Goal: Task Accomplishment & Management: Manage account settings

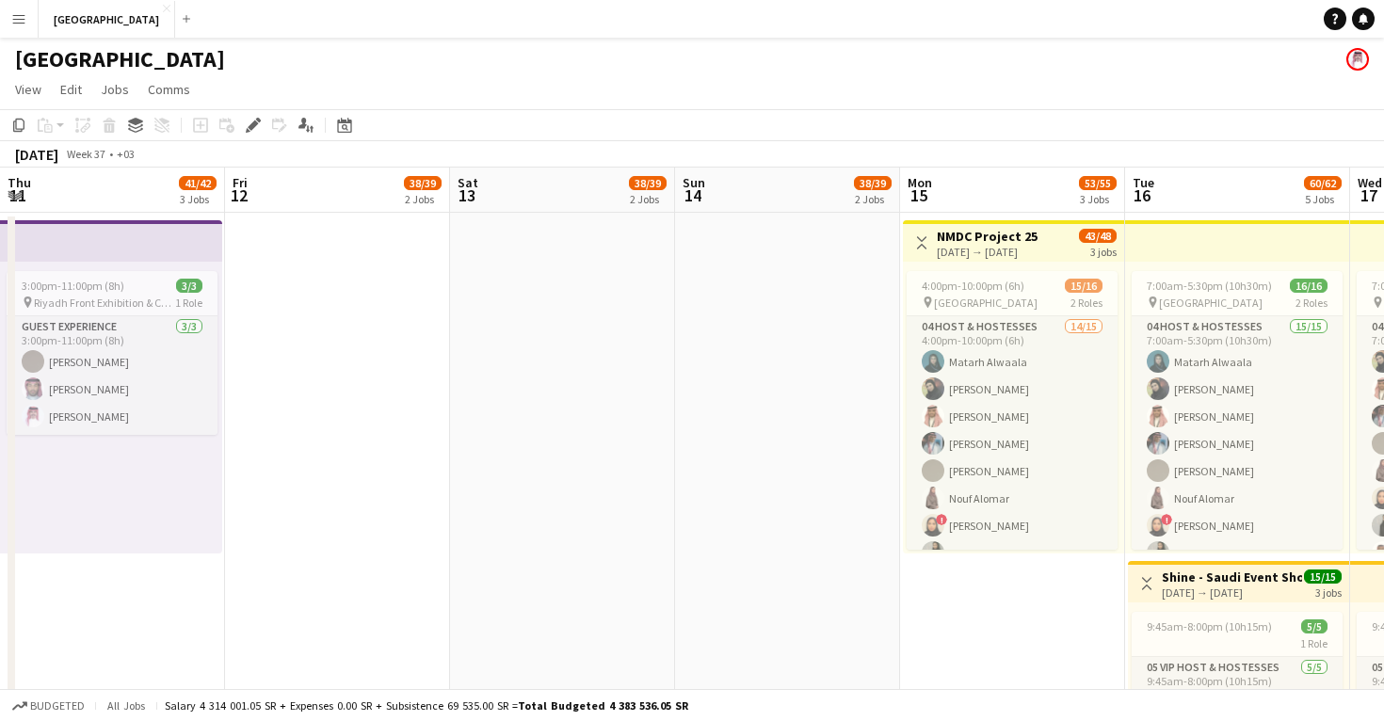
scroll to position [0, 535]
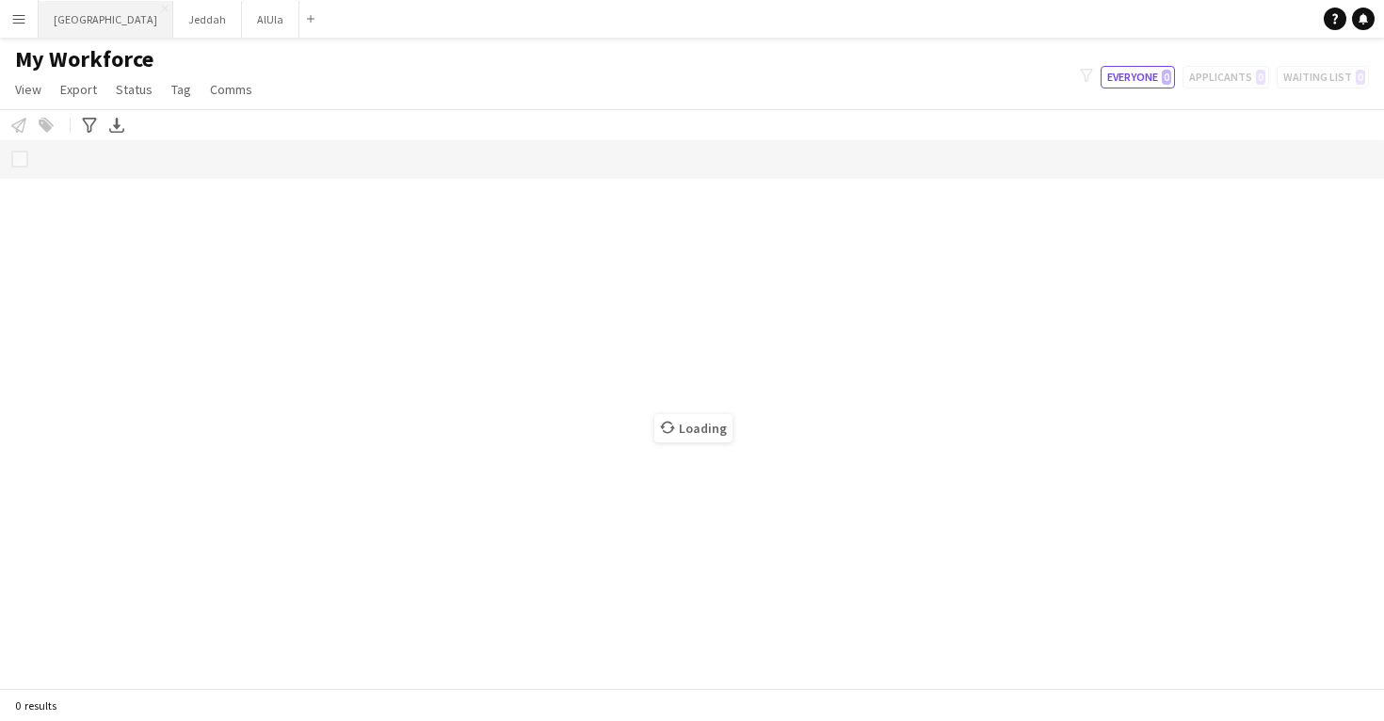
click at [66, 26] on button "Riyadh Close" at bounding box center [106, 19] width 135 height 37
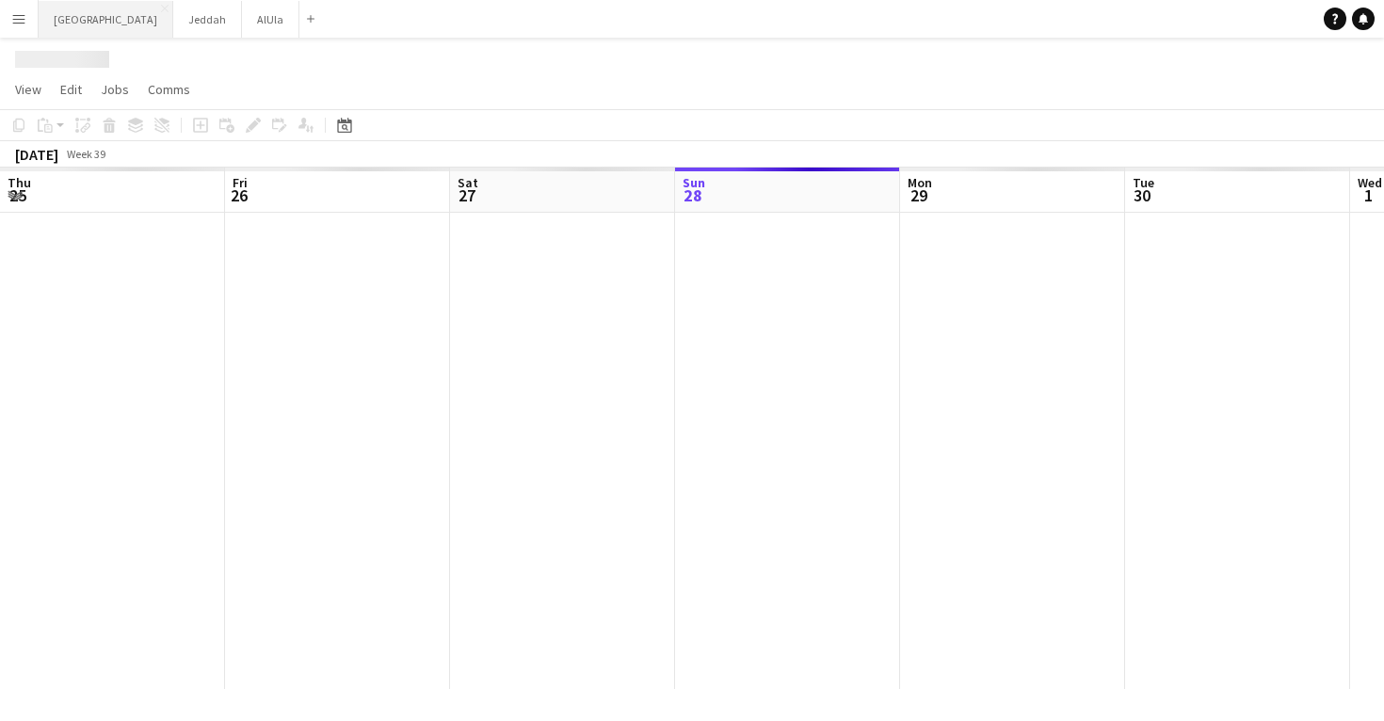
scroll to position [0, 450]
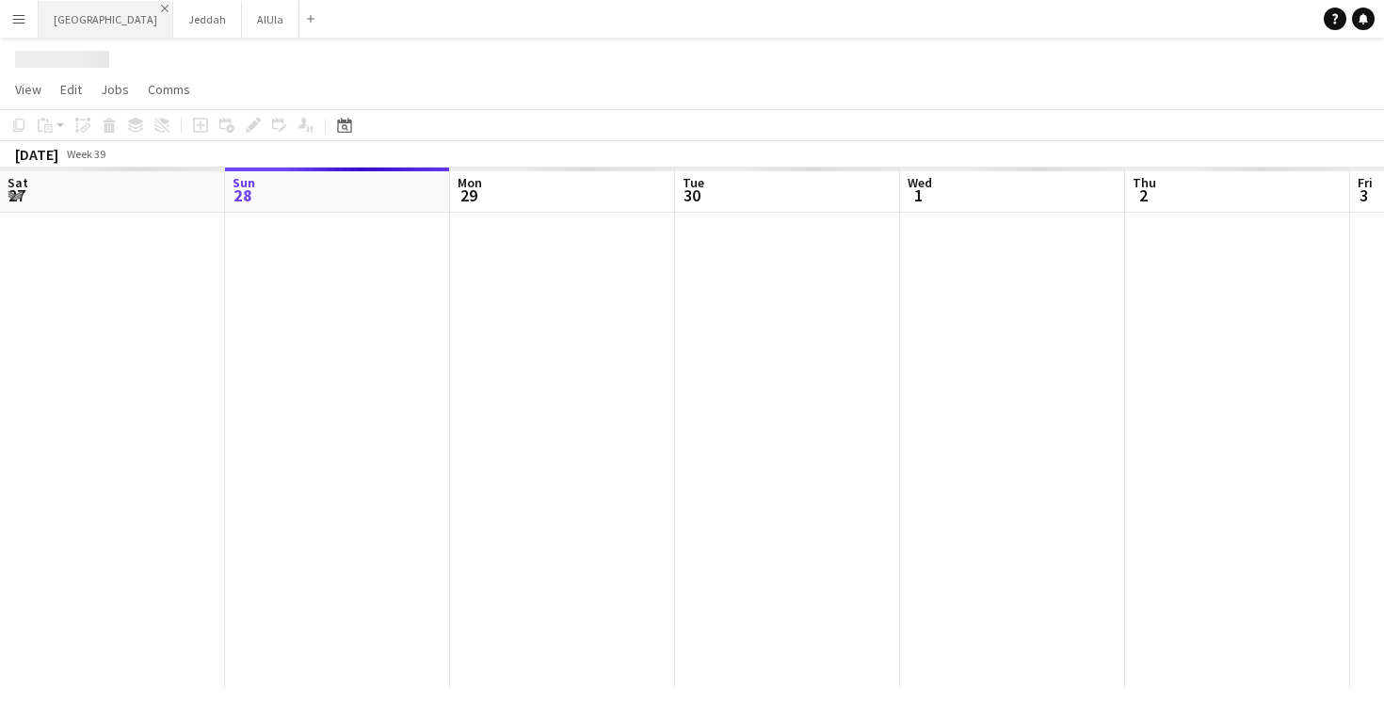
click at [161, 8] on app-icon "Close" at bounding box center [165, 9] width 8 height 8
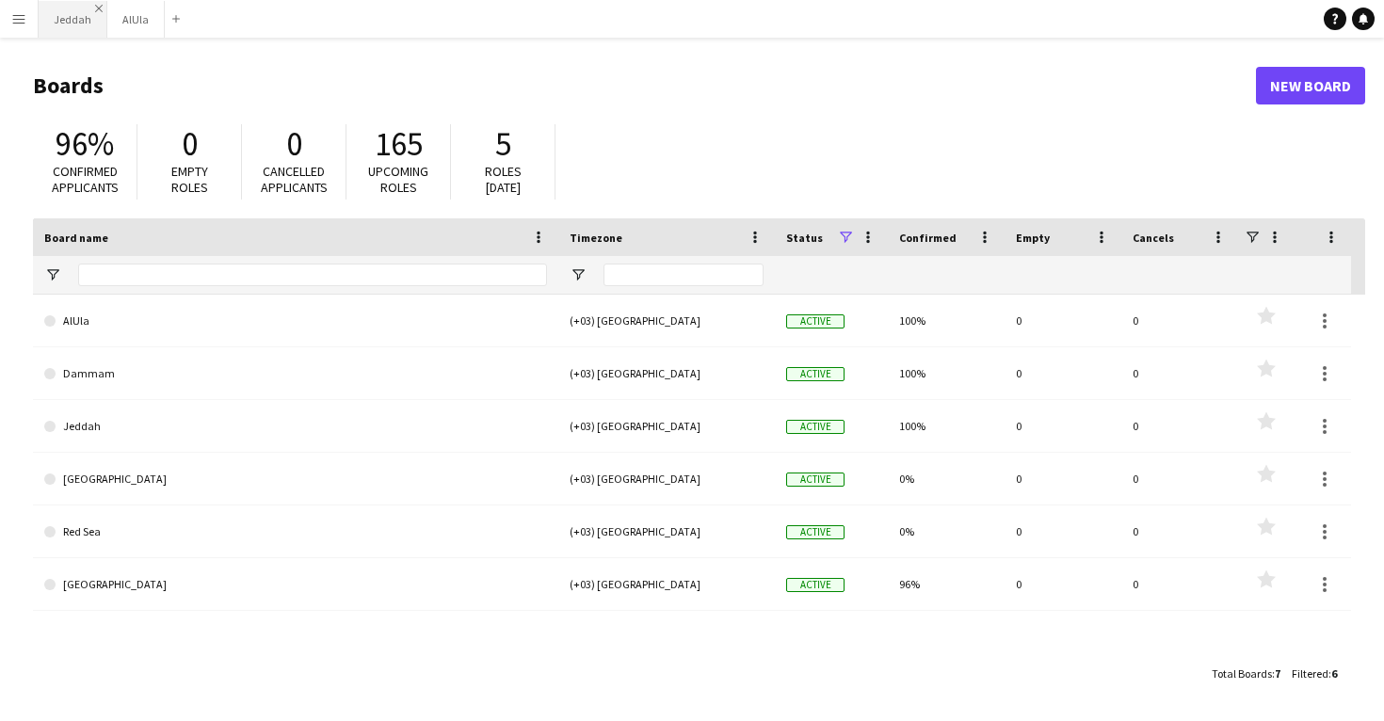
click at [97, 7] on app-icon "Close" at bounding box center [99, 9] width 8 height 8
click at [91, 8] on button "AlUla Close" at bounding box center [67, 19] width 57 height 37
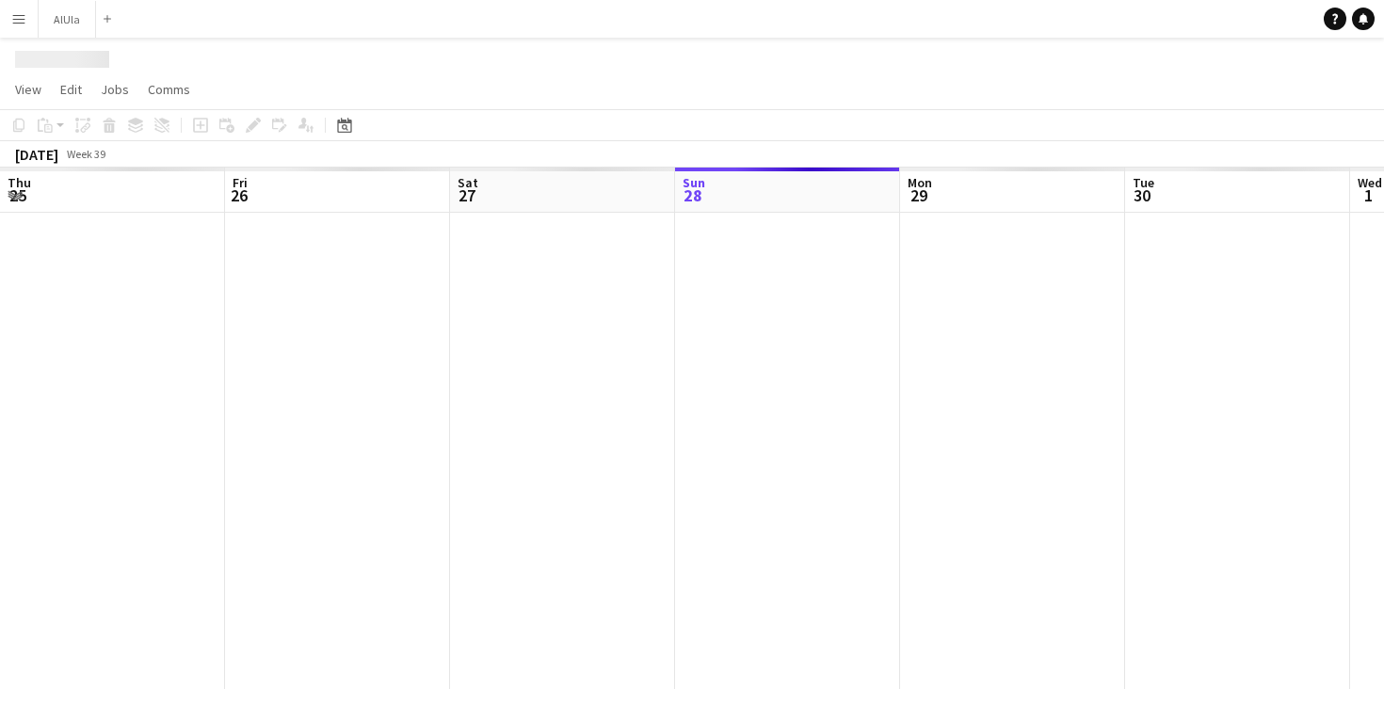
scroll to position [0, 450]
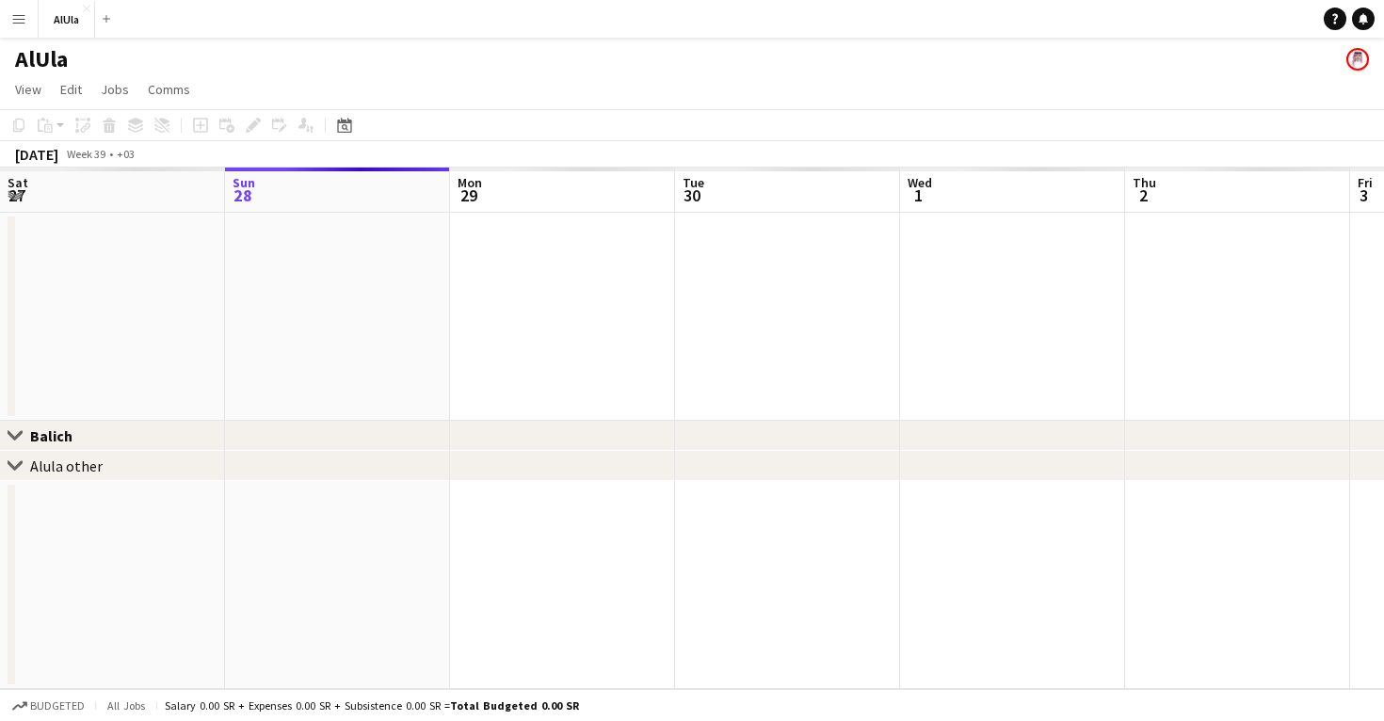
click at [20, 17] on app-icon "Menu" at bounding box center [18, 18] width 15 height 15
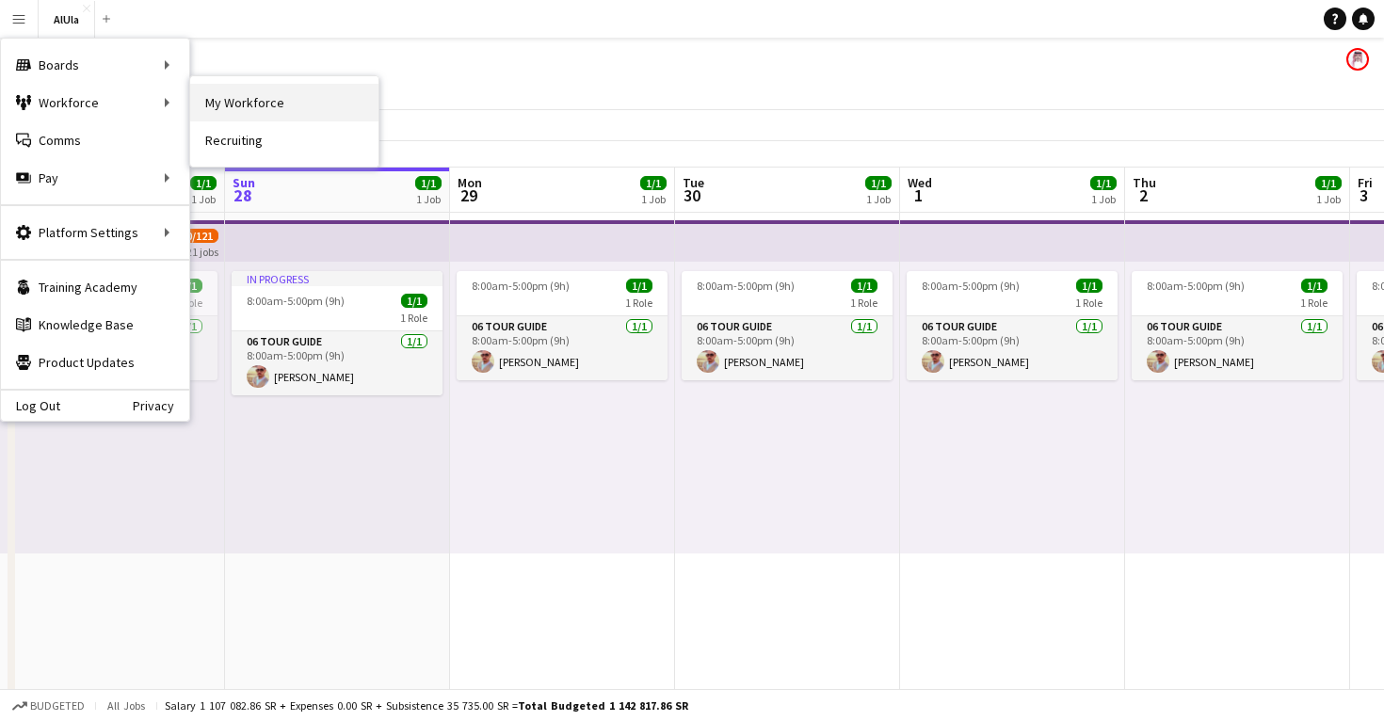
click at [271, 100] on link "My Workforce" at bounding box center [284, 103] width 188 height 38
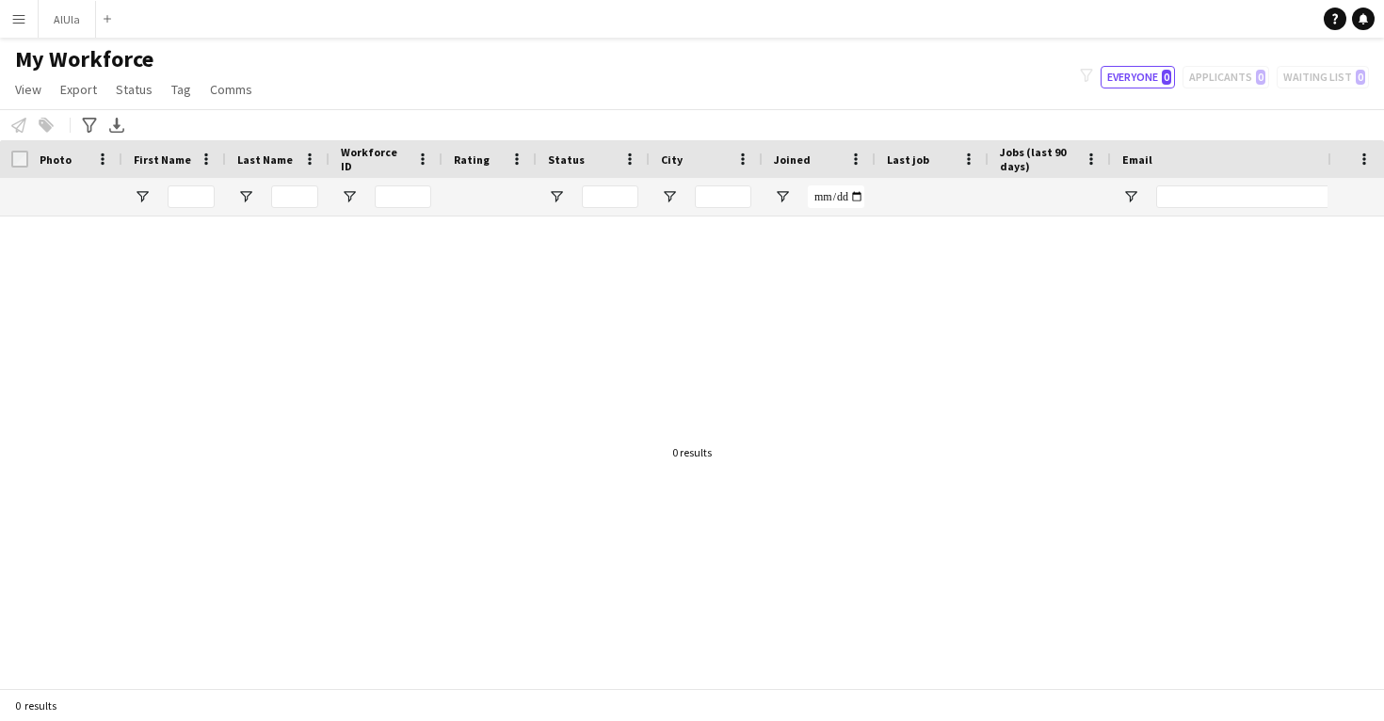
type input "**********"
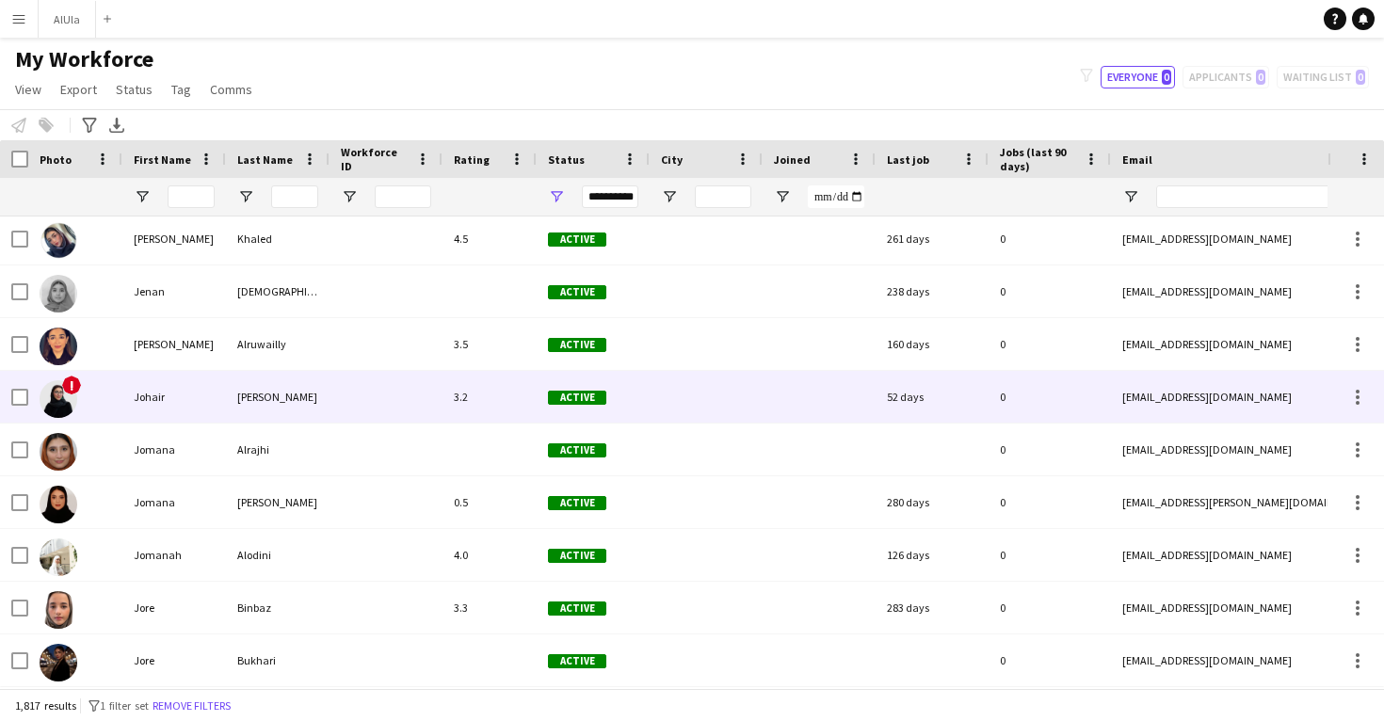
click at [449, 413] on div "3.2" at bounding box center [490, 397] width 94 height 52
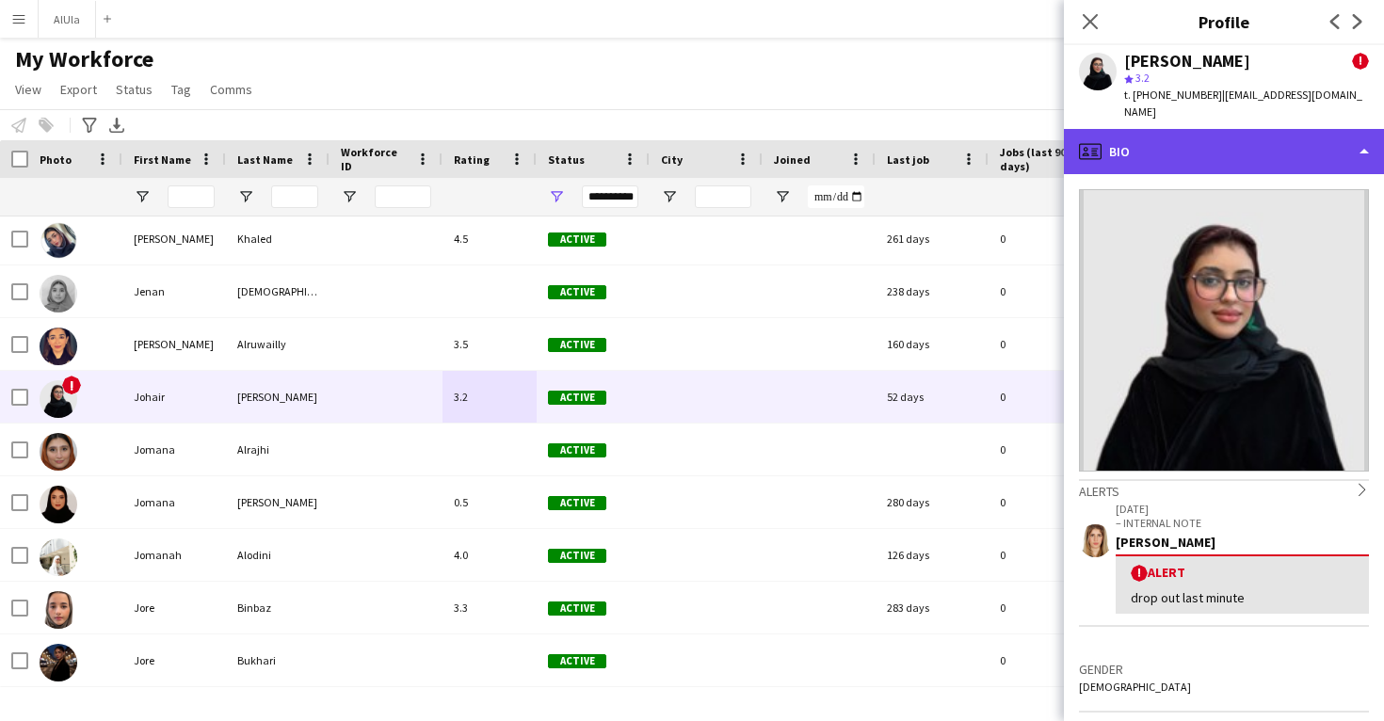
click at [1204, 129] on div "profile Bio" at bounding box center [1224, 151] width 320 height 45
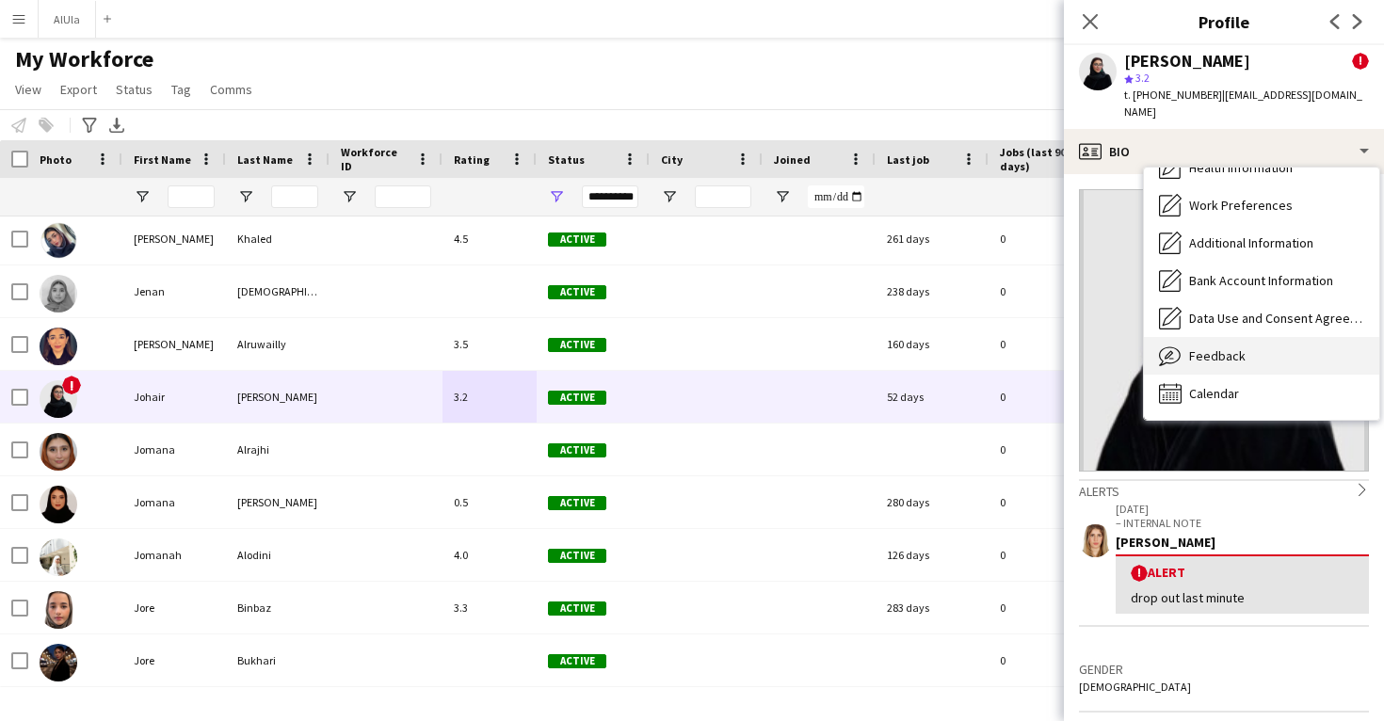
click at [1231, 347] on span "Feedback" at bounding box center [1217, 355] width 57 height 17
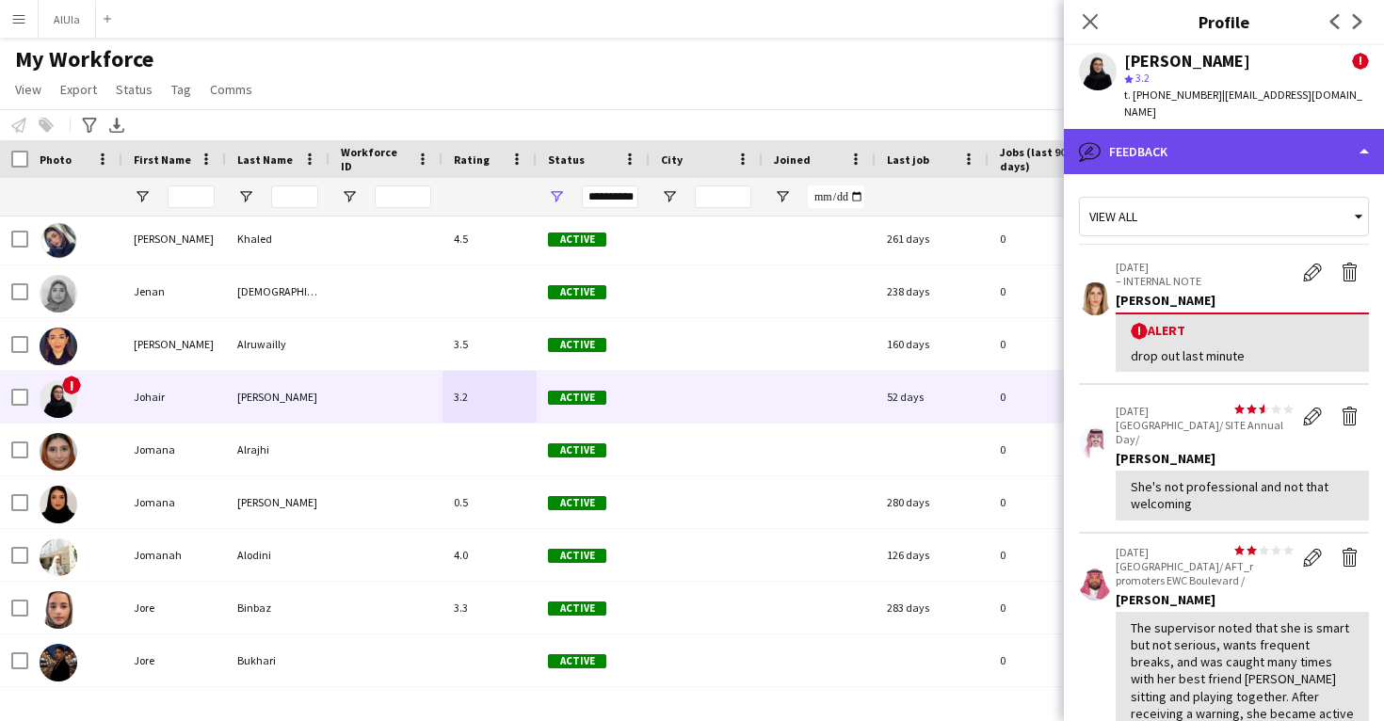
click at [1201, 144] on div "bubble-pencil Feedback" at bounding box center [1224, 151] width 320 height 45
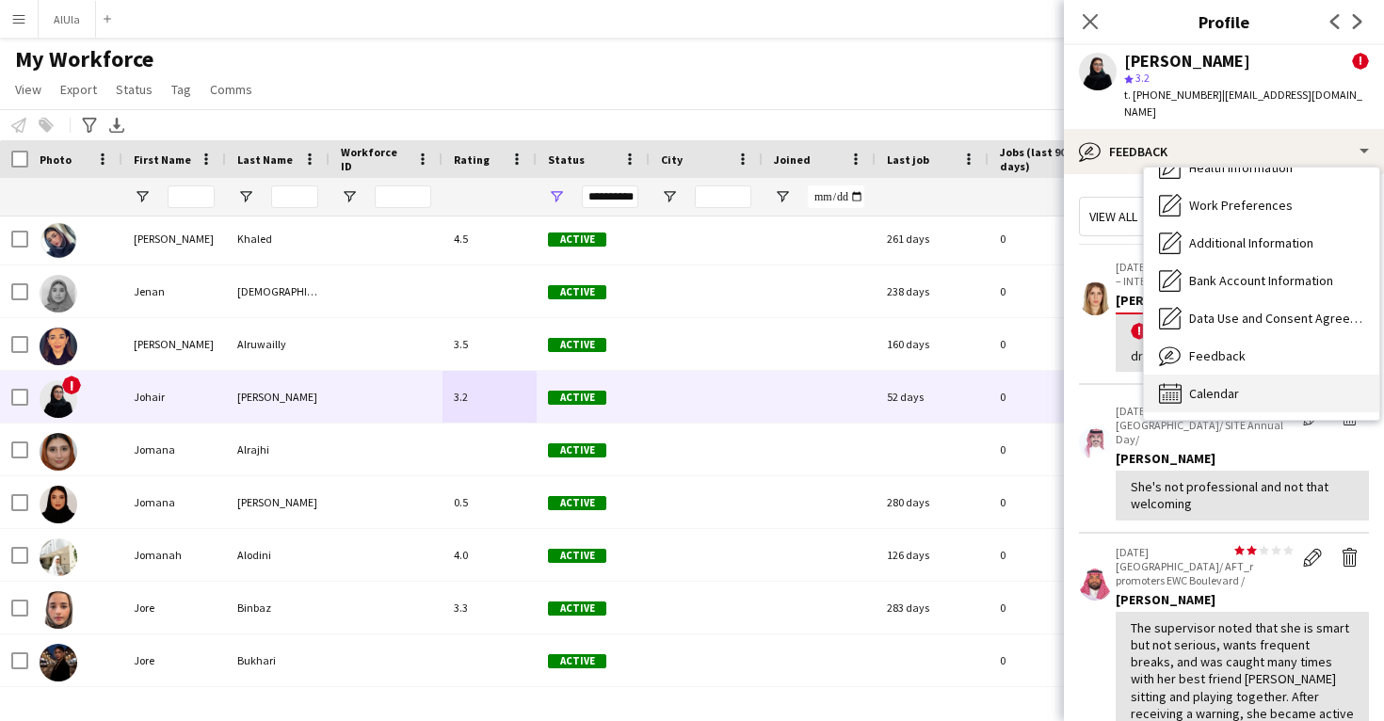
click at [1213, 385] on span "Calendar" at bounding box center [1214, 393] width 50 height 17
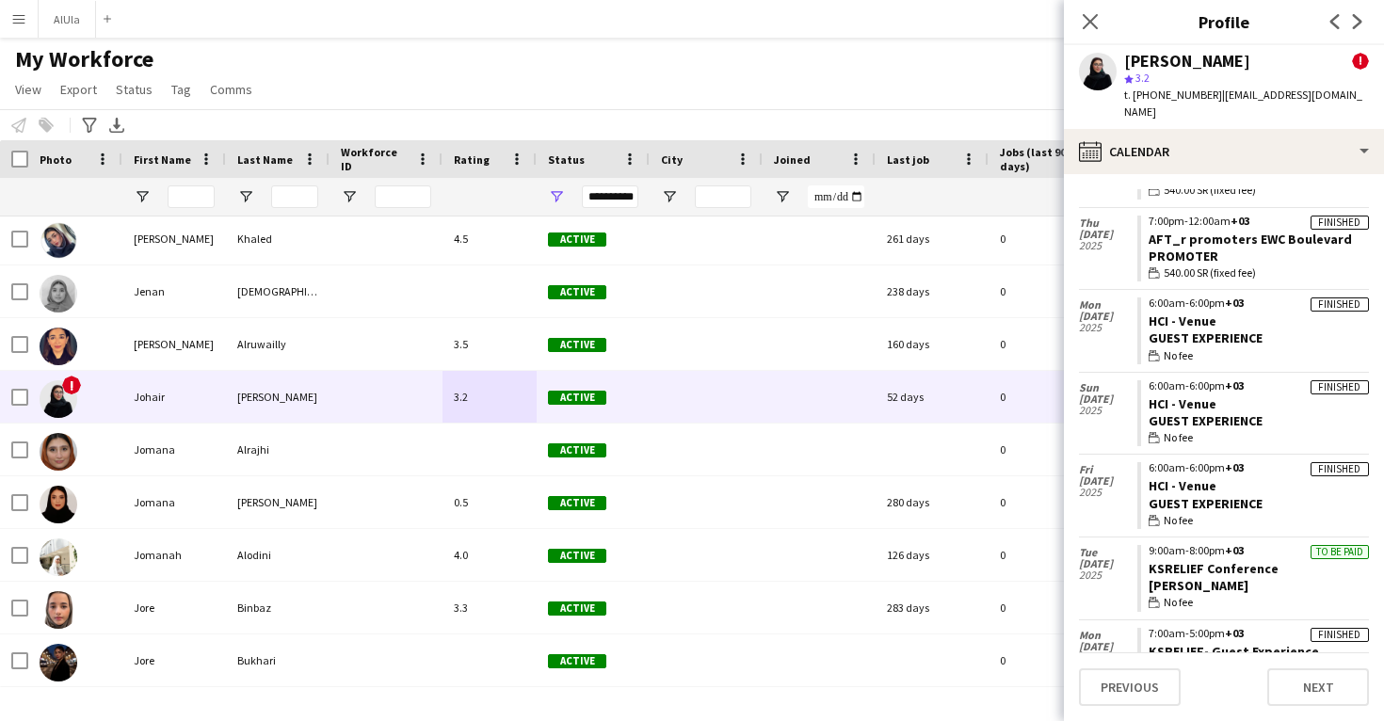
click at [1146, 57] on div "Johair Ibrahim" at bounding box center [1187, 61] width 126 height 17
copy div "Johair Ibrahim"
drag, startPoint x: 1224, startPoint y: 379, endPoint x: 1145, endPoint y: 380, distance: 79.1
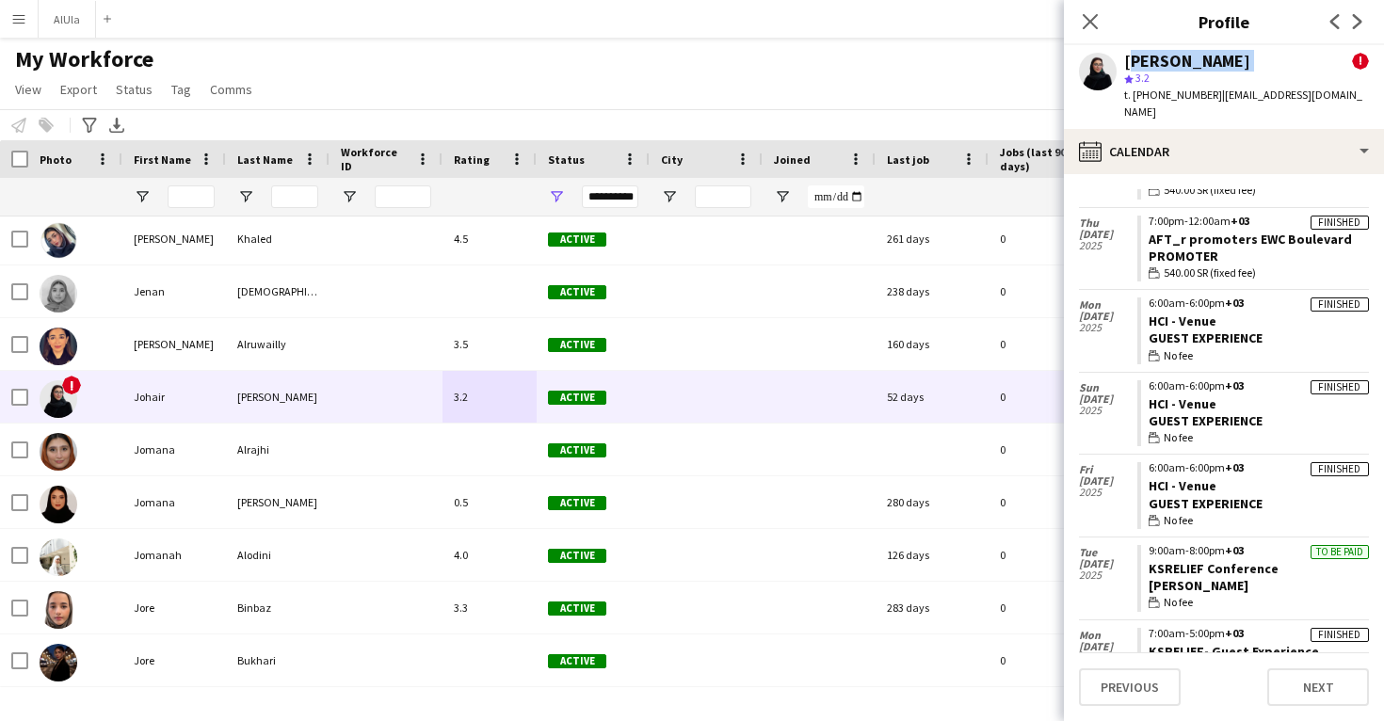
click at [1145, 380] on app-crew-calendar-job-card "Finished 6:00am-6:00pm +03 HCI - Venue Guest Experience wallet No fee" at bounding box center [1254, 413] width 232 height 67
copy link "HCI - Venue"
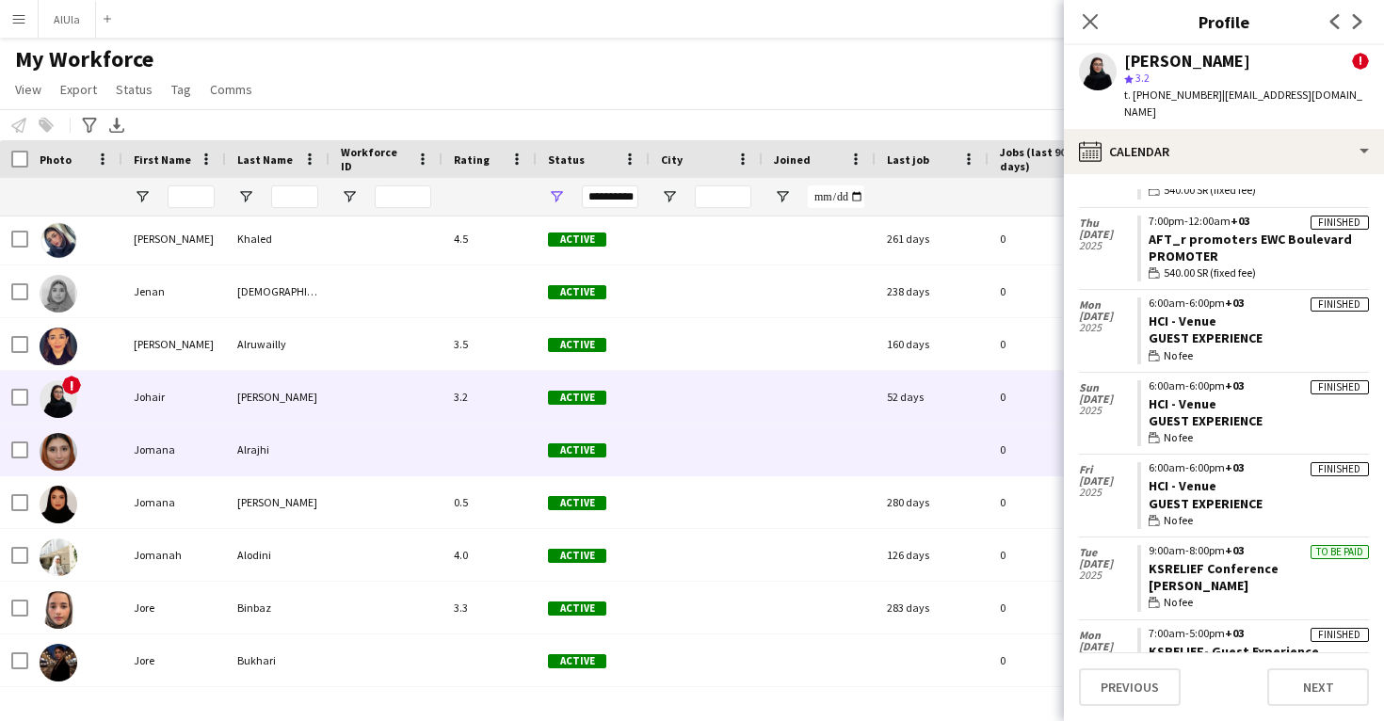
click at [663, 476] on div "Jomana Alrajhi Active 0 jaalrajhi9559@gmail.com +966534034081" at bounding box center [1021, 450] width 2042 height 53
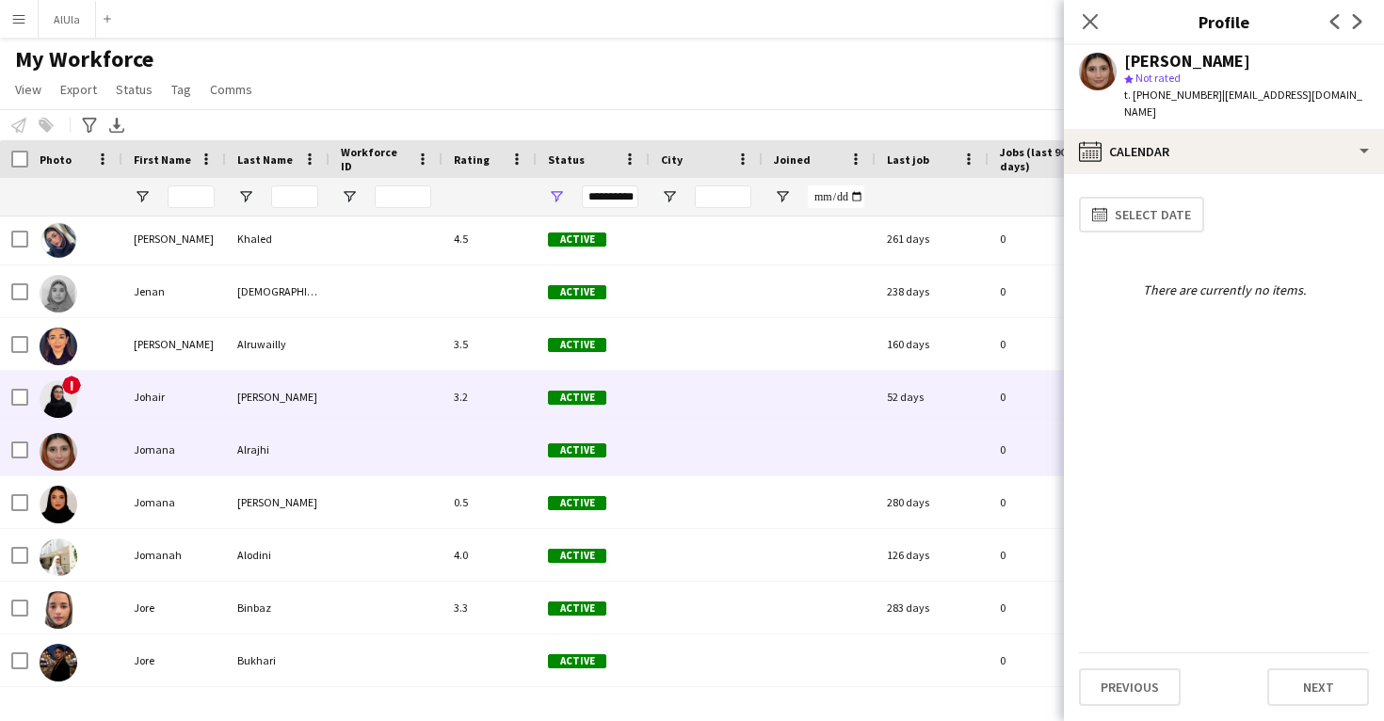
click at [695, 390] on div at bounding box center [706, 397] width 113 height 52
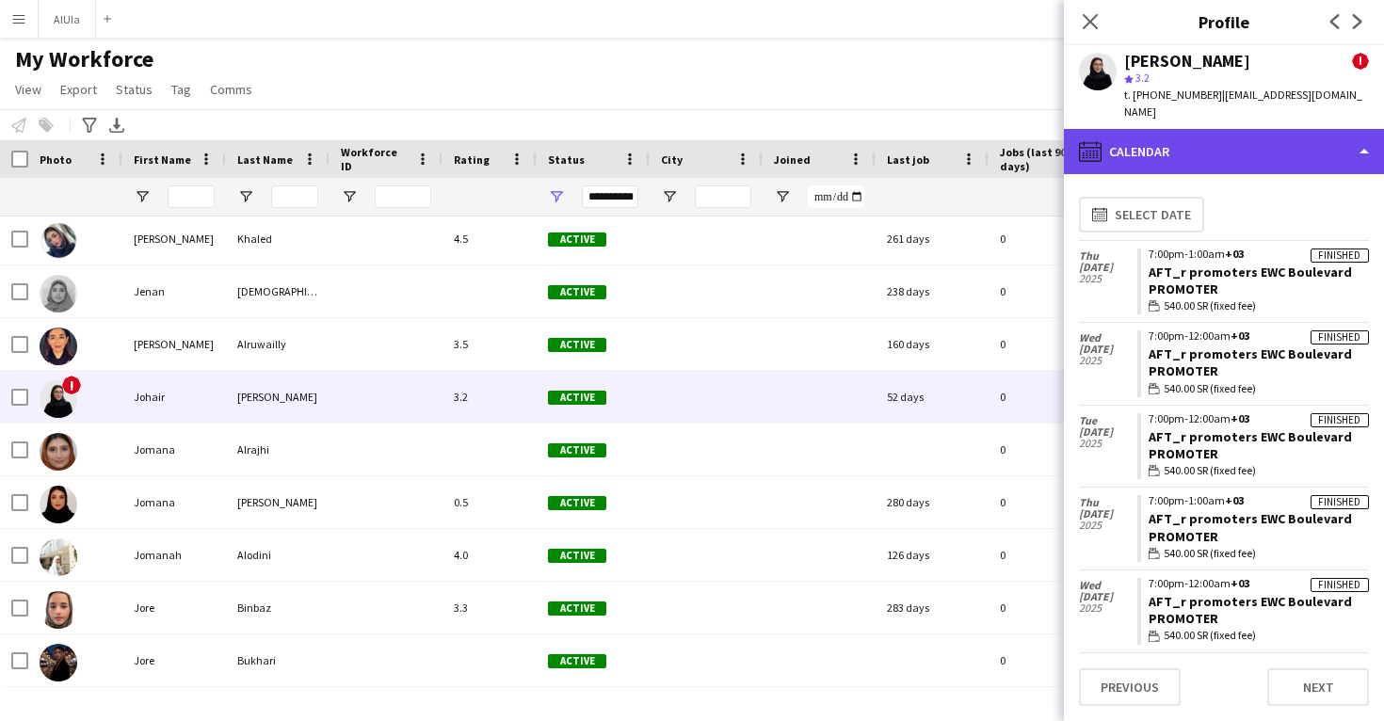
click at [1206, 144] on div "calendar-full Calendar" at bounding box center [1224, 151] width 320 height 45
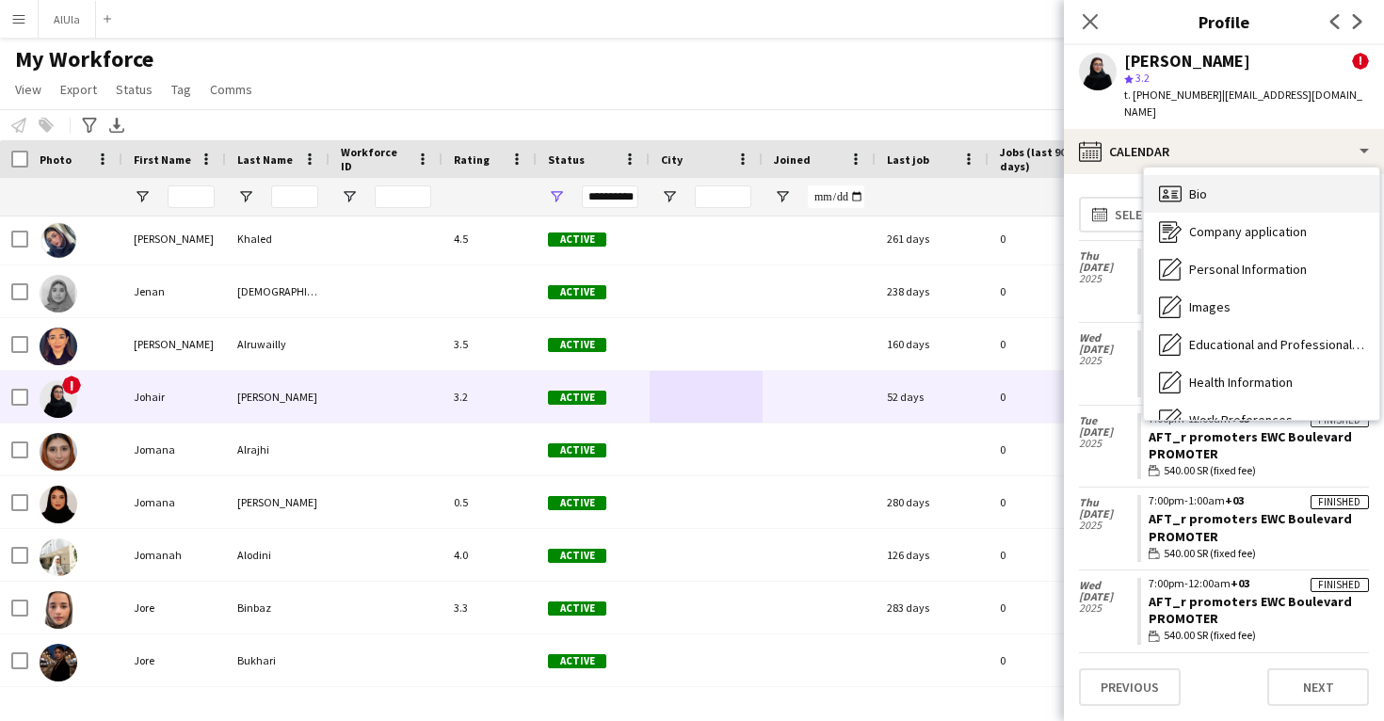
click at [1221, 175] on div "Bio Bio" at bounding box center [1261, 194] width 235 height 38
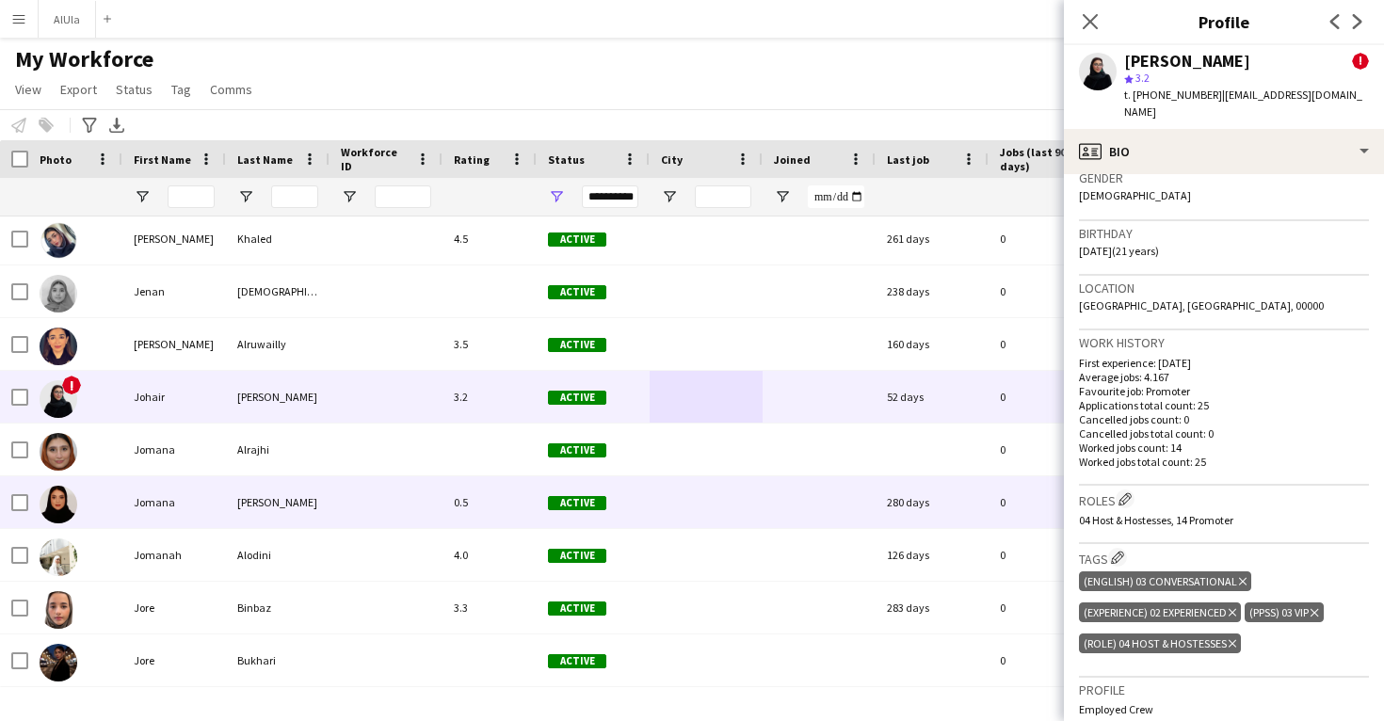
click at [892, 509] on div "280 days" at bounding box center [932, 502] width 113 height 52
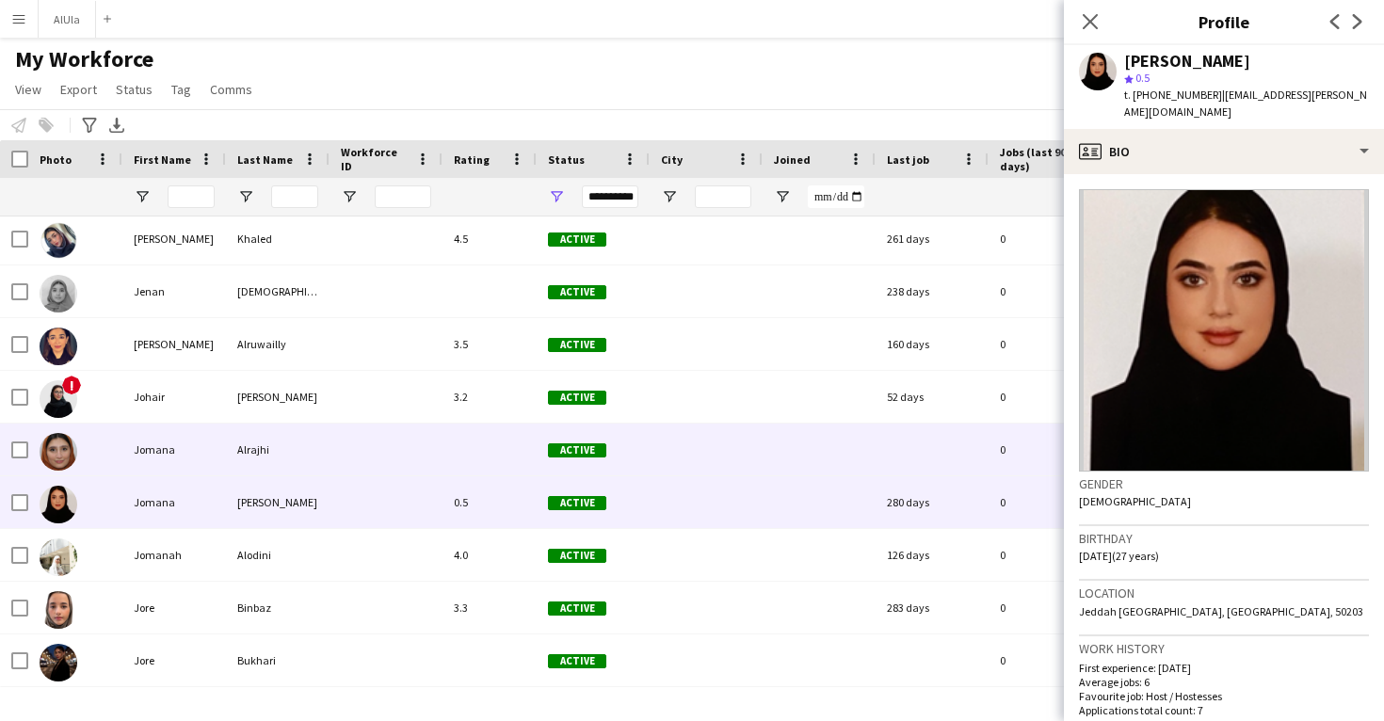
click at [887, 460] on div at bounding box center [932, 450] width 113 height 52
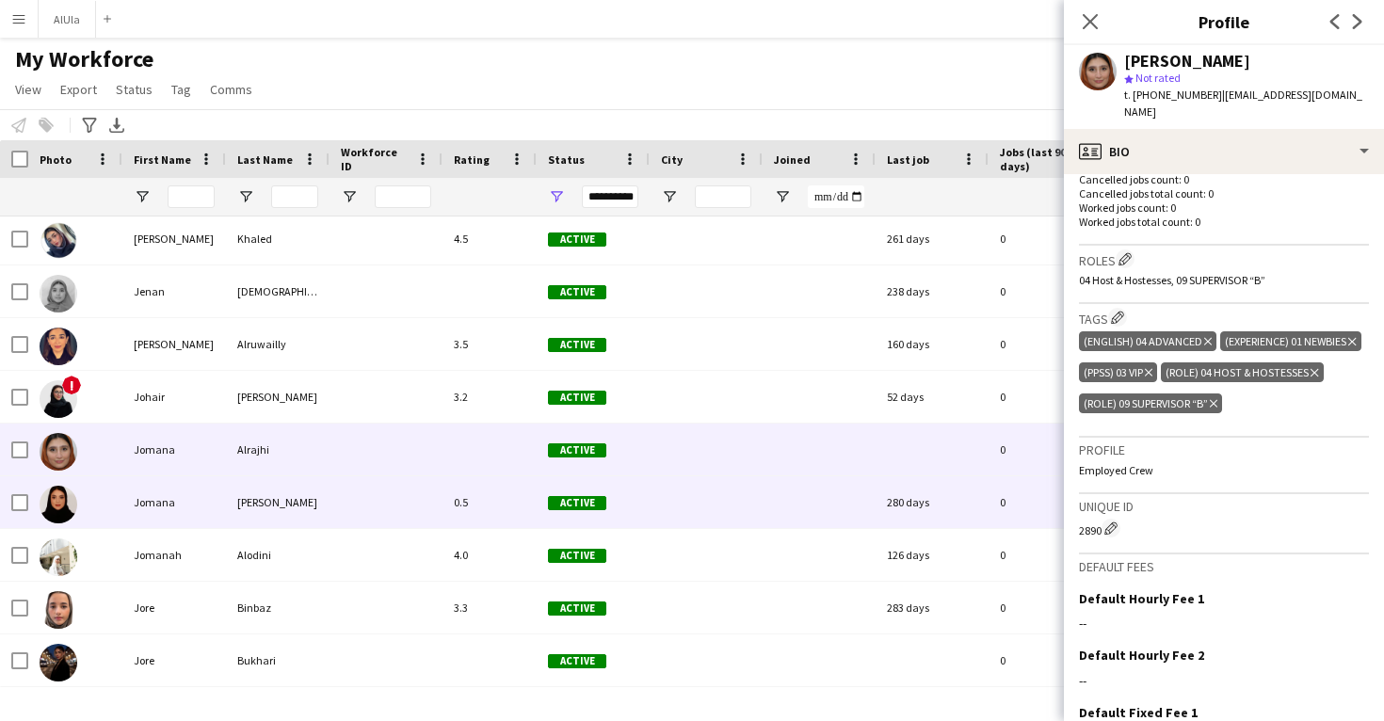
click at [958, 503] on div "280 days" at bounding box center [932, 502] width 113 height 52
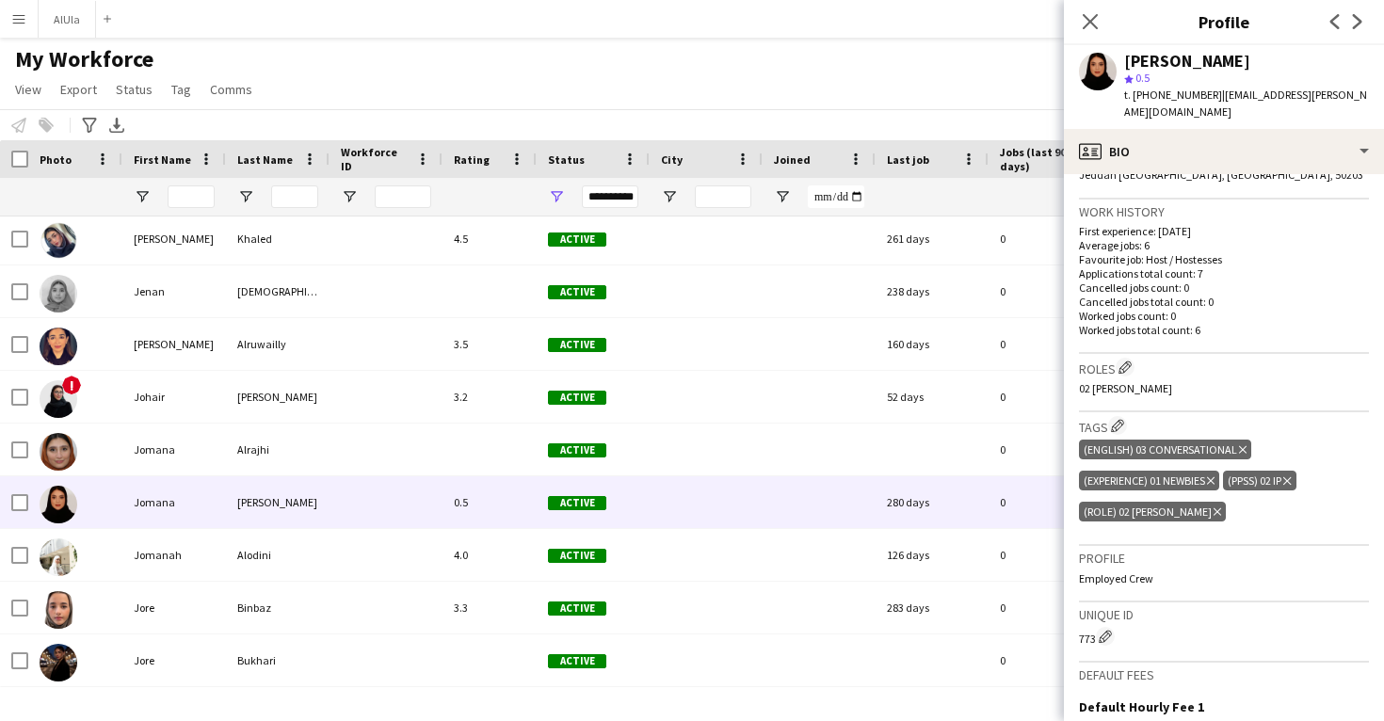
scroll to position [459, 0]
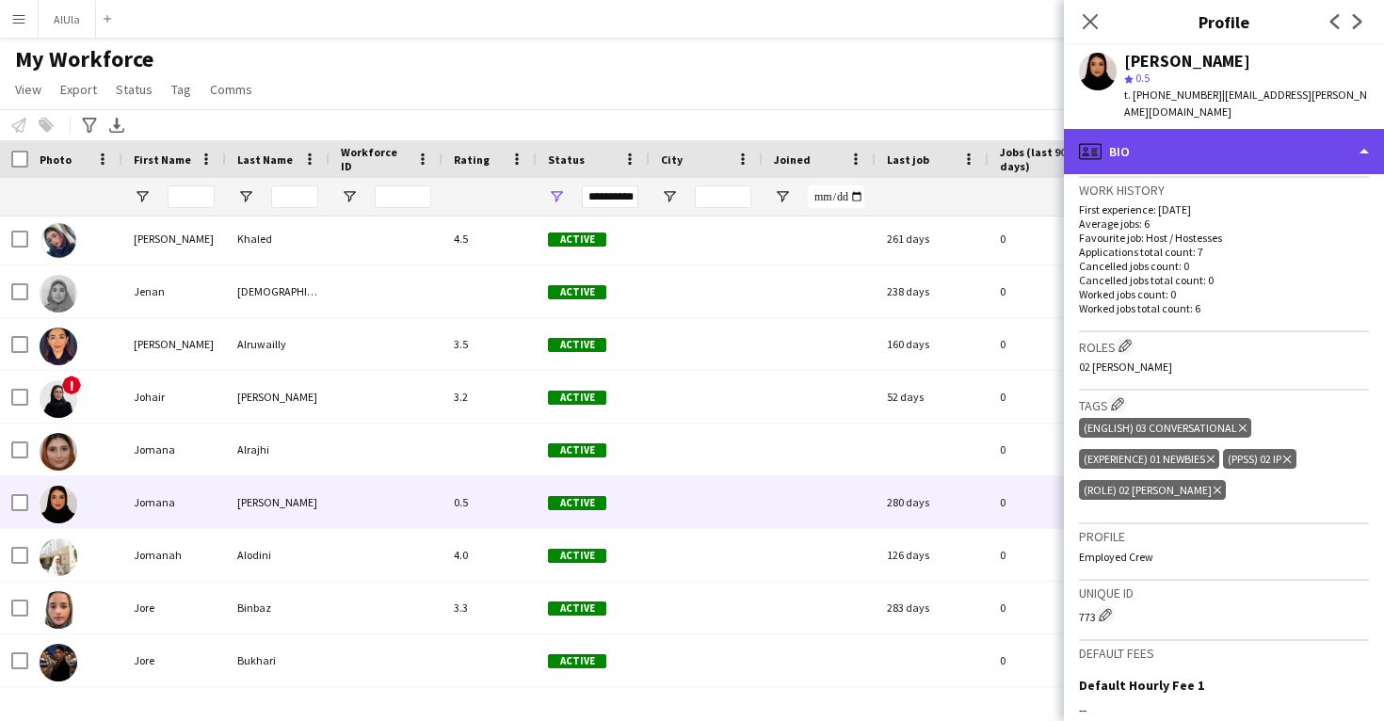
click at [1228, 146] on div "profile Bio" at bounding box center [1224, 151] width 320 height 45
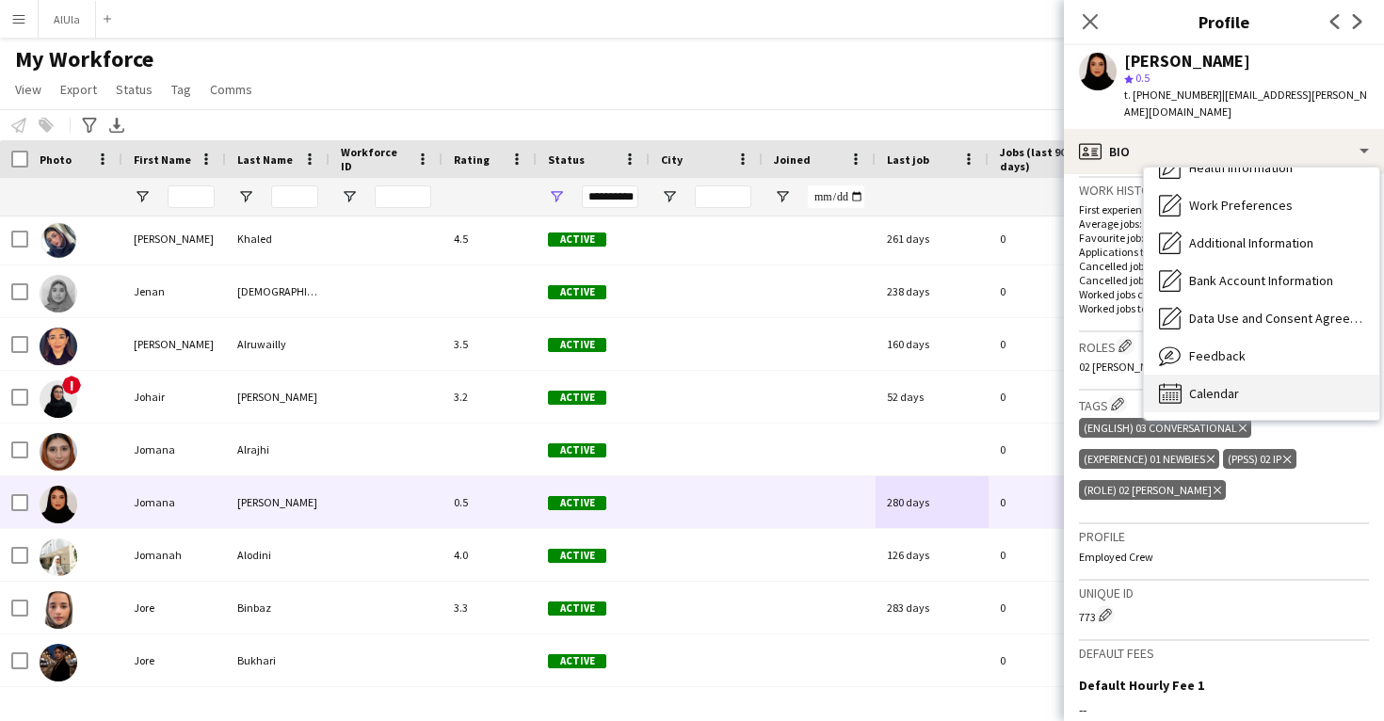
scroll to position [215, 0]
click at [1260, 375] on div "Calendar Calendar" at bounding box center [1261, 394] width 235 height 38
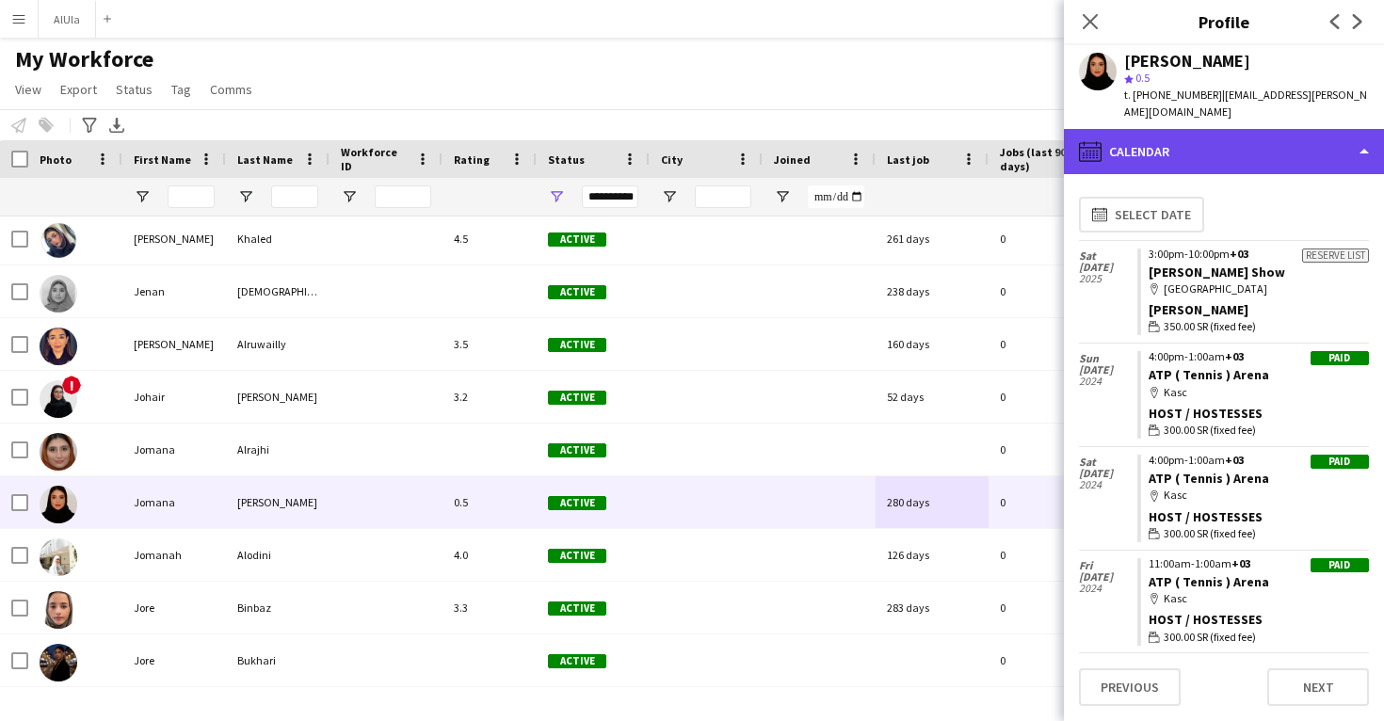
click at [1171, 129] on div "calendar-full Calendar" at bounding box center [1224, 151] width 320 height 45
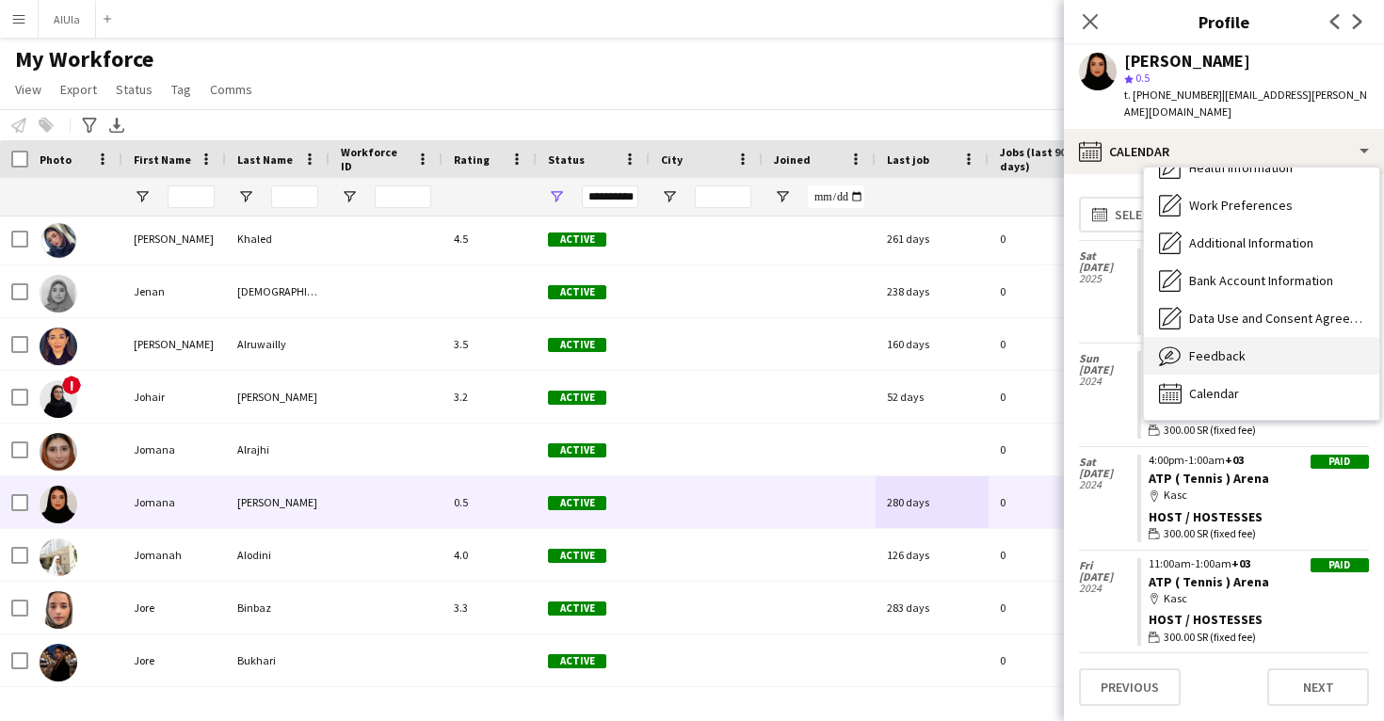
click at [1213, 347] on span "Feedback" at bounding box center [1217, 355] width 57 height 17
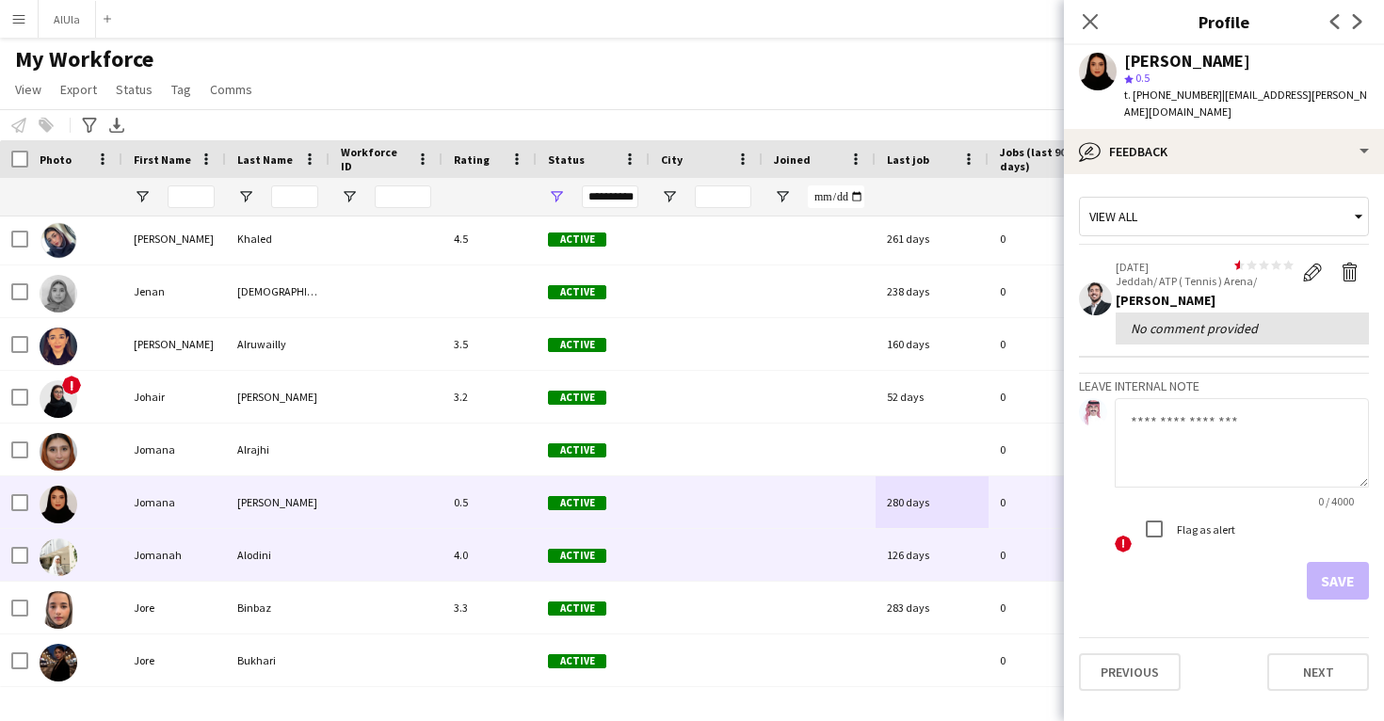
click at [817, 539] on div at bounding box center [819, 555] width 113 height 52
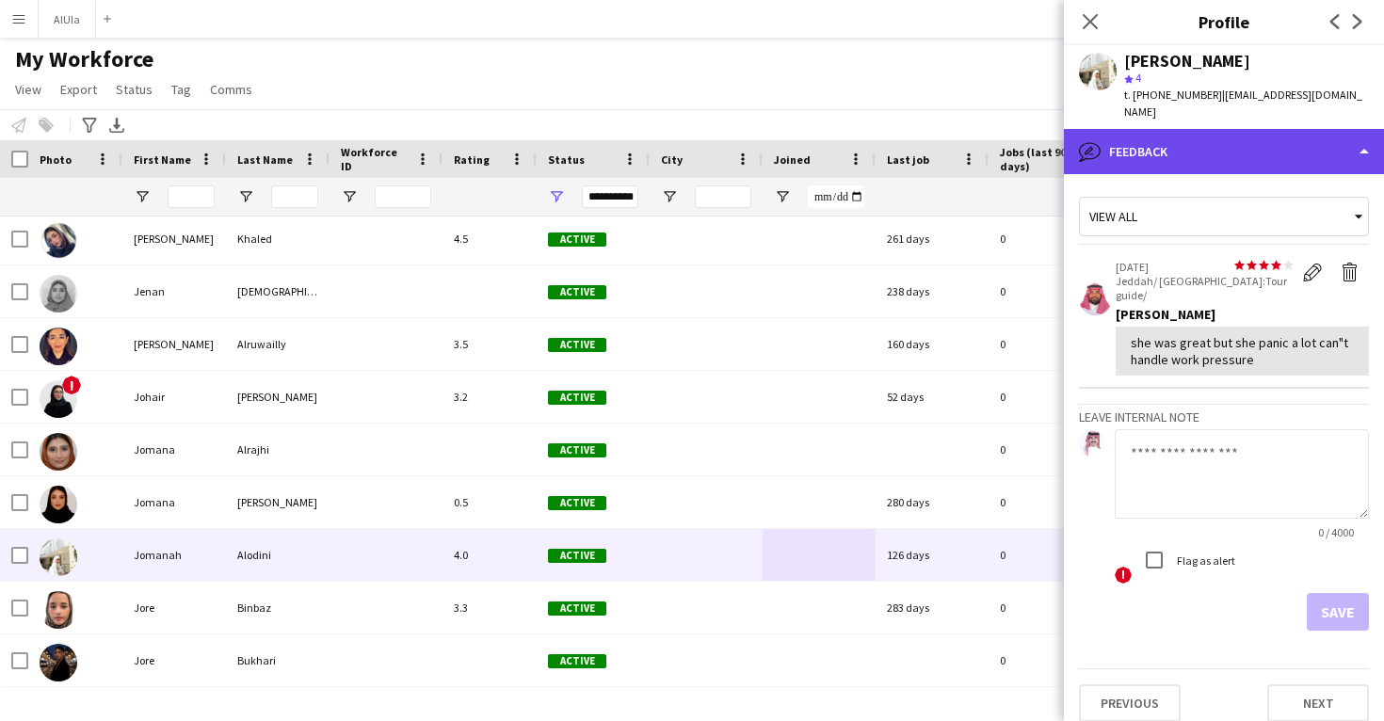
click at [1194, 129] on div "bubble-pencil Feedback" at bounding box center [1224, 151] width 320 height 45
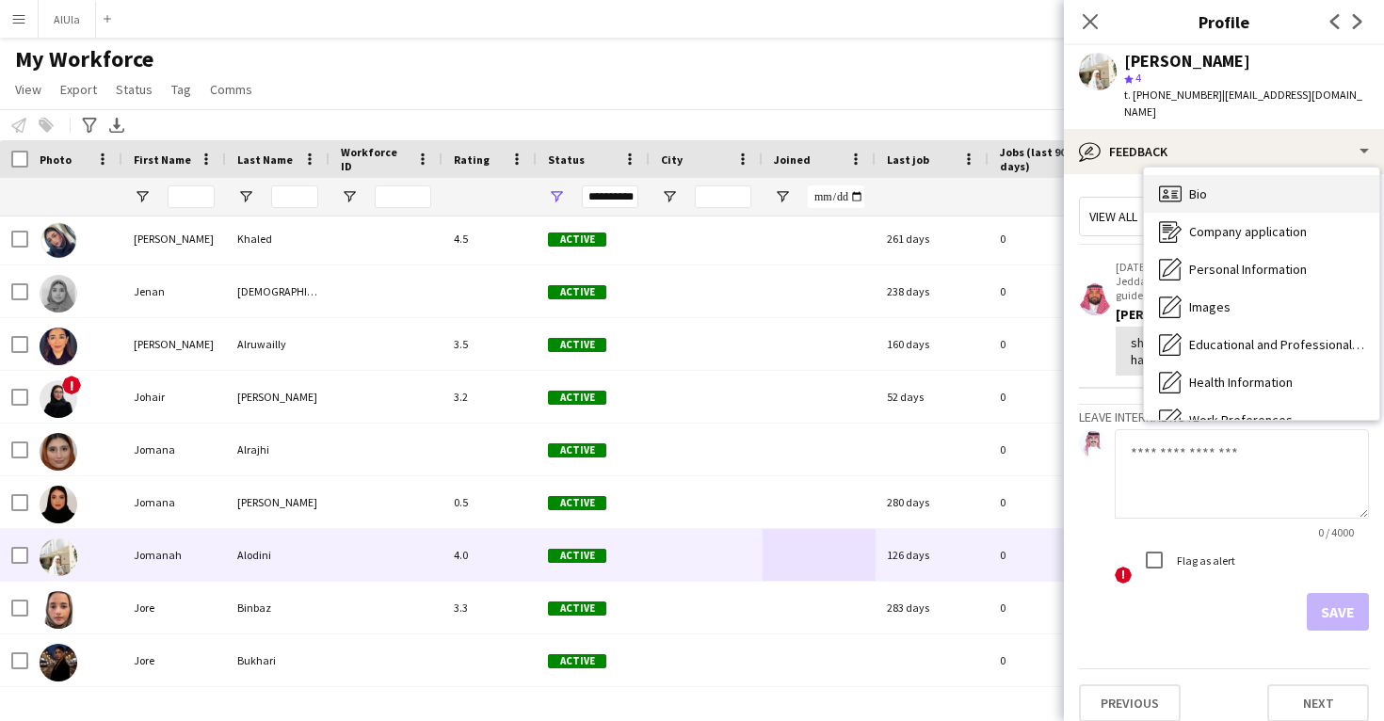
click at [1238, 175] on div "Bio Bio" at bounding box center [1261, 194] width 235 height 38
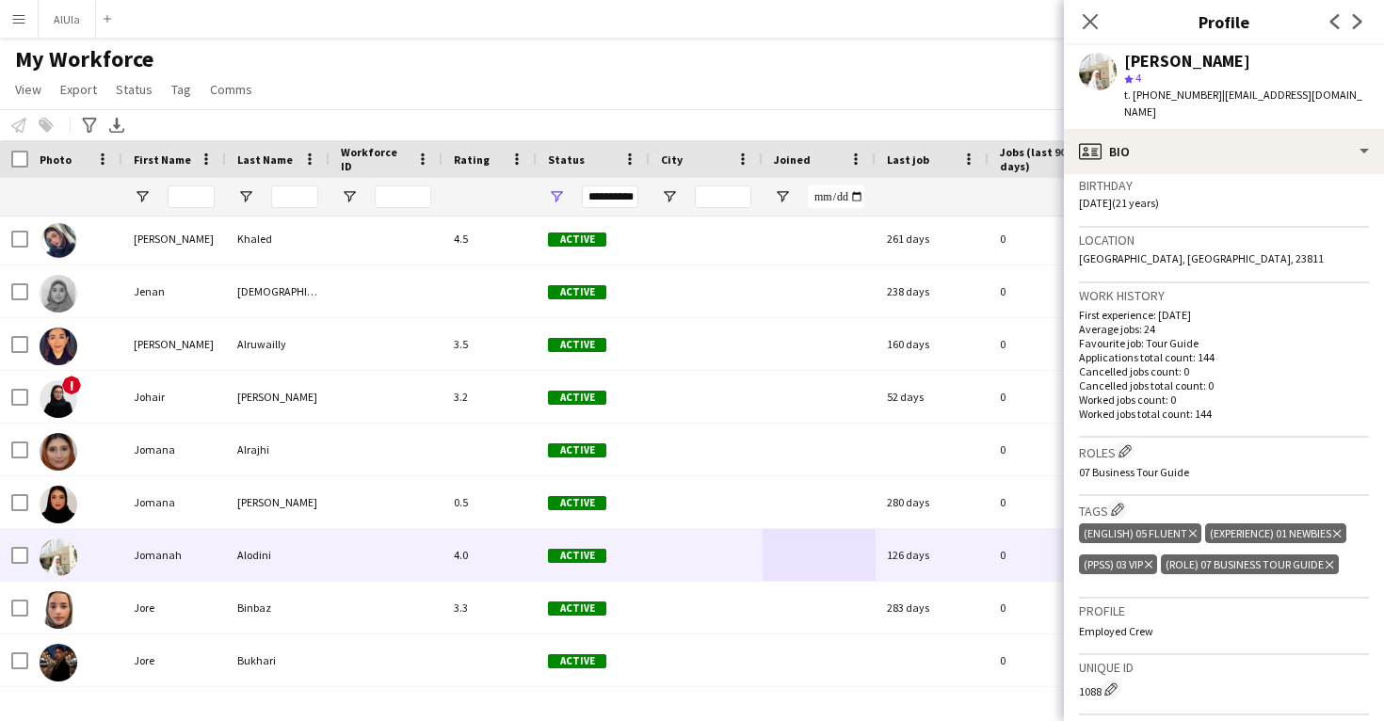
scroll to position [354, 0]
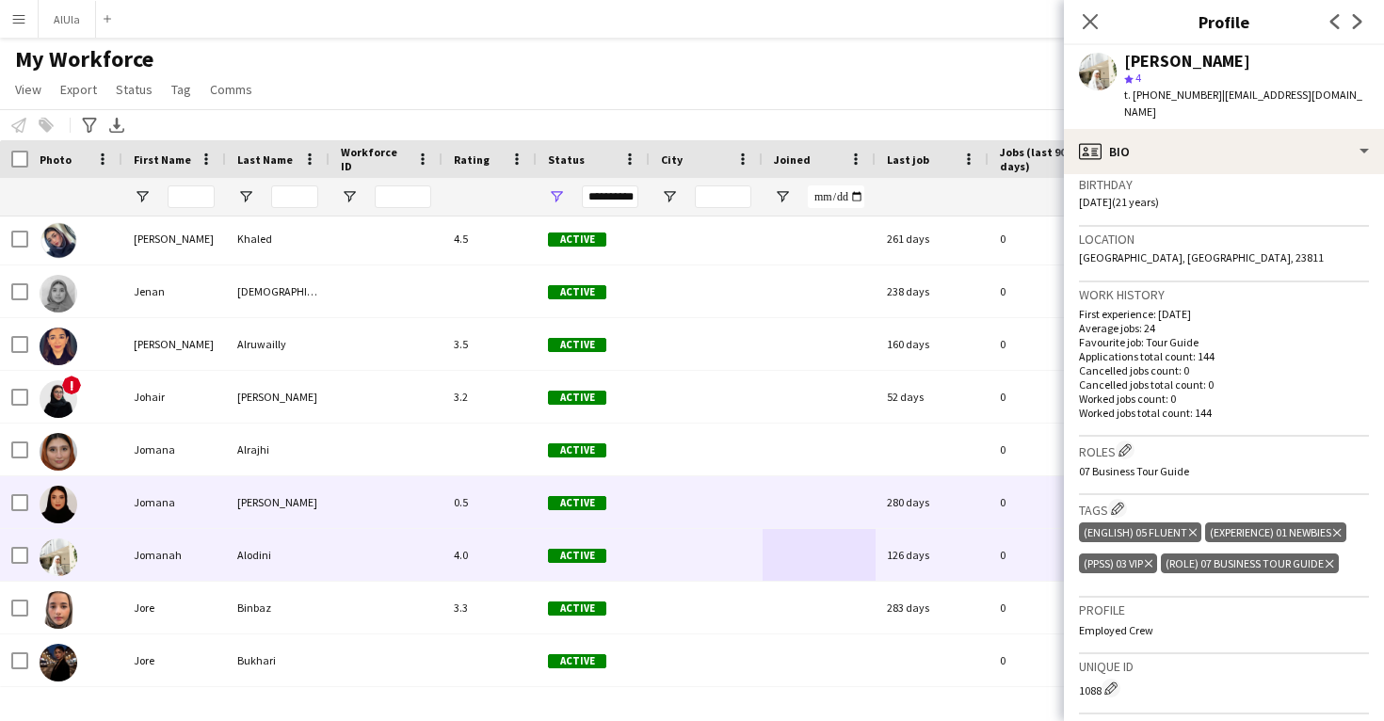
click at [751, 499] on div at bounding box center [706, 502] width 113 height 52
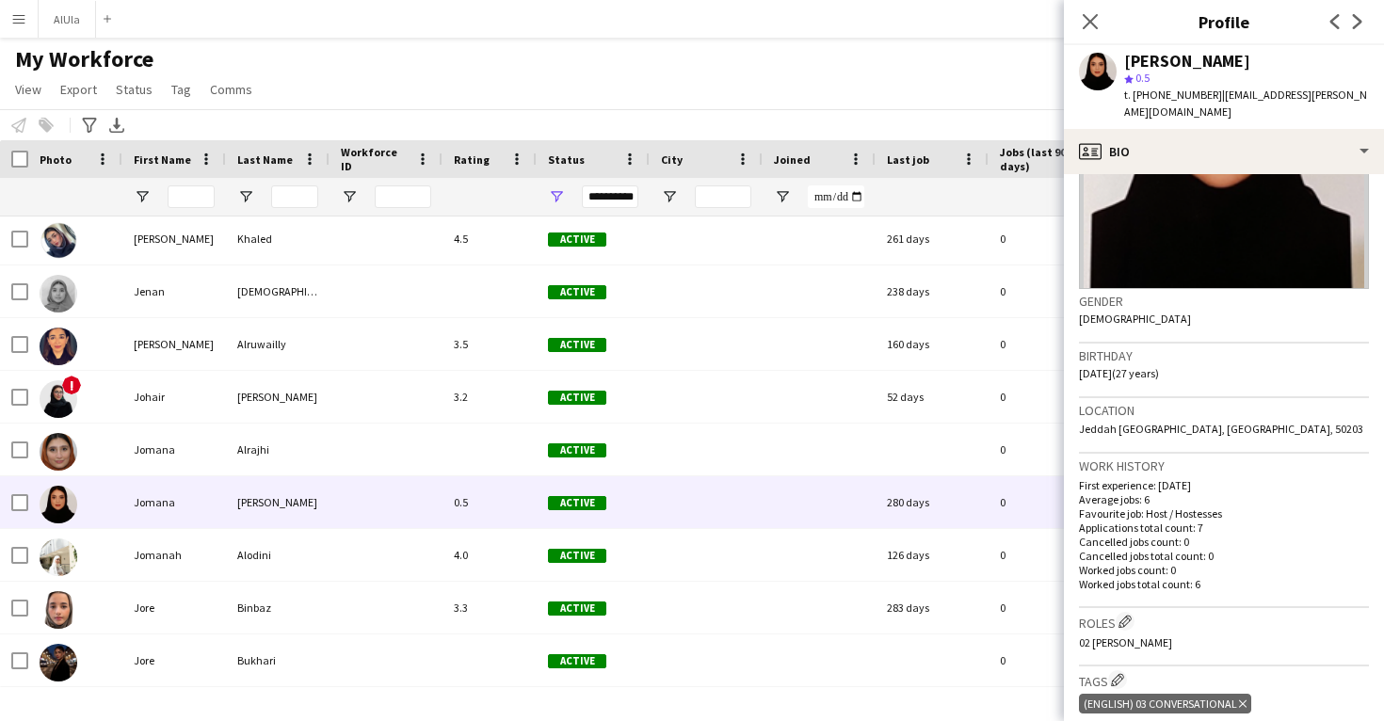
scroll to position [186, 0]
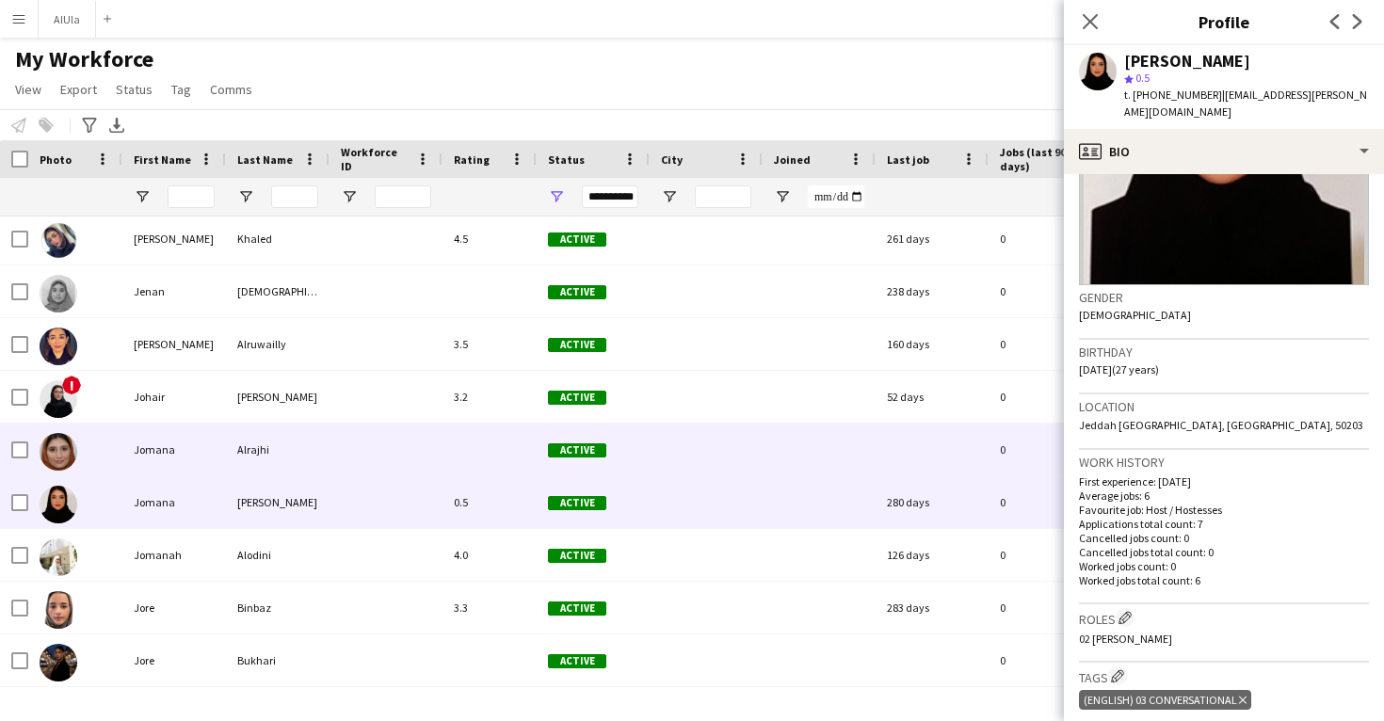
click at [799, 447] on div at bounding box center [819, 450] width 113 height 52
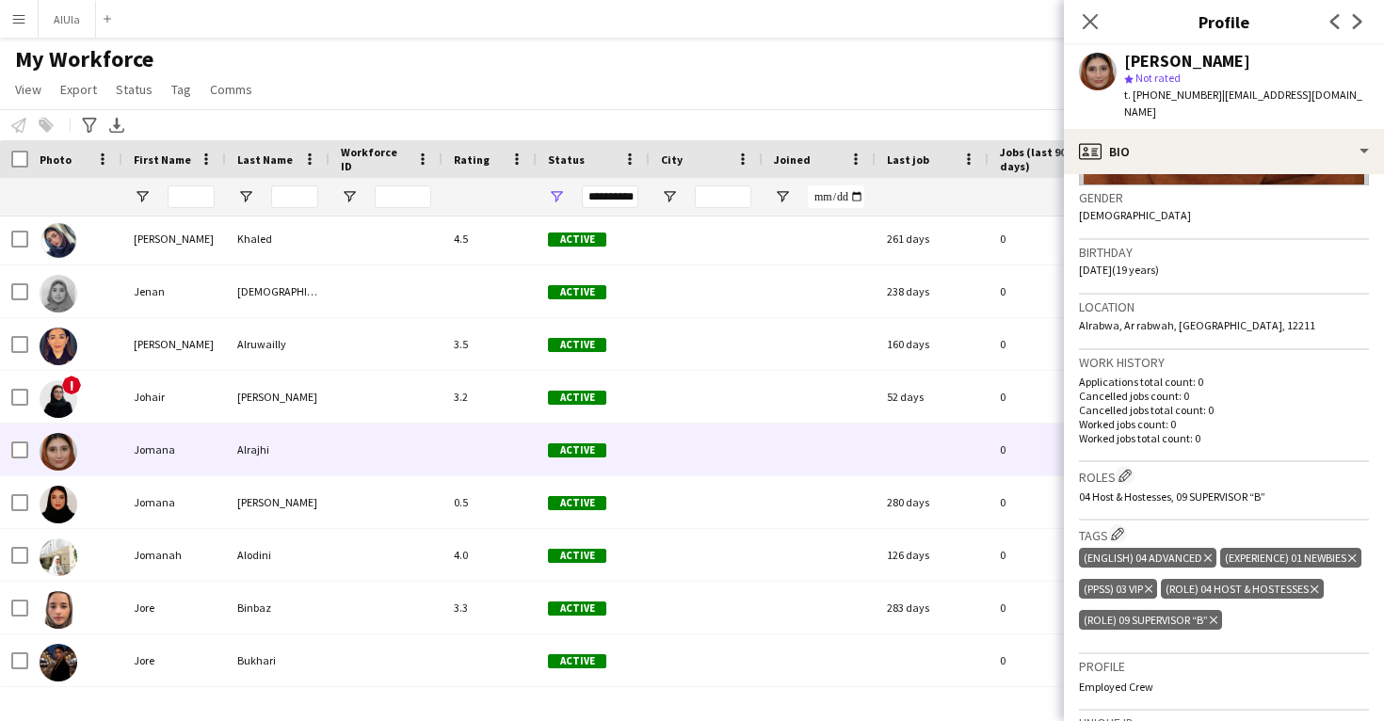
scroll to position [292, 0]
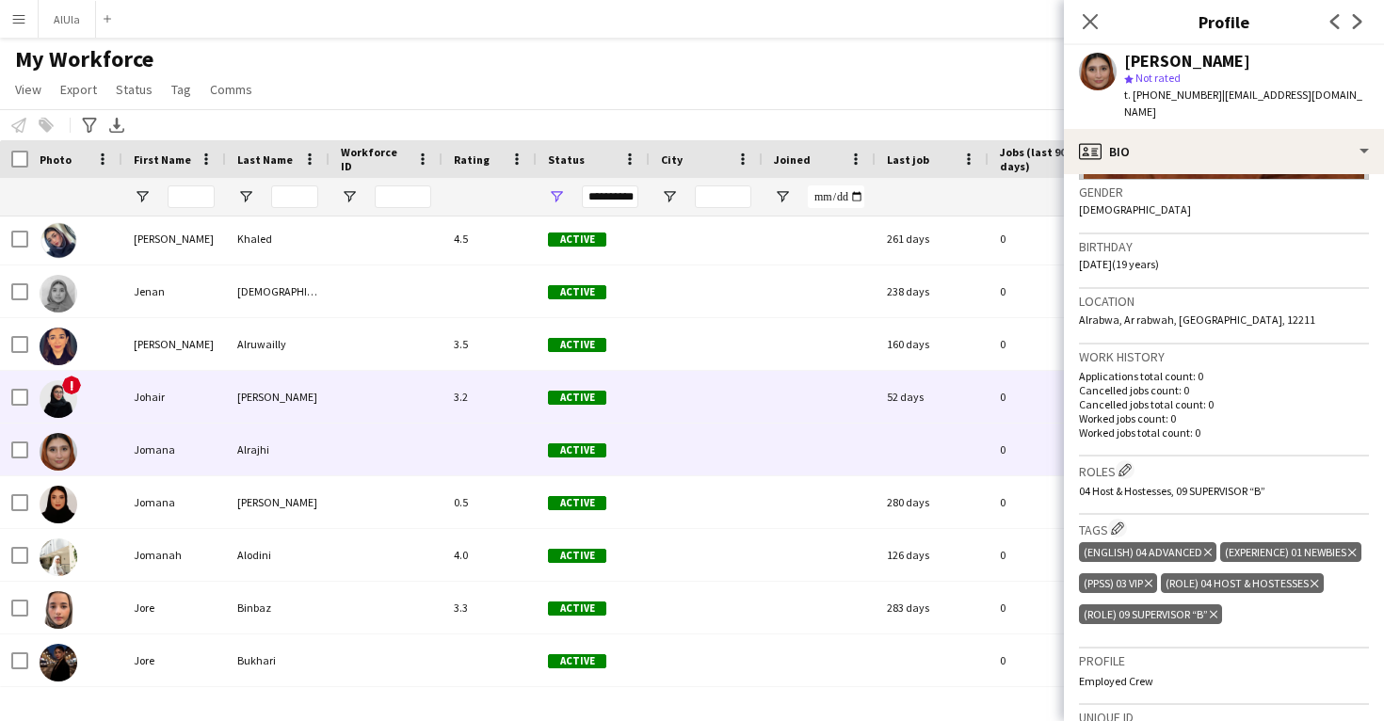
click at [921, 407] on div "52 days" at bounding box center [932, 397] width 113 height 52
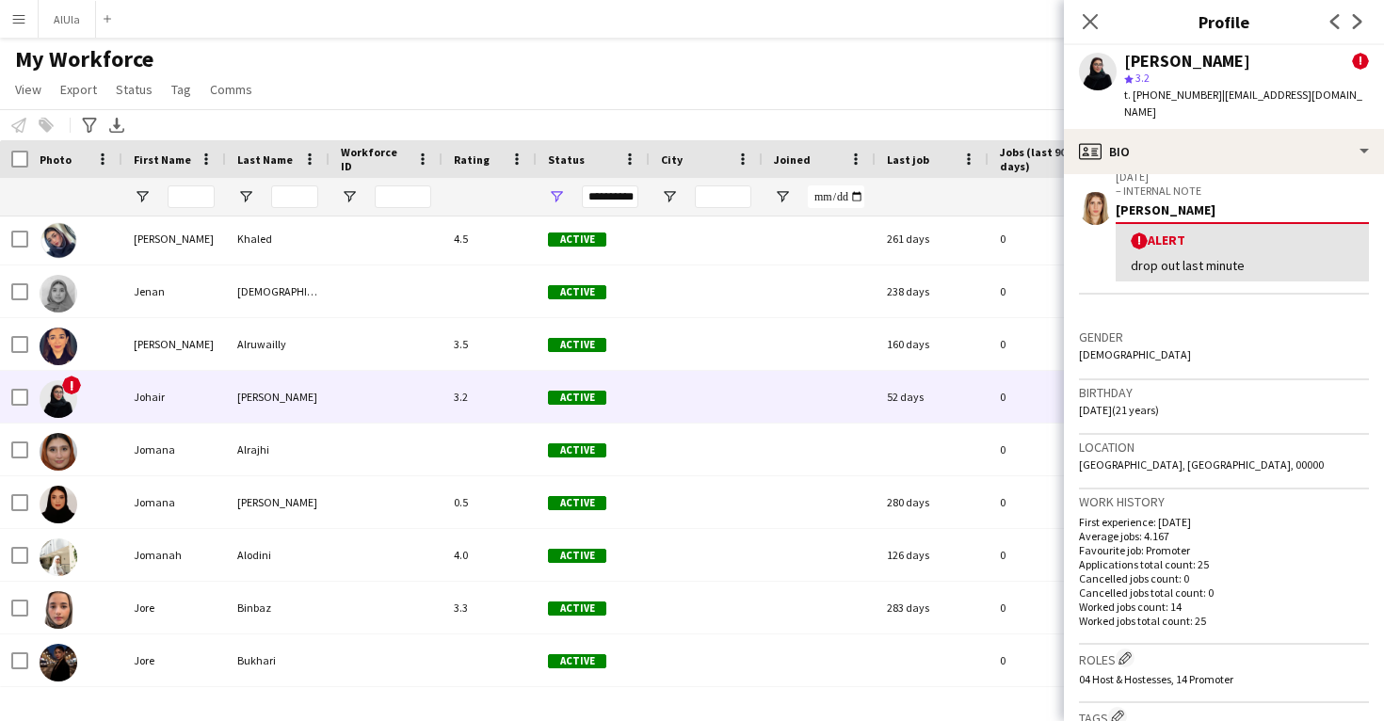
scroll to position [337, 0]
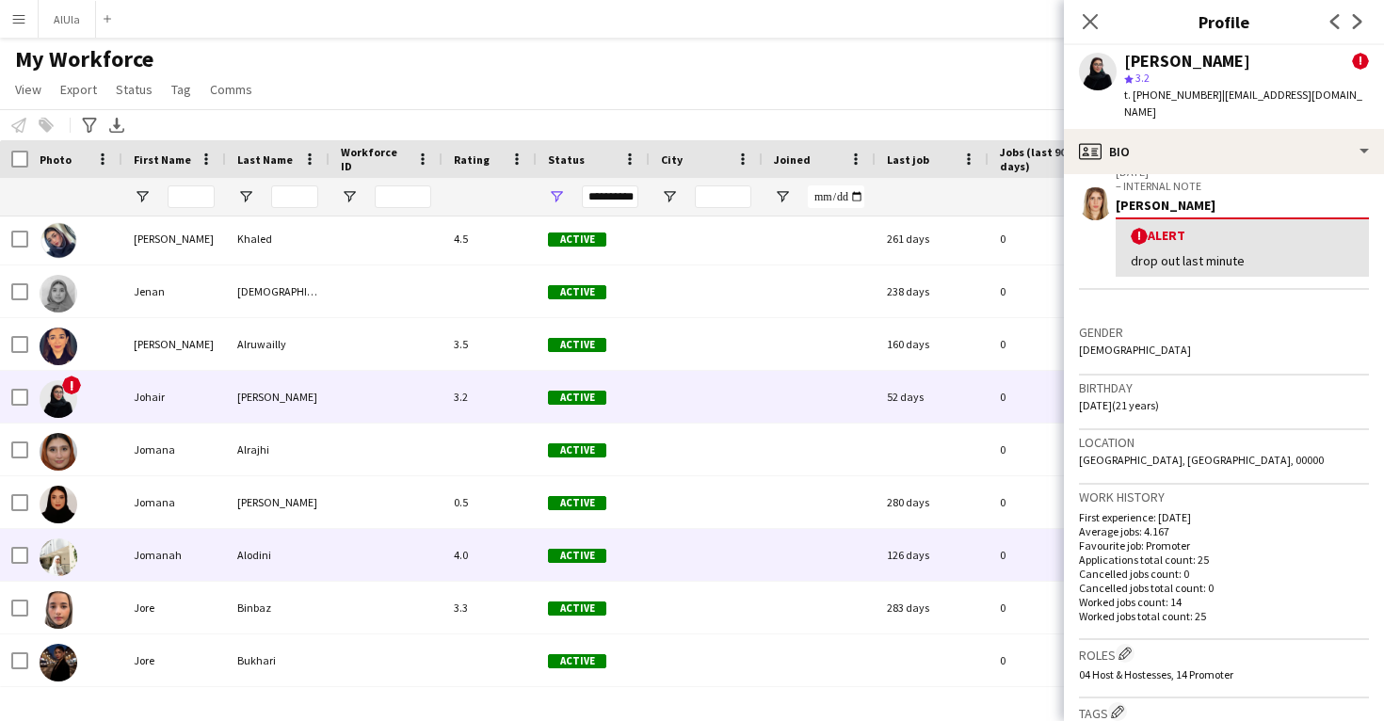
click at [832, 560] on div at bounding box center [819, 555] width 113 height 52
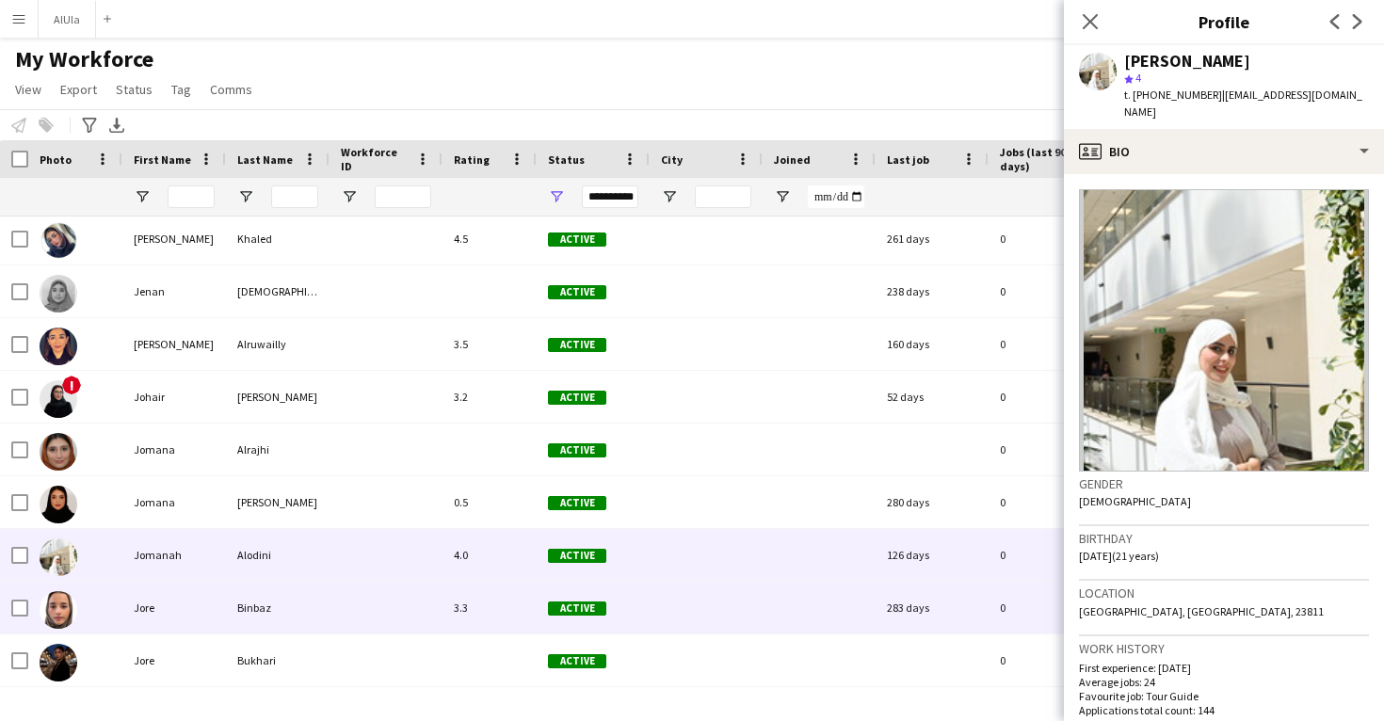
click at [793, 606] on div at bounding box center [819, 608] width 113 height 52
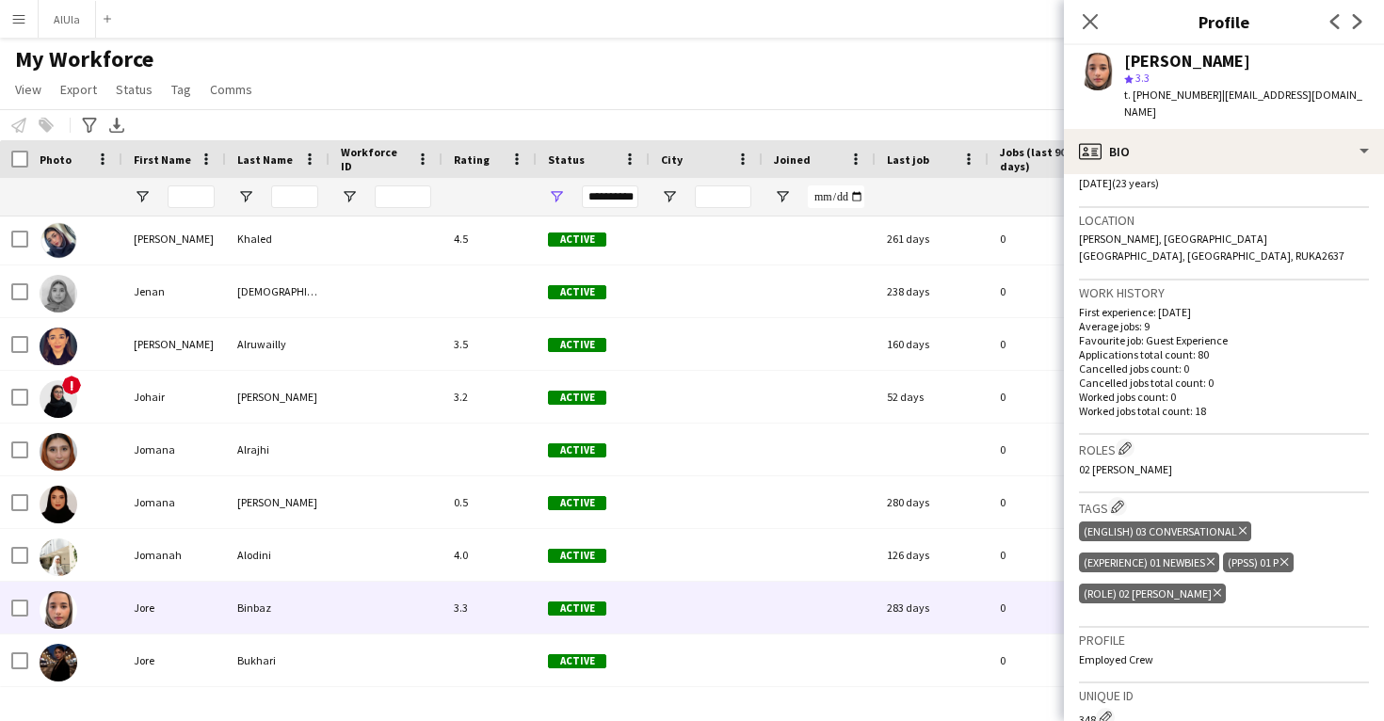
scroll to position [374, 0]
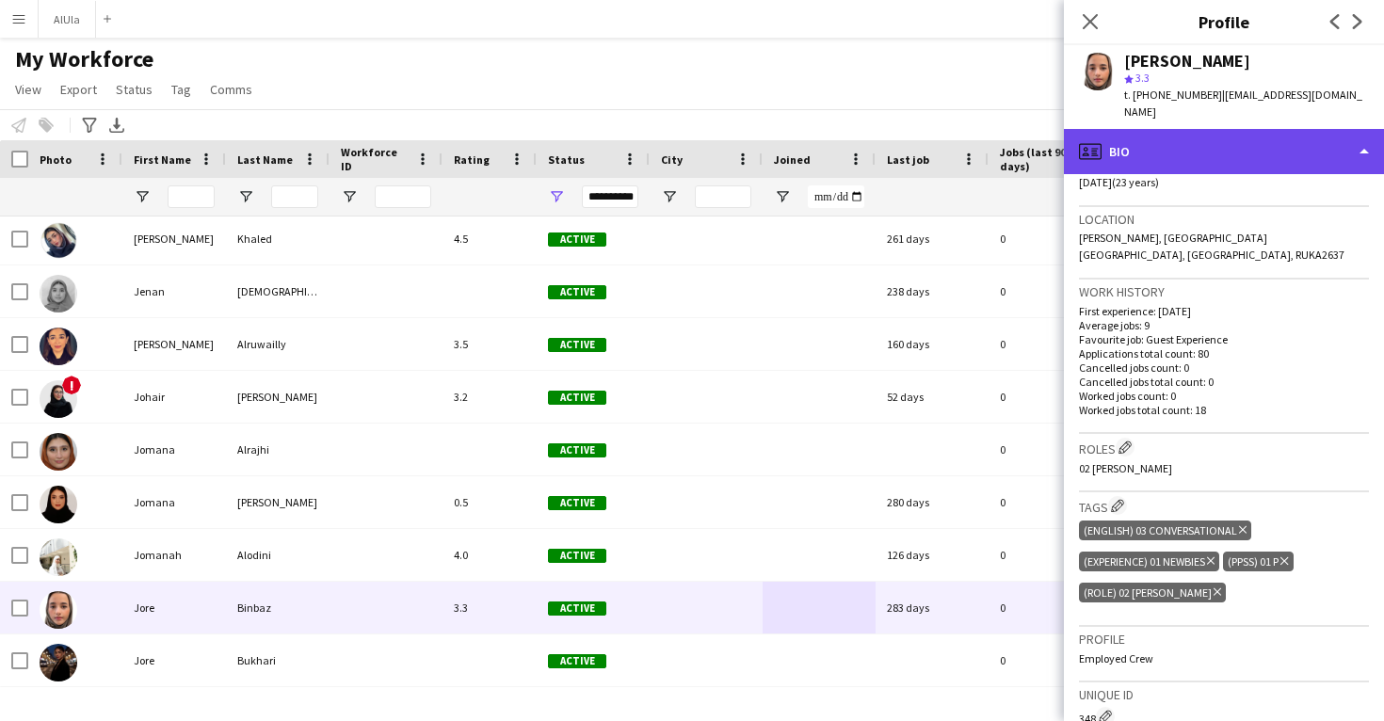
click at [1139, 140] on div "profile Bio" at bounding box center [1224, 151] width 320 height 45
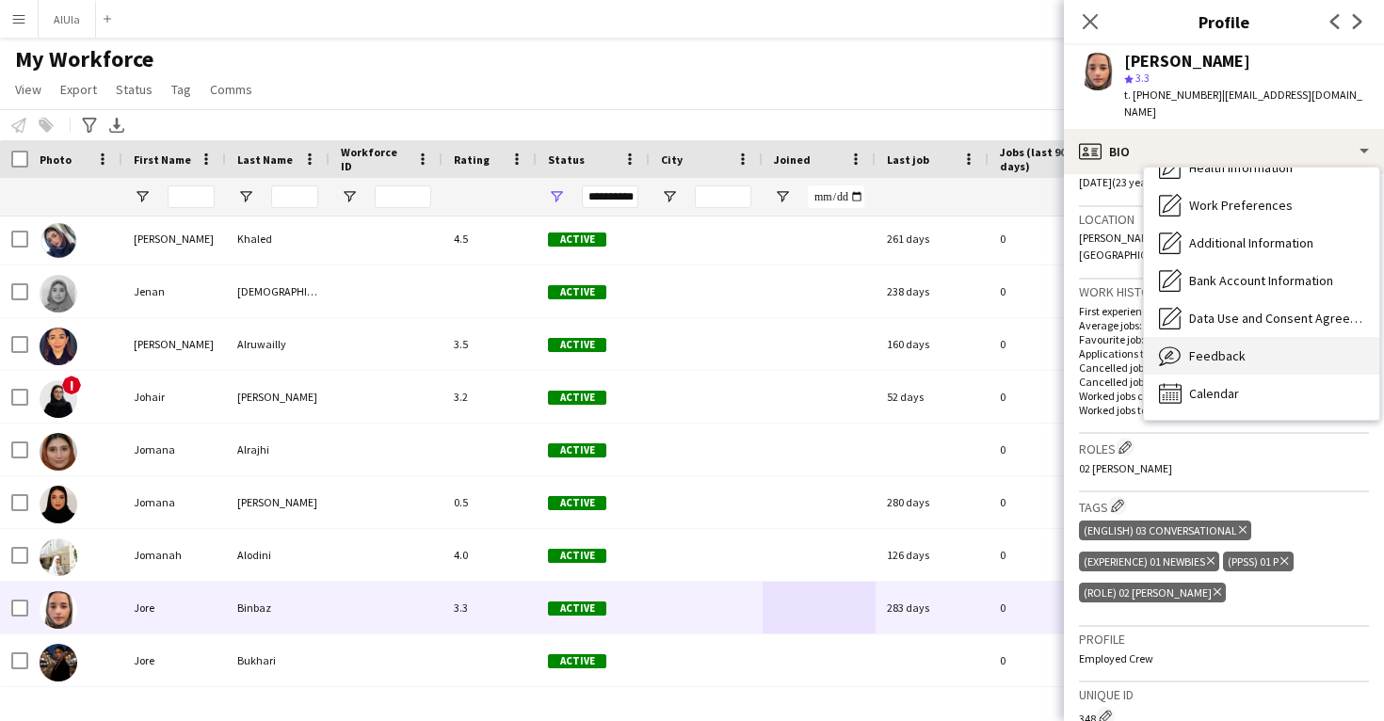
scroll to position [215, 0]
click at [1208, 353] on div "Feedback Feedback" at bounding box center [1261, 356] width 235 height 38
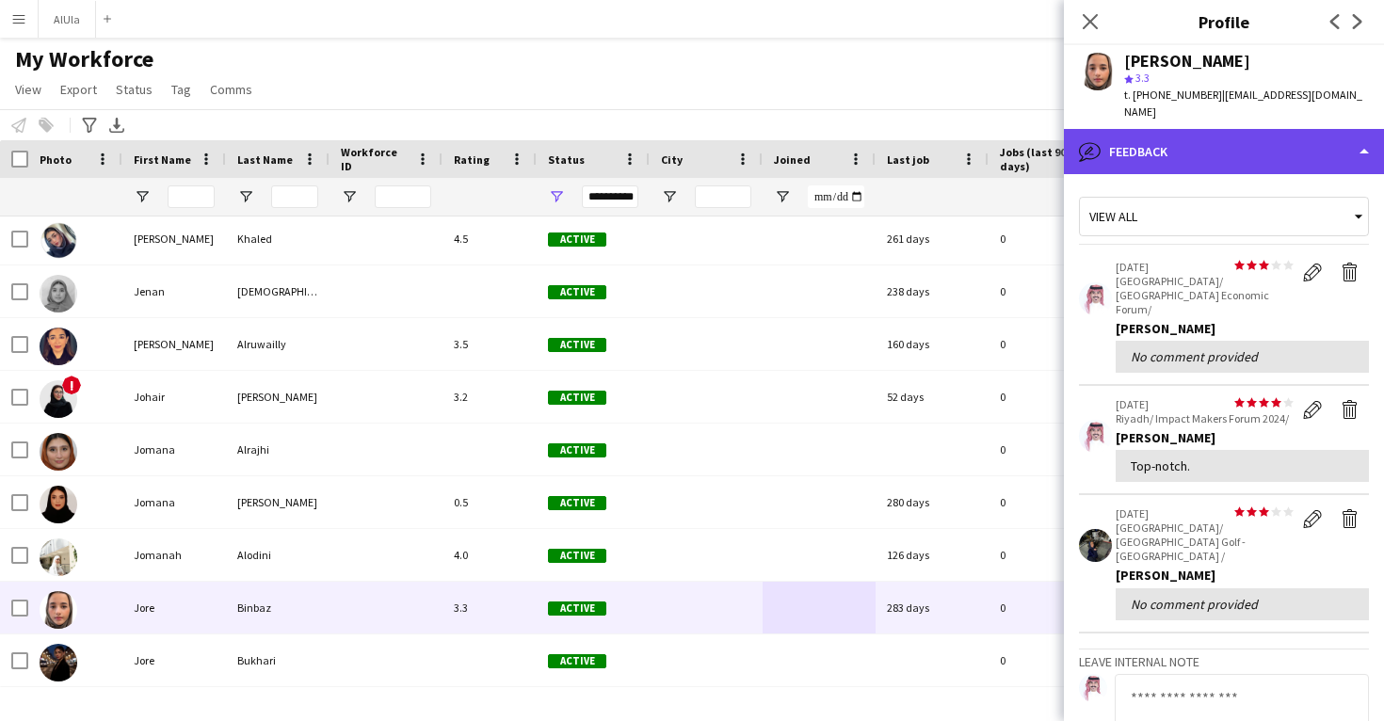
click at [1180, 137] on div "bubble-pencil Feedback" at bounding box center [1224, 151] width 320 height 45
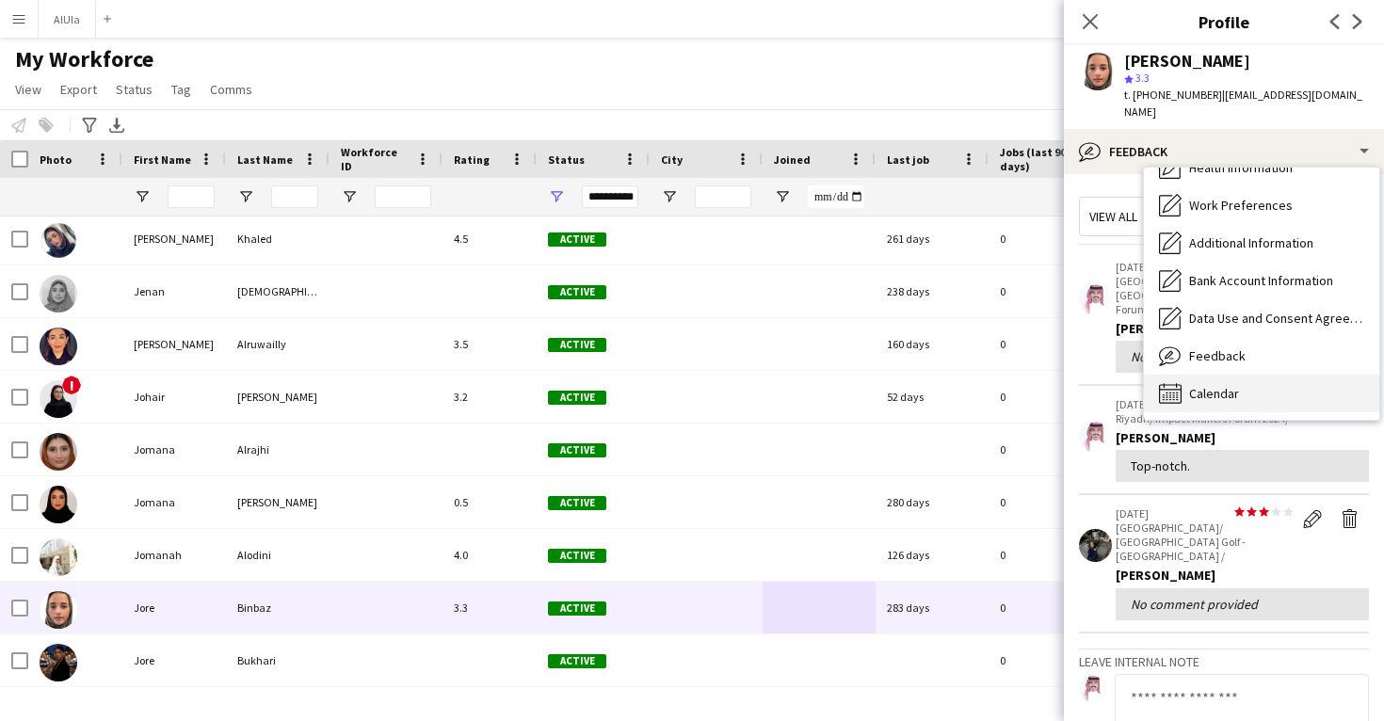
click at [1257, 380] on div "Calendar Calendar" at bounding box center [1261, 394] width 235 height 38
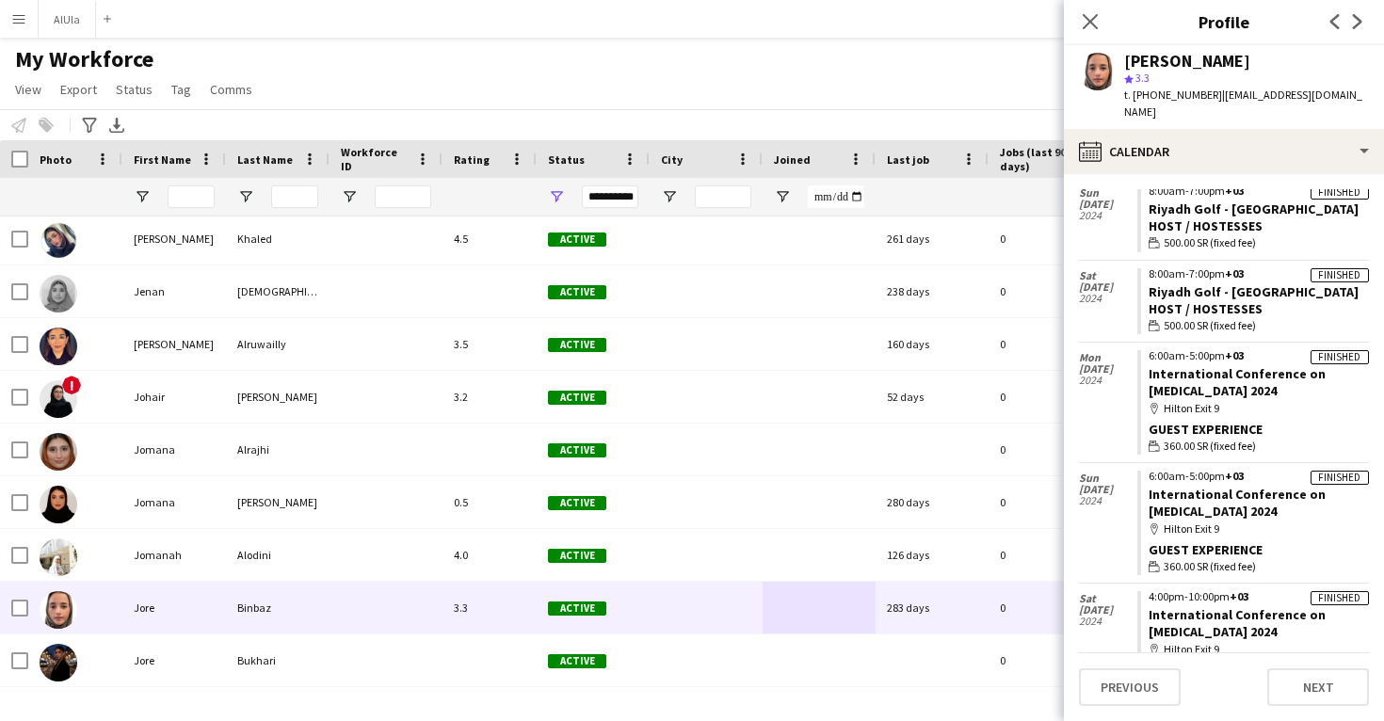
scroll to position [2536, 0]
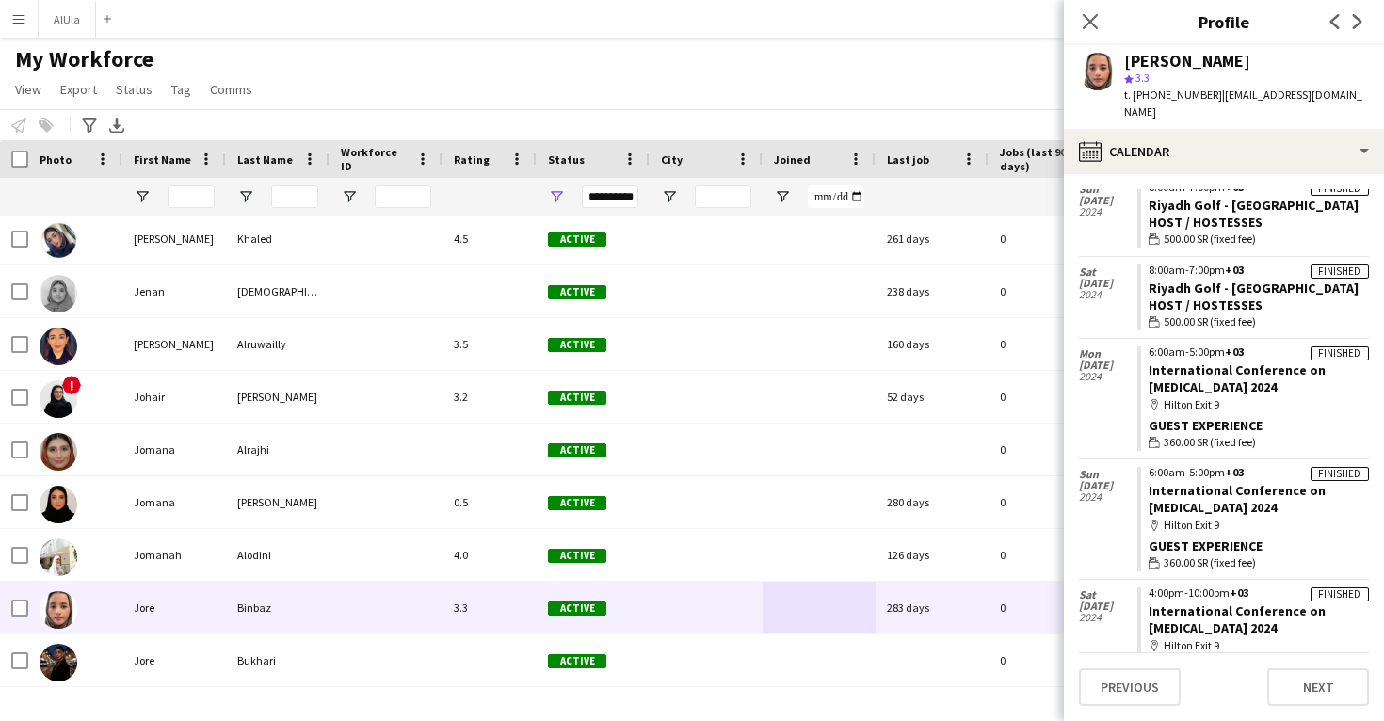
drag, startPoint x: 1280, startPoint y: 473, endPoint x: 1147, endPoint y: 458, distance: 133.6
click at [1147, 467] on app-crew-calendar-job-card "Finished 6:00am-5:00pm +03 International Conference on Conjoined Twins 2024 map…" at bounding box center [1254, 519] width 232 height 105
copy link "International Conference on Conjoined Twins 2024"
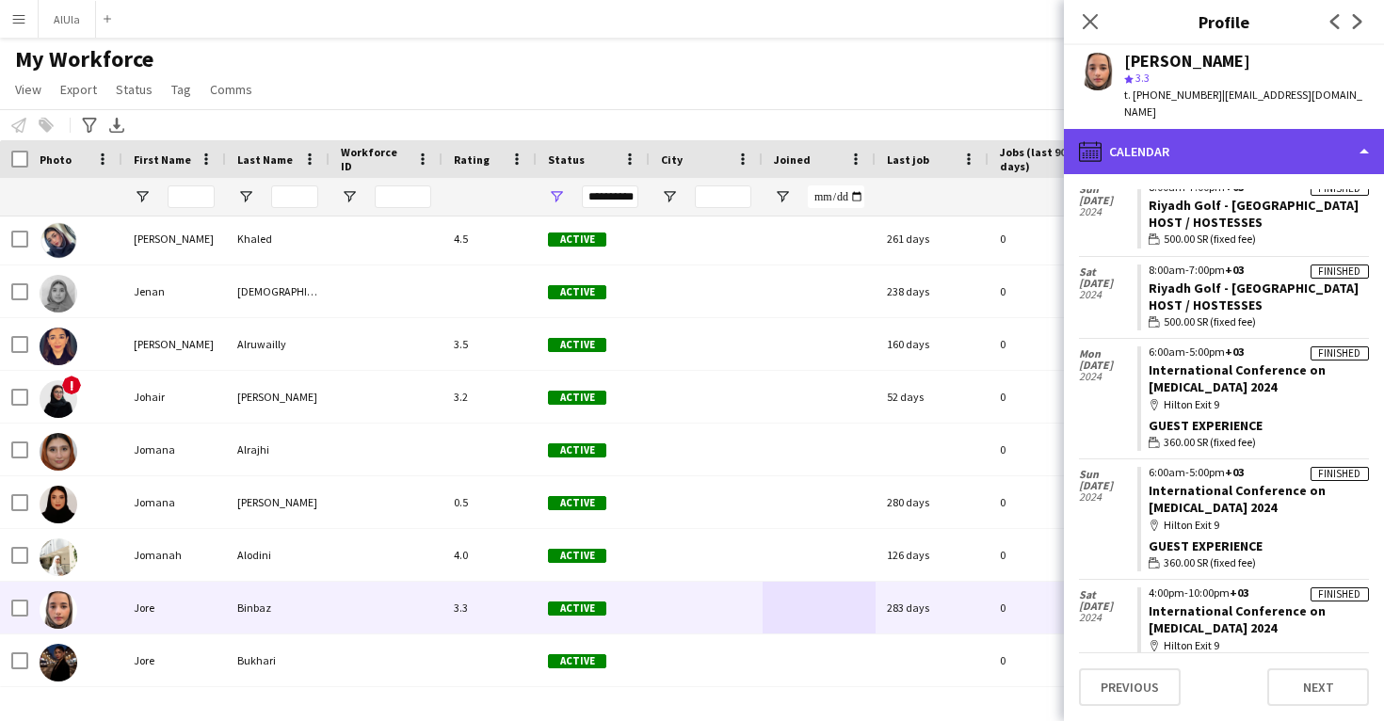
click at [1227, 138] on div "calendar-full Calendar" at bounding box center [1224, 151] width 320 height 45
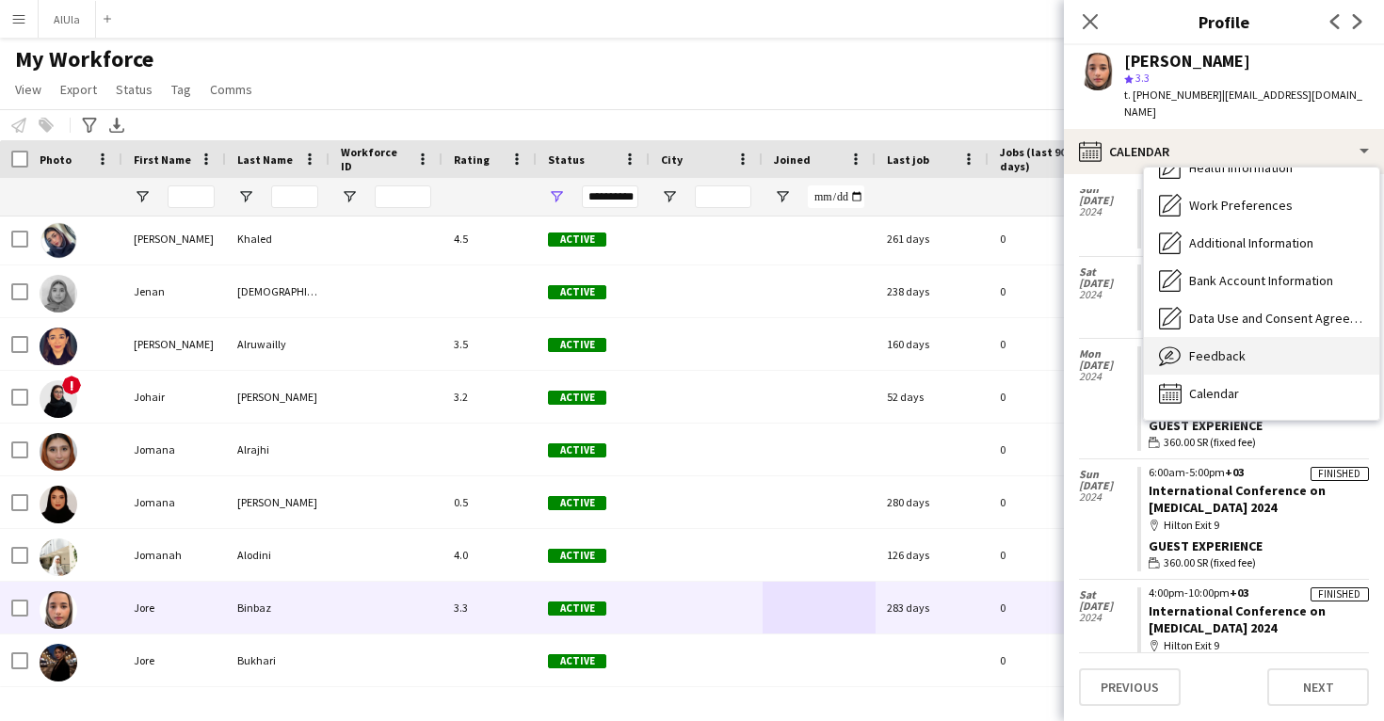
click at [1226, 347] on span "Feedback" at bounding box center [1217, 355] width 57 height 17
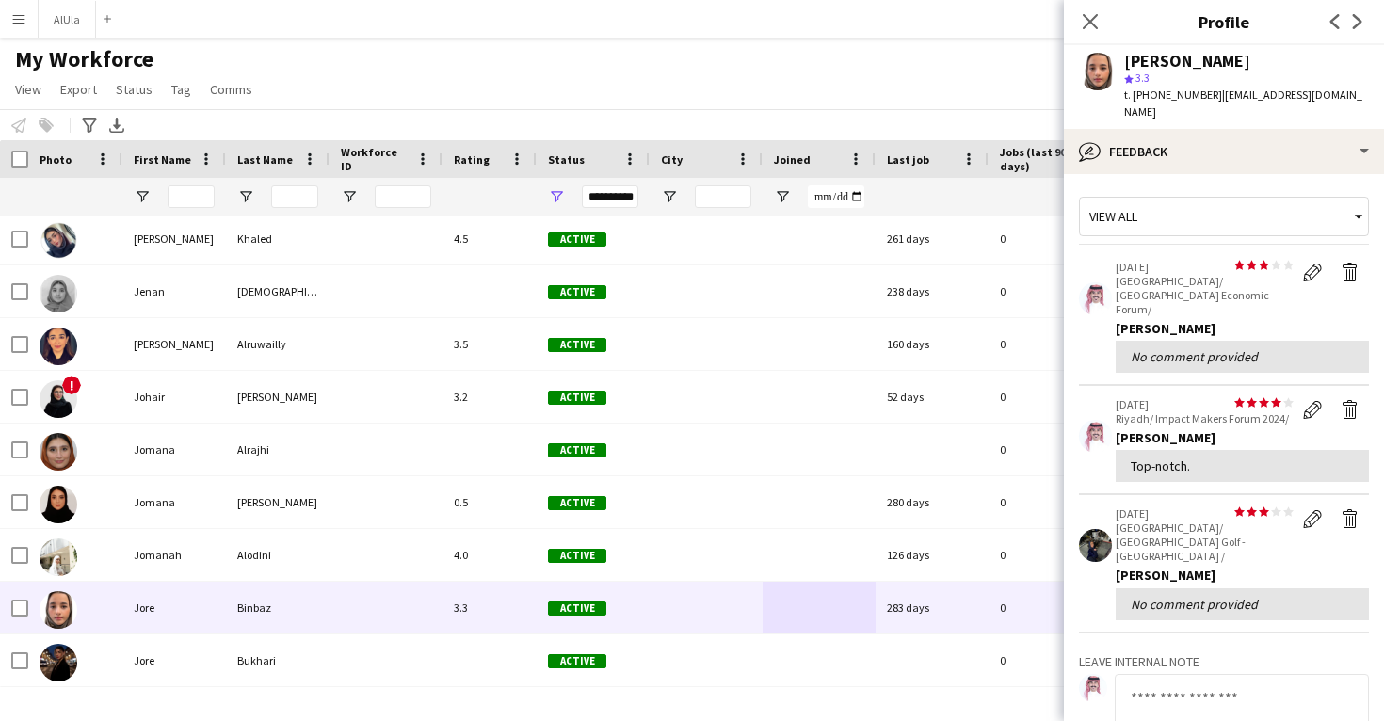
click at [1238, 106] on div "Jore Binbaz star 3.3 t. +966547715119 | jorebinbaz@gmail.com" at bounding box center [1224, 87] width 320 height 84
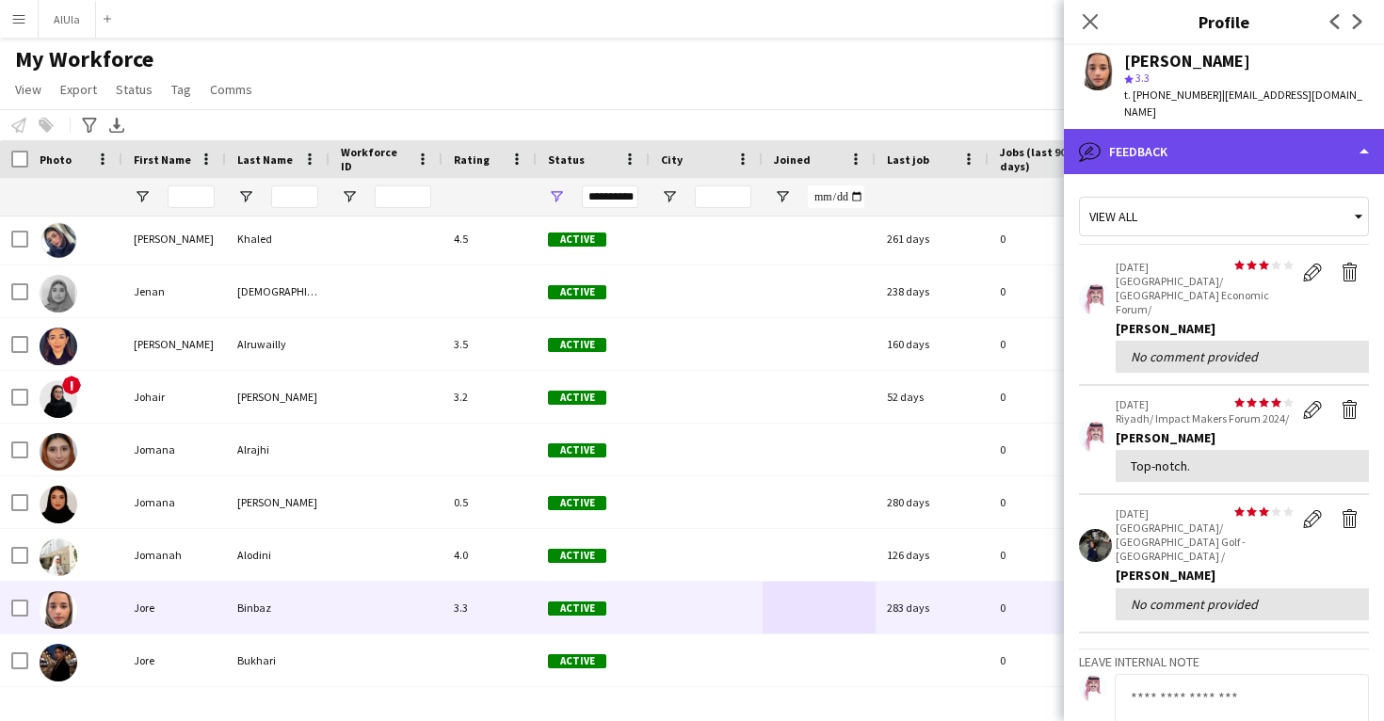
click at [1238, 137] on div "bubble-pencil Feedback" at bounding box center [1224, 151] width 320 height 45
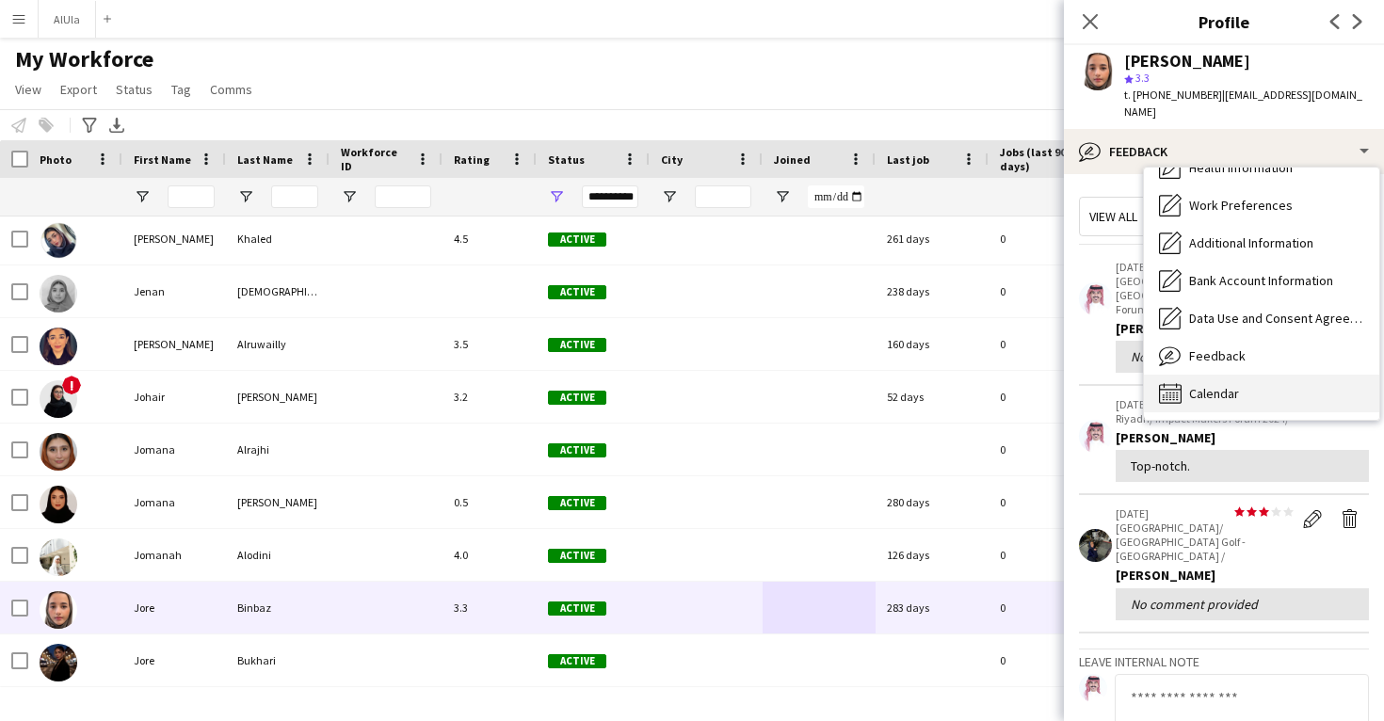
click at [1243, 387] on div "Calendar Calendar" at bounding box center [1261, 394] width 235 height 38
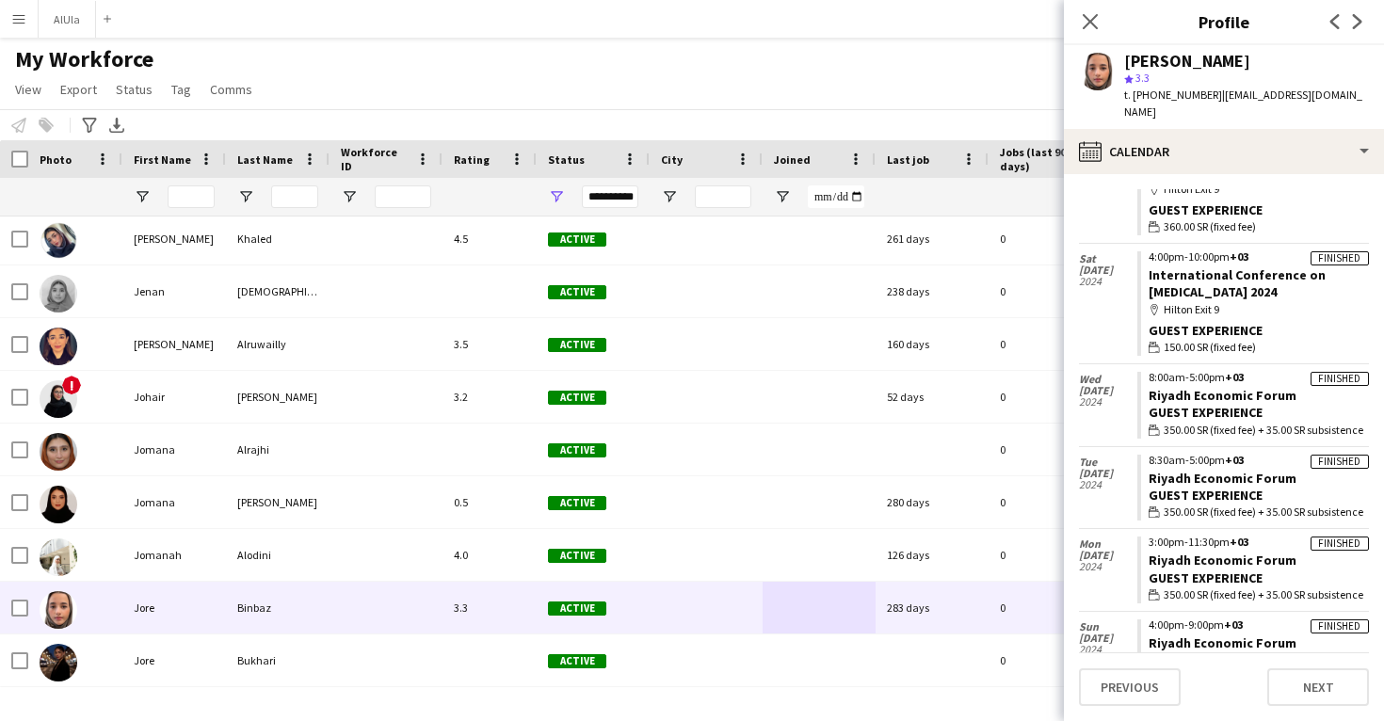
scroll to position [2871, 0]
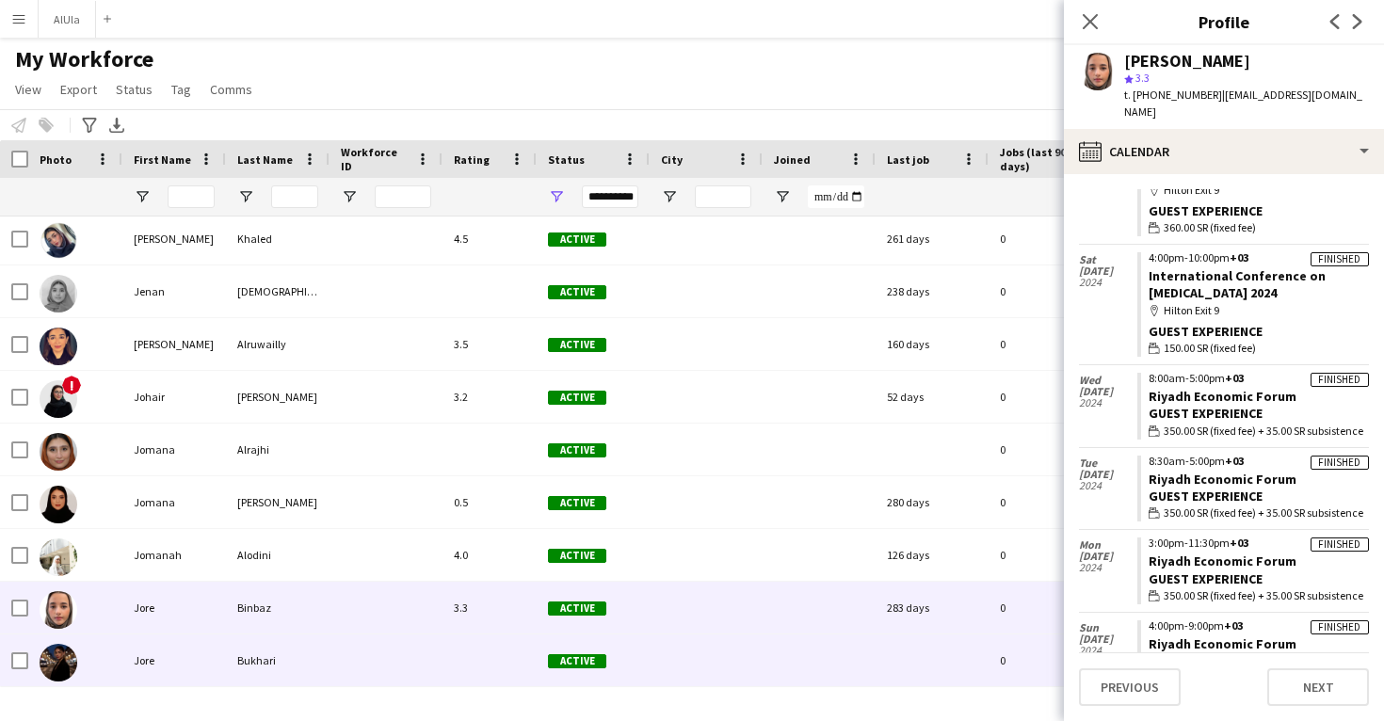
click at [889, 658] on div at bounding box center [932, 661] width 113 height 52
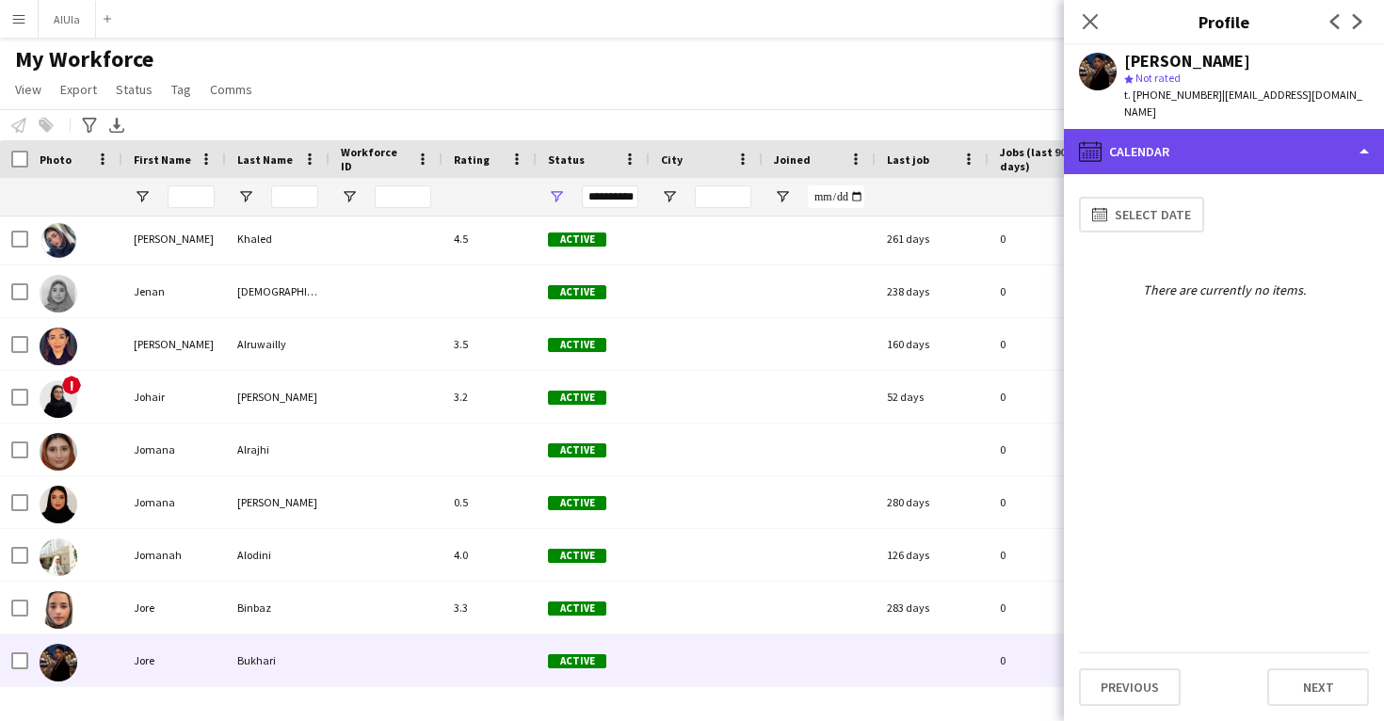
click at [1223, 138] on div "calendar-full Calendar" at bounding box center [1224, 151] width 320 height 45
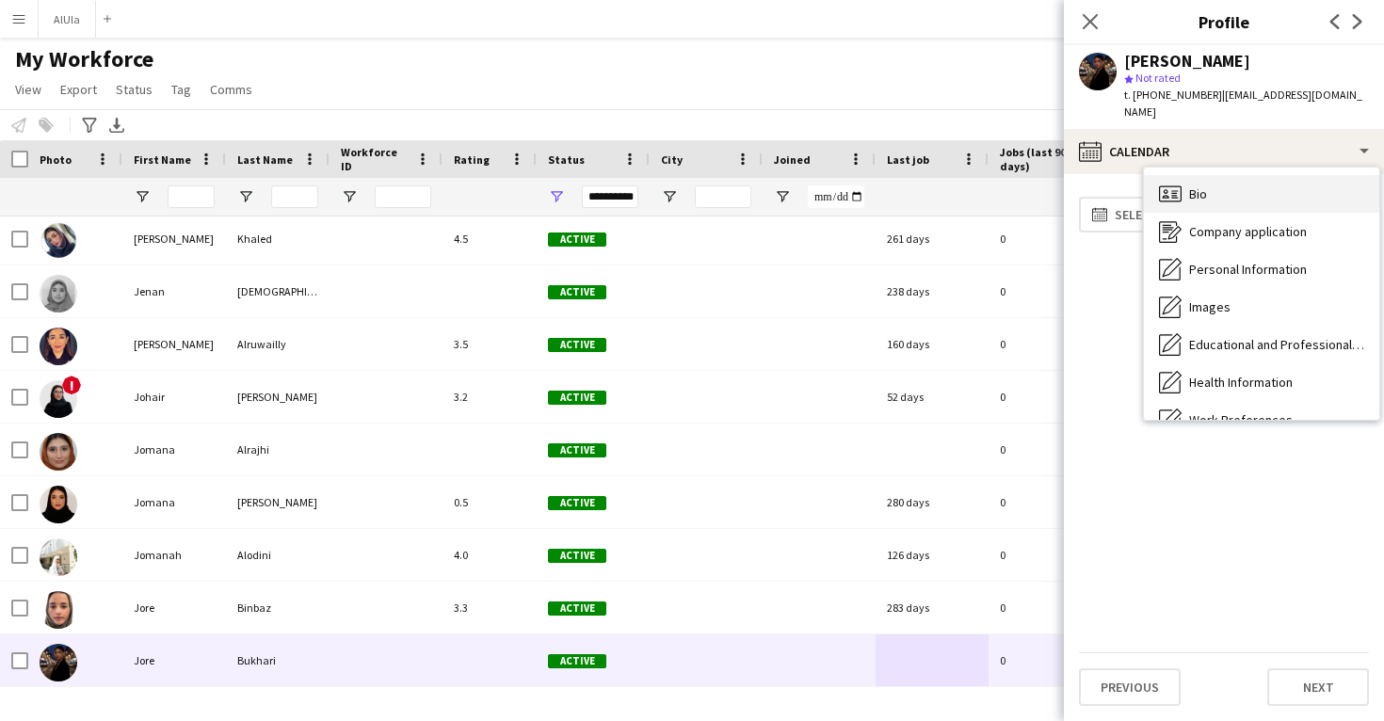
click at [1229, 175] on div "Bio Bio" at bounding box center [1261, 194] width 235 height 38
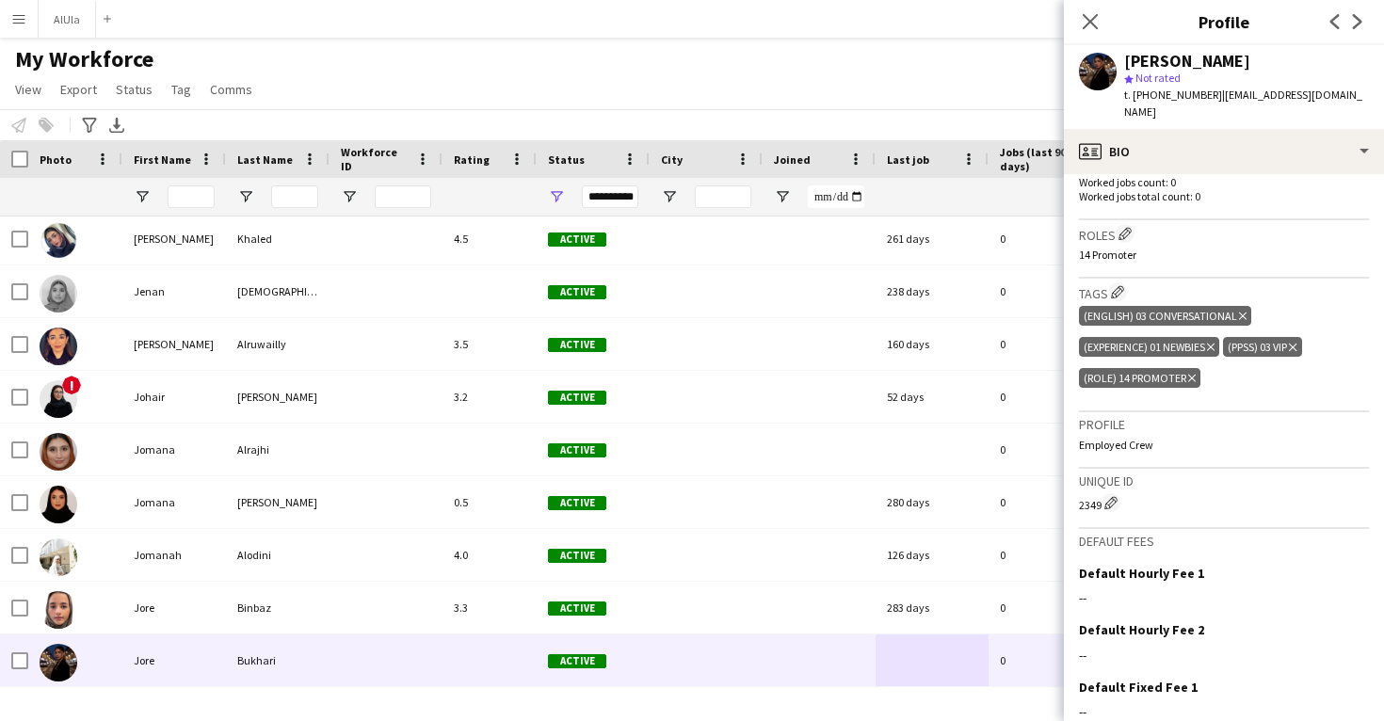
scroll to position [537, 0]
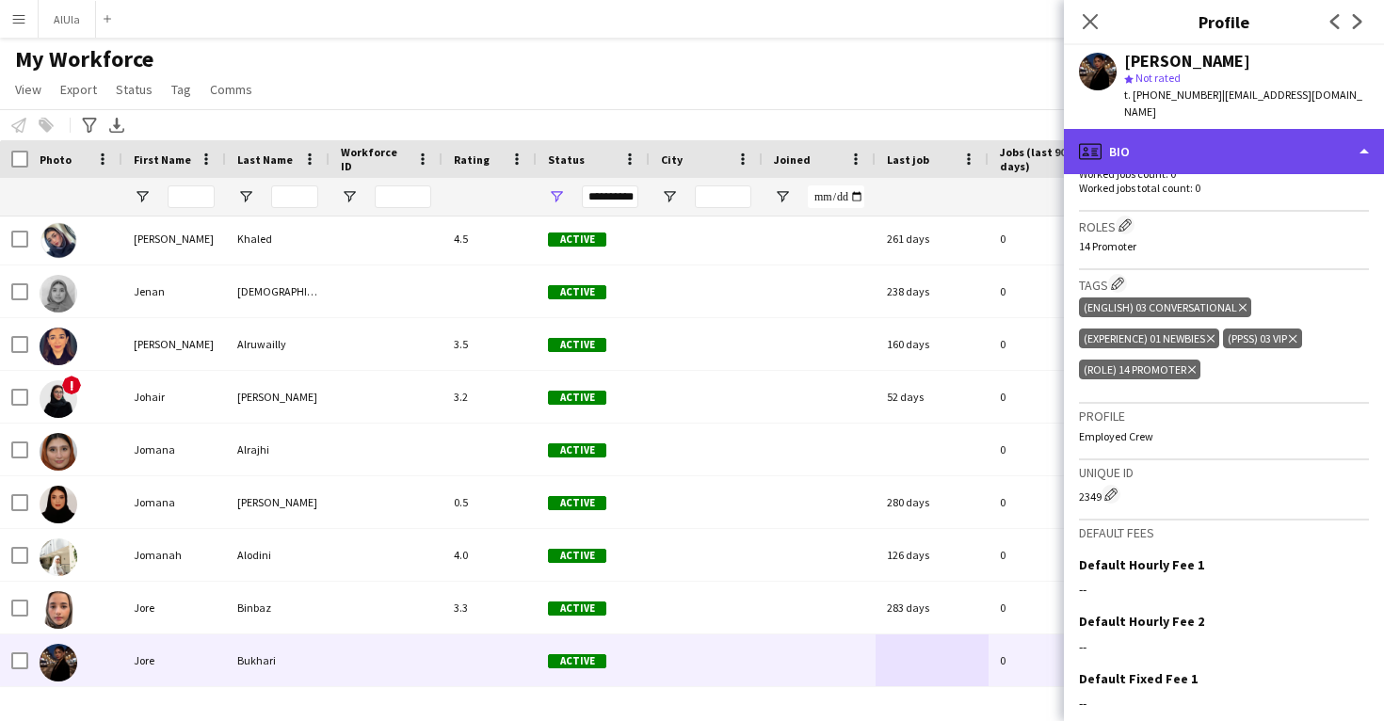
click at [1210, 137] on div "profile Bio" at bounding box center [1224, 151] width 320 height 45
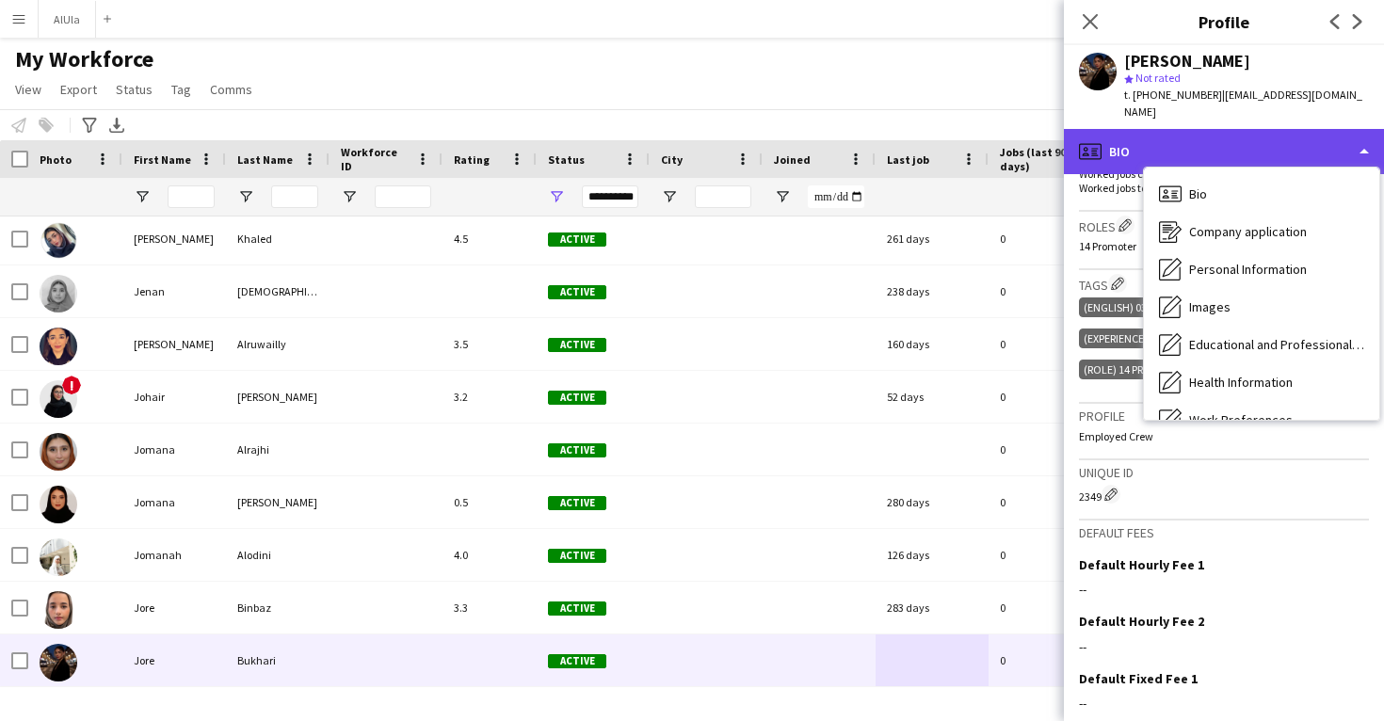
click at [1210, 137] on div "profile Bio" at bounding box center [1224, 151] width 320 height 45
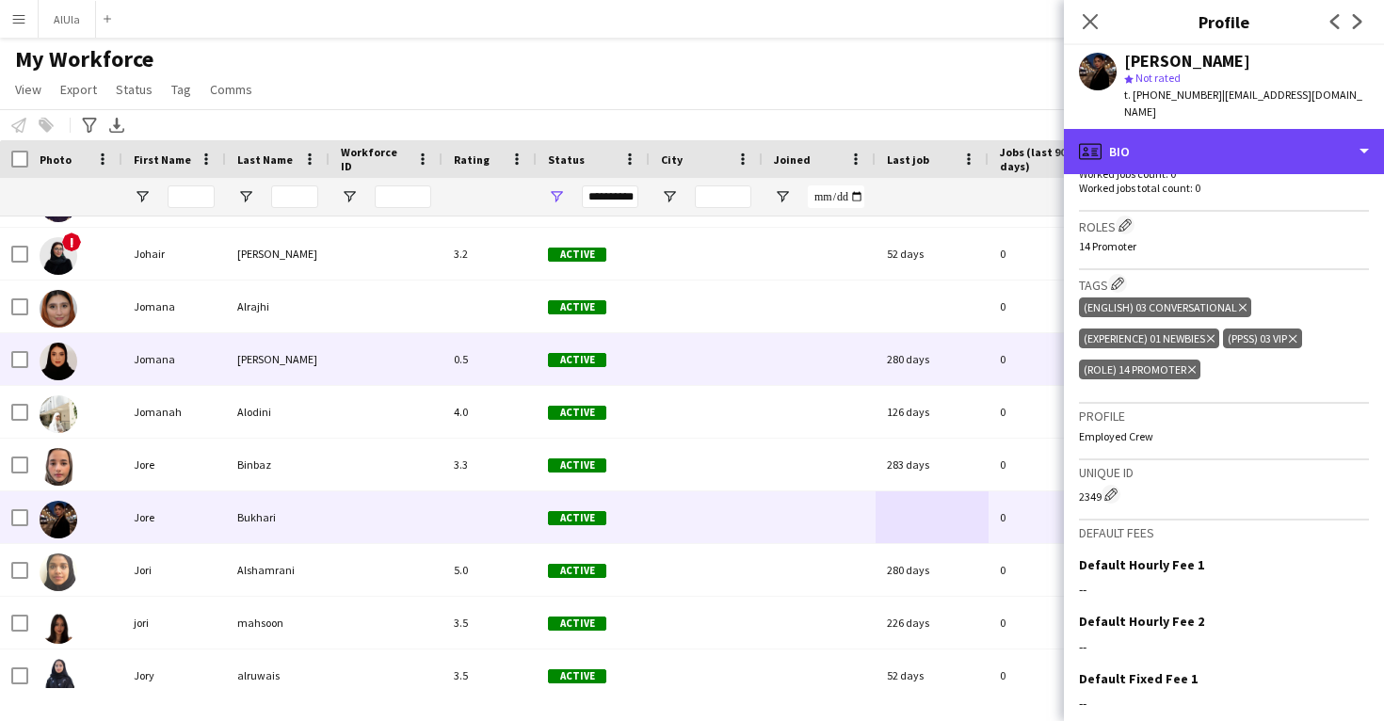
scroll to position [38644, 0]
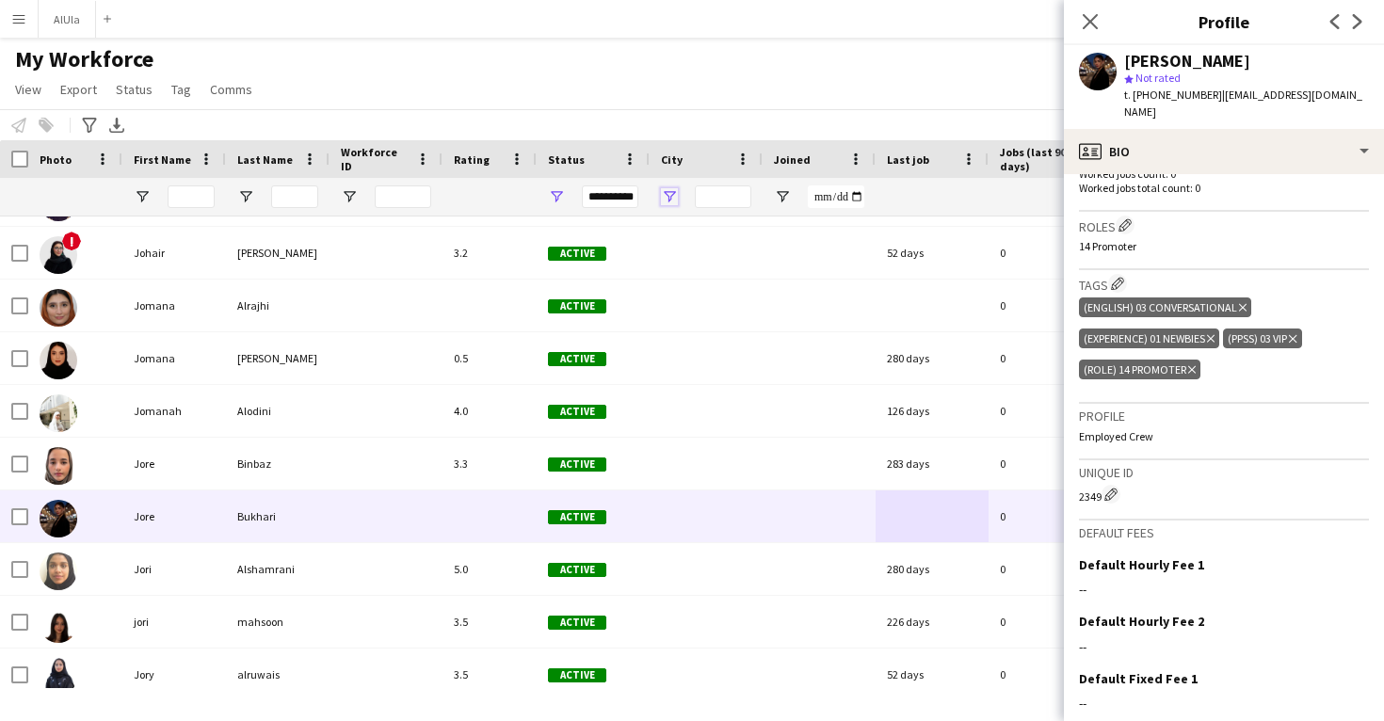
click at [670, 196] on span "Open Filter Menu" at bounding box center [669, 196] width 17 height 17
click at [806, 456] on button "Reset" at bounding box center [807, 459] width 56 height 30
click at [801, 467] on button "Reset" at bounding box center [807, 459] width 56 height 30
click at [762, 98] on div "My Workforce View Views Default view New view Update view Delete view Edit name…" at bounding box center [692, 77] width 1384 height 64
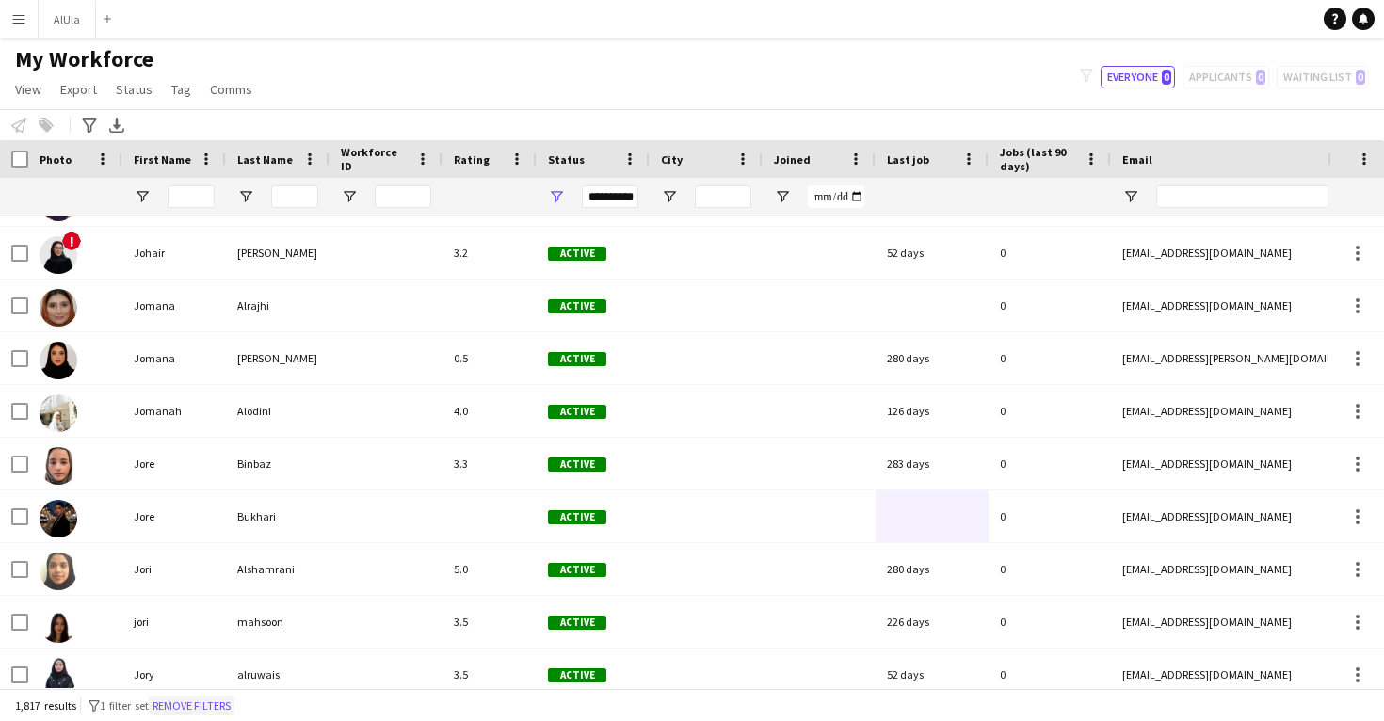
click at [221, 704] on button "Remove filters" at bounding box center [192, 706] width 86 height 21
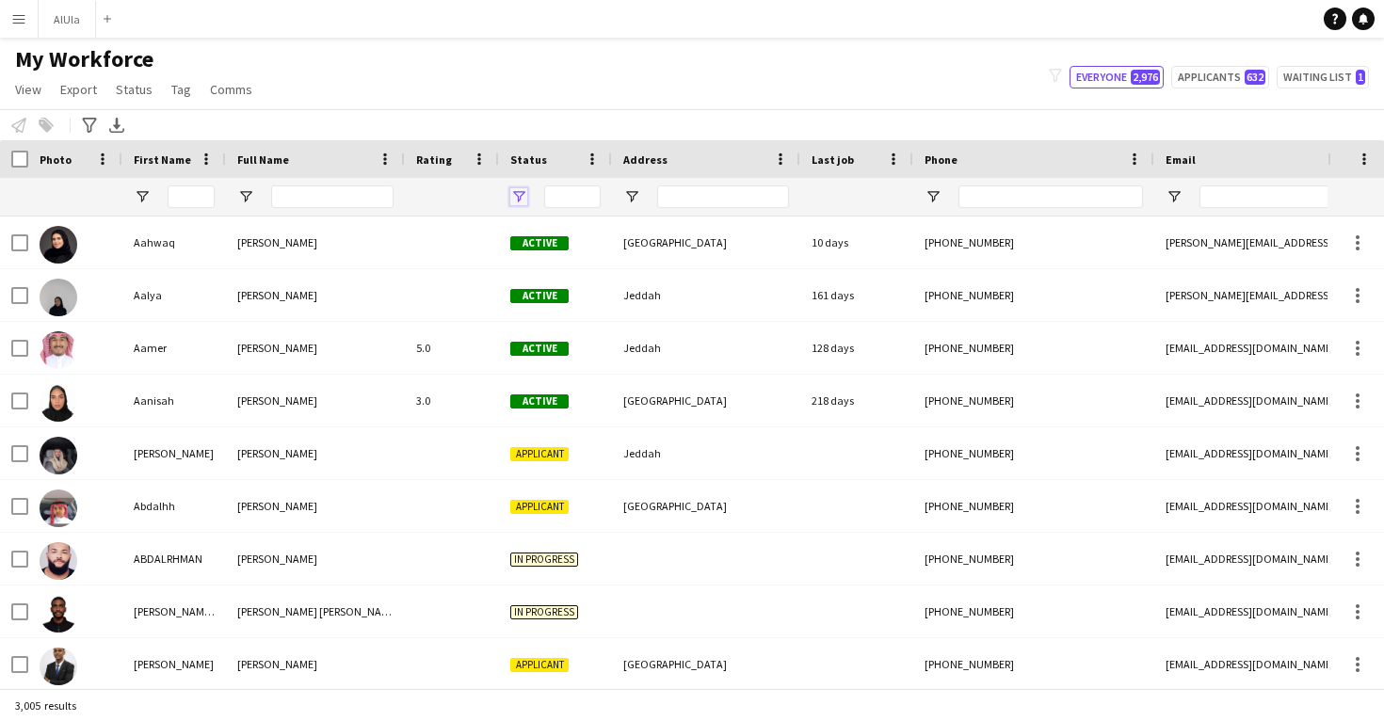
click at [519, 194] on span "Open Filter Menu" at bounding box center [518, 196] width 17 height 17
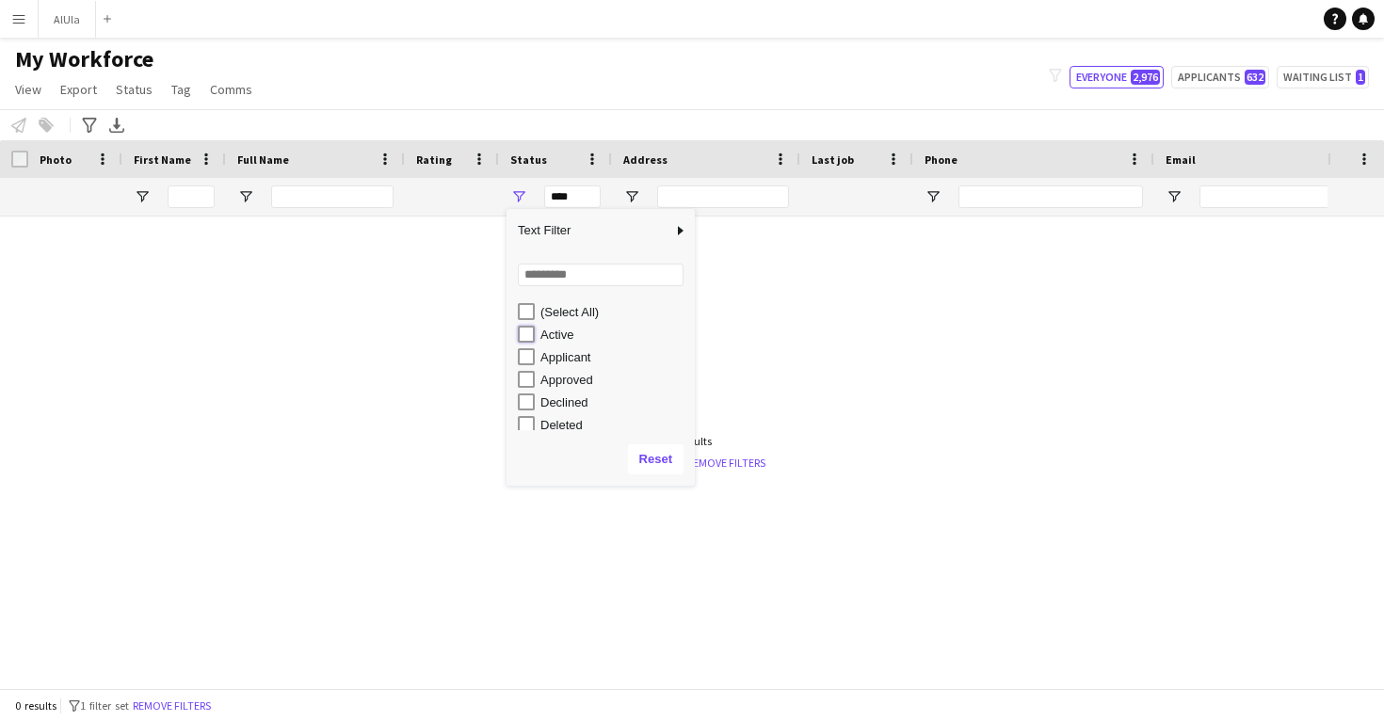
type input "**********"
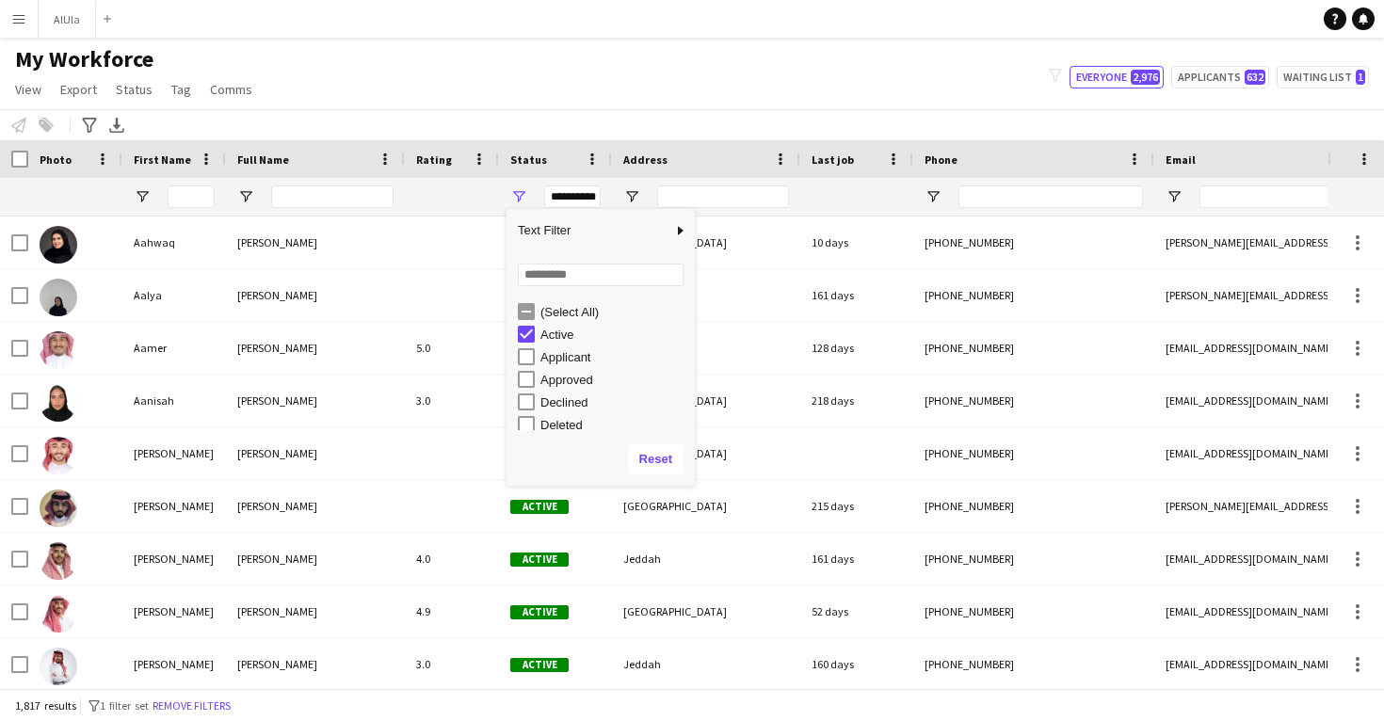
click at [529, 90] on div "My Workforce View Views Default view New view Update view Delete view Edit name…" at bounding box center [692, 77] width 1384 height 64
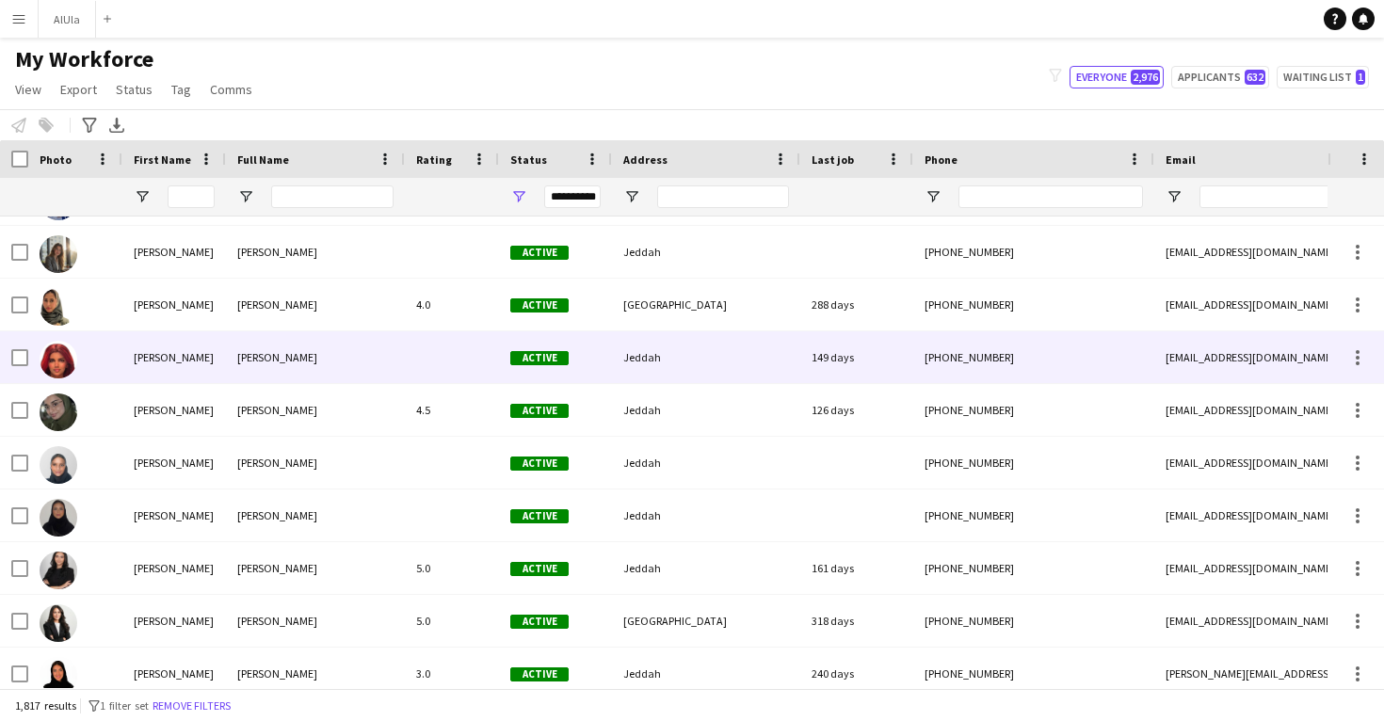
click at [497, 372] on div at bounding box center [452, 357] width 94 height 52
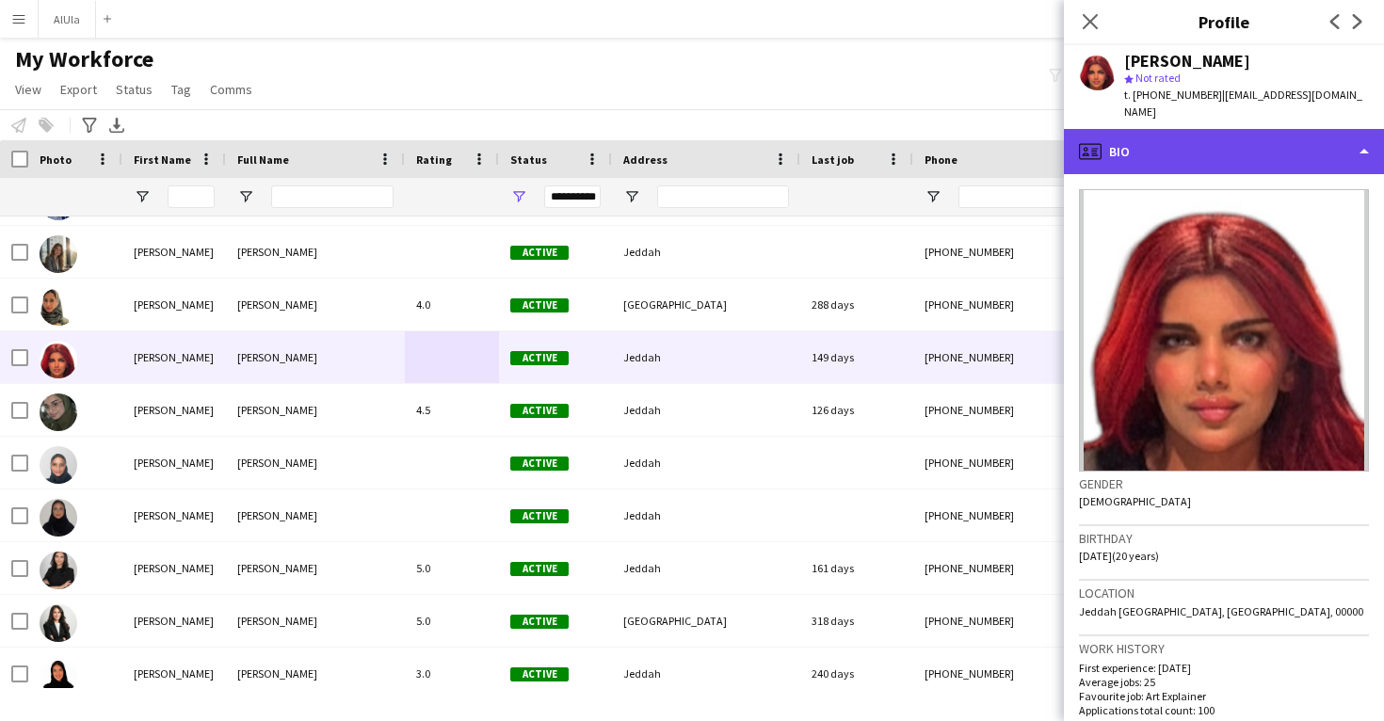
click at [1154, 152] on div "profile Bio" at bounding box center [1224, 151] width 320 height 45
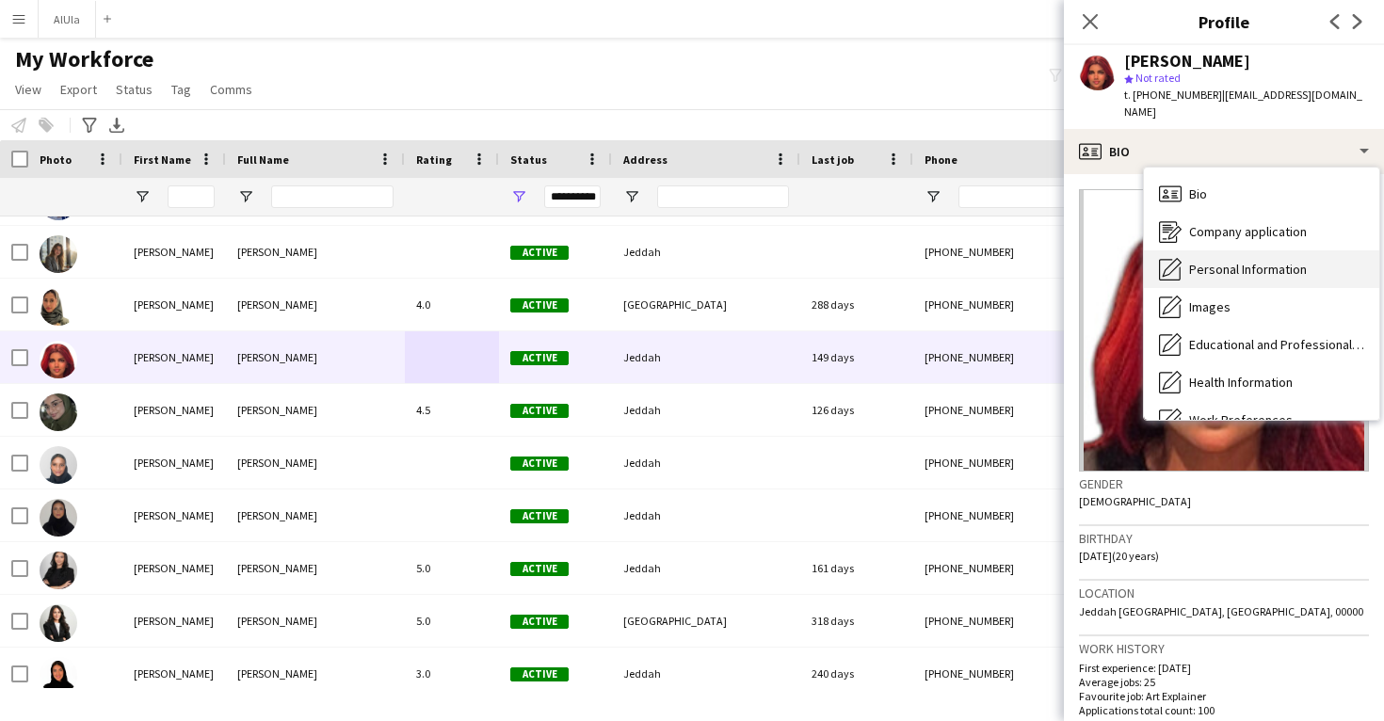
click at [1200, 261] on span "Personal Information" at bounding box center [1248, 269] width 118 height 17
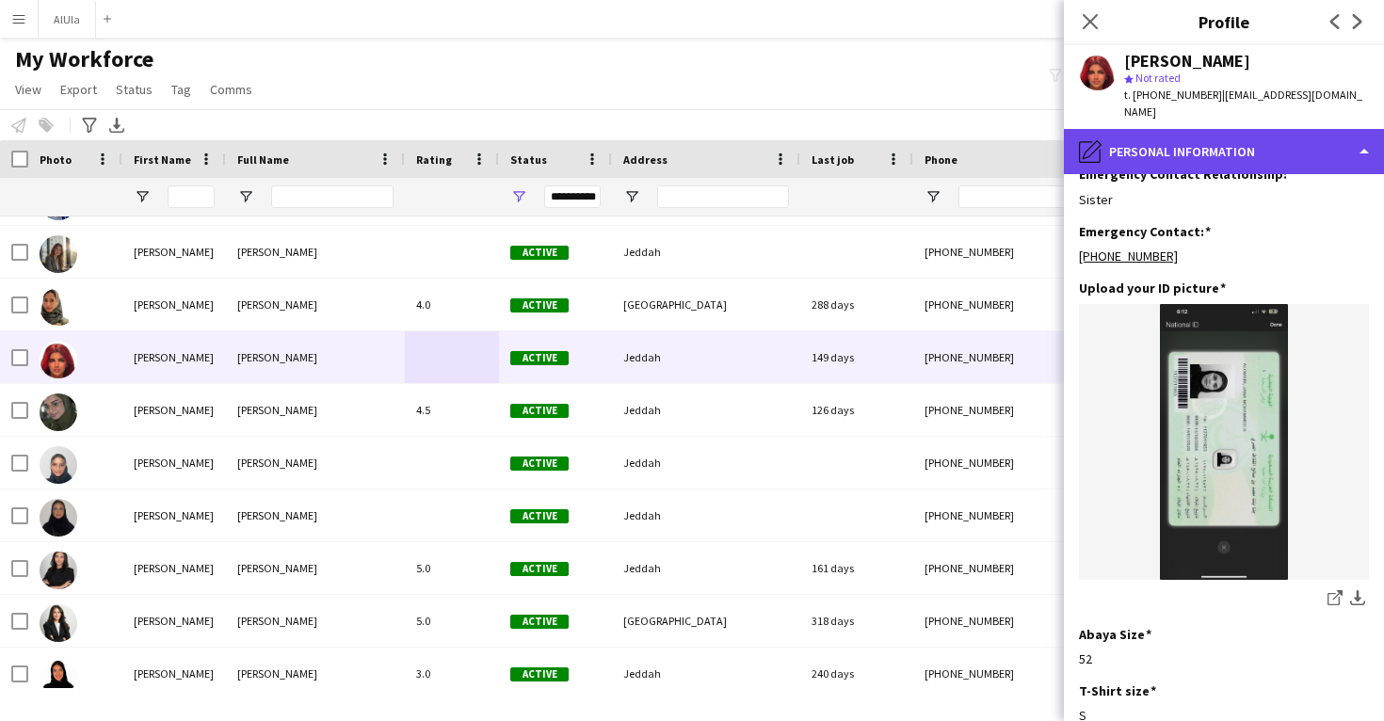
click at [1261, 142] on div "pencil4 Personal Information" at bounding box center [1224, 151] width 320 height 45
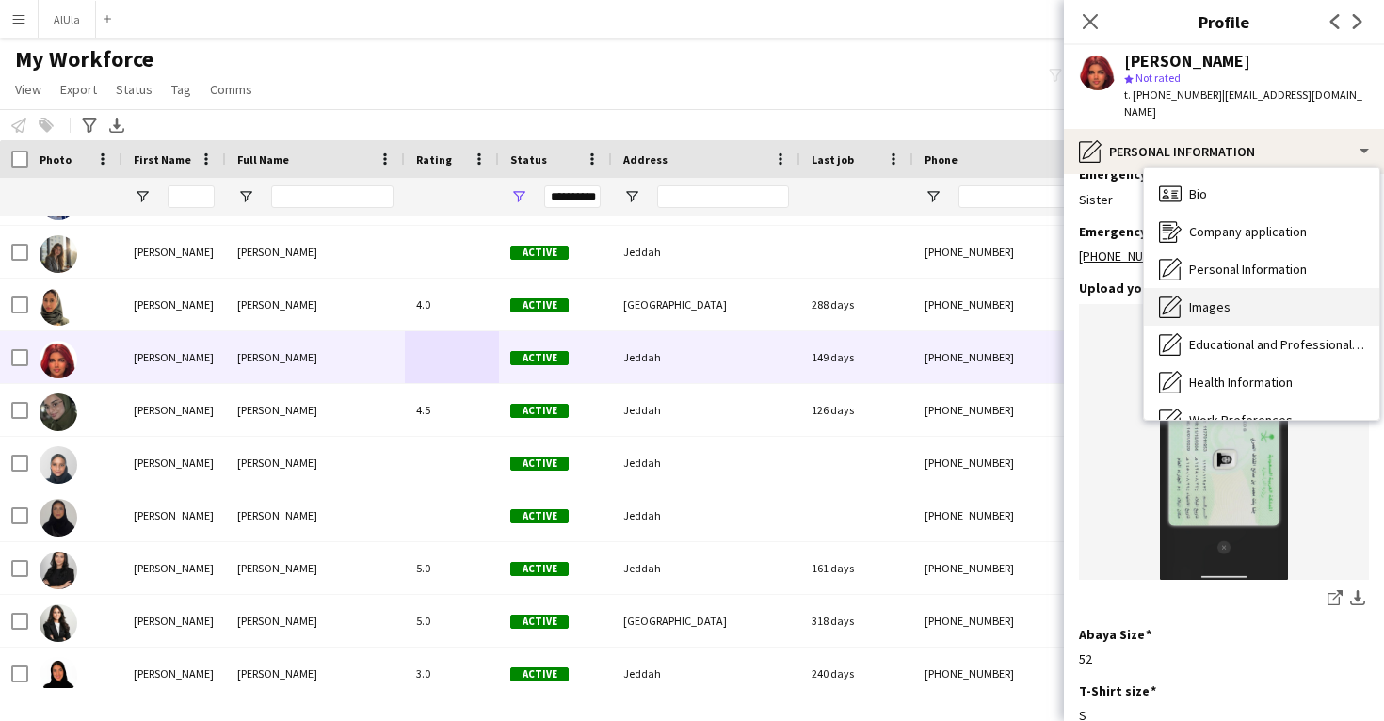
click at [1240, 288] on div "Images Images" at bounding box center [1261, 307] width 235 height 38
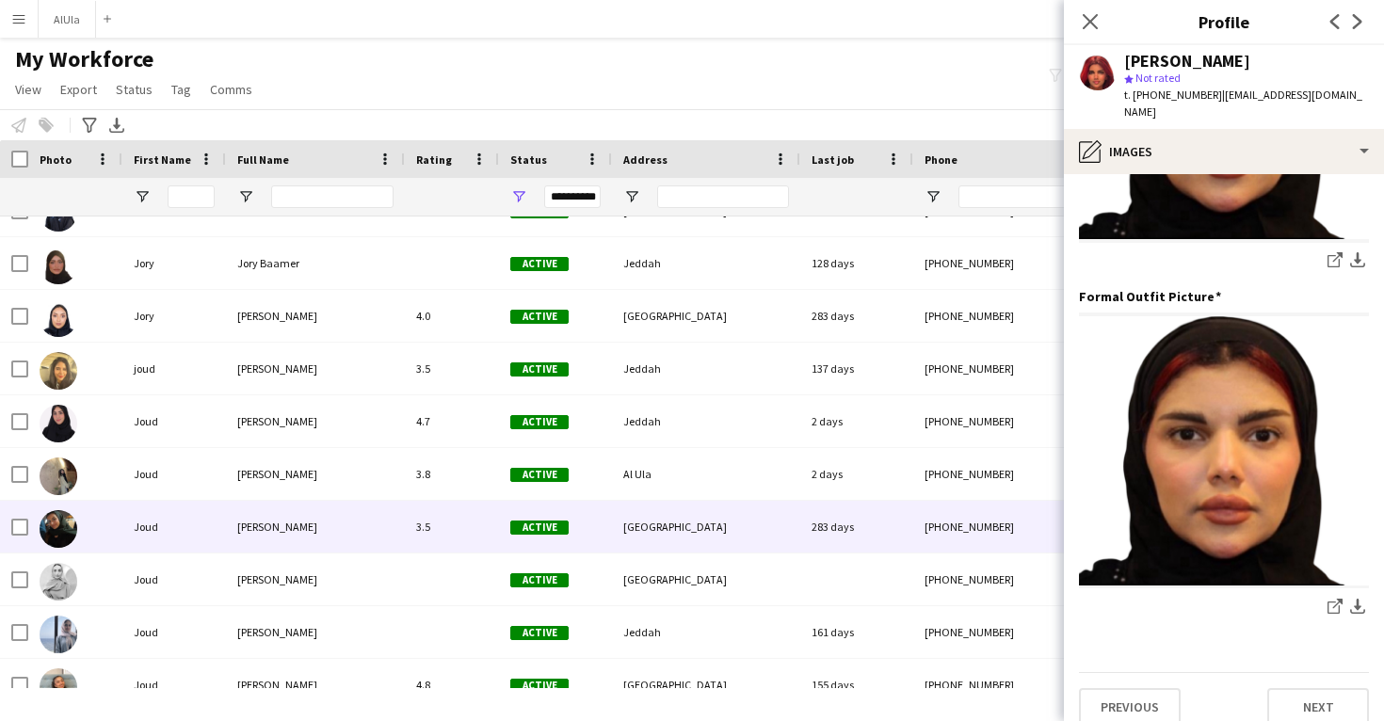
click at [462, 546] on div "3.5" at bounding box center [452, 527] width 94 height 52
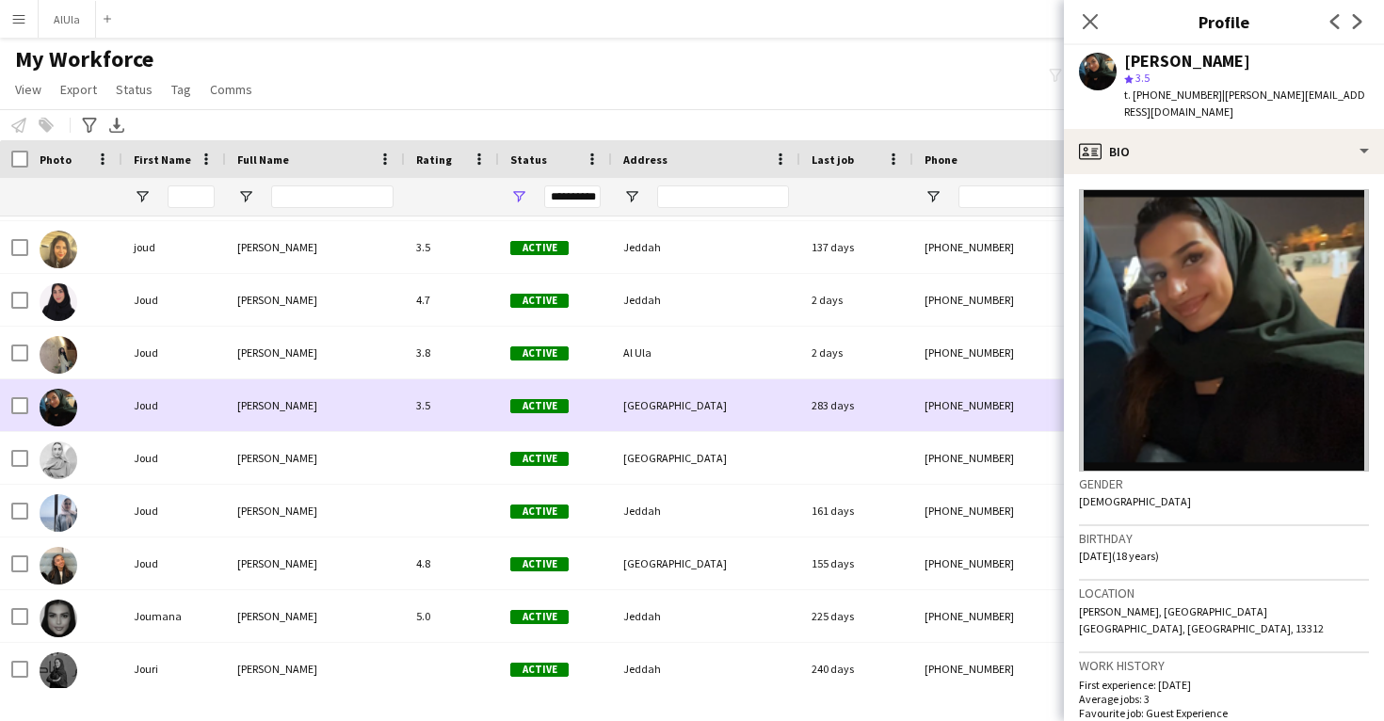
click at [462, 546] on div "4.8" at bounding box center [452, 564] width 94 height 52
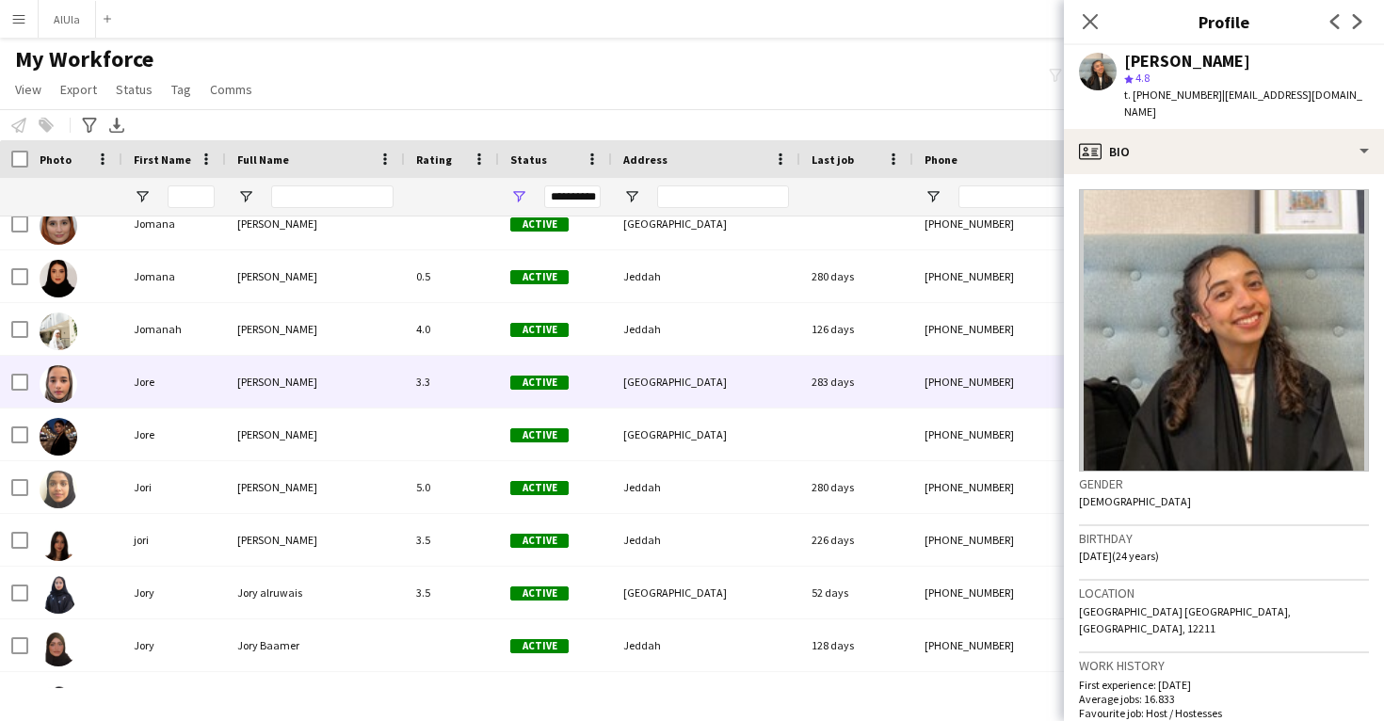
click at [518, 390] on div "Active" at bounding box center [555, 382] width 113 height 52
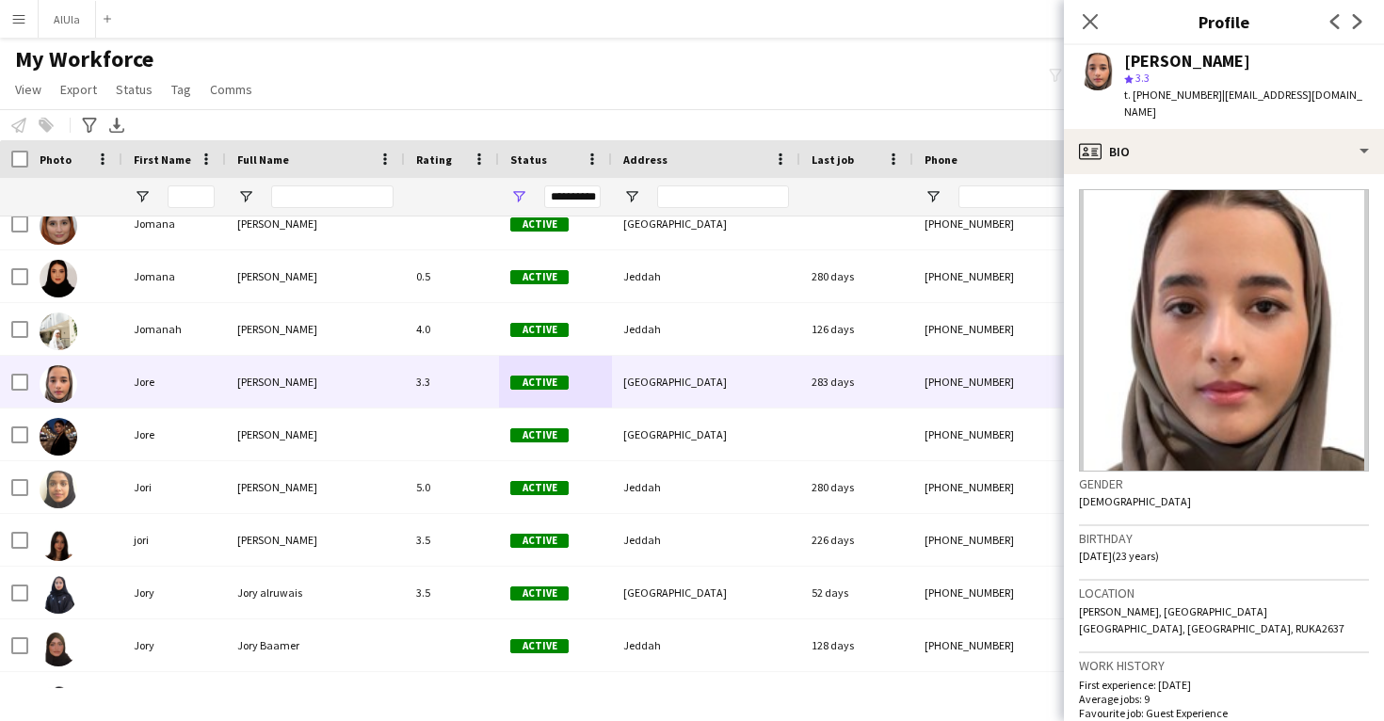
click at [1144, 57] on div "Jore Binbaz" at bounding box center [1187, 61] width 126 height 17
copy div "Jore Binbaz"
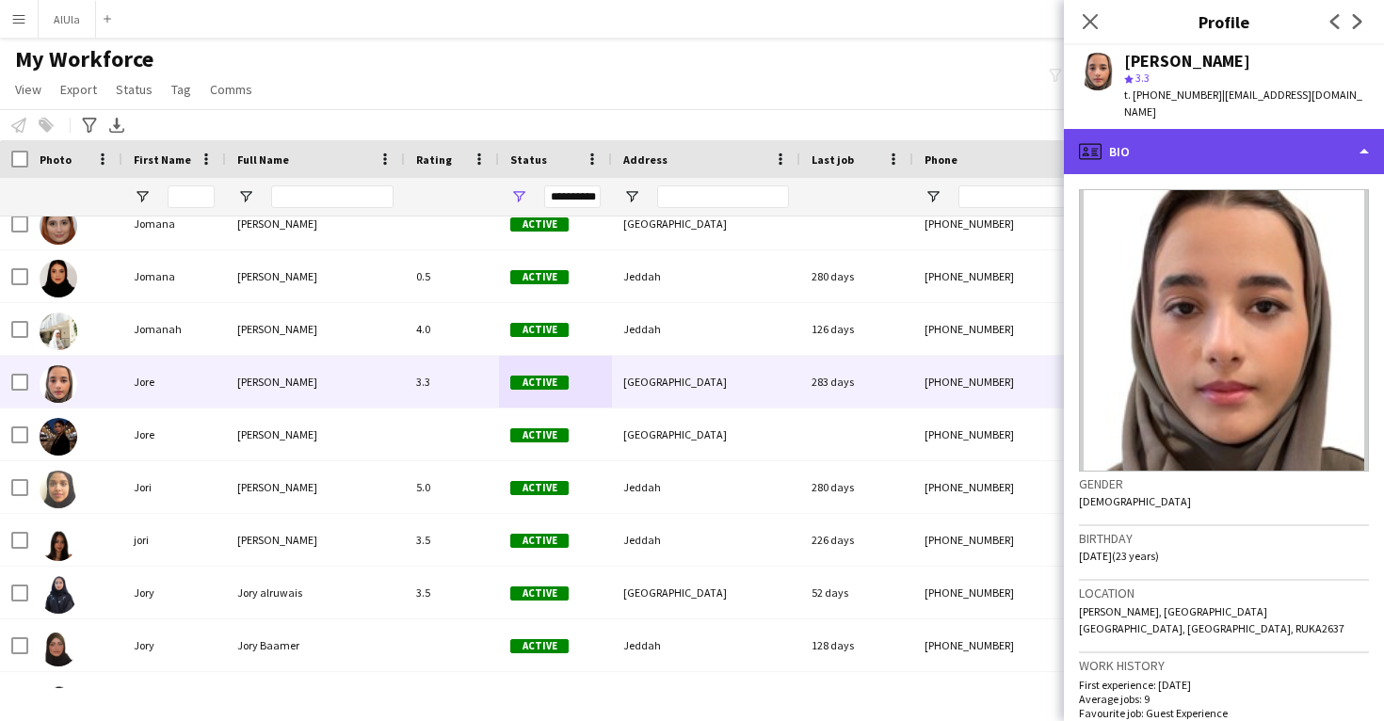
click at [1198, 132] on div "profile Bio" at bounding box center [1224, 151] width 320 height 45
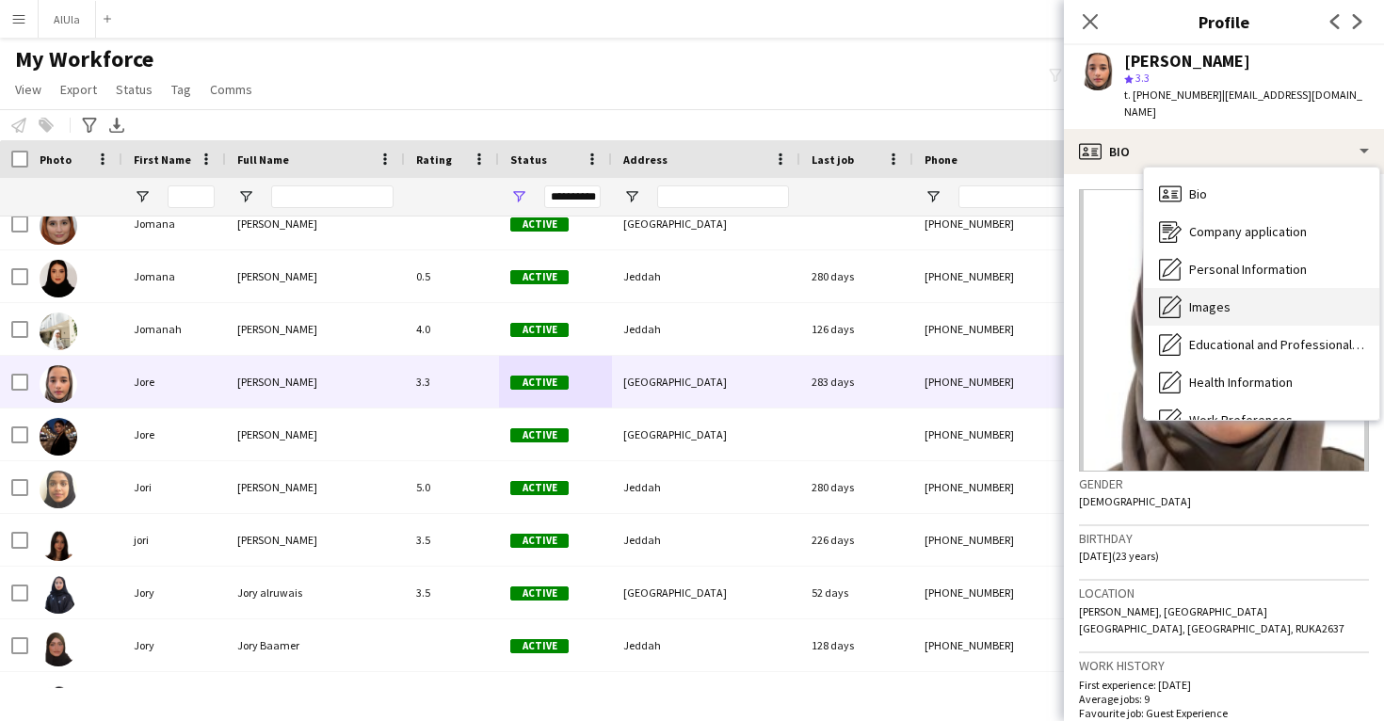
click at [1225, 288] on div "Images Images" at bounding box center [1261, 307] width 235 height 38
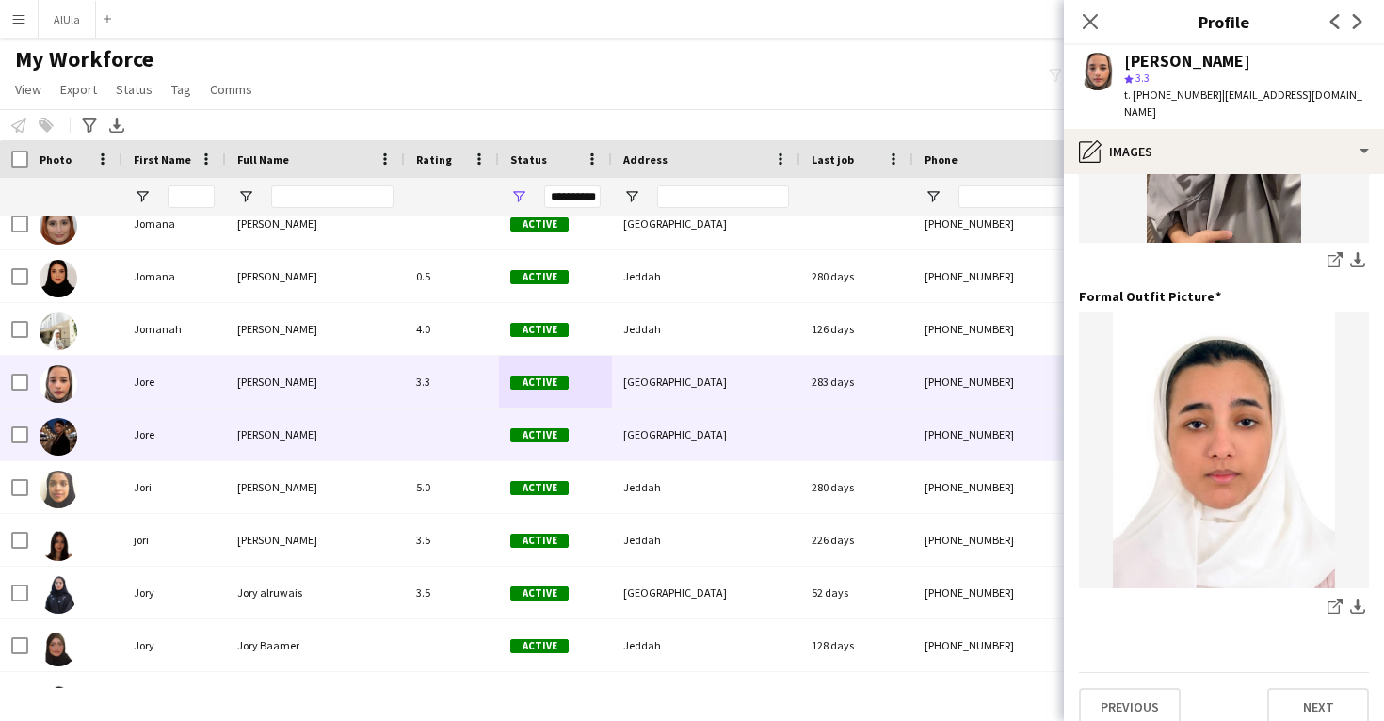
click at [805, 417] on div at bounding box center [856, 435] width 113 height 52
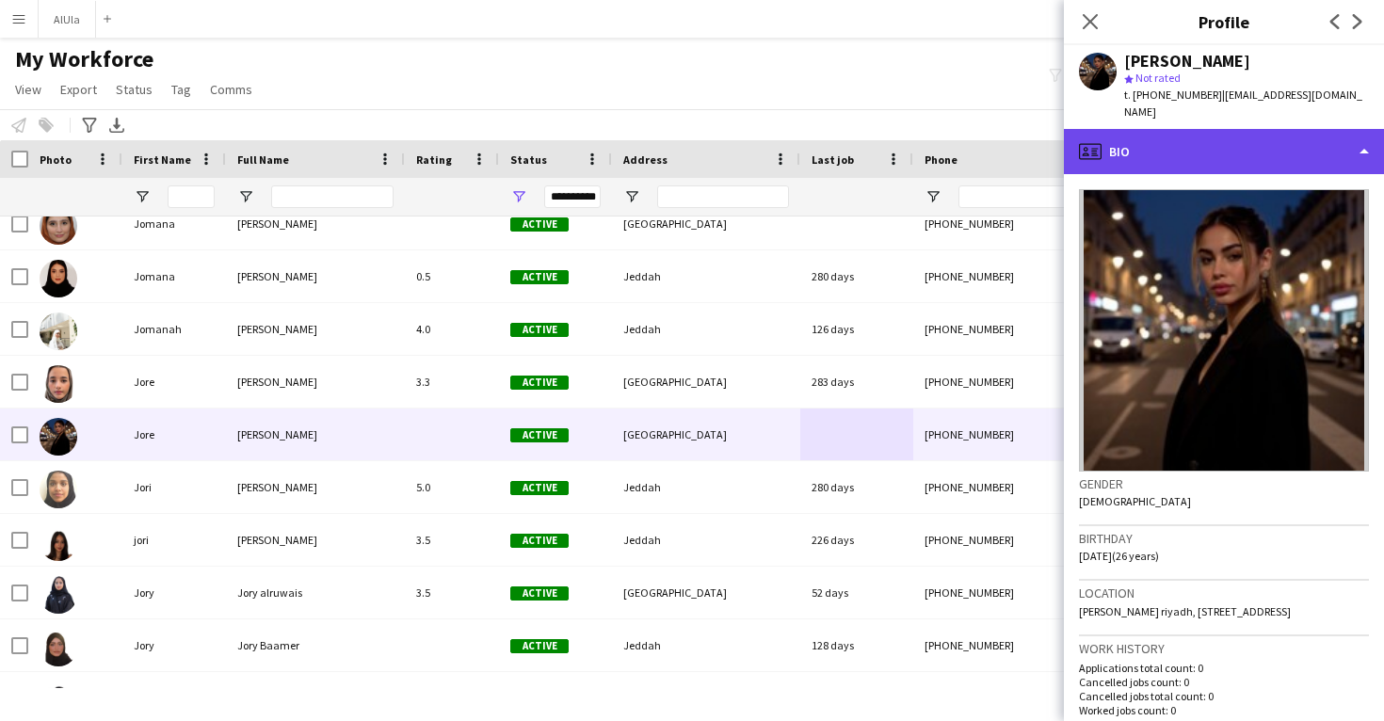
click at [1199, 137] on div "profile Bio" at bounding box center [1224, 151] width 320 height 45
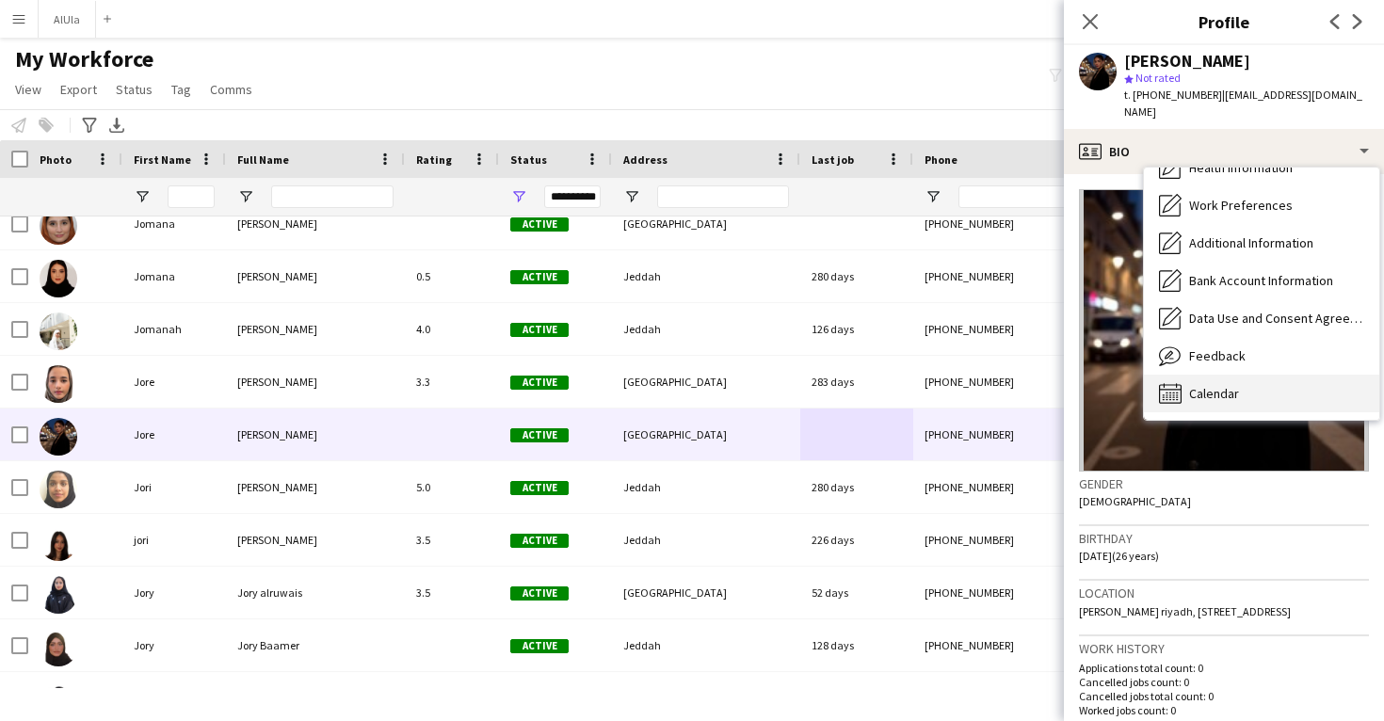
click at [1234, 390] on div "Calendar Calendar" at bounding box center [1261, 394] width 235 height 38
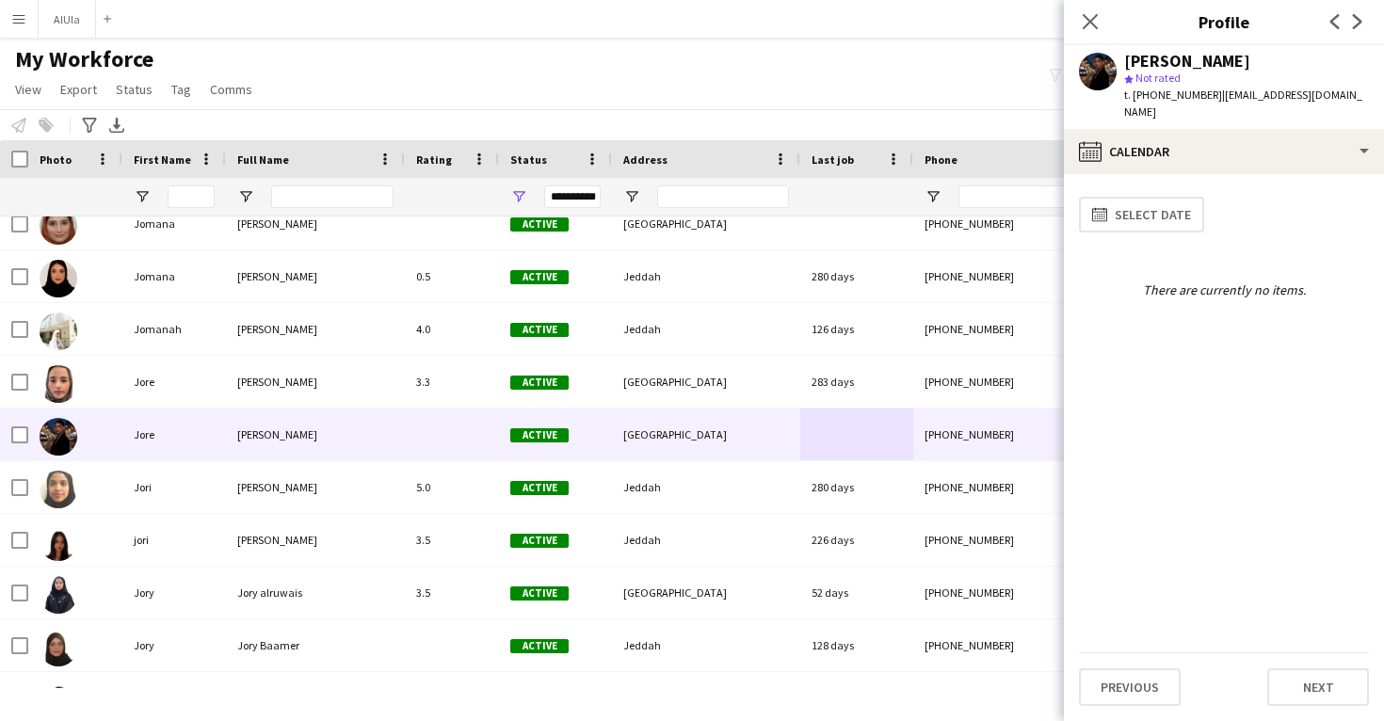
click at [1173, 174] on app-calendar-tab "calendar-full Select date There are currently no items. Previous Next" at bounding box center [1224, 447] width 320 height 547
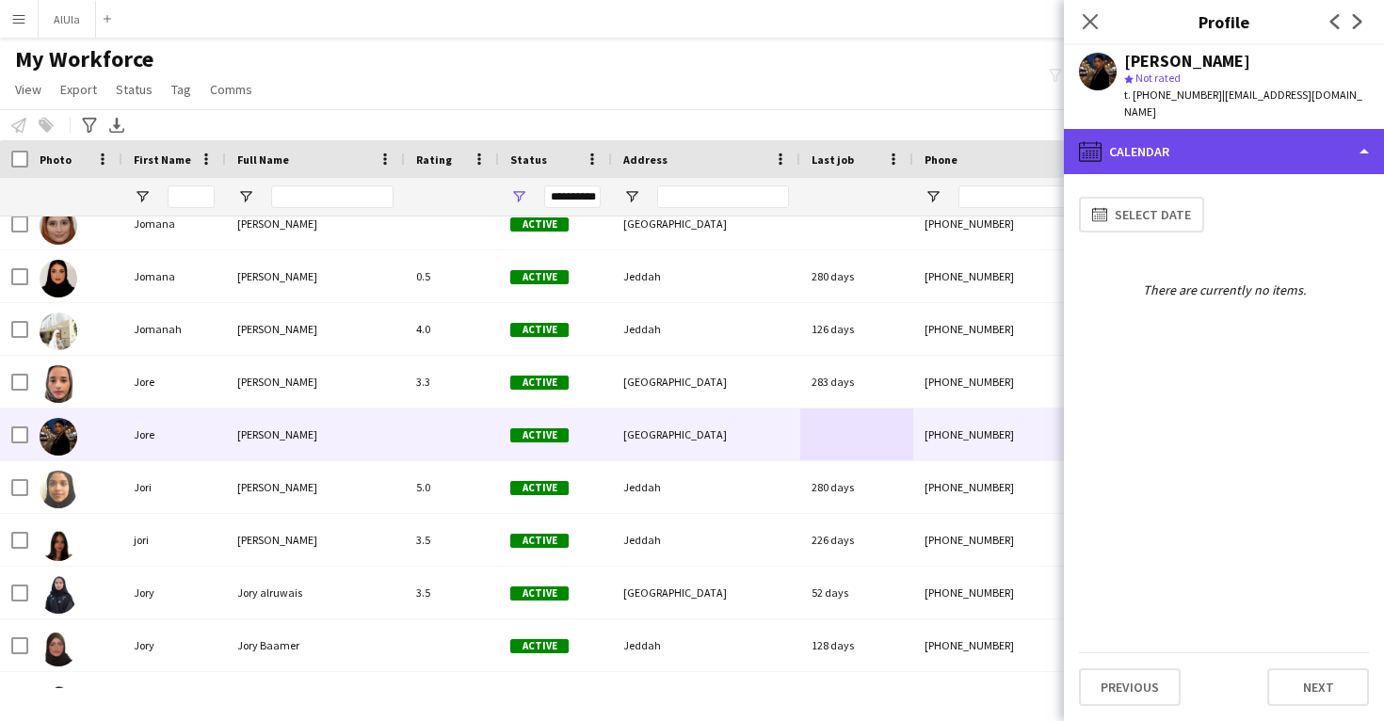
click at [1176, 138] on div "calendar-full Calendar" at bounding box center [1224, 151] width 320 height 45
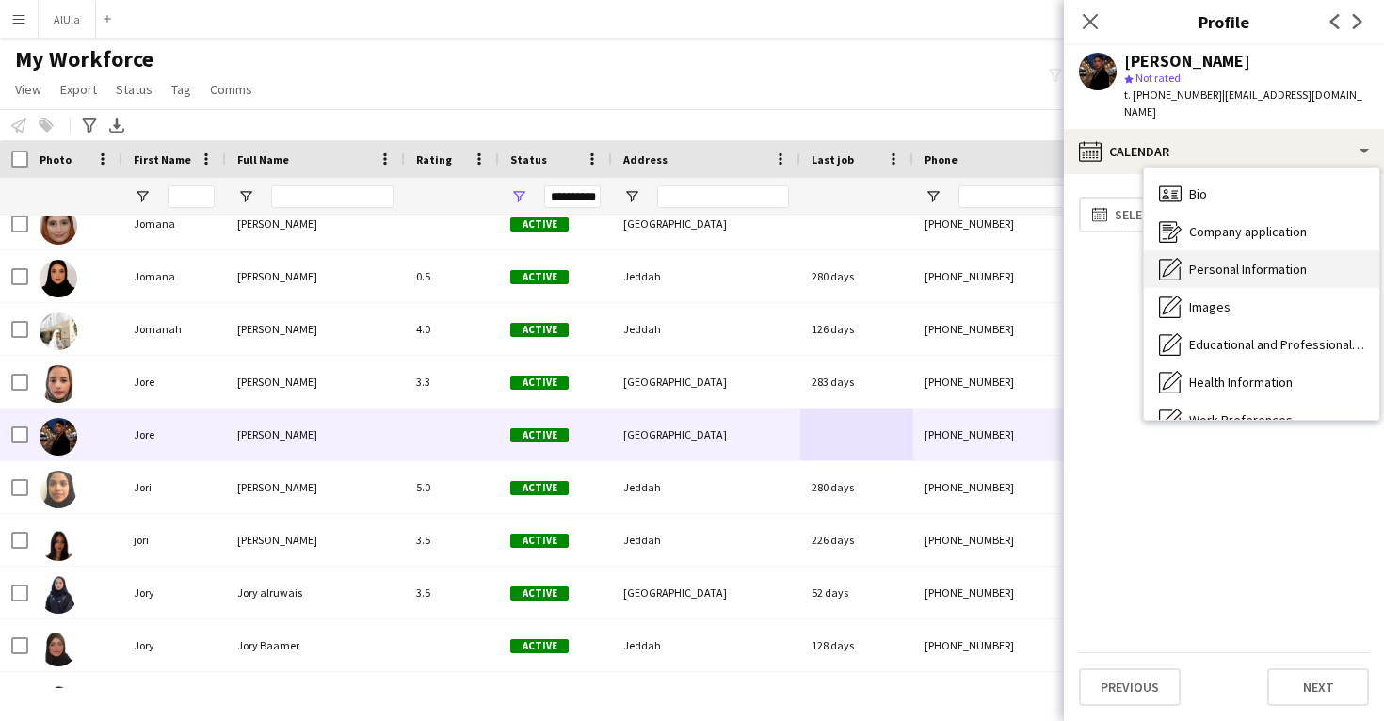
click at [1218, 262] on div "Personal Information Personal Information" at bounding box center [1261, 269] width 235 height 38
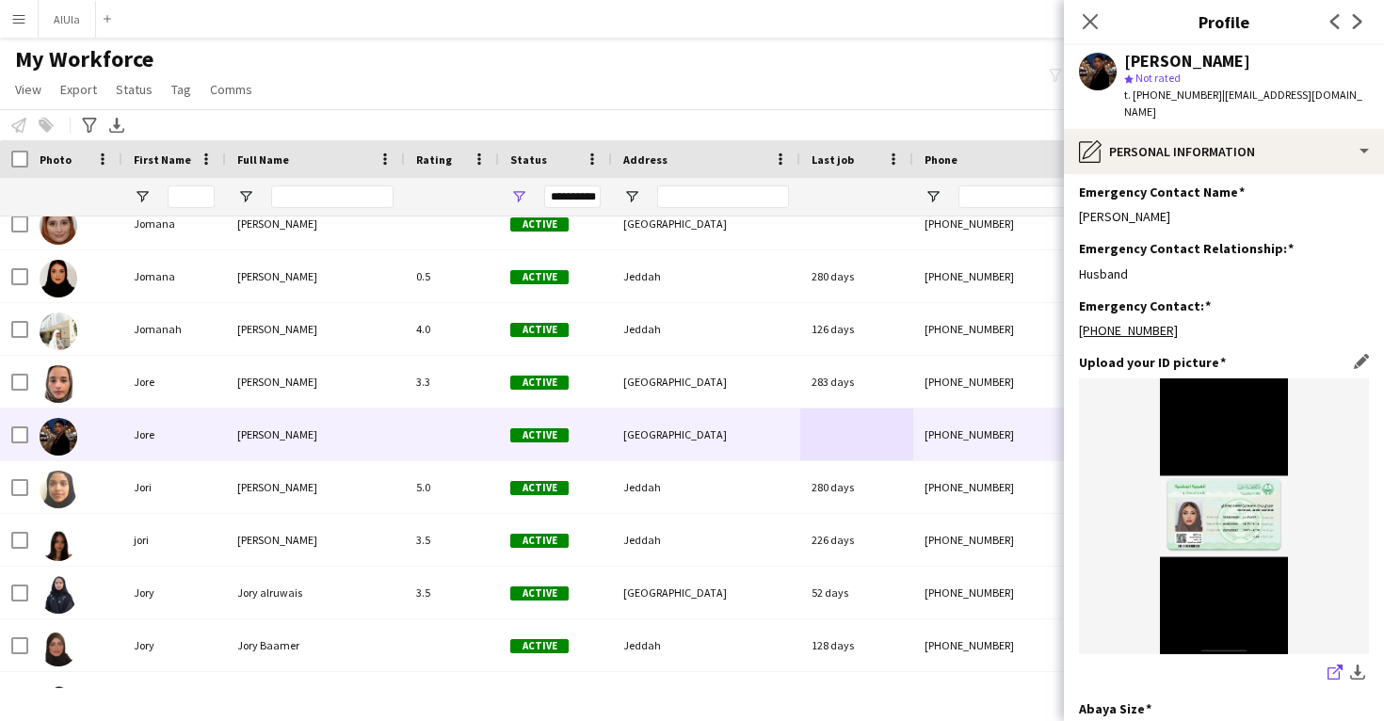
click at [1332, 667] on icon "share-external-link-1" at bounding box center [1335, 672] width 15 height 15
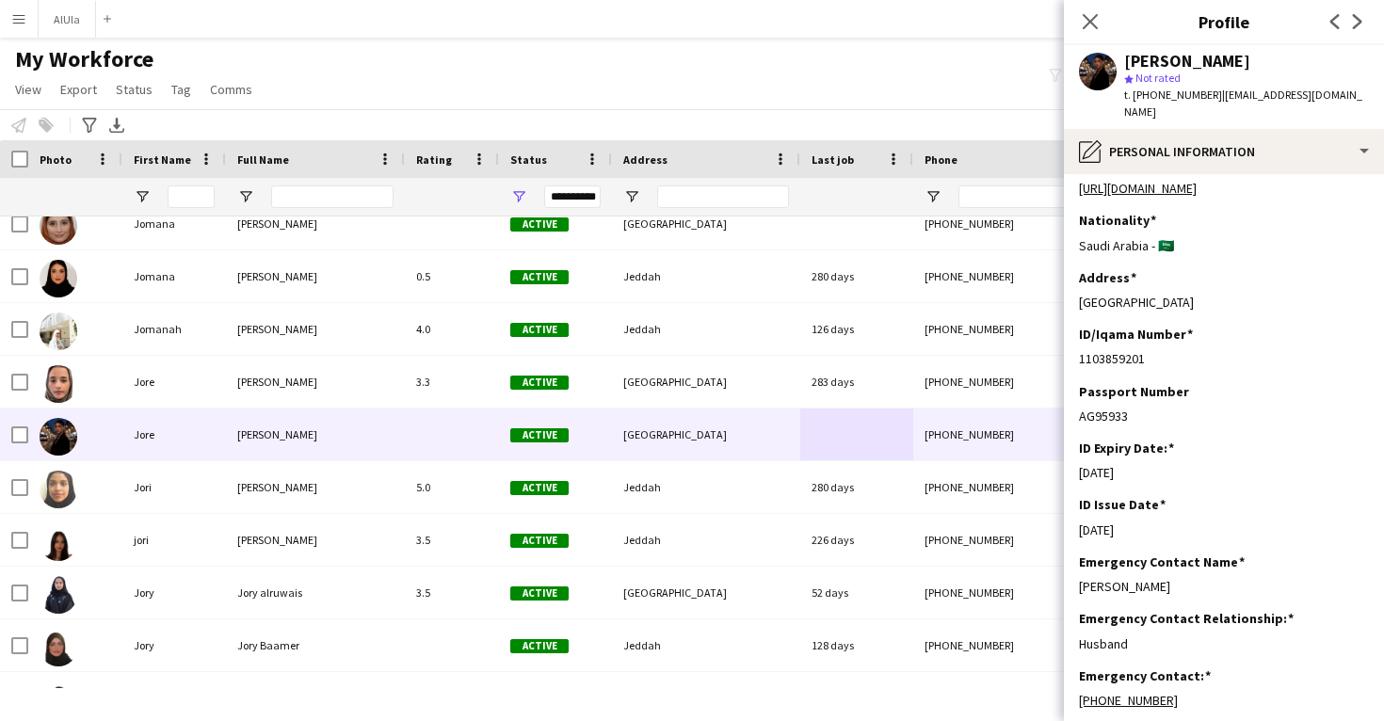
click at [1138, 180] on link "https://www.instagram.com/joury_bukhari?igsh=Y2czZmE4ZHI2Zmw2&utm_source=qr" at bounding box center [1138, 188] width 118 height 17
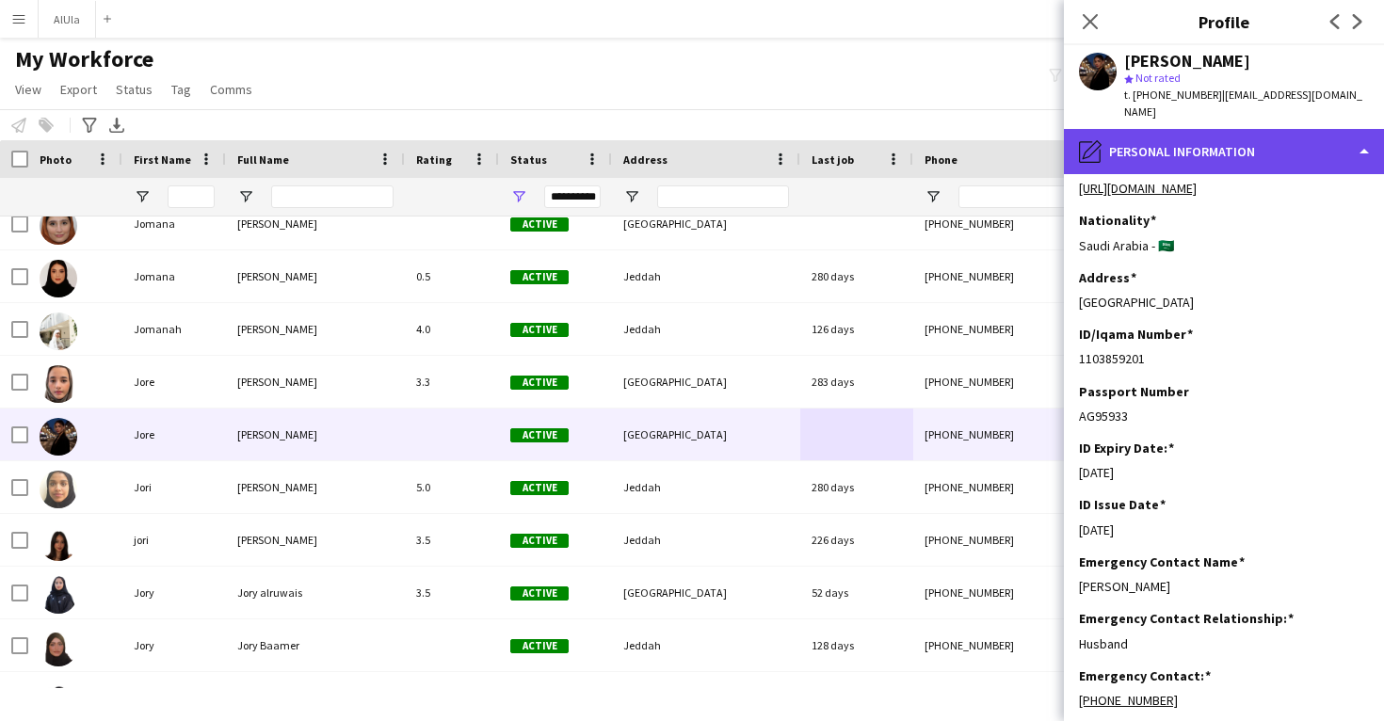
click at [1103, 132] on div "pencil4 Personal Information" at bounding box center [1224, 151] width 320 height 45
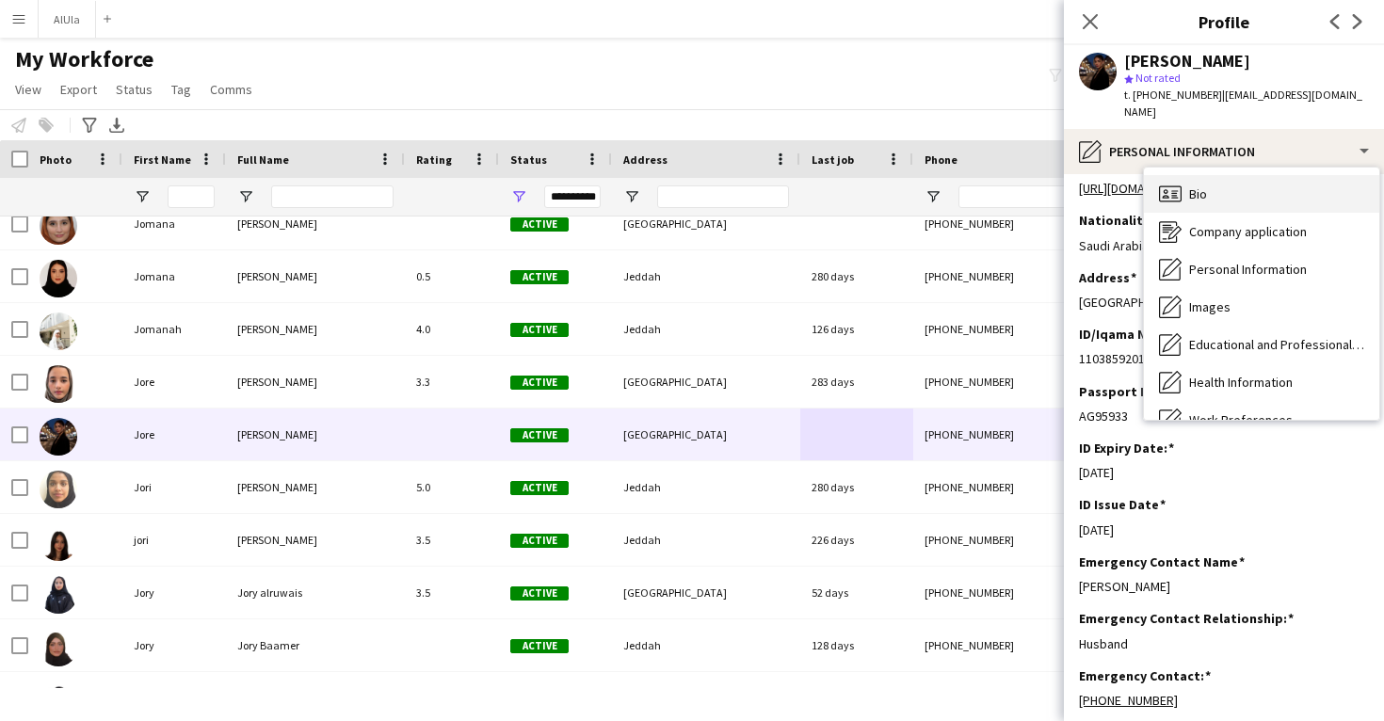
click at [1225, 179] on div "Bio Bio" at bounding box center [1261, 194] width 235 height 38
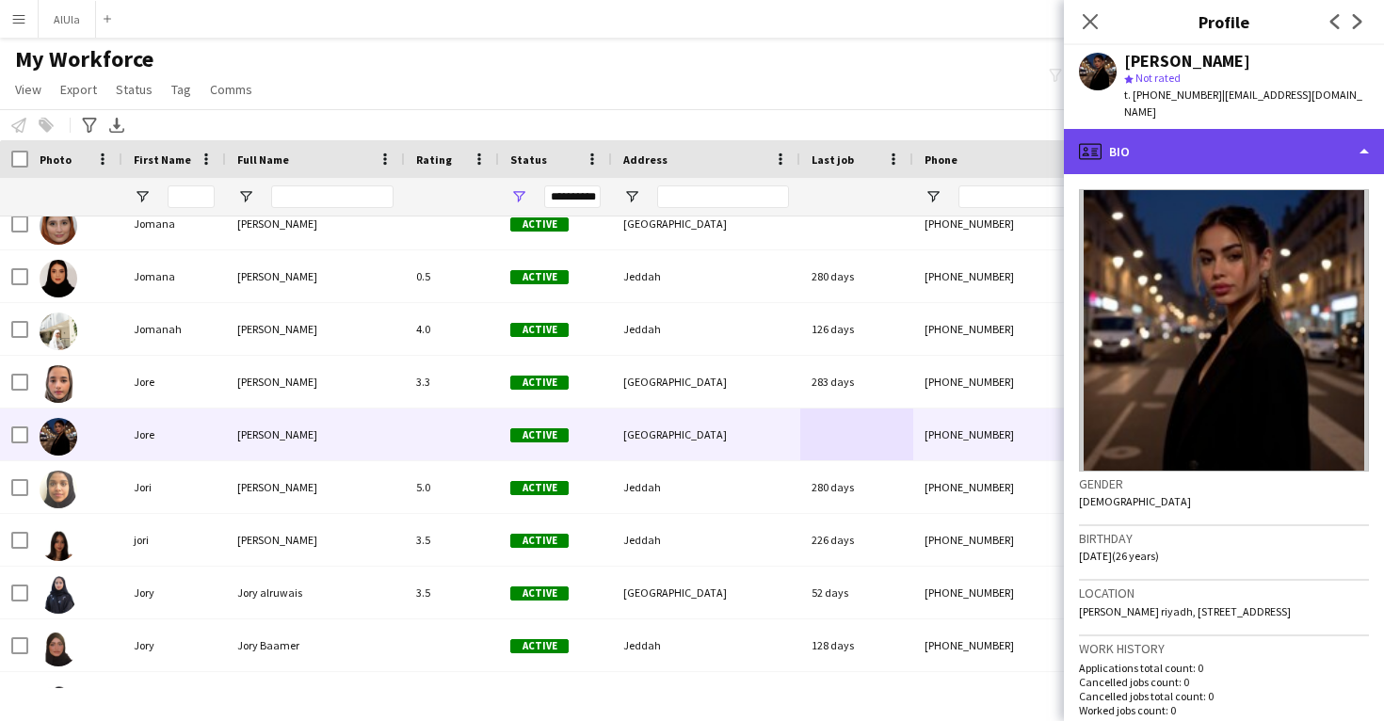
click at [1123, 138] on div "profile Bio" at bounding box center [1224, 151] width 320 height 45
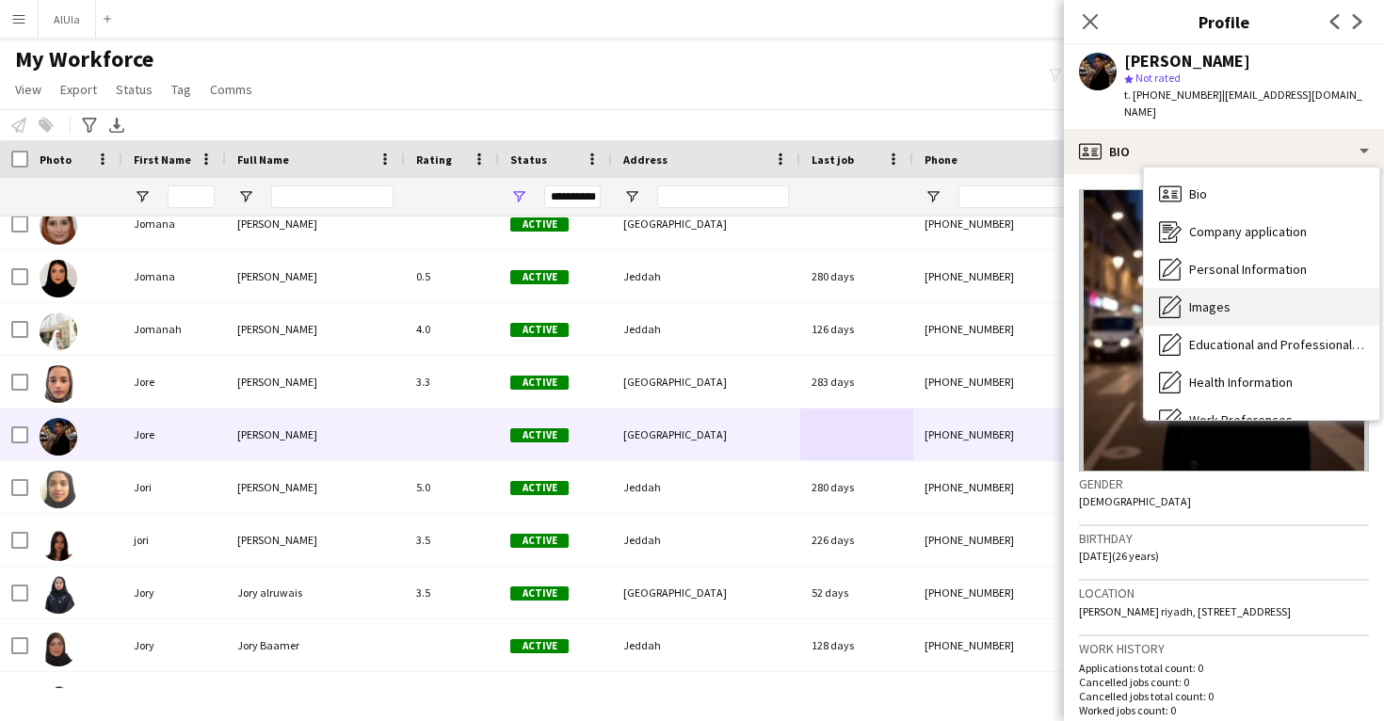
click at [1188, 288] on div "Images Images" at bounding box center [1261, 307] width 235 height 38
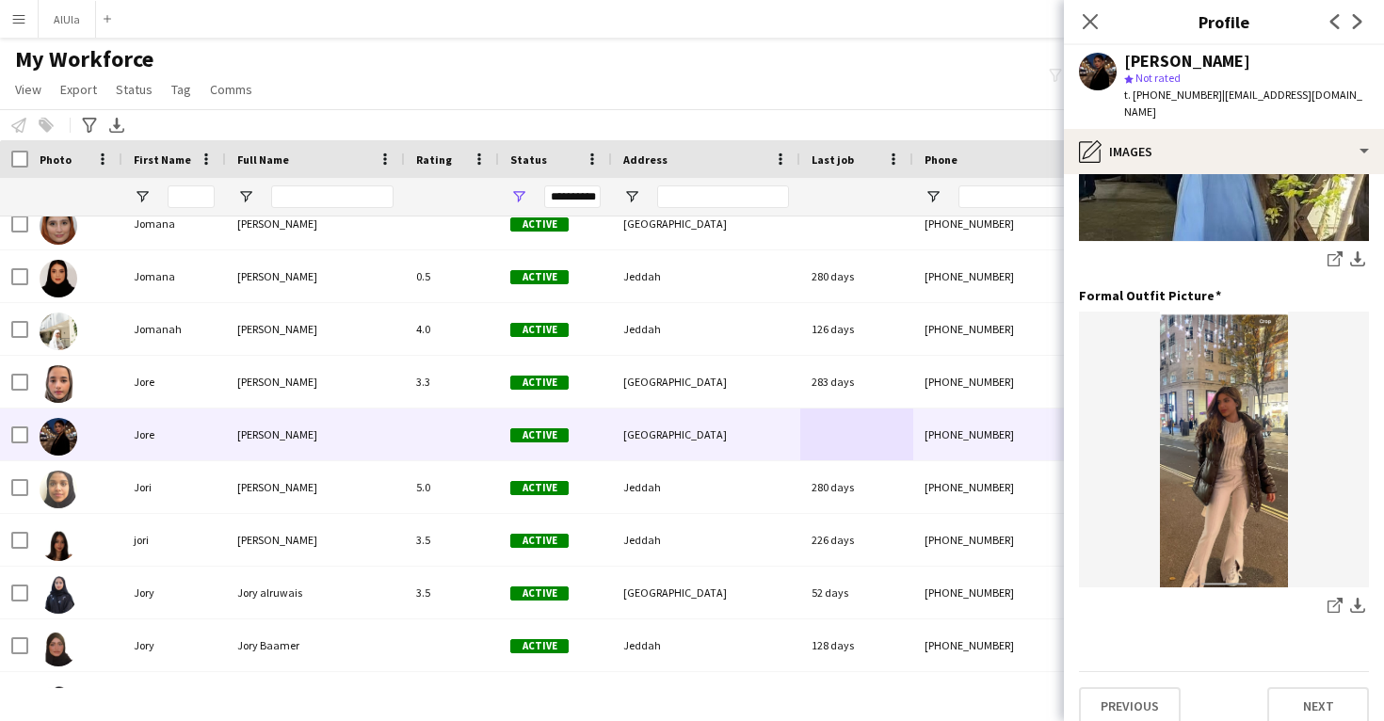
scroll to position [593, 0]
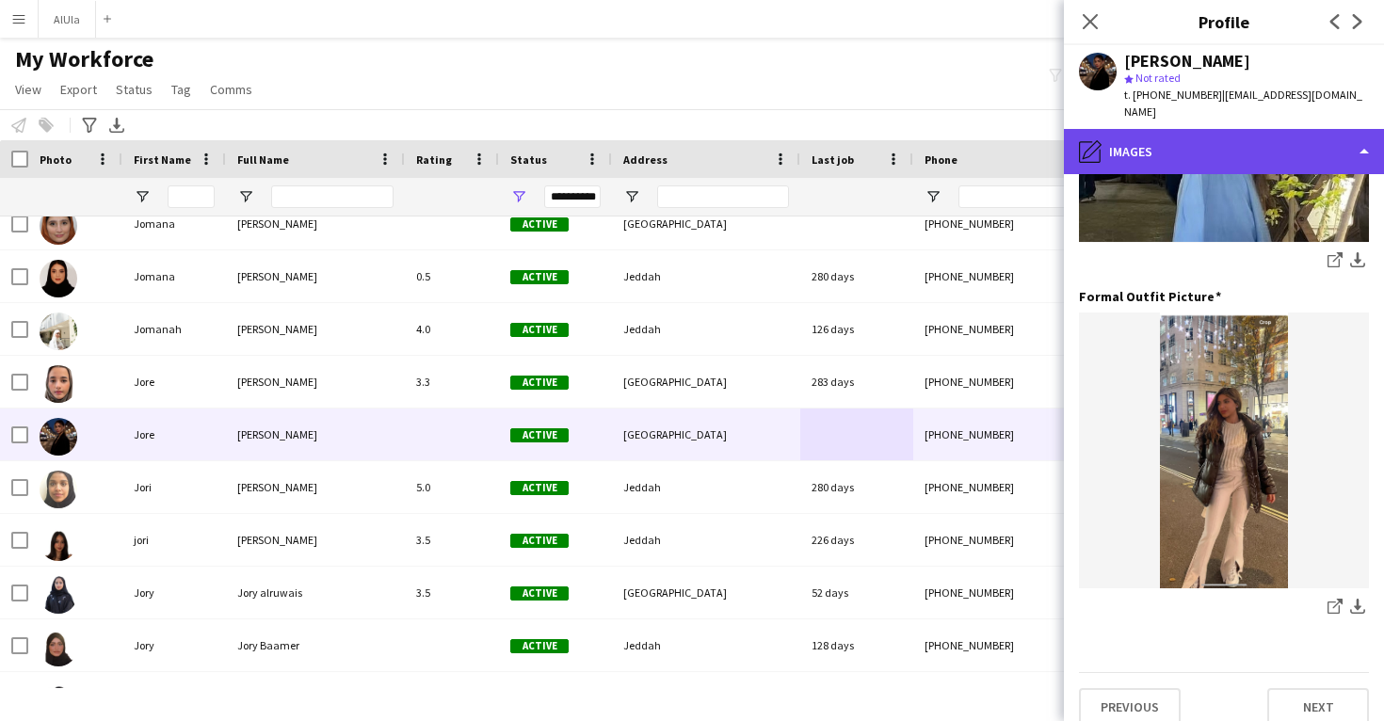
click at [1186, 129] on div "pencil4 Images" at bounding box center [1224, 151] width 320 height 45
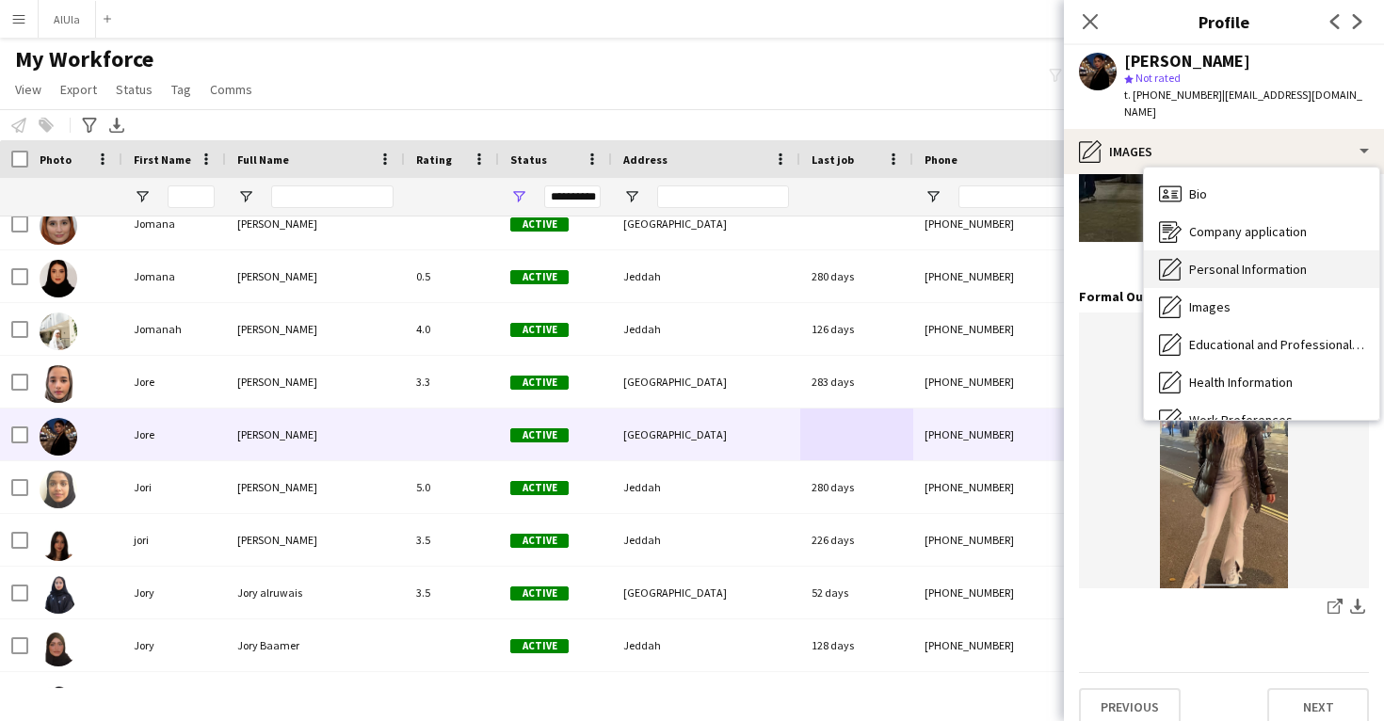
click at [1218, 250] on div "Personal Information Personal Information" at bounding box center [1261, 269] width 235 height 38
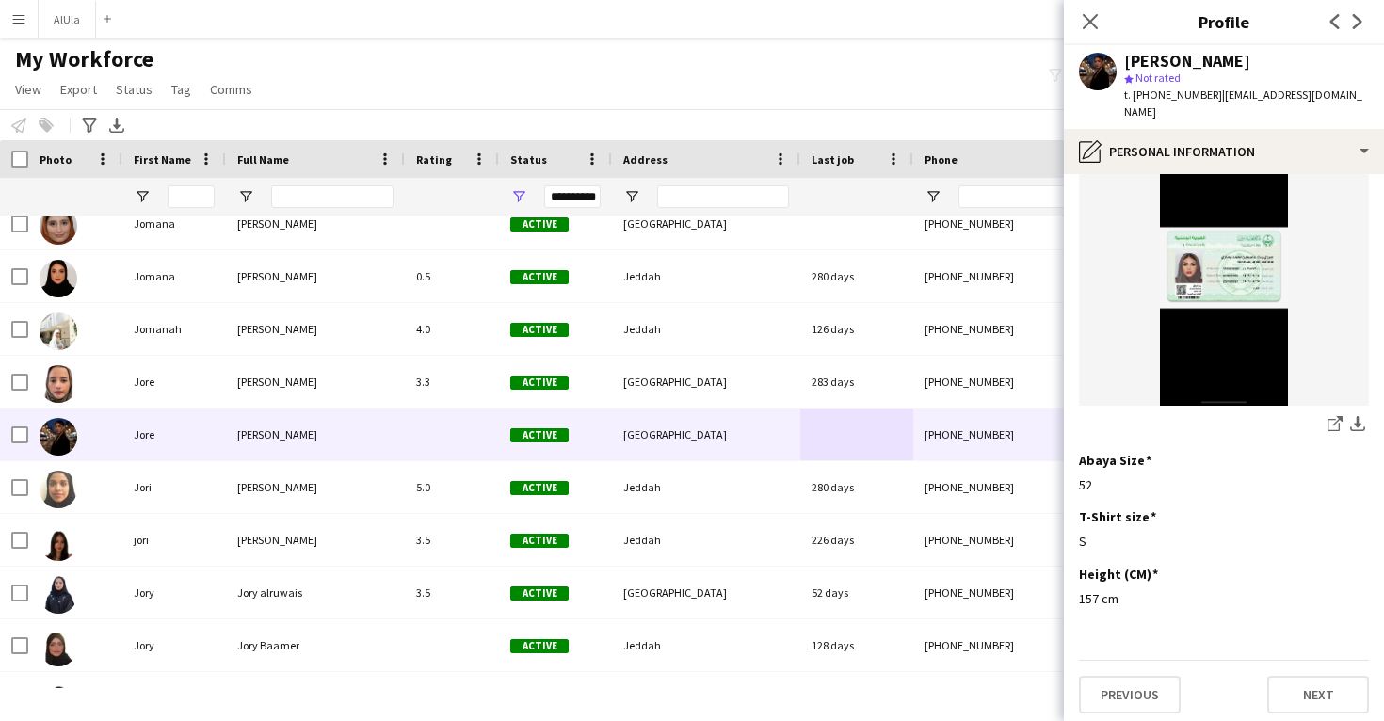
scroll to position [993, 0]
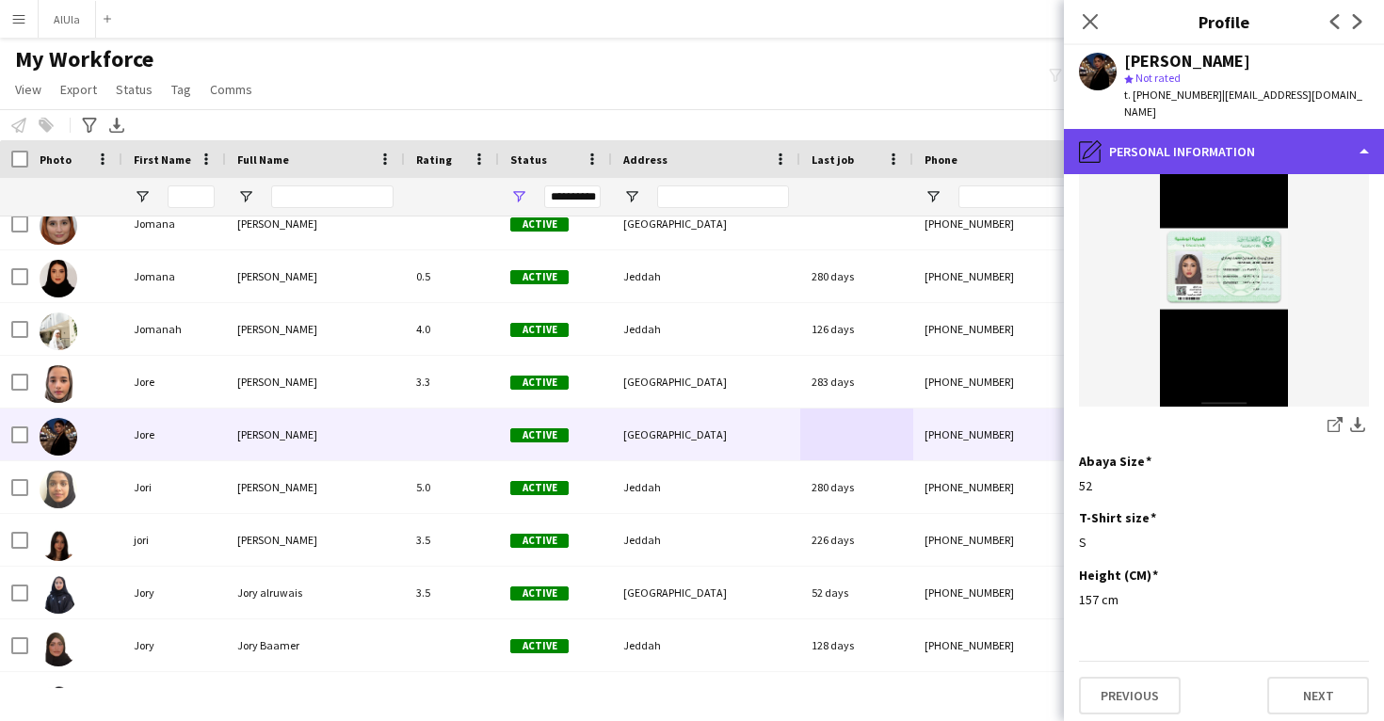
click at [1203, 129] on div "pencil4 Personal Information" at bounding box center [1224, 151] width 320 height 45
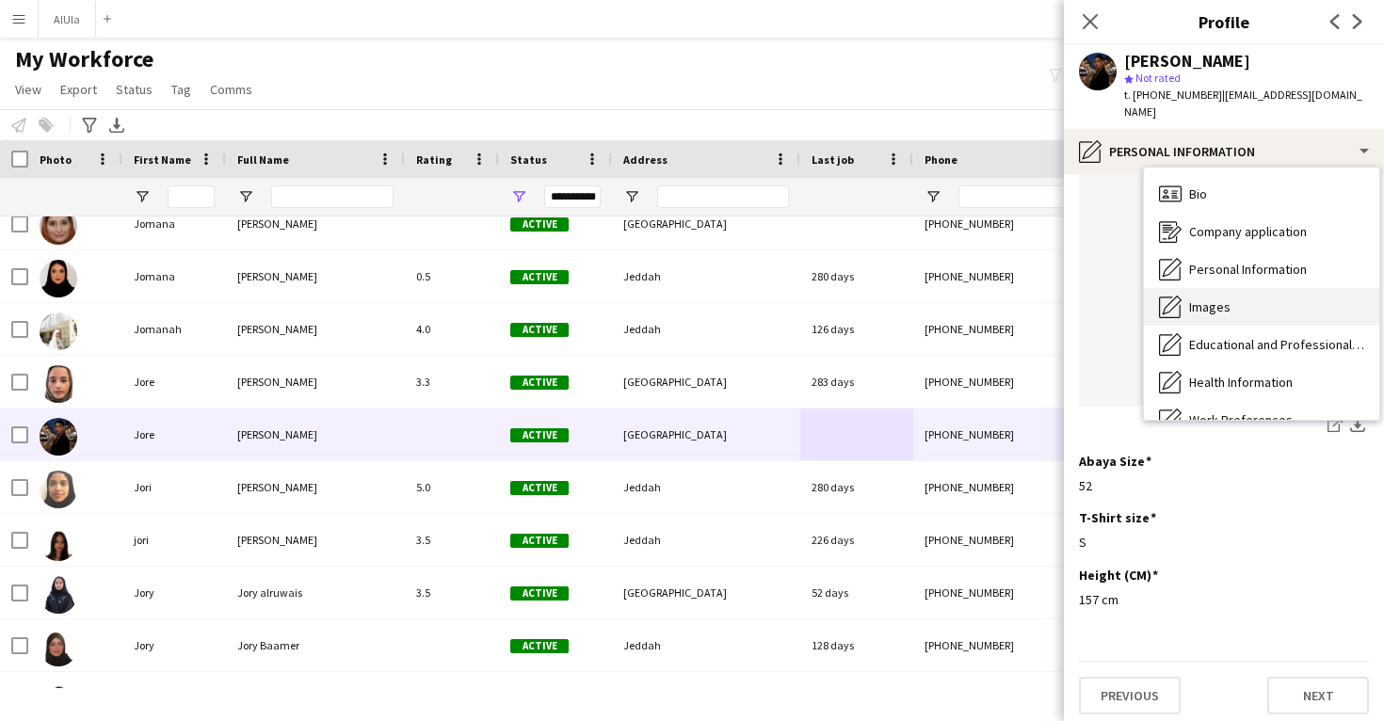
click at [1219, 288] on div "Images Images" at bounding box center [1261, 307] width 235 height 38
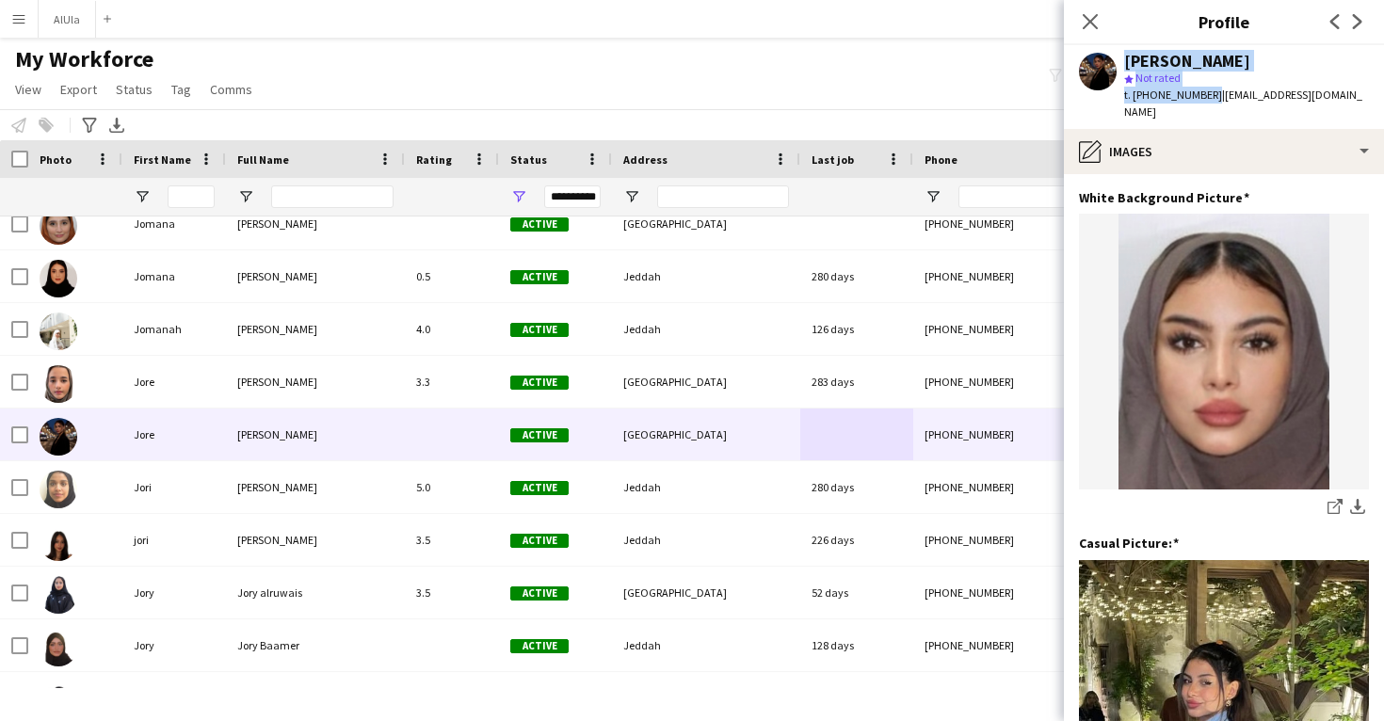
drag, startPoint x: 1207, startPoint y: 98, endPoint x: 1102, endPoint y: 54, distance: 114.4
click at [1102, 54] on div "Jore Bukhari star Not rated t. +966561771770 | jurybukhari@gmail.com" at bounding box center [1224, 87] width 320 height 84
copy div "Jore Bukhari star Not rated t. +966561771770"
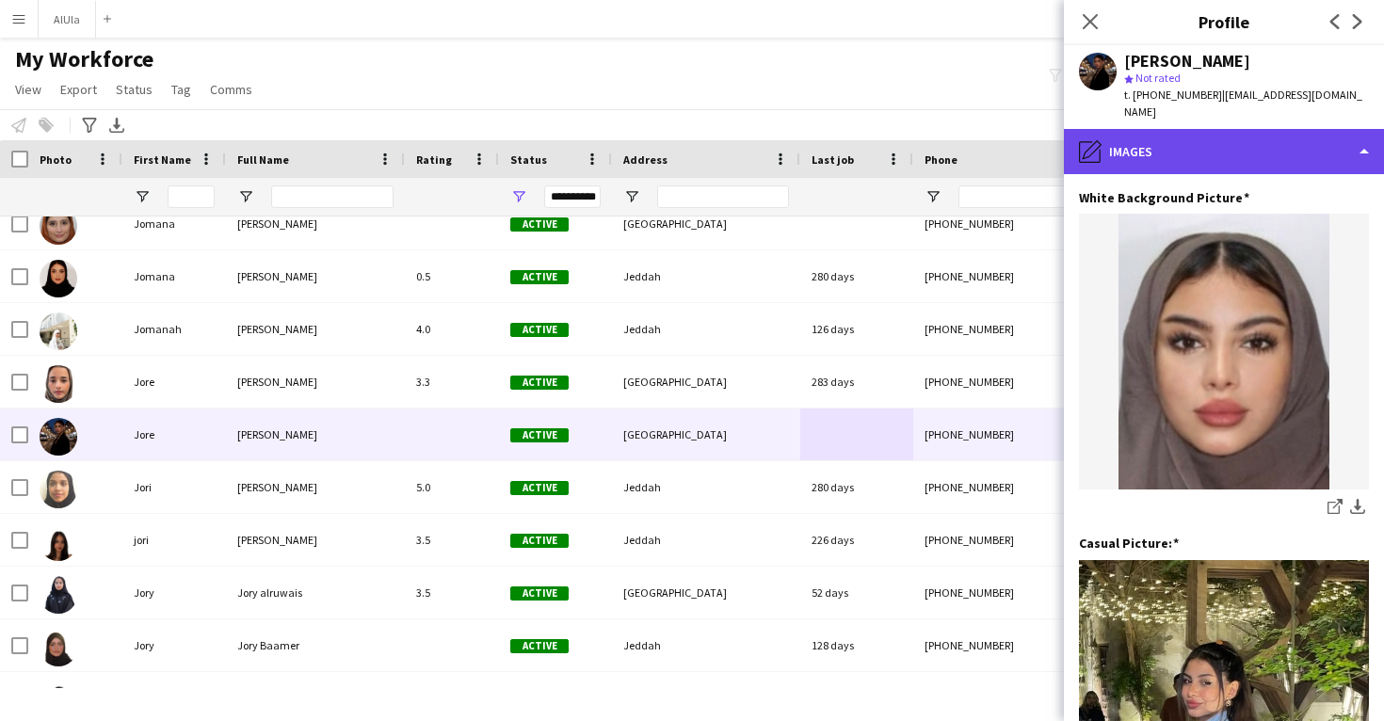
click at [1156, 135] on div "pencil4 Images" at bounding box center [1224, 151] width 320 height 45
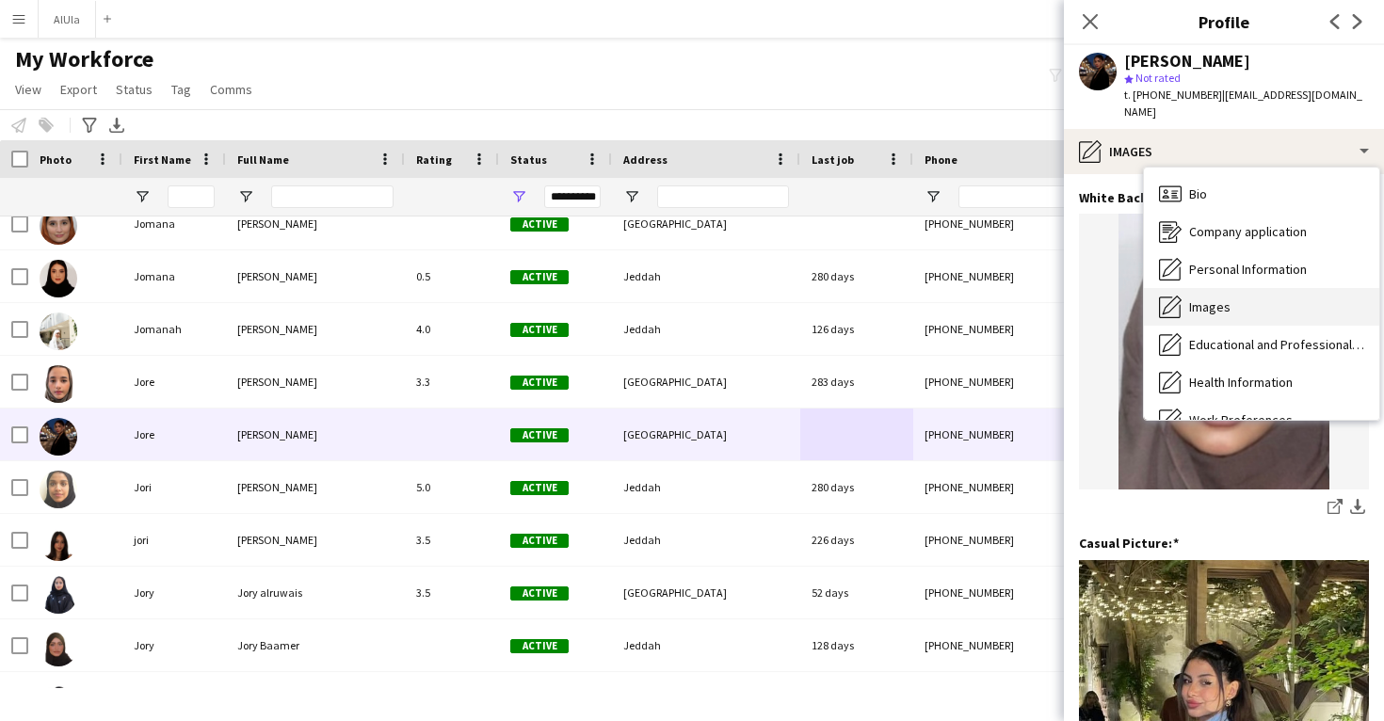
click at [1220, 301] on div "Images Images" at bounding box center [1261, 307] width 235 height 38
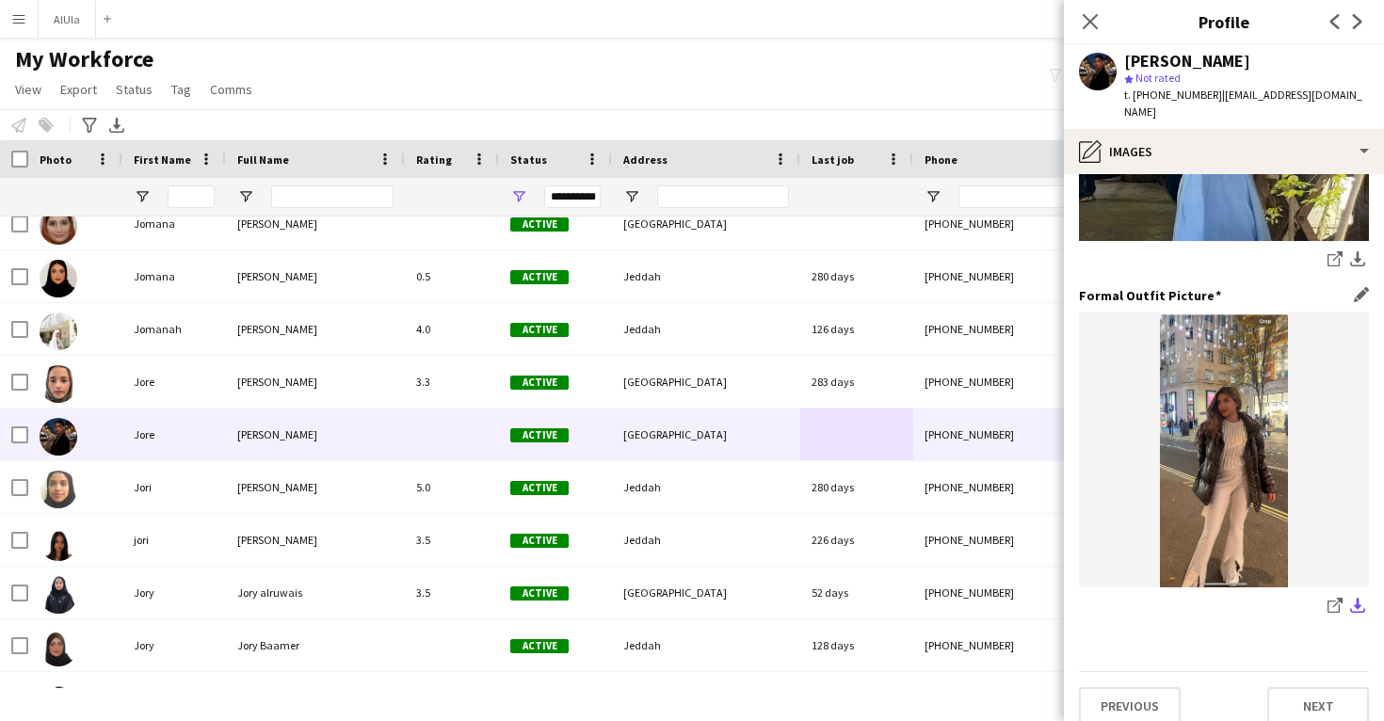
scroll to position [593, 0]
click at [1337, 599] on icon "share-external-link-1" at bounding box center [1335, 606] width 15 height 15
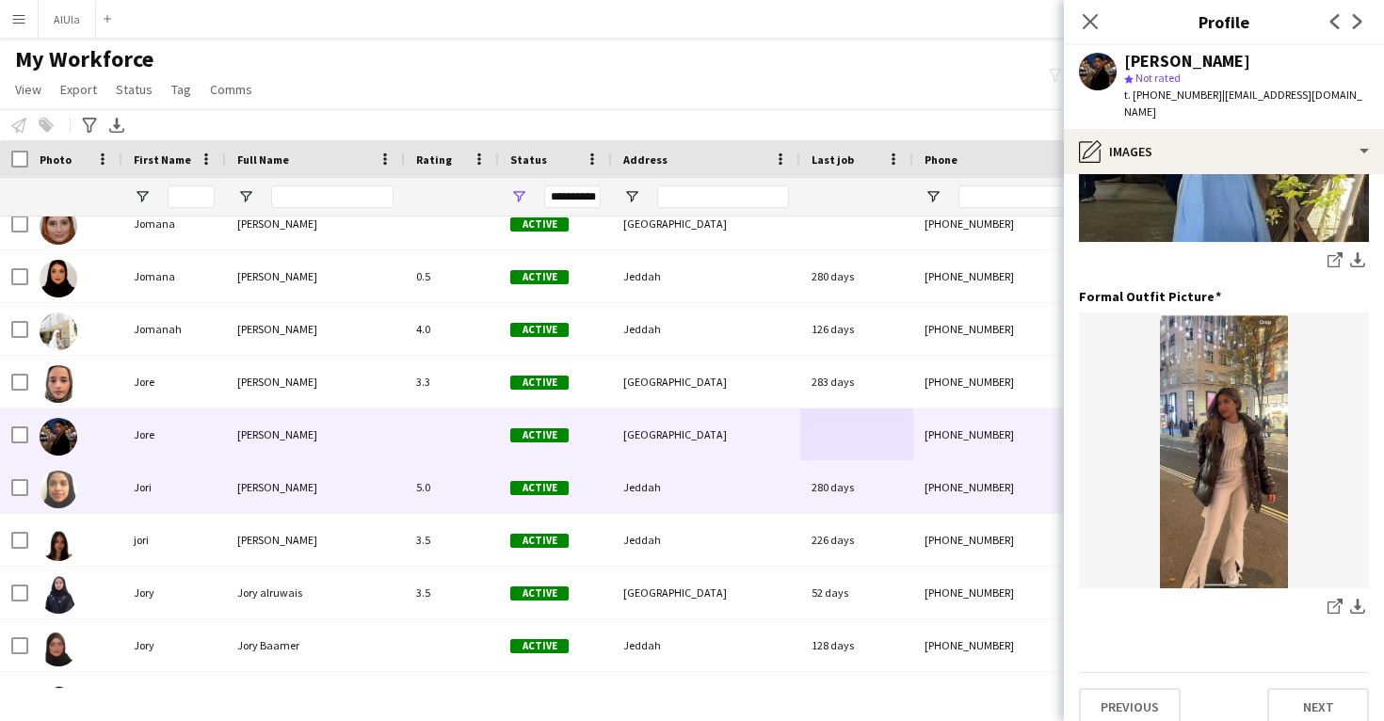
click at [685, 476] on div "Jeddah" at bounding box center [706, 487] width 188 height 52
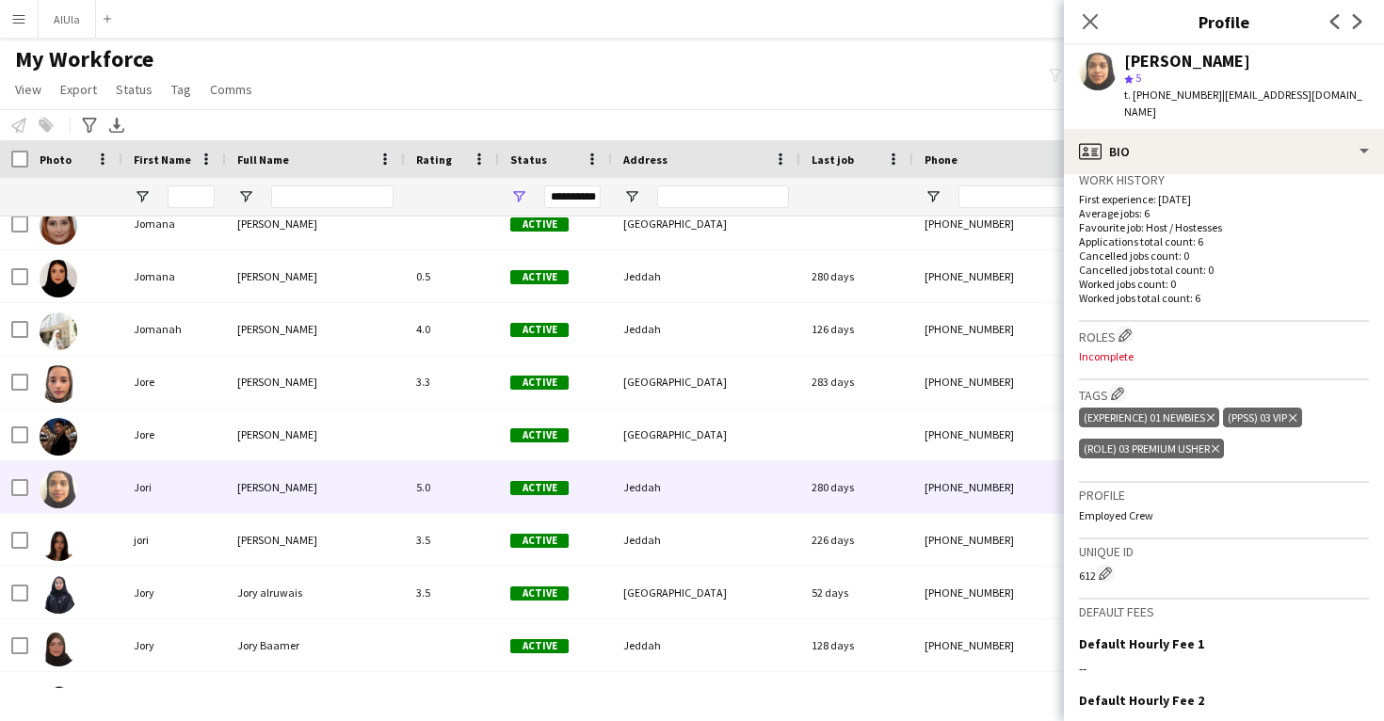
scroll to position [487, 0]
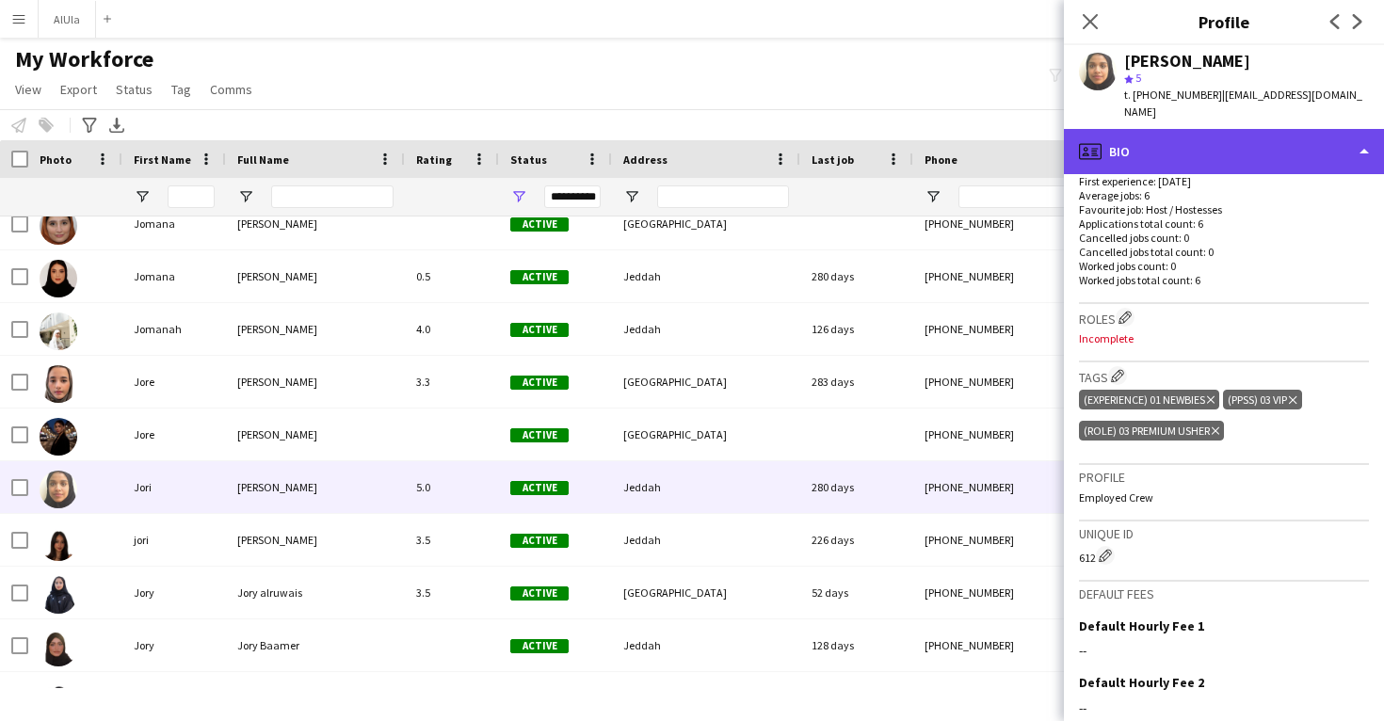
click at [1165, 141] on div "profile Bio" at bounding box center [1224, 151] width 320 height 45
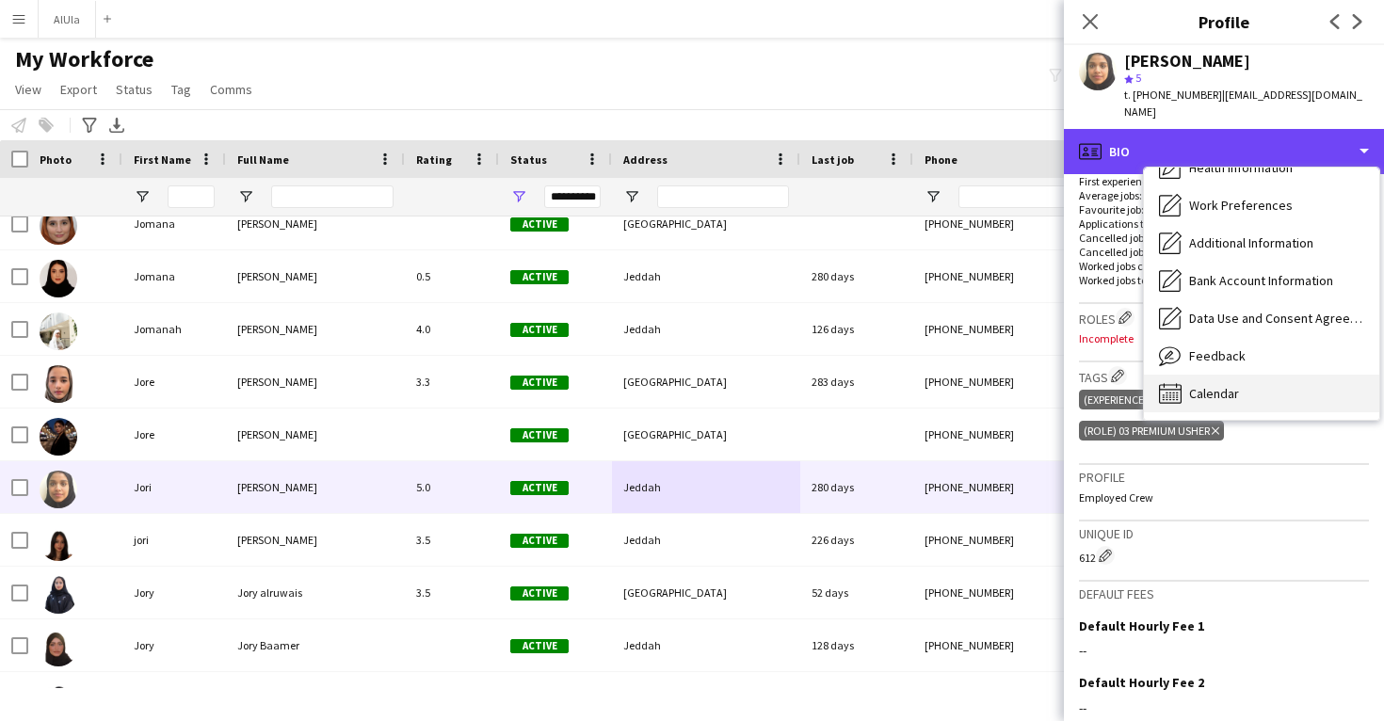
scroll to position [216, 0]
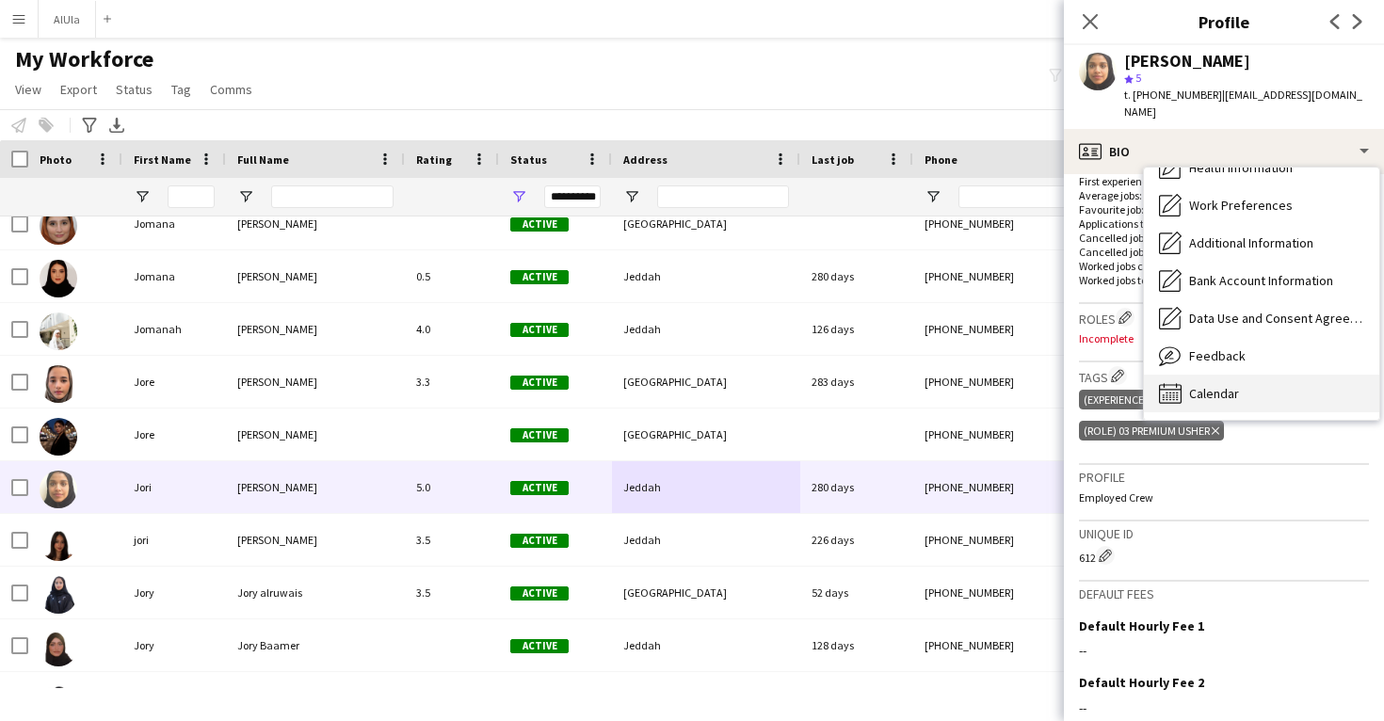
click at [1210, 385] on span "Calendar" at bounding box center [1214, 393] width 50 height 17
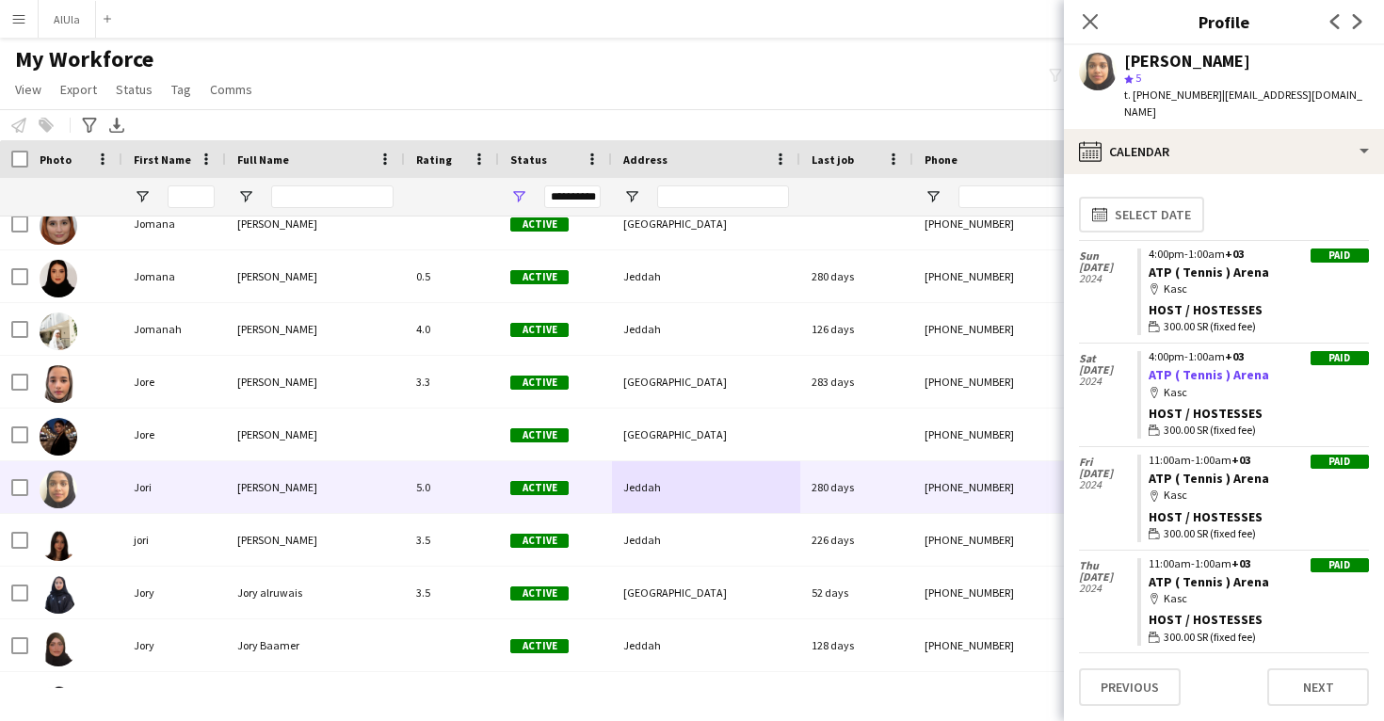
click at [1206, 366] on link "ATP ( Tennis ) Arena" at bounding box center [1209, 374] width 121 height 17
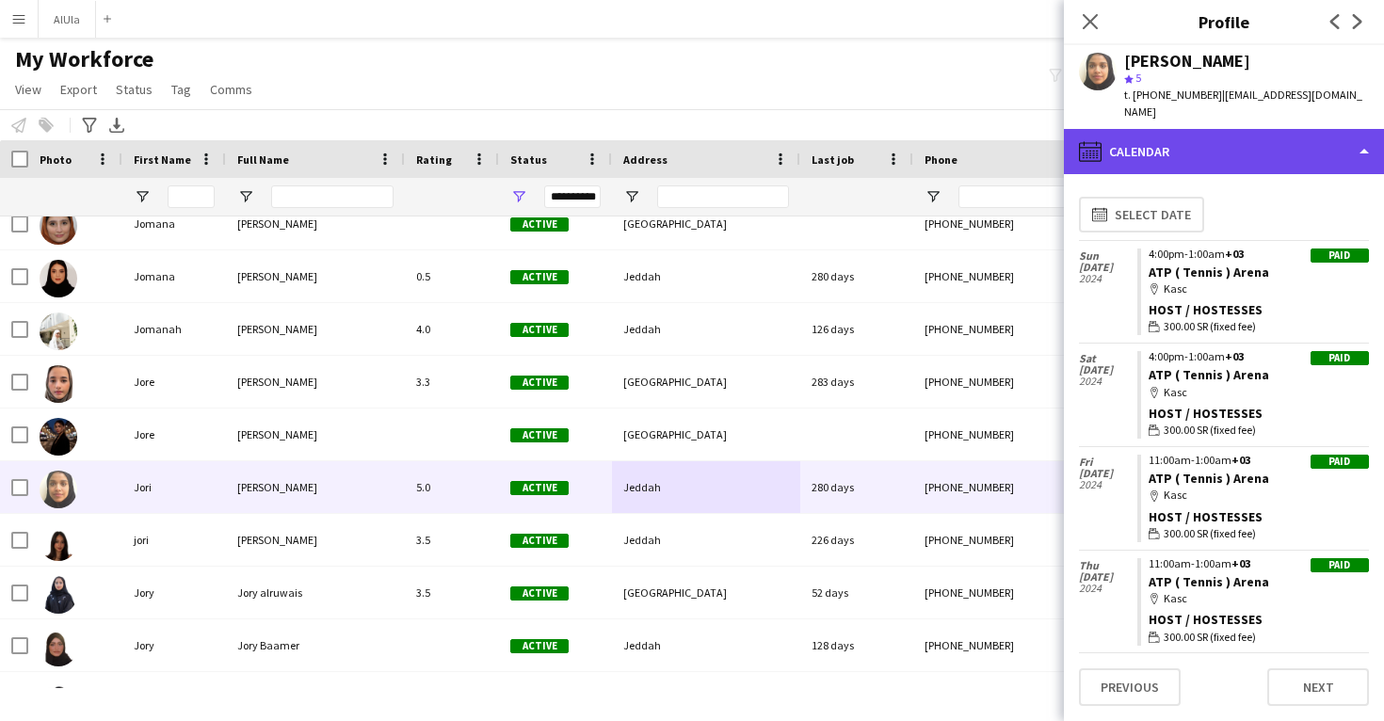
click at [1131, 146] on div "calendar-full Calendar" at bounding box center [1224, 151] width 320 height 45
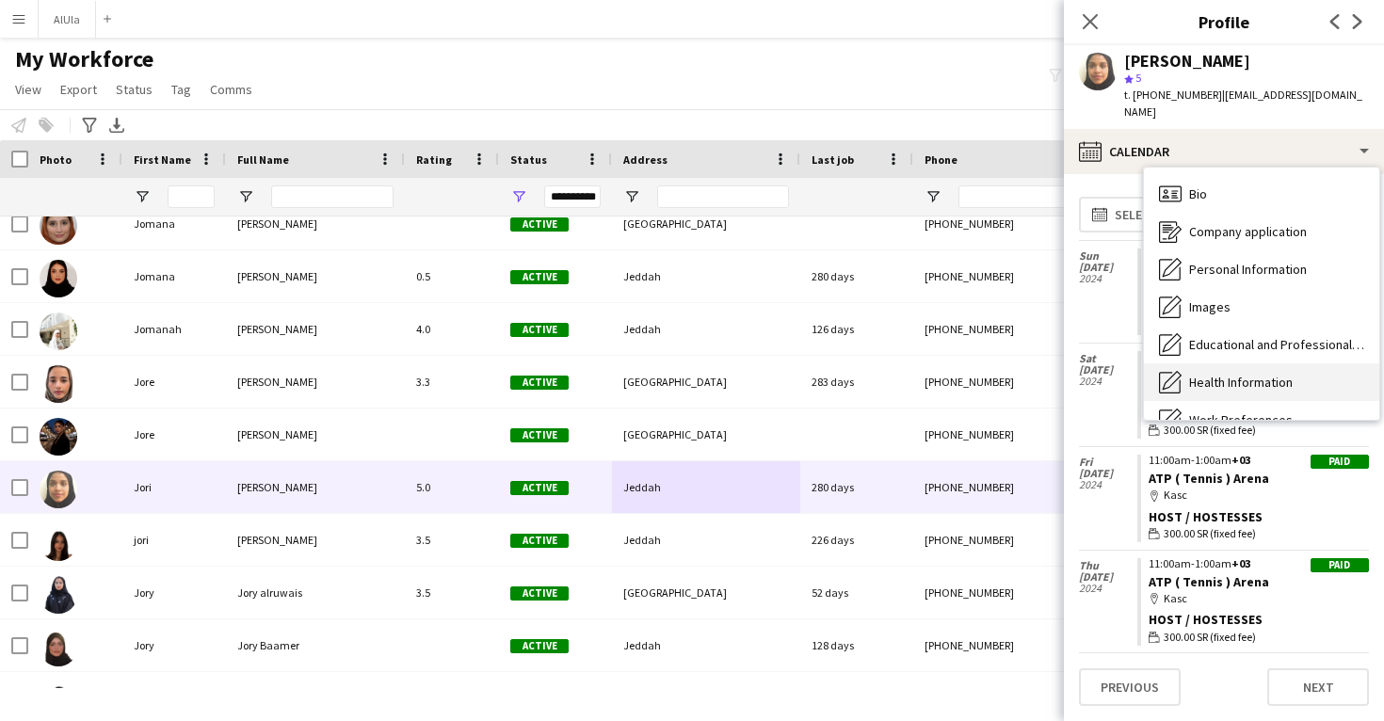
click at [1183, 175] on div "Bio Bio" at bounding box center [1261, 194] width 235 height 38
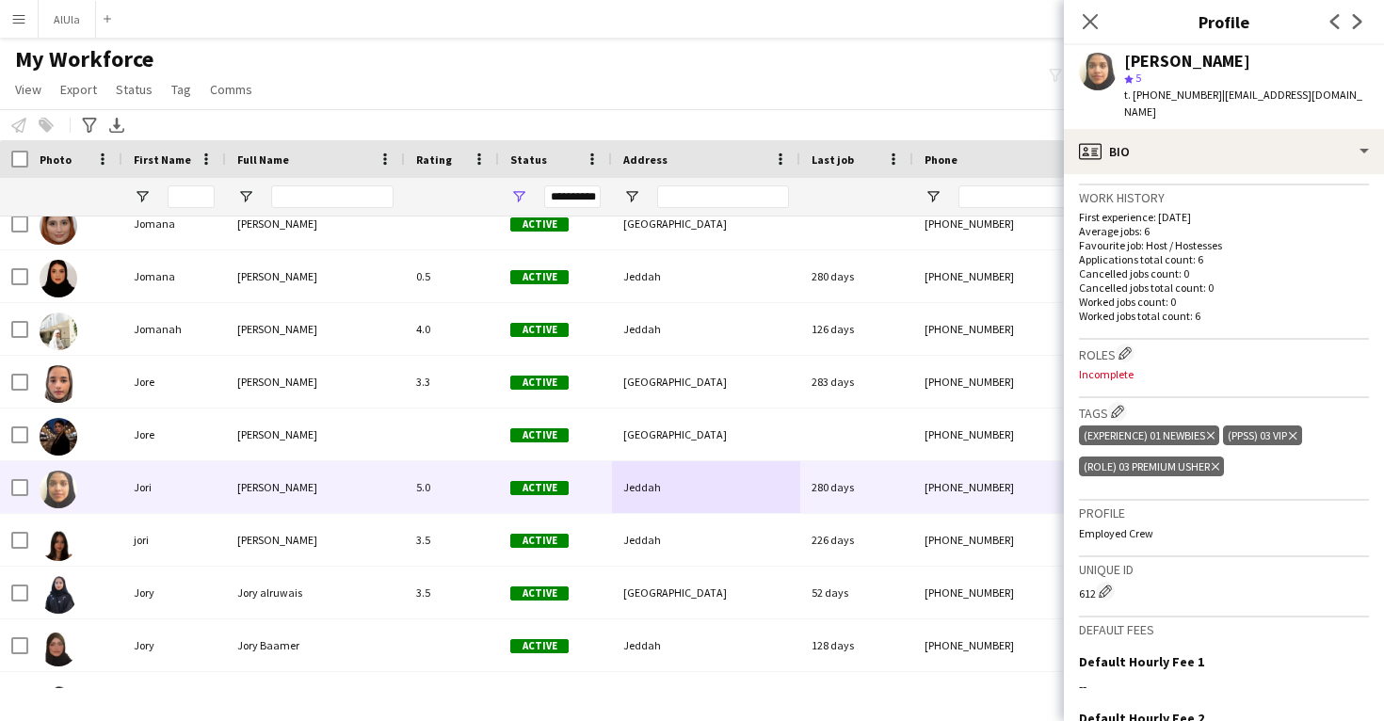
scroll to position [452, 0]
click at [1116, 404] on app-icon "Edit crew company tags" at bounding box center [1117, 410] width 13 height 13
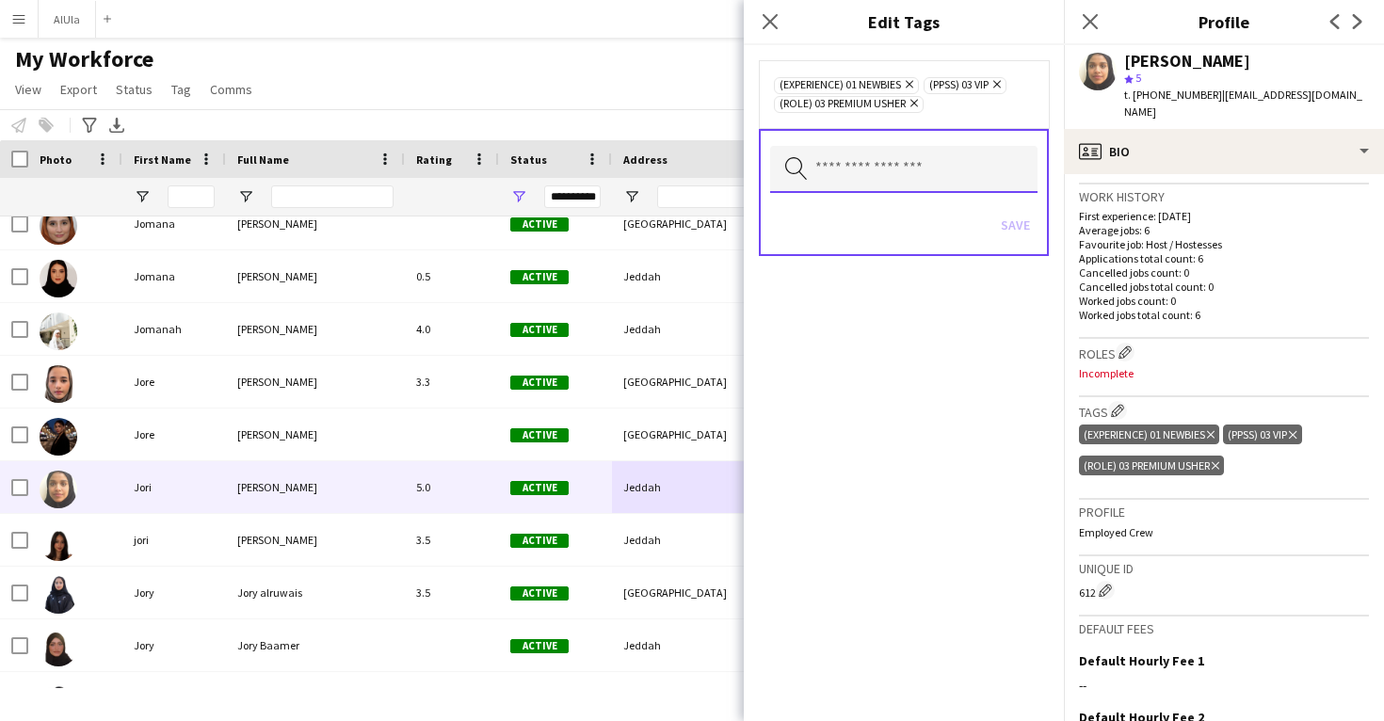
click at [944, 177] on input "text" at bounding box center [903, 169] width 267 height 47
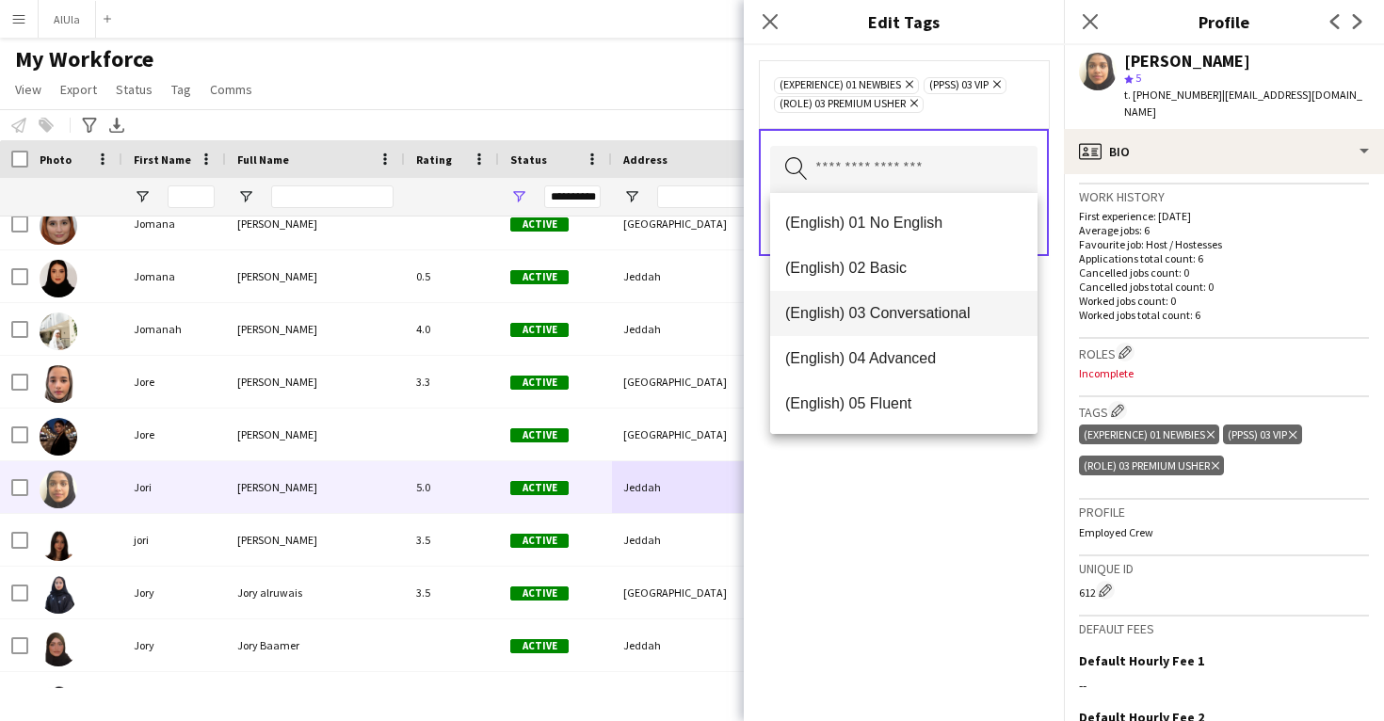
click at [922, 293] on mat-option "(English) 03 Conversational" at bounding box center [903, 313] width 267 height 45
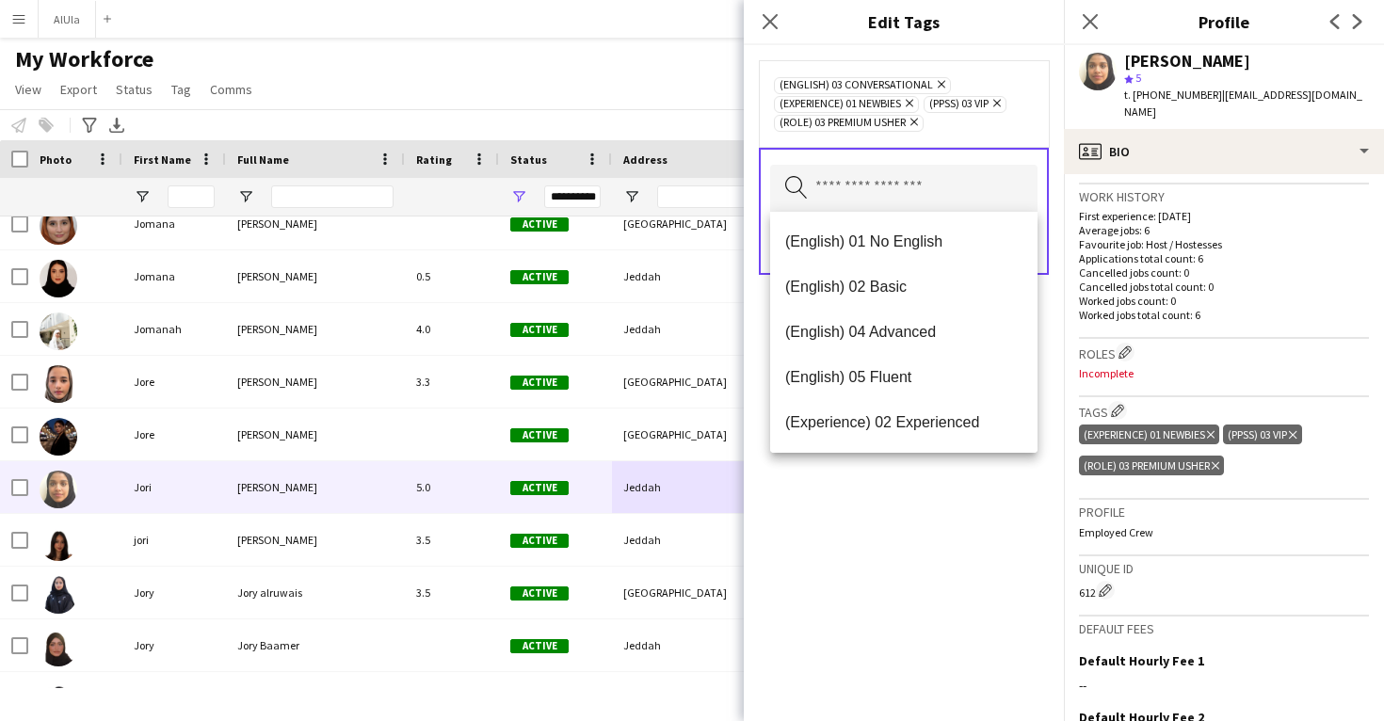
click at [983, 553] on div "(English) 03 Conversational Remove (Experience) 01 Newbies Remove (PPSS) 03 VIP…" at bounding box center [904, 383] width 320 height 676
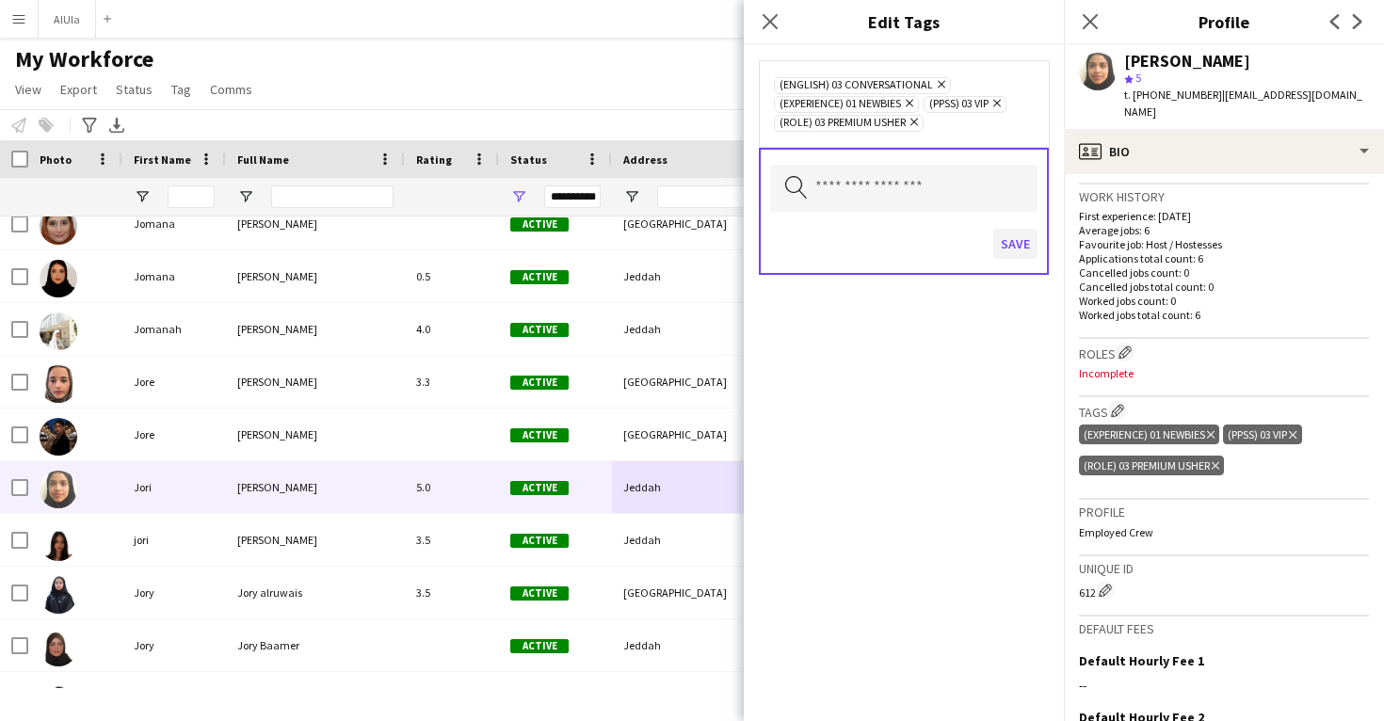
click at [1009, 240] on button "Save" at bounding box center [1015, 244] width 44 height 30
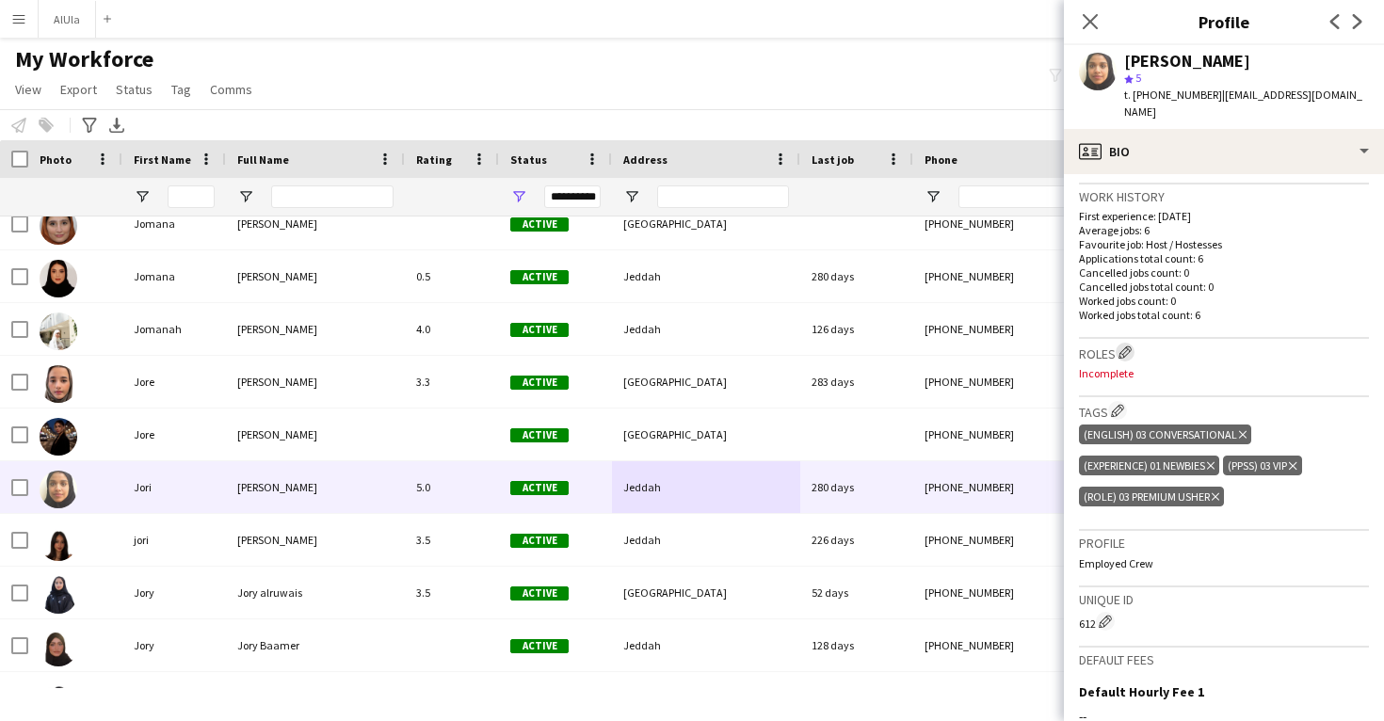
click at [1131, 346] on app-icon "Edit crew company roles" at bounding box center [1125, 352] width 13 height 13
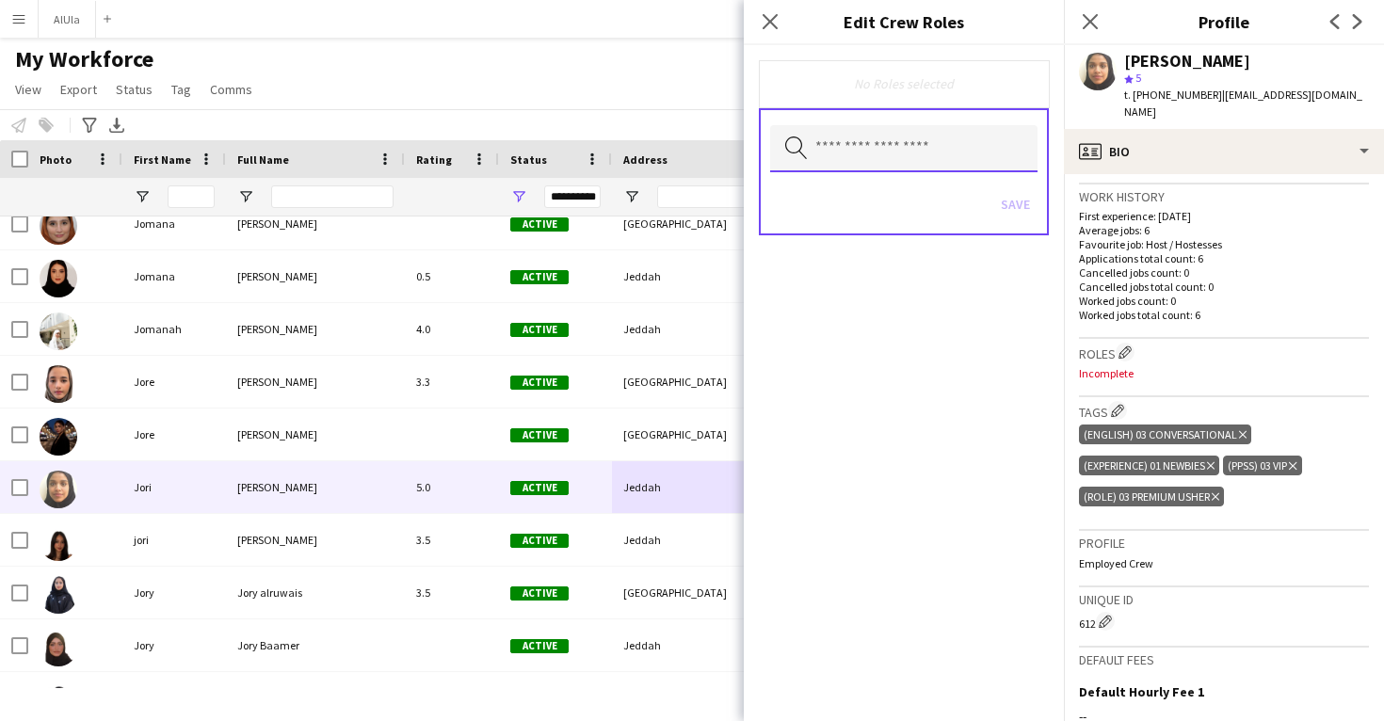
click at [908, 148] on input "text" at bounding box center [903, 148] width 267 height 47
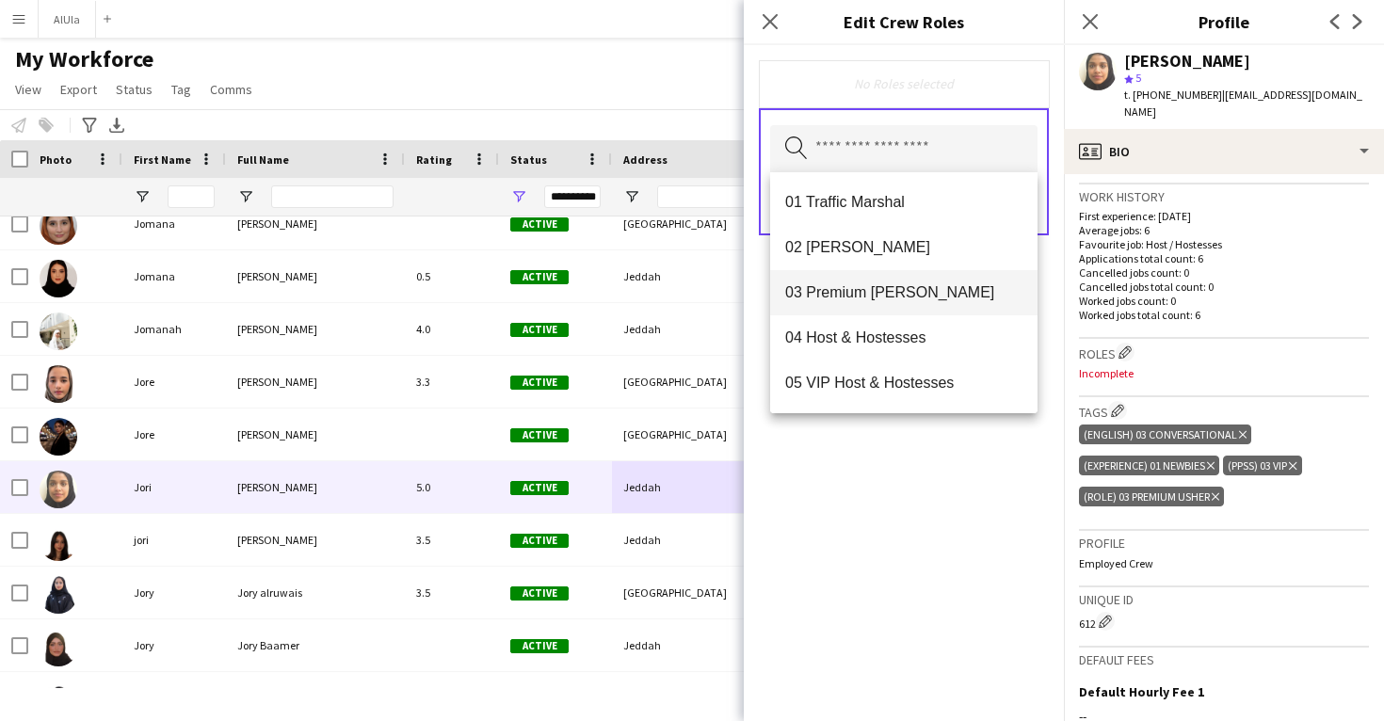
click at [904, 287] on span "03 Premium Usher" at bounding box center [903, 292] width 237 height 18
click at [934, 573] on div "03 Premium Usher Remove Search by role type Save" at bounding box center [904, 383] width 320 height 676
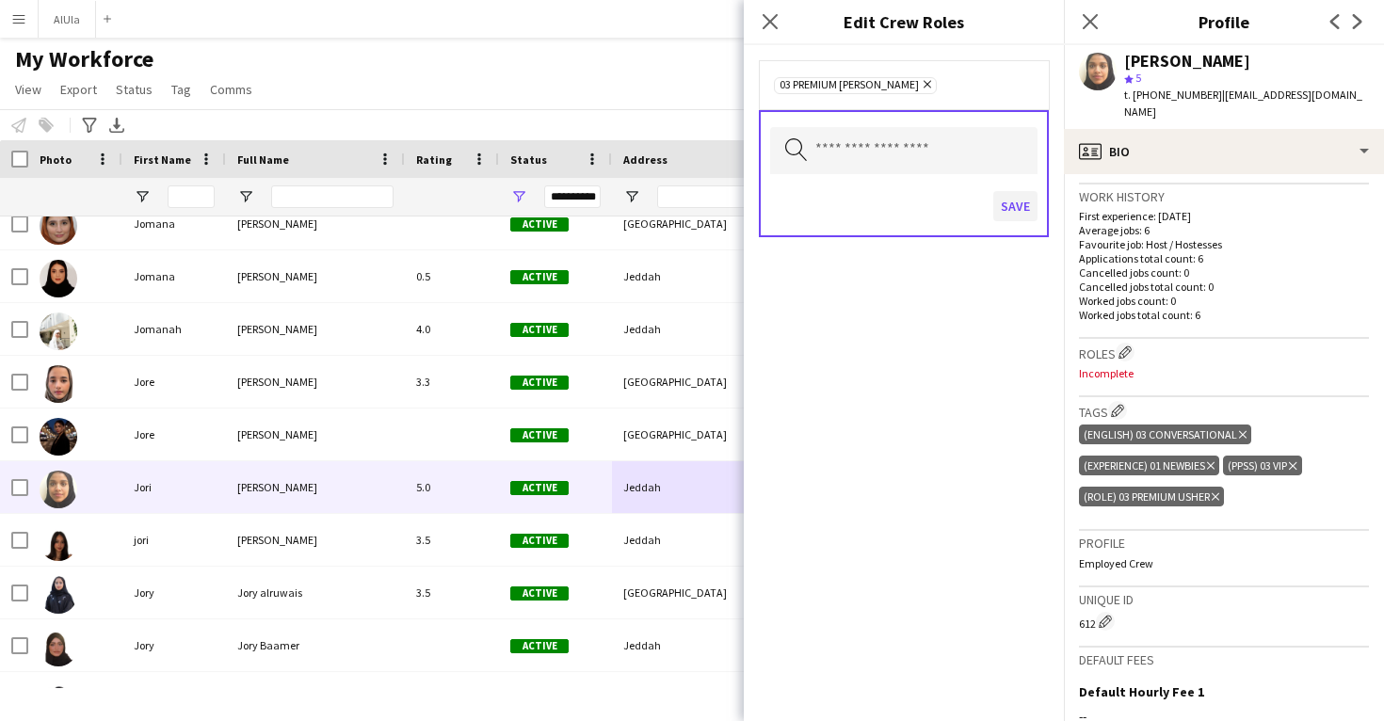
click at [1005, 213] on button "Save" at bounding box center [1015, 206] width 44 height 30
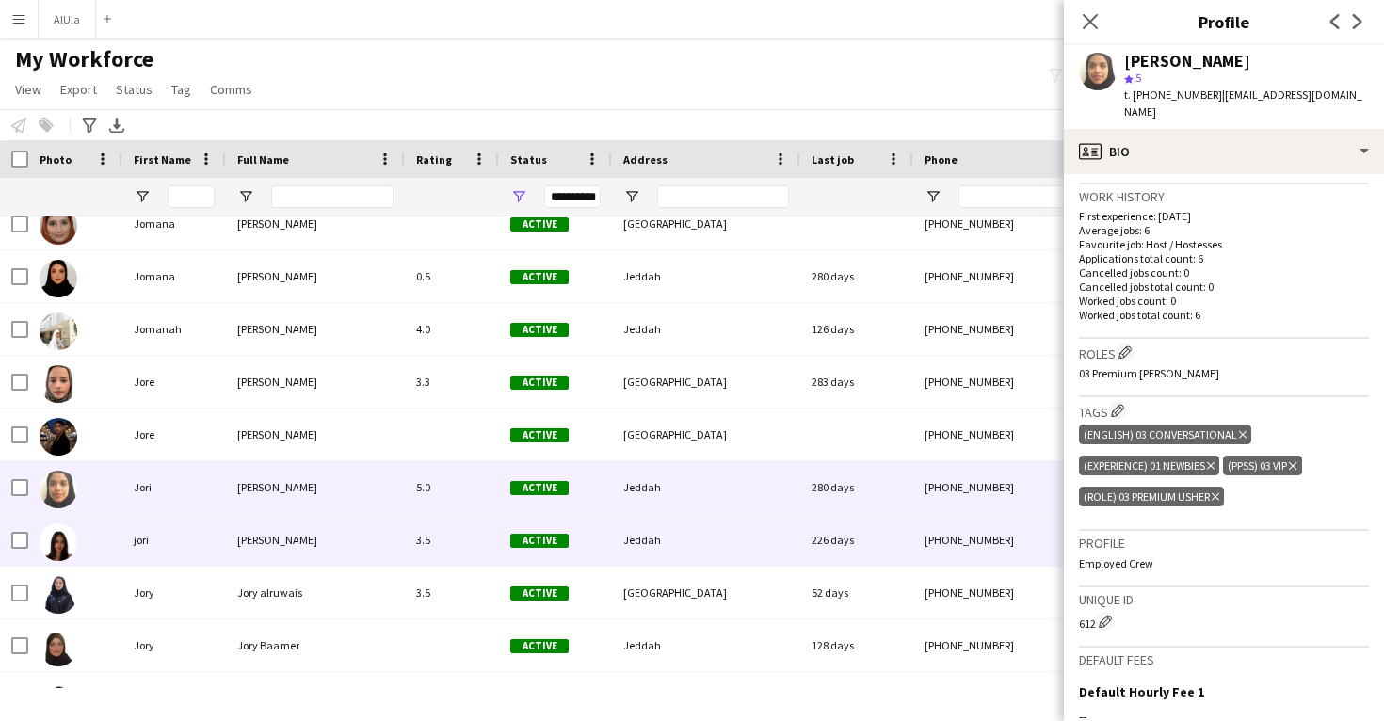
click at [729, 540] on div "Jeddah" at bounding box center [706, 540] width 188 height 52
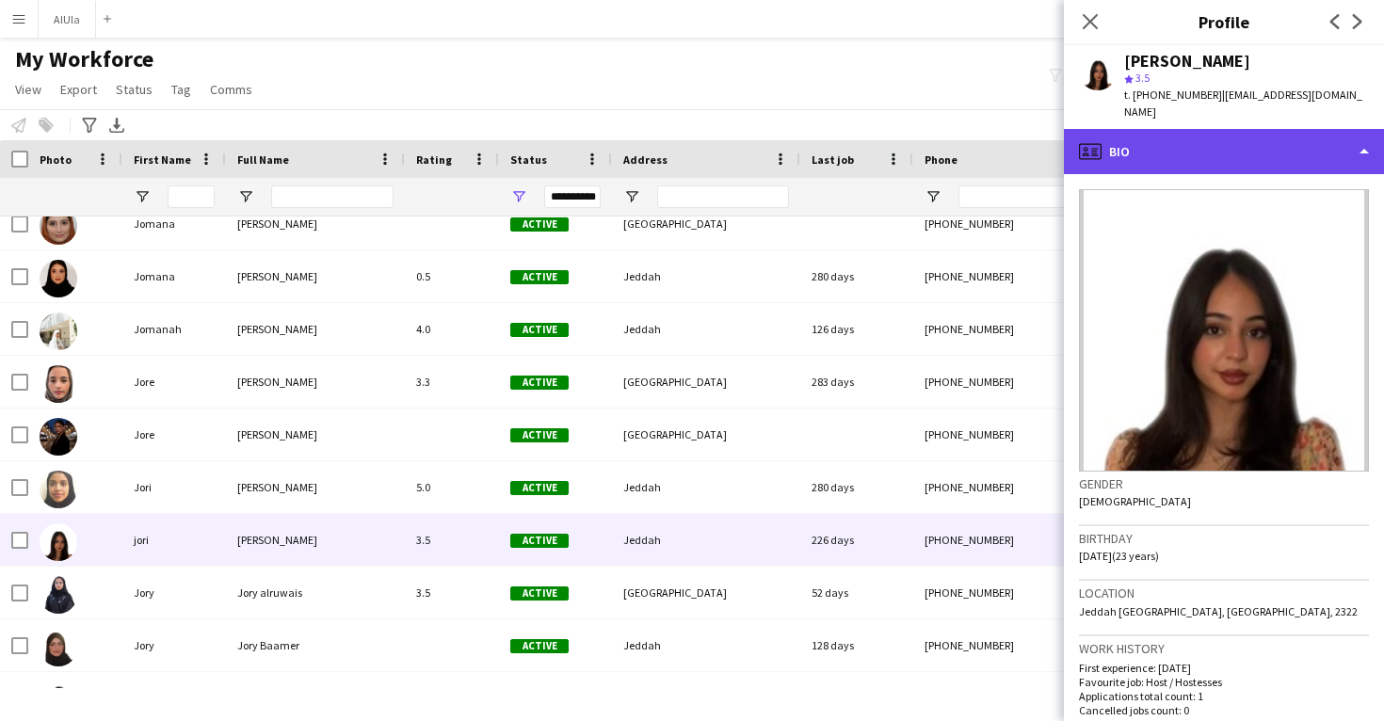
click at [1165, 137] on div "profile Bio" at bounding box center [1224, 151] width 320 height 45
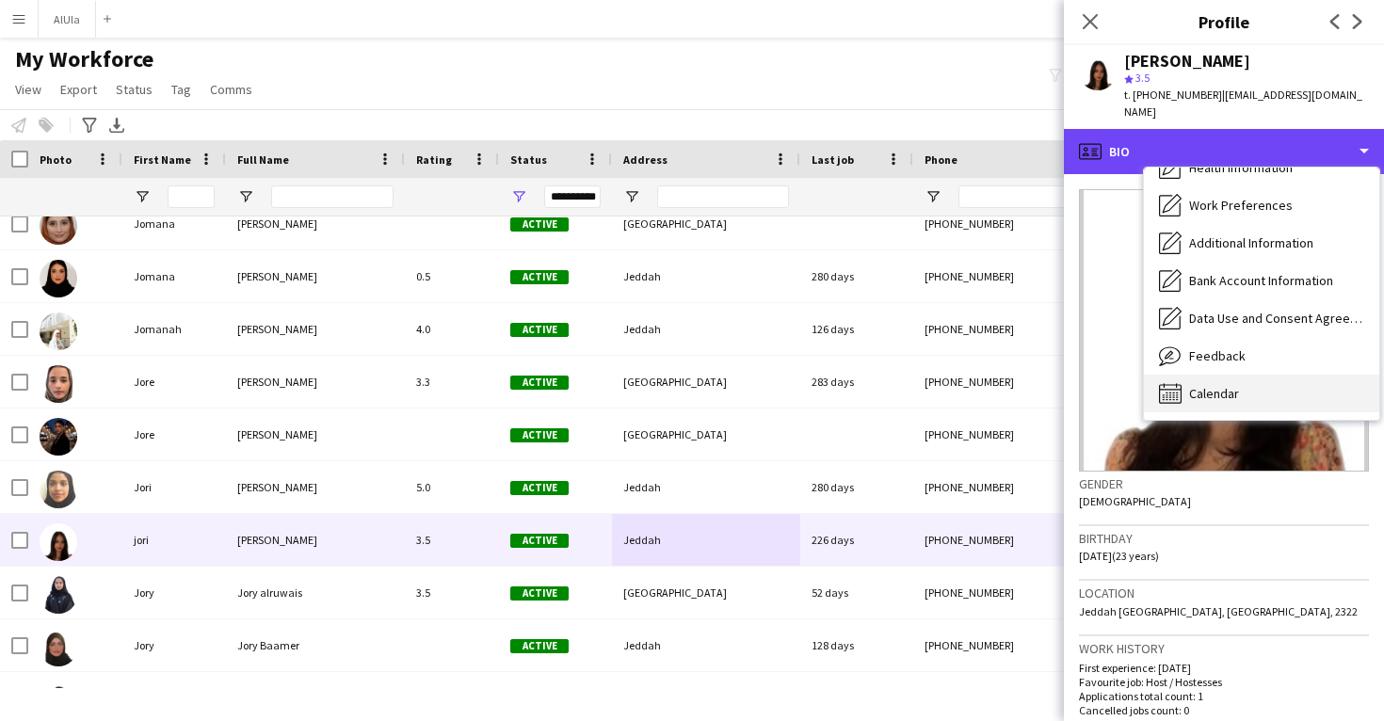
scroll to position [215, 0]
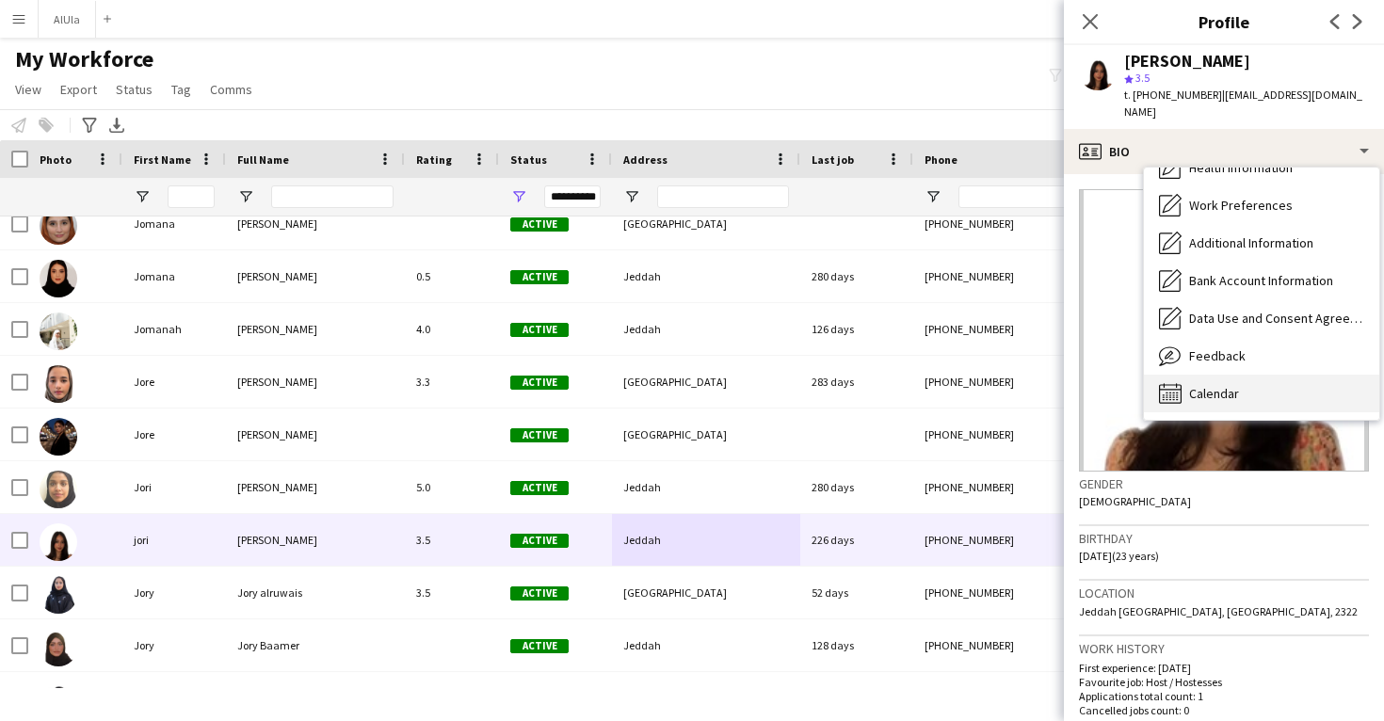
click at [1195, 400] on span "Calendar" at bounding box center [1214, 393] width 50 height 17
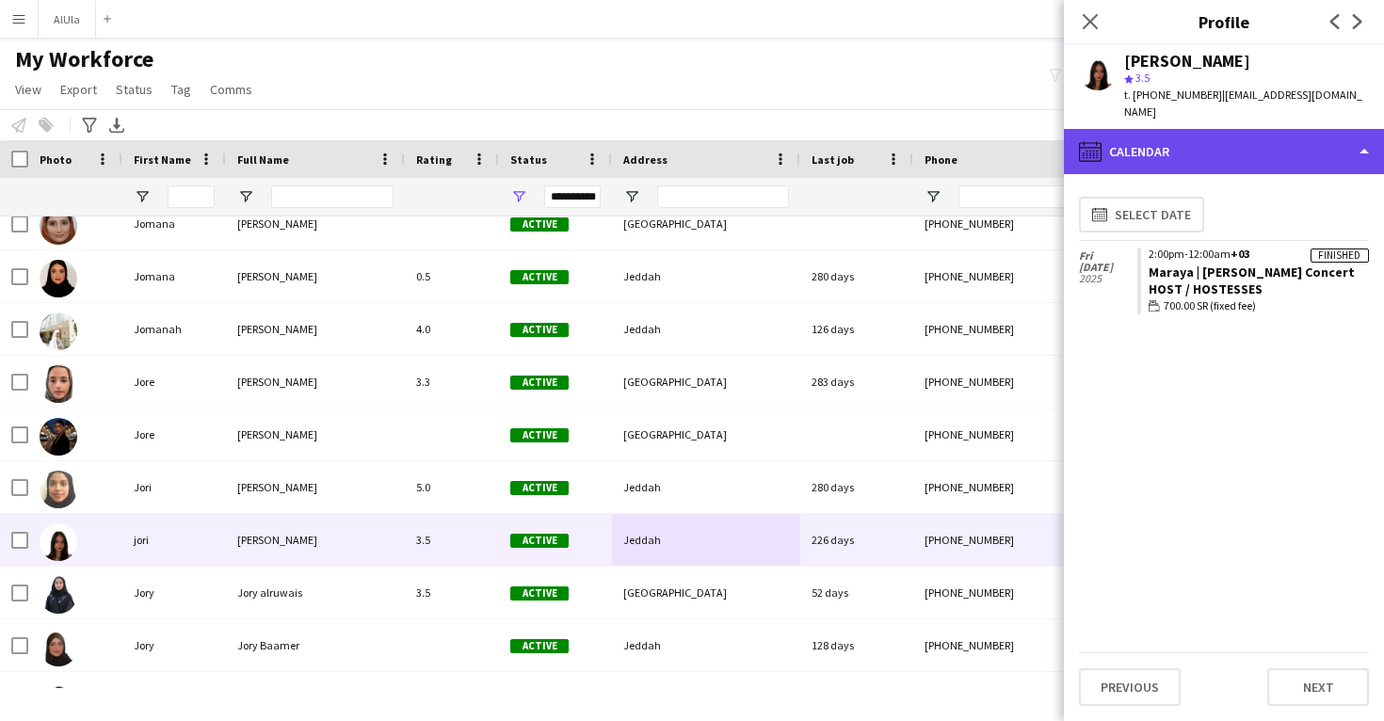
click at [1173, 165] on div "calendar-full Calendar" at bounding box center [1224, 151] width 320 height 45
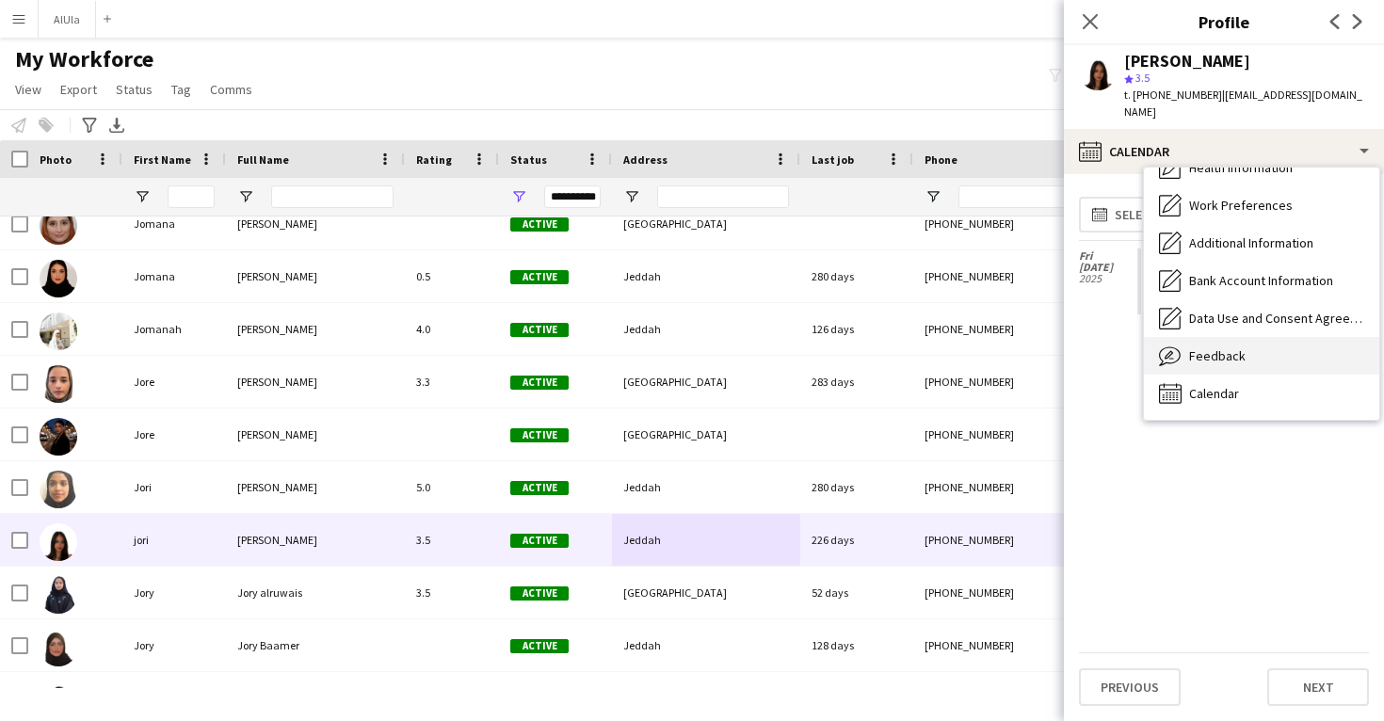
click at [1210, 360] on span "Feedback" at bounding box center [1217, 355] width 57 height 17
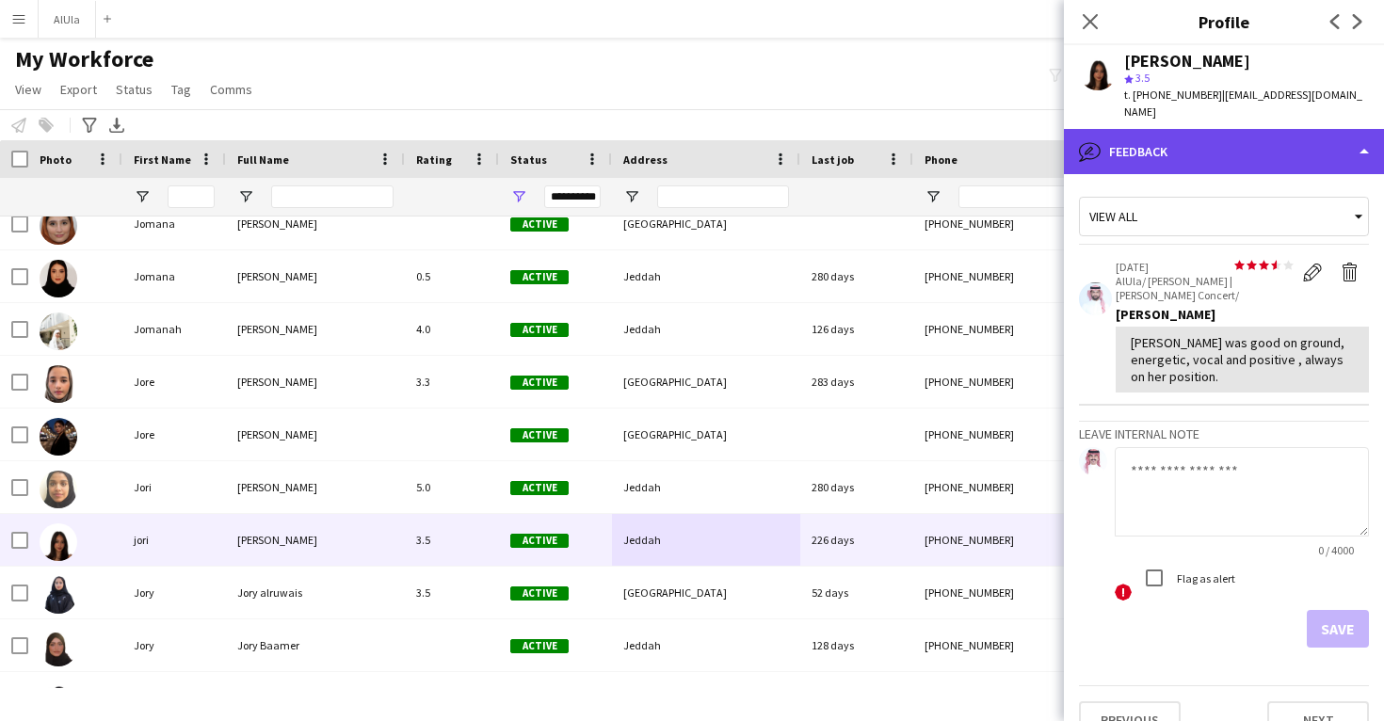
click at [1214, 150] on div "bubble-pencil Feedback" at bounding box center [1224, 151] width 320 height 45
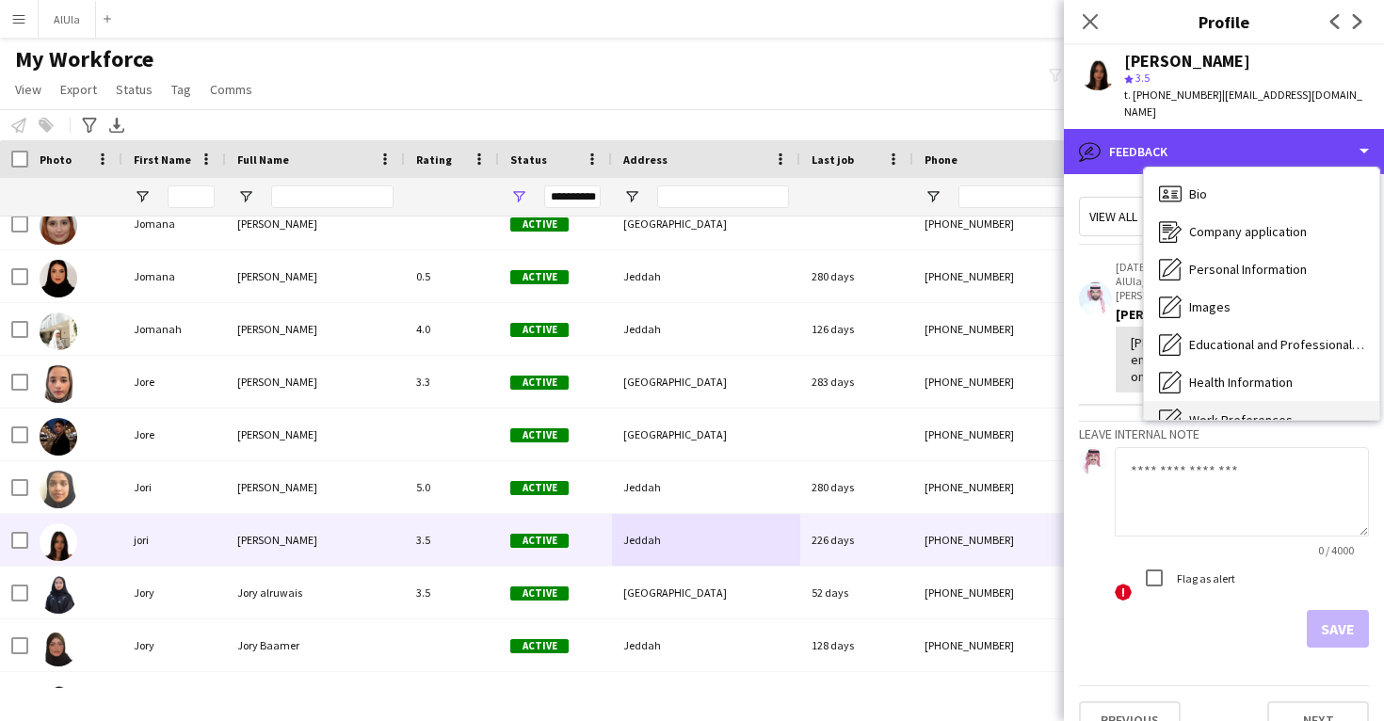
scroll to position [-1, 0]
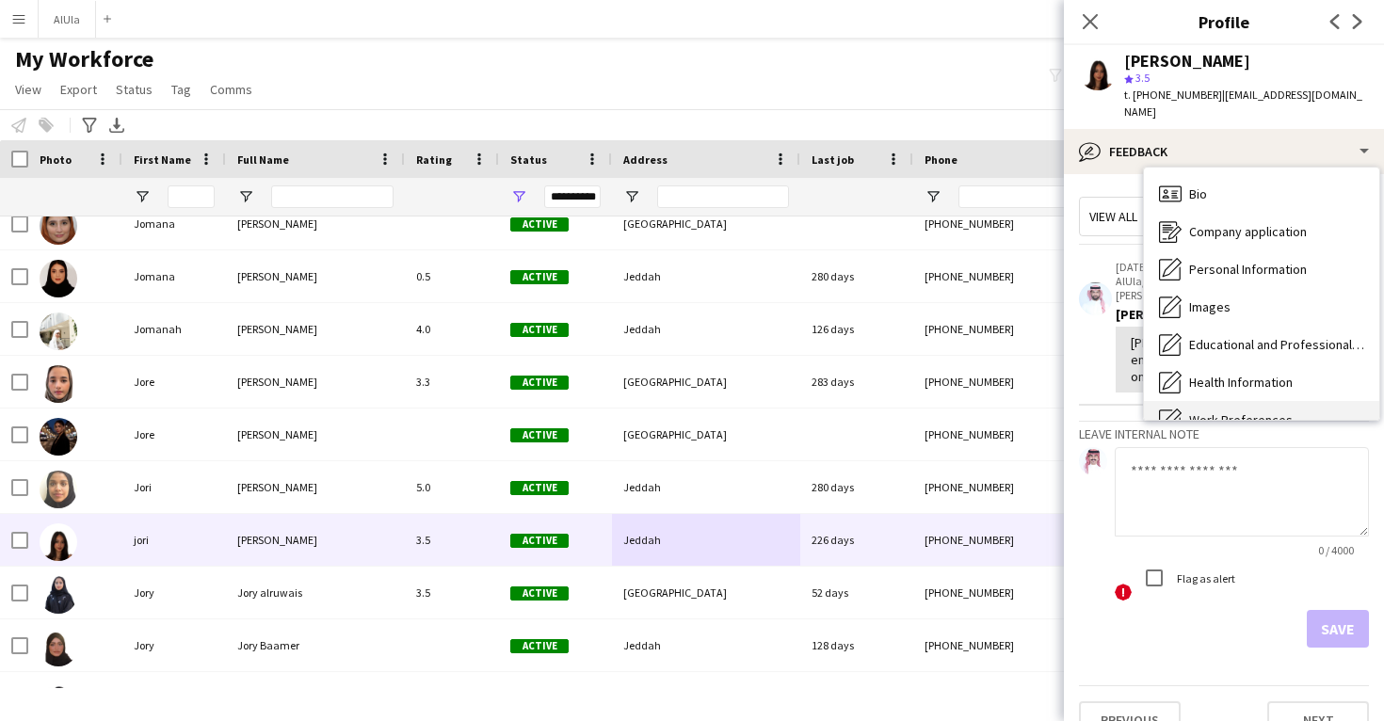
click at [1218, 191] on div "Bio Bio" at bounding box center [1261, 194] width 235 height 38
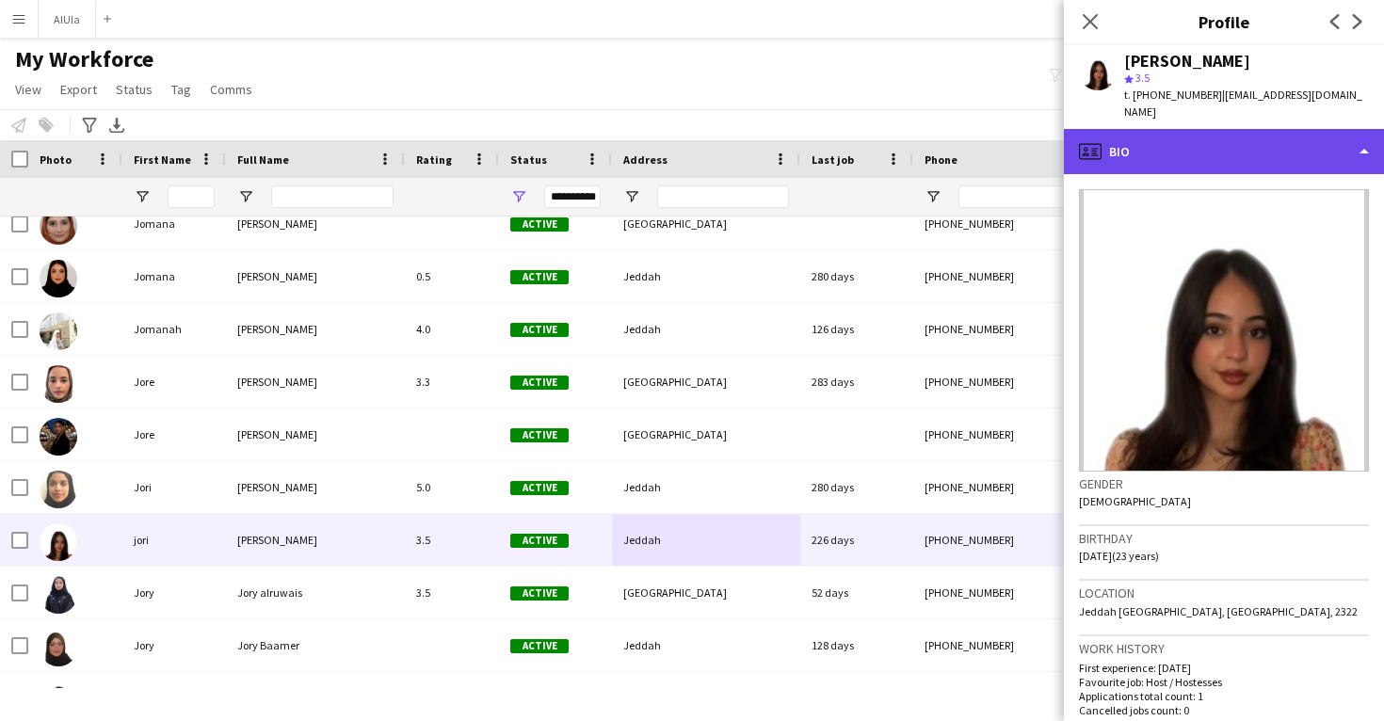
click at [1218, 146] on div "profile Bio" at bounding box center [1224, 151] width 320 height 45
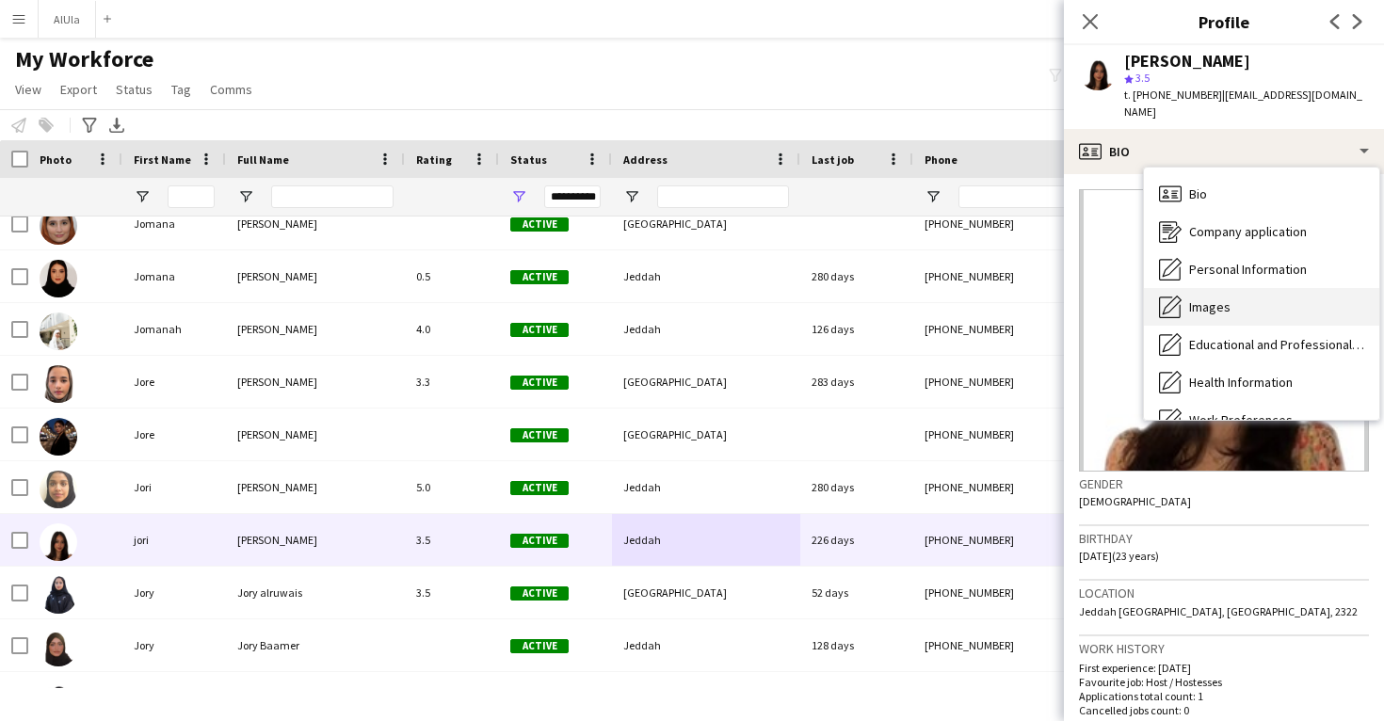
click at [1224, 300] on span "Images" at bounding box center [1209, 307] width 41 height 17
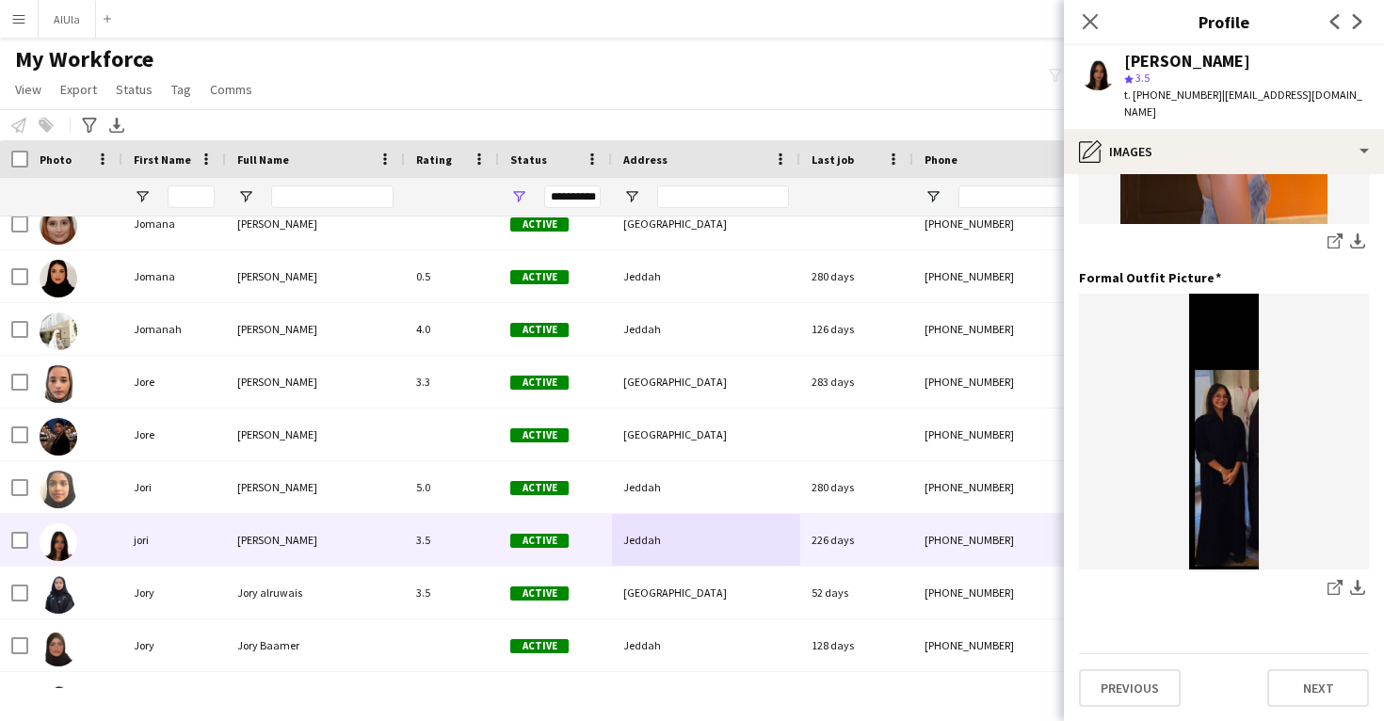
scroll to position [610, 0]
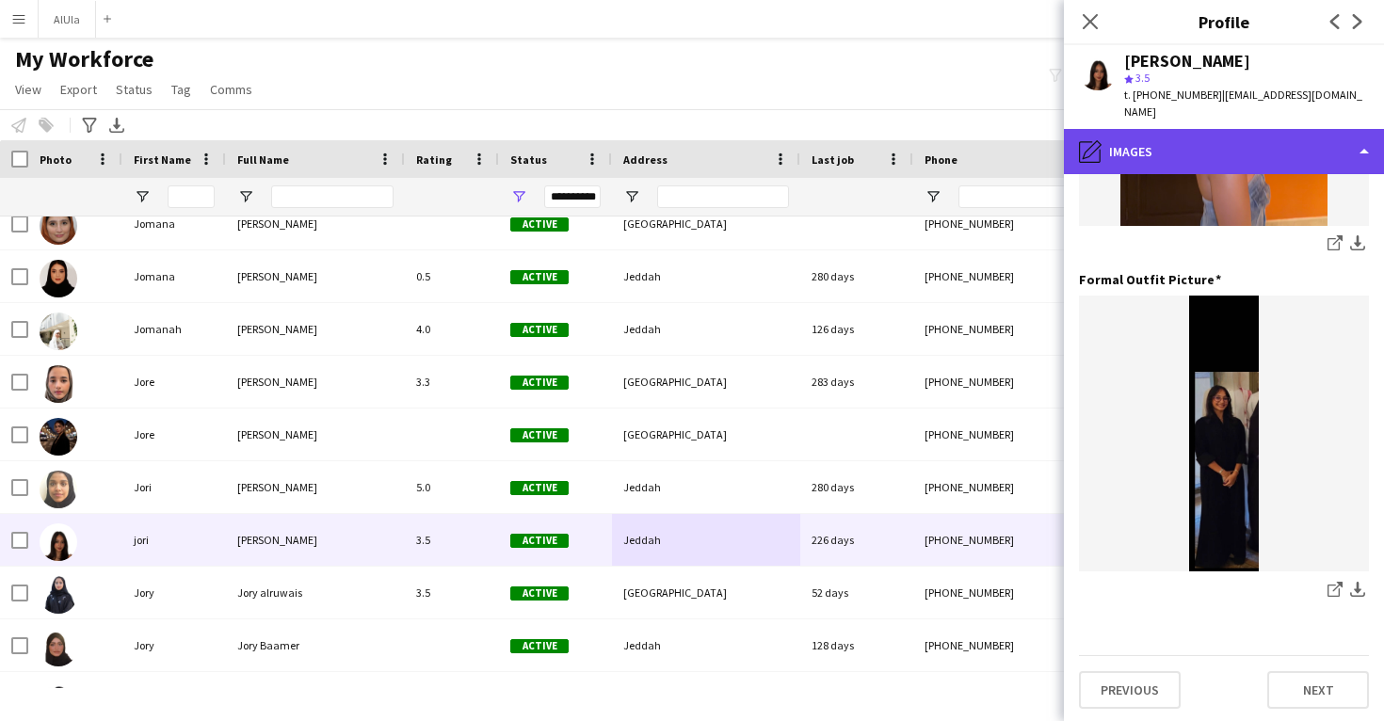
click at [1188, 153] on div "pencil4 Images" at bounding box center [1224, 151] width 320 height 45
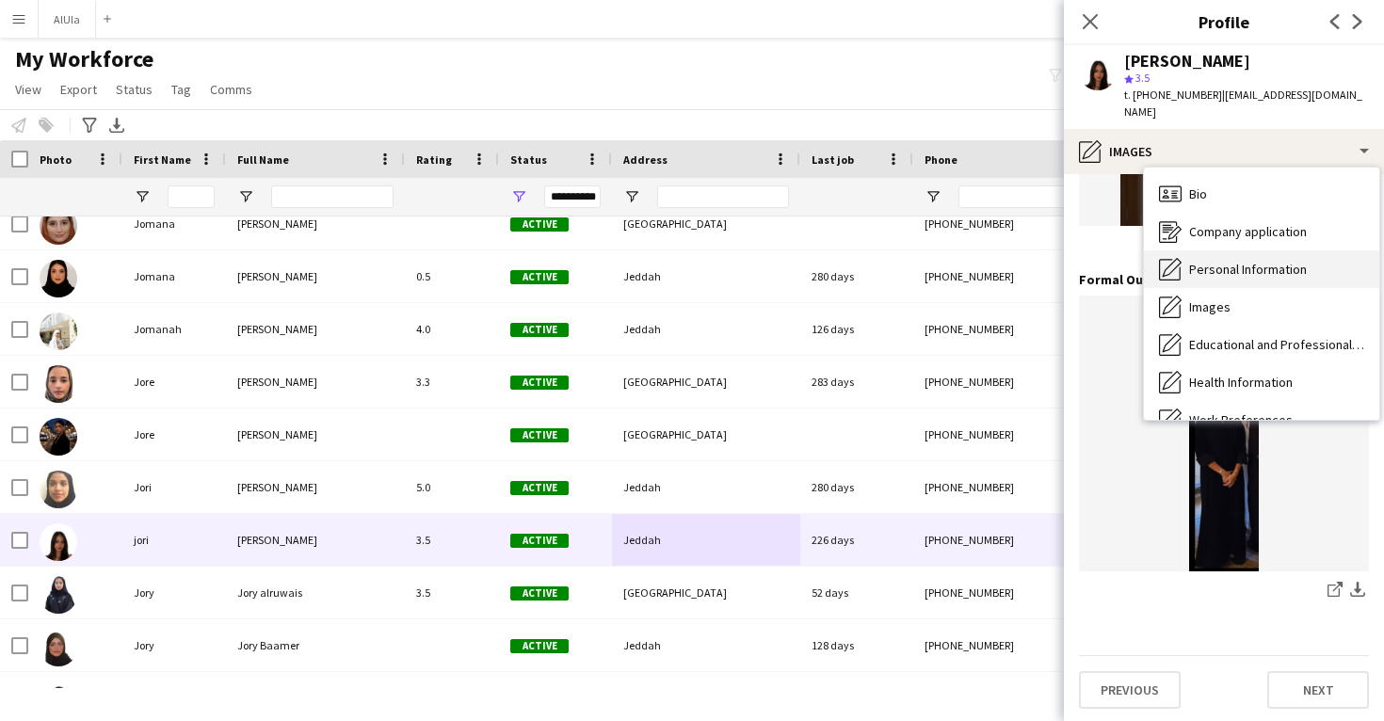
click at [1203, 275] on span "Personal Information" at bounding box center [1248, 269] width 118 height 17
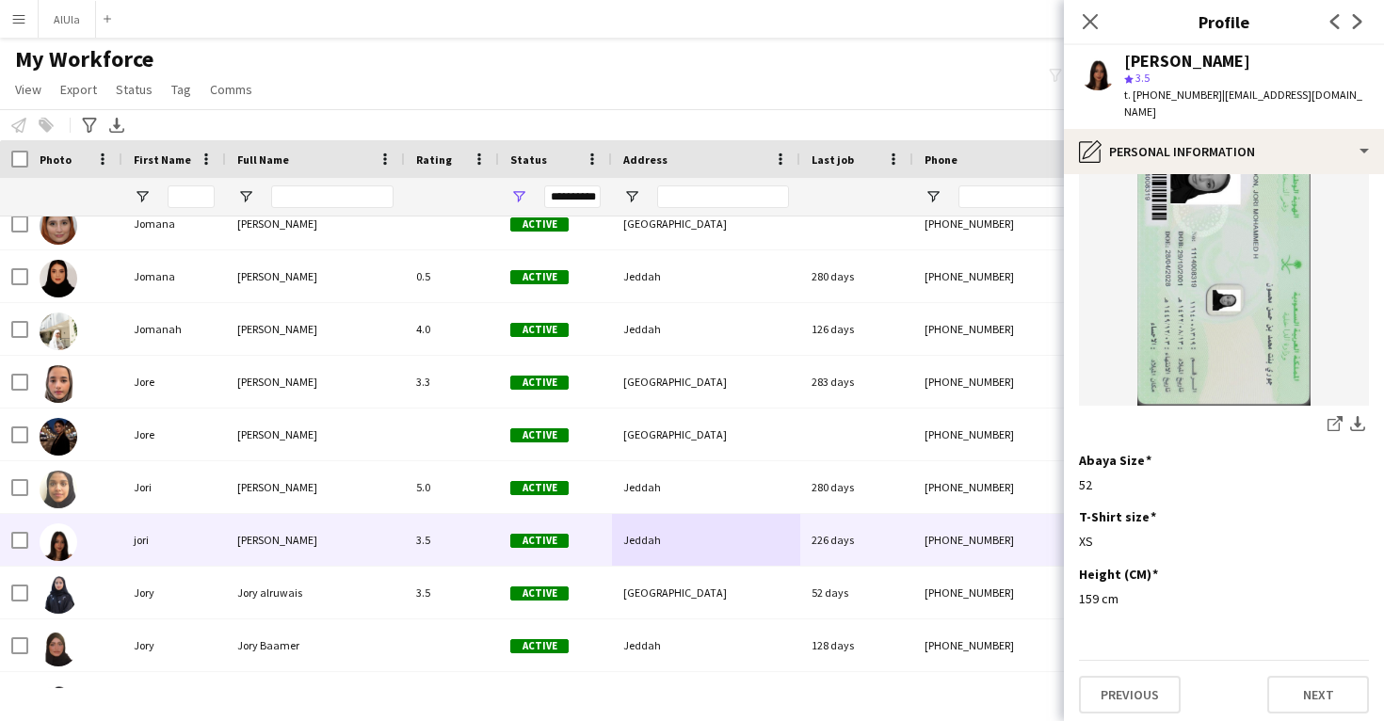
scroll to position [993, 0]
click at [1336, 417] on icon "share-external-link-1" at bounding box center [1335, 424] width 15 height 15
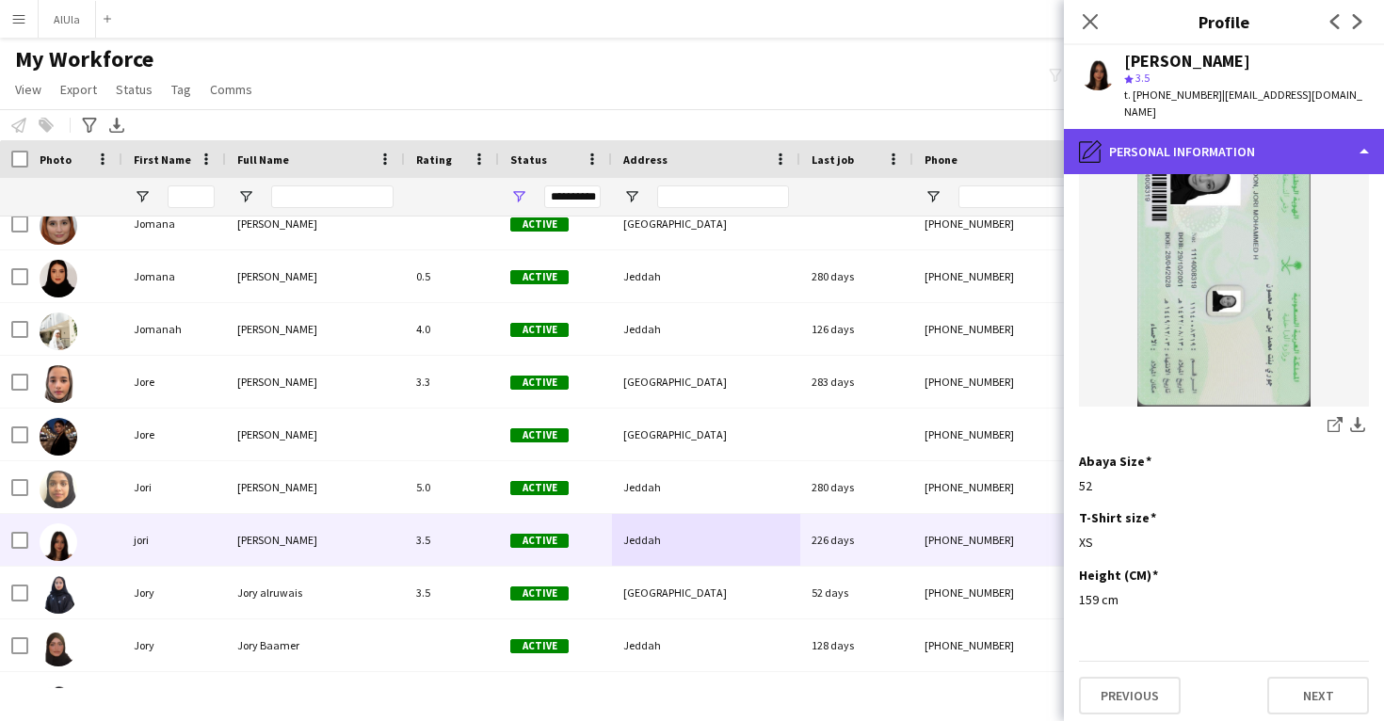
click at [1145, 172] on div "pencil4 Personal Information" at bounding box center [1224, 151] width 320 height 45
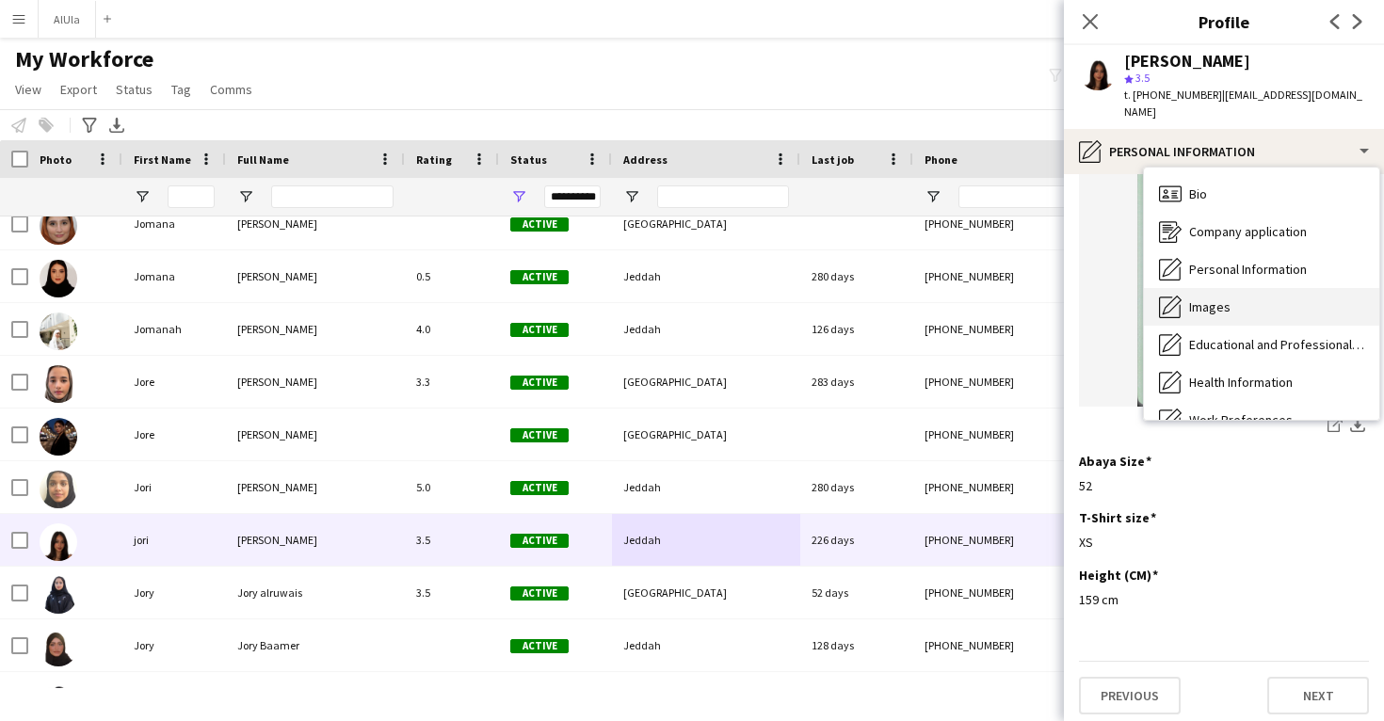
click at [1194, 297] on div "Images Images" at bounding box center [1261, 307] width 235 height 38
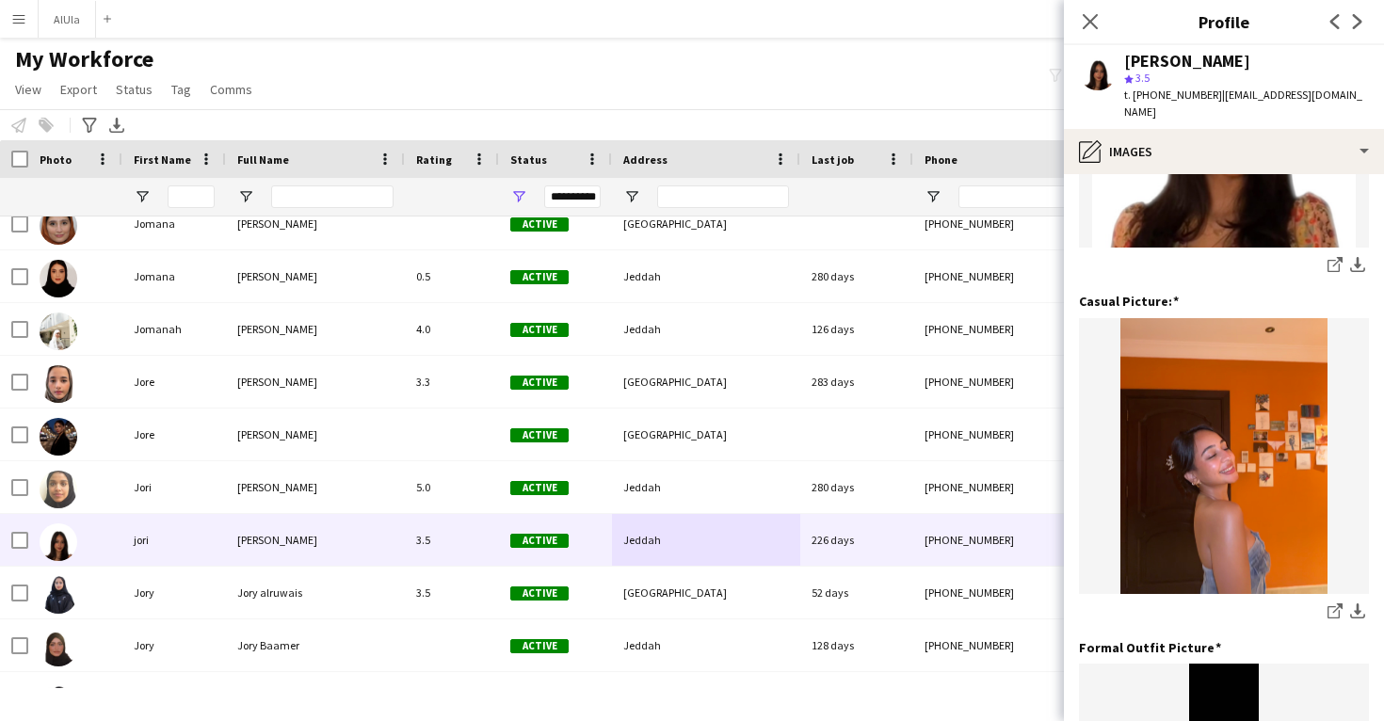
scroll to position [257, 0]
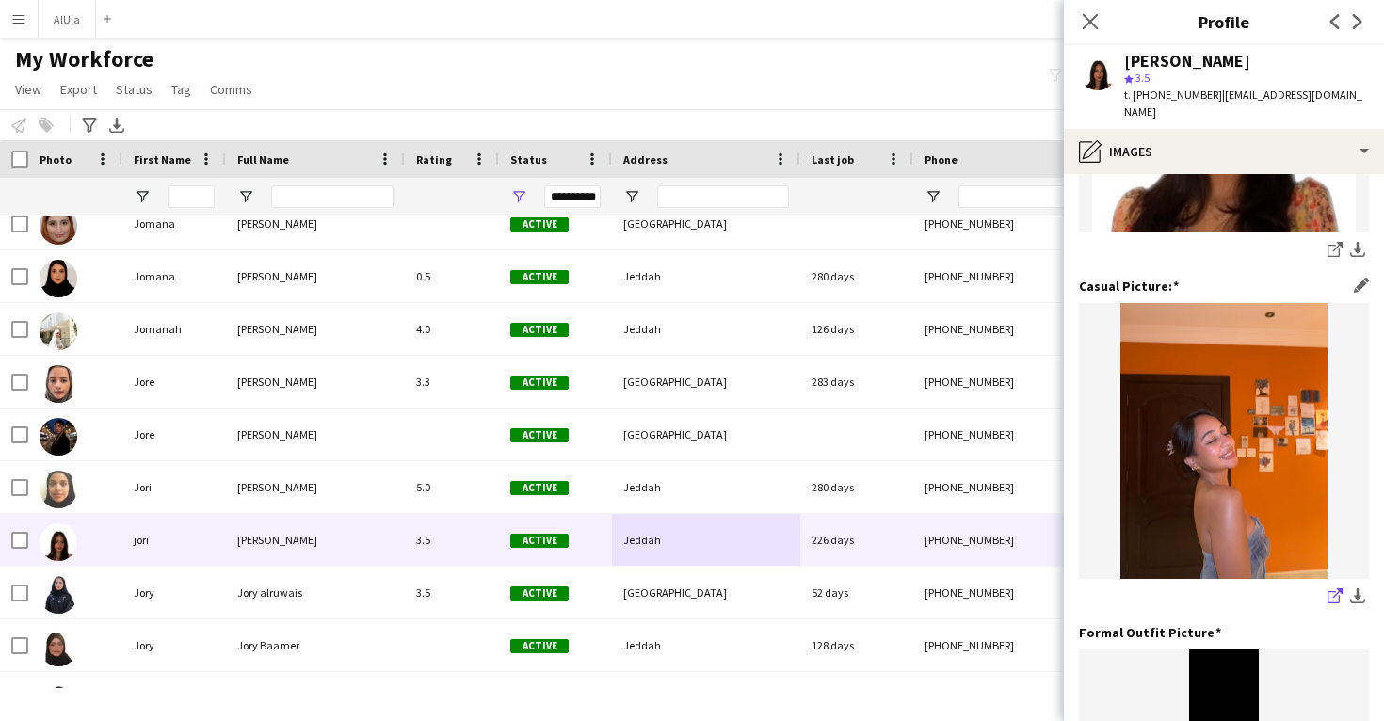
click at [1331, 591] on icon "share-external-link-1" at bounding box center [1335, 596] width 15 height 15
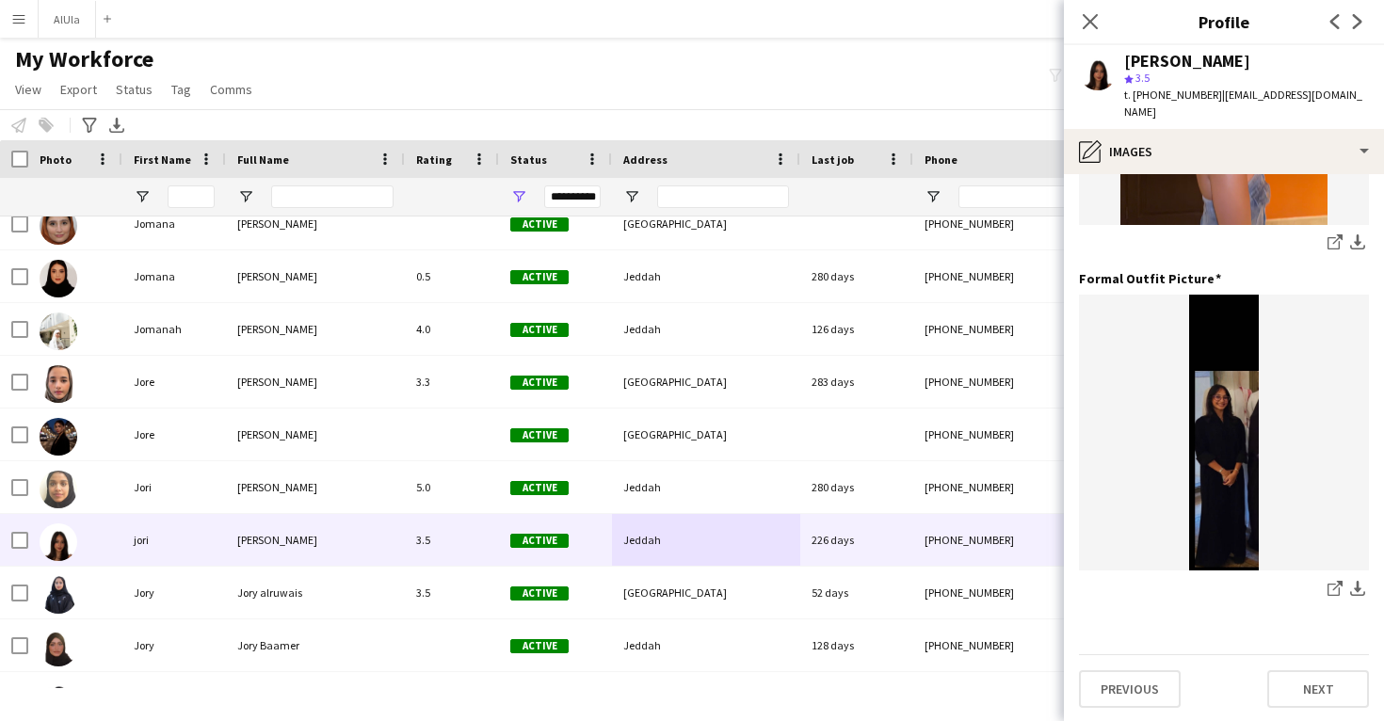
scroll to position [610, 0]
click at [1335, 590] on icon "share-external-link-1" at bounding box center [1335, 589] width 15 height 15
drag, startPoint x: 1207, startPoint y: 95, endPoint x: 1115, endPoint y: 57, distance: 99.7
click at [1115, 57] on div "jori mahsoon star 3.5 t. +966555073372 | jorimohammed122@outlook.com" at bounding box center [1224, 87] width 320 height 84
copy div "jori mahsoon star 3.5 t. +966555073372"
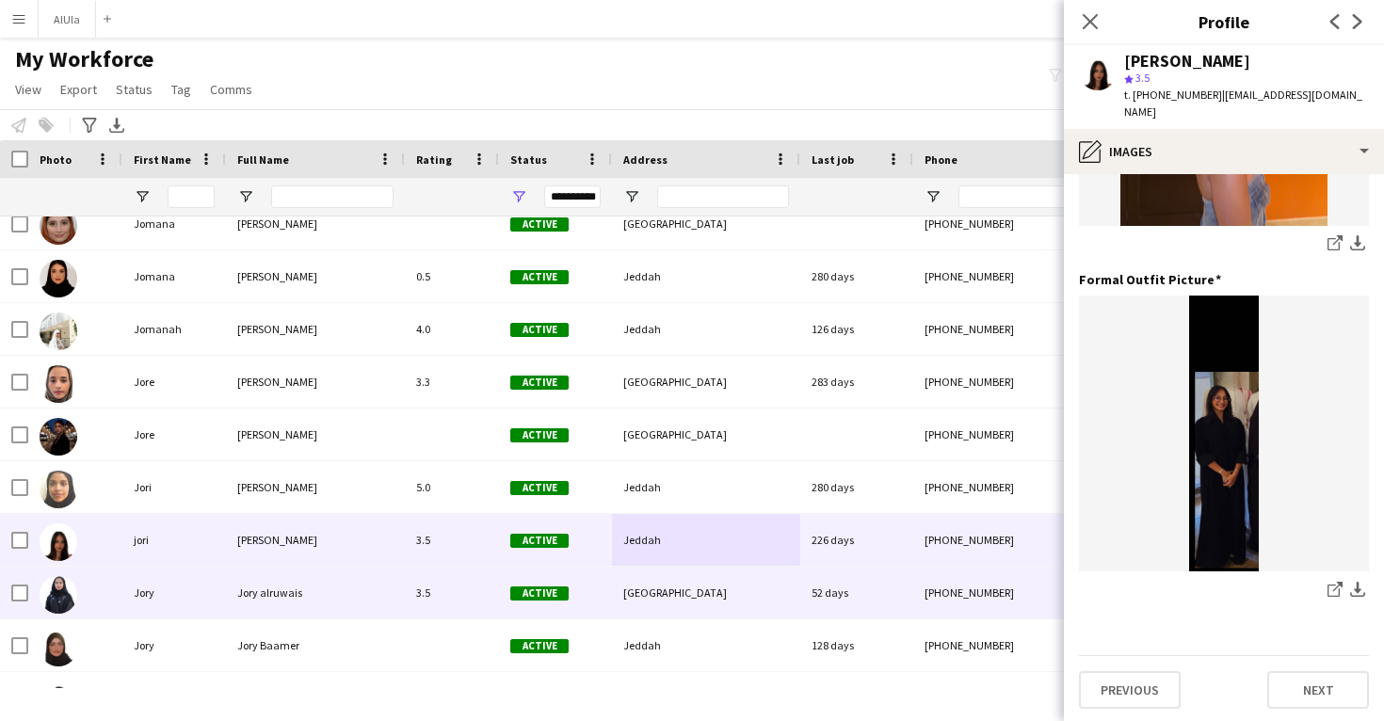
click at [793, 606] on div "Riyadh" at bounding box center [706, 593] width 188 height 52
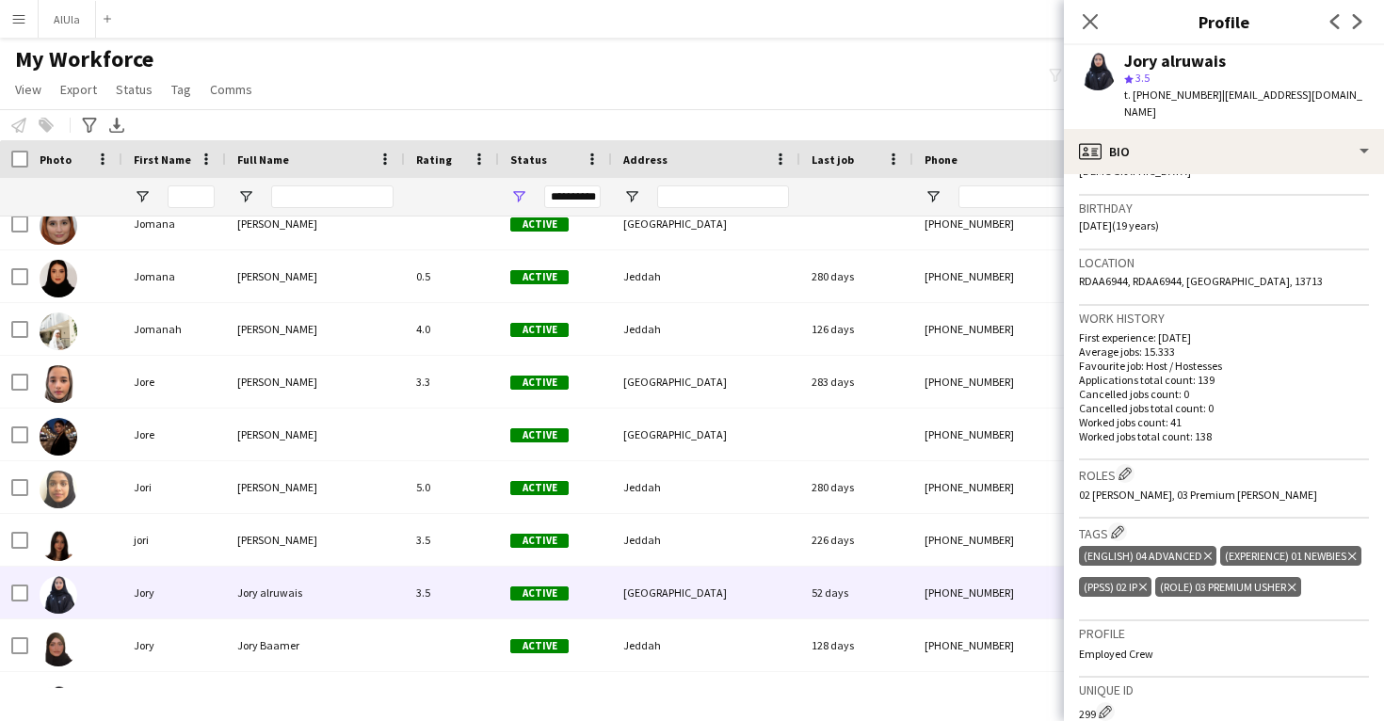
scroll to position [333, 0]
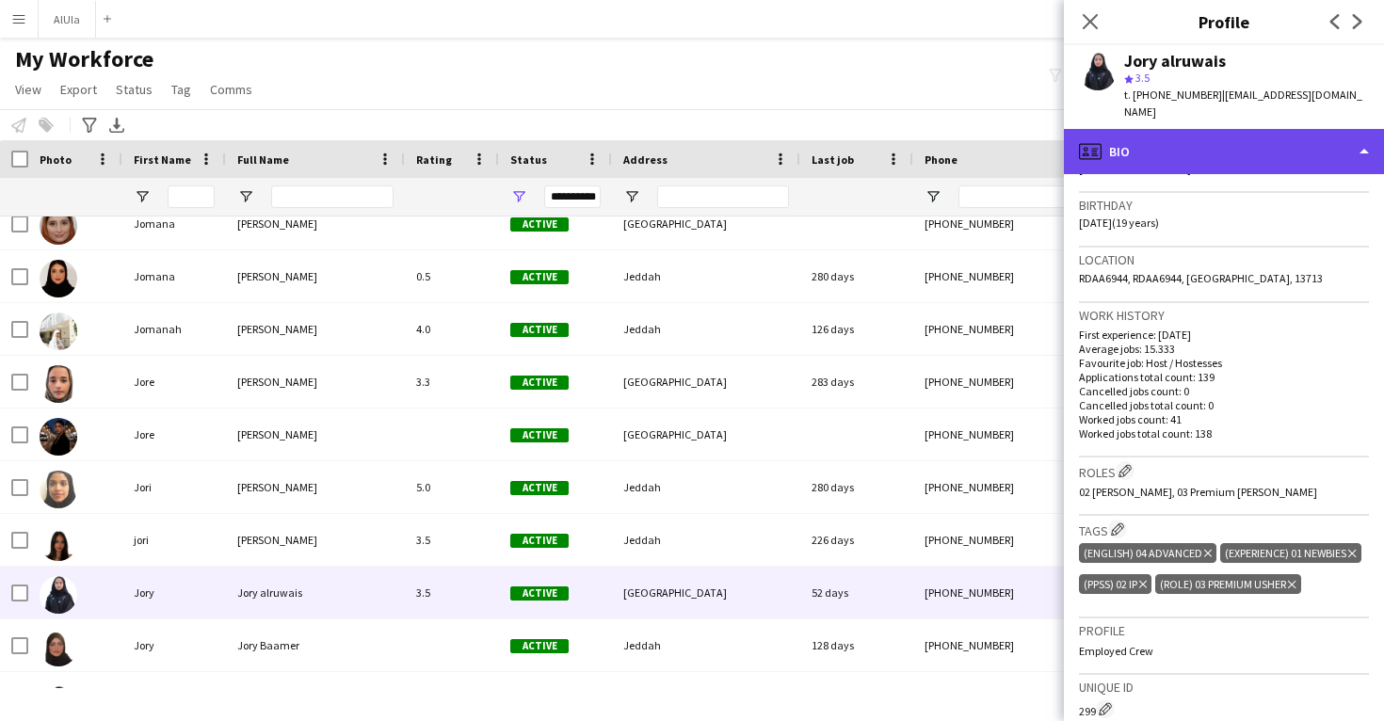
click at [1219, 145] on div "profile Bio" at bounding box center [1224, 151] width 320 height 45
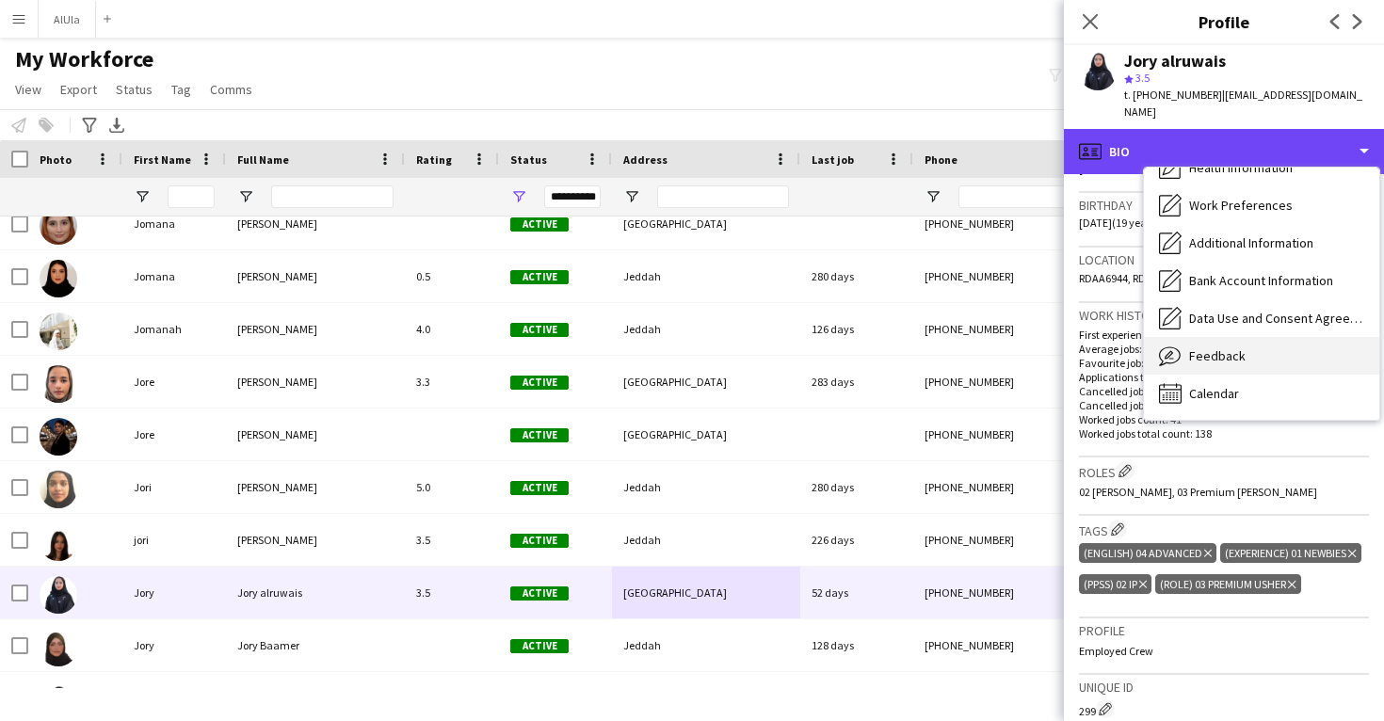
scroll to position [215, 0]
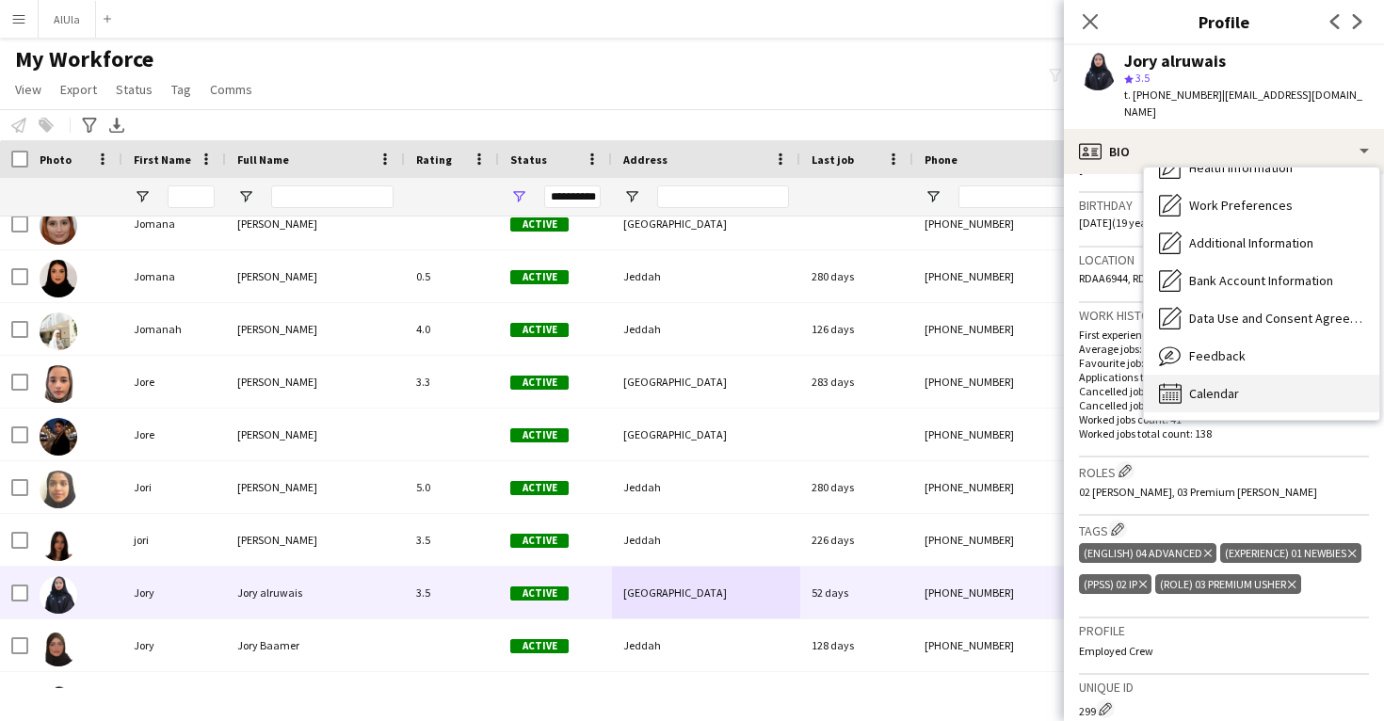
click at [1266, 375] on div "Calendar Calendar" at bounding box center [1261, 394] width 235 height 38
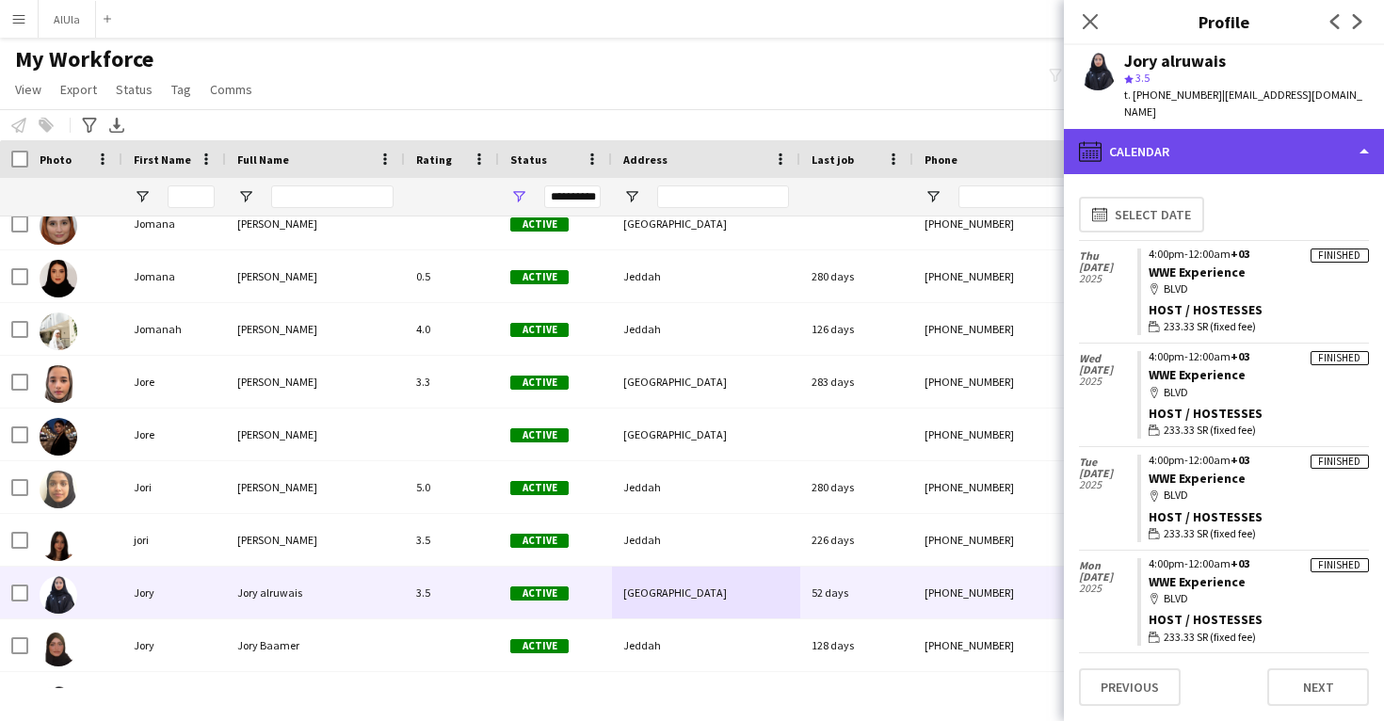
click at [1242, 137] on div "calendar-full Calendar" at bounding box center [1224, 151] width 320 height 45
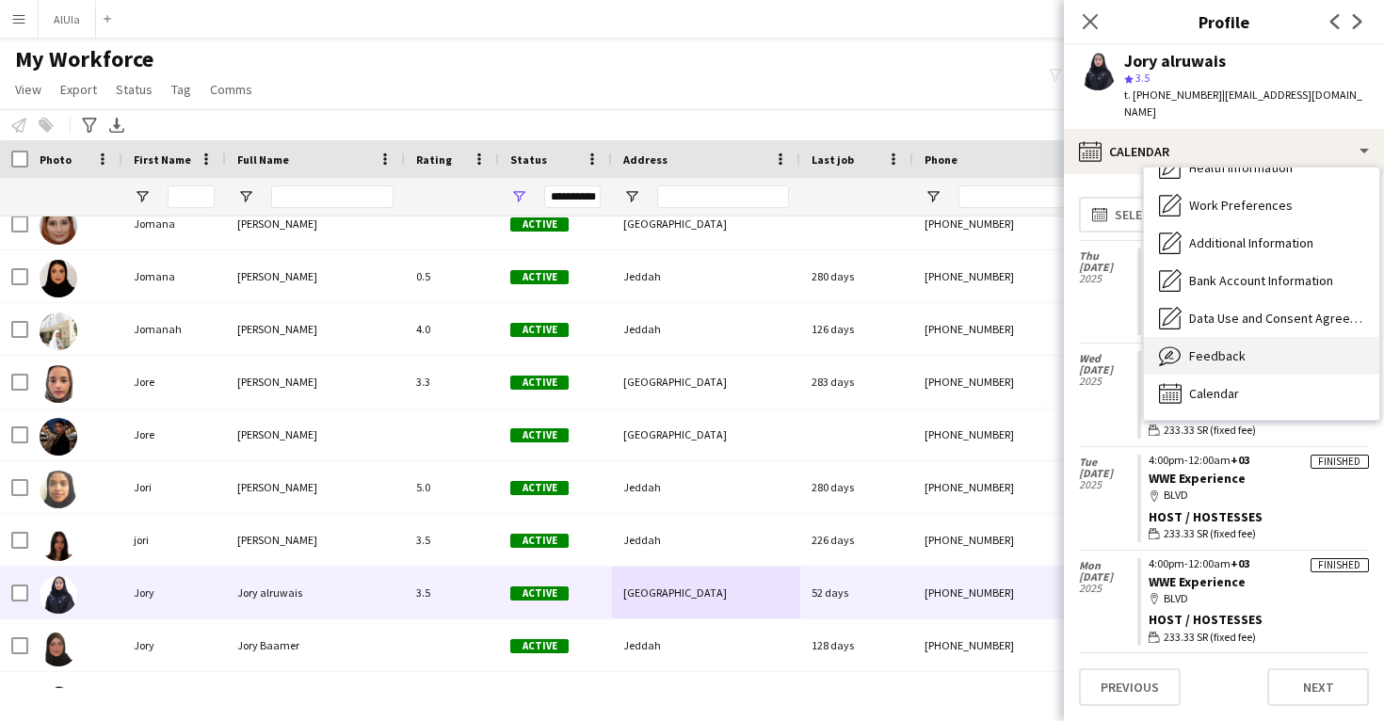
click at [1252, 337] on div "Feedback Feedback" at bounding box center [1261, 356] width 235 height 38
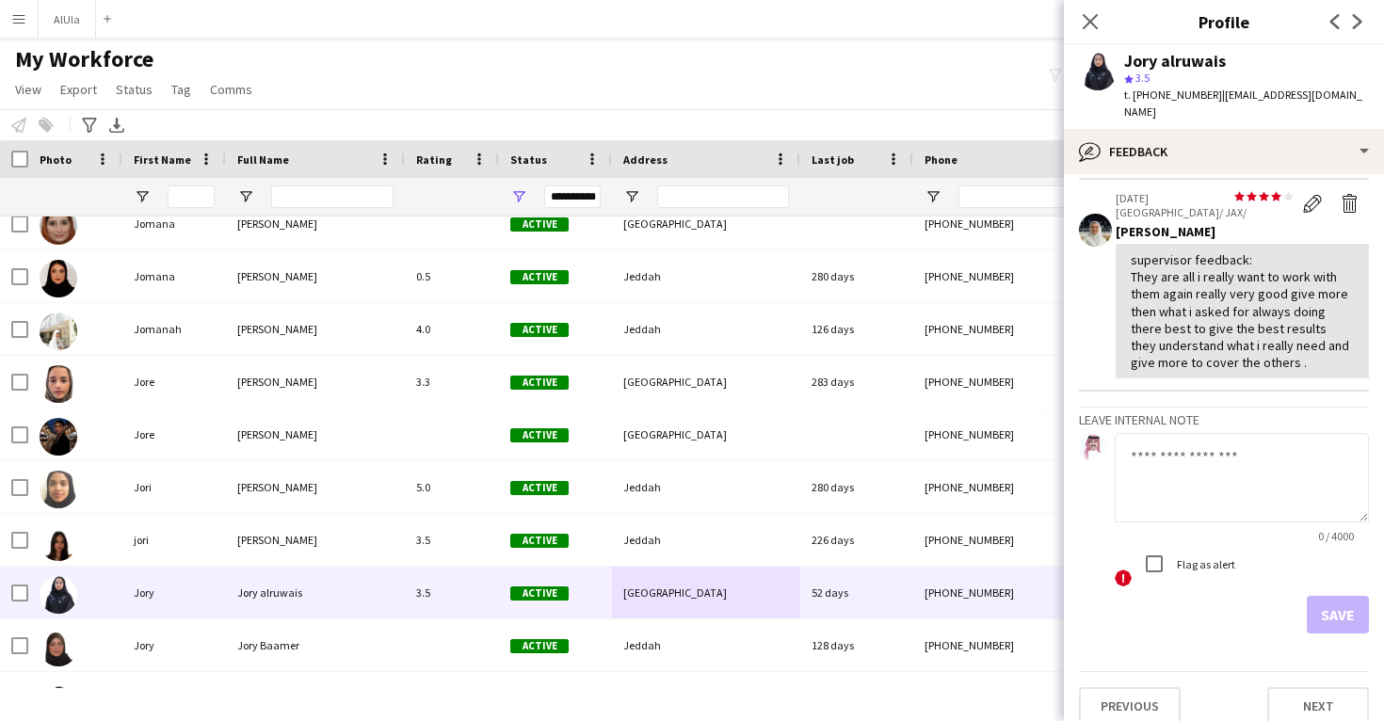
scroll to position [321, 0]
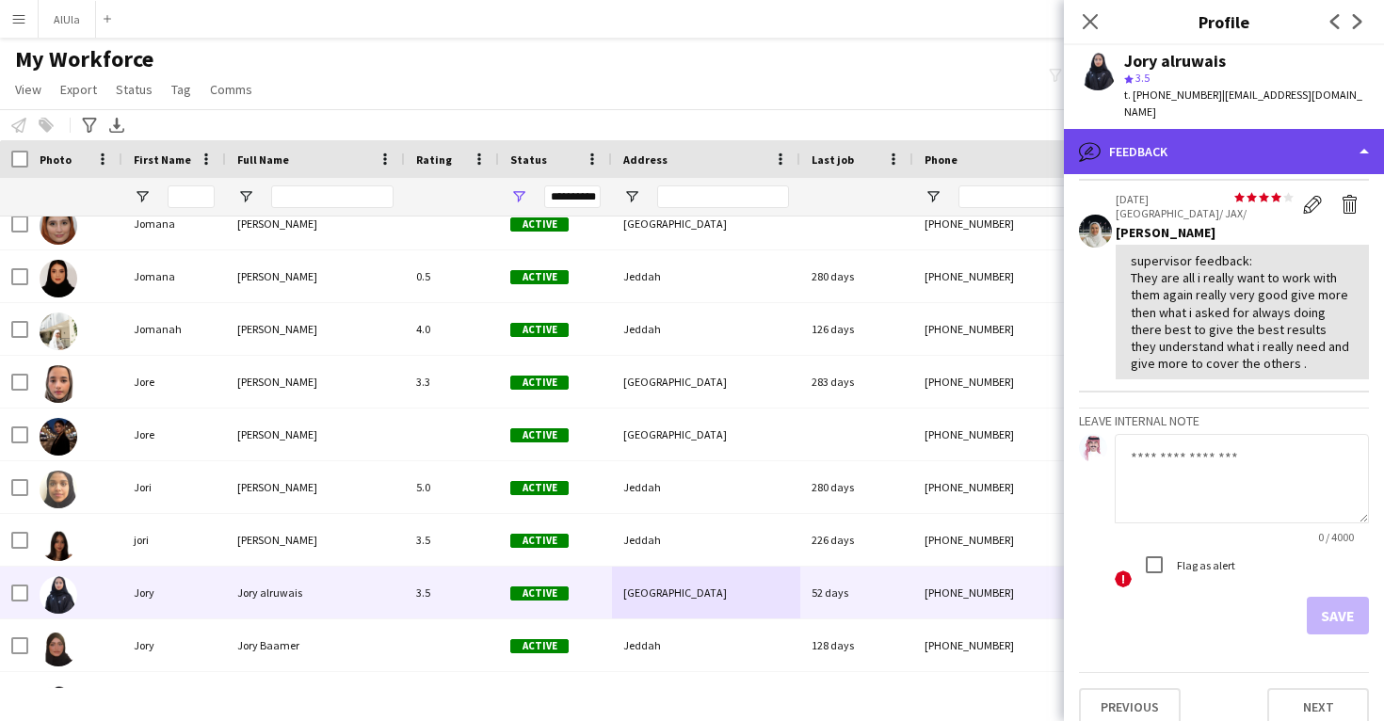
click at [1204, 147] on div "bubble-pencil Feedback" at bounding box center [1224, 151] width 320 height 45
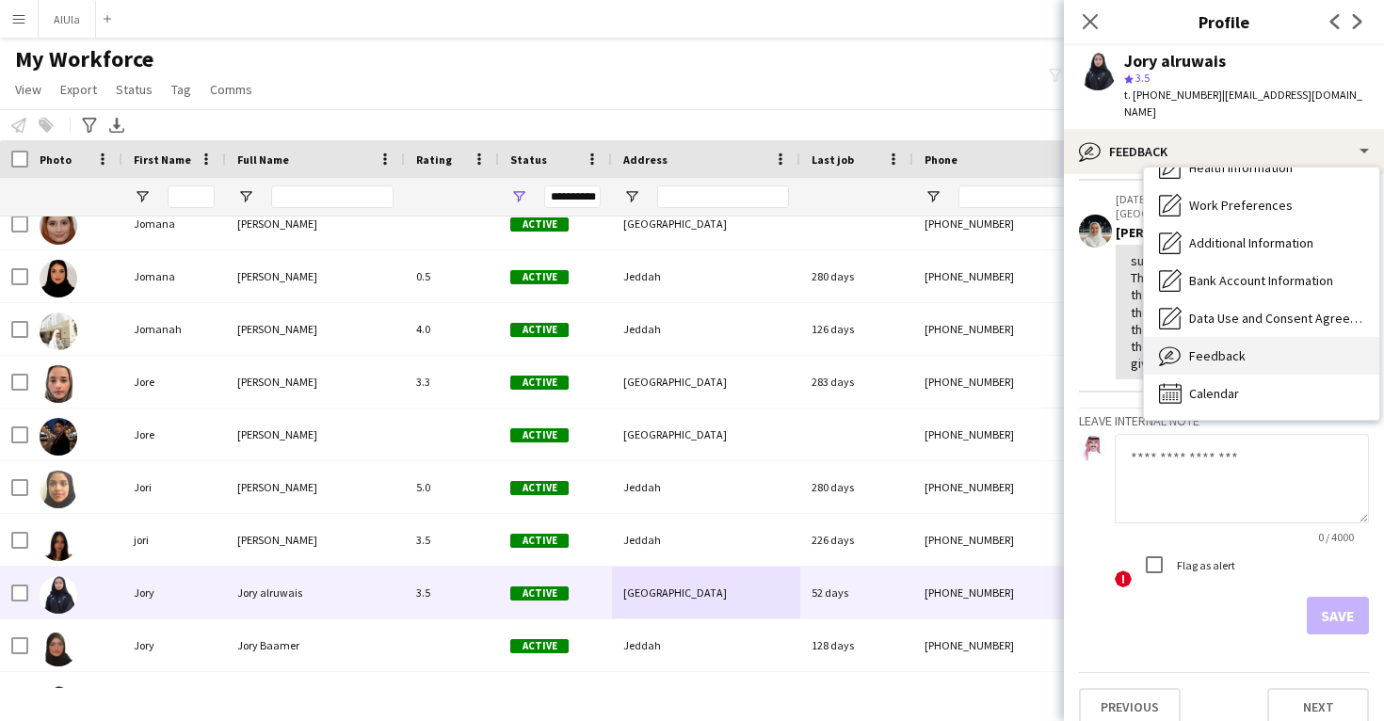
click at [1224, 347] on span "Feedback" at bounding box center [1217, 355] width 57 height 17
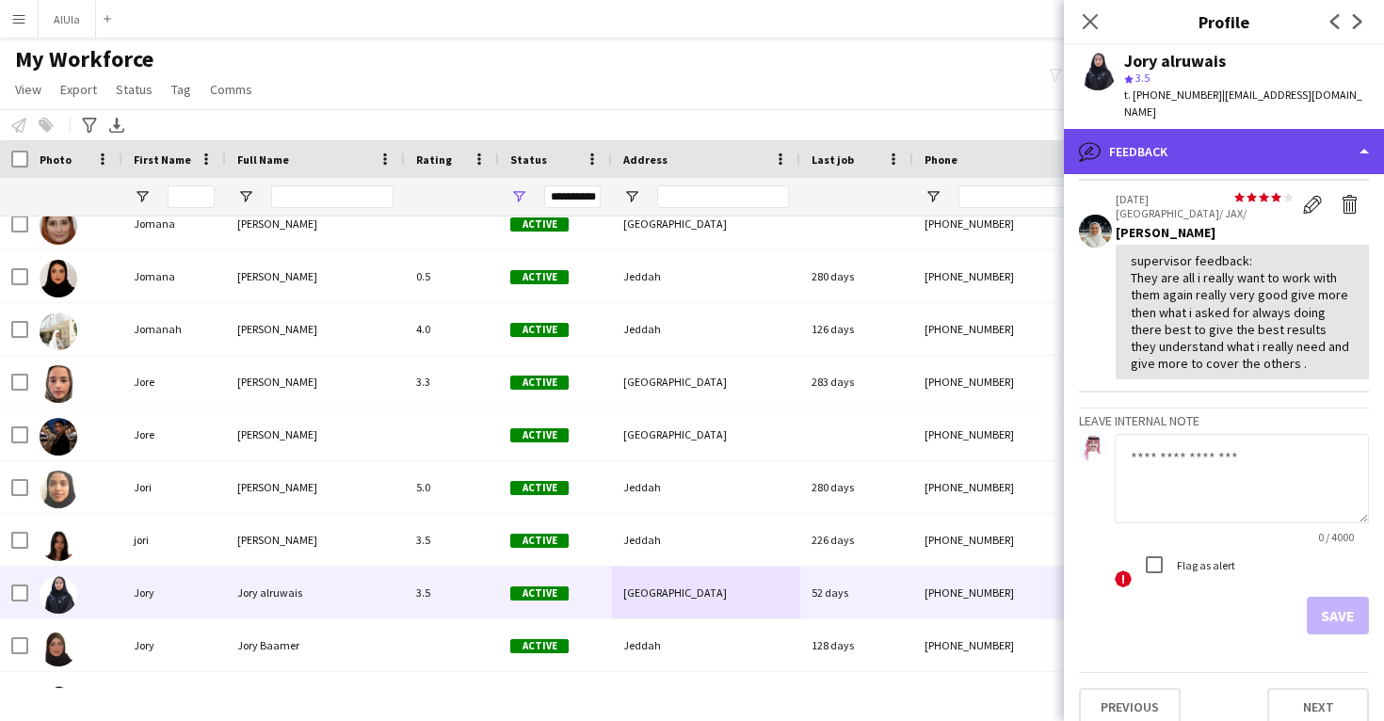
click at [1203, 137] on div "bubble-pencil Feedback" at bounding box center [1224, 151] width 320 height 45
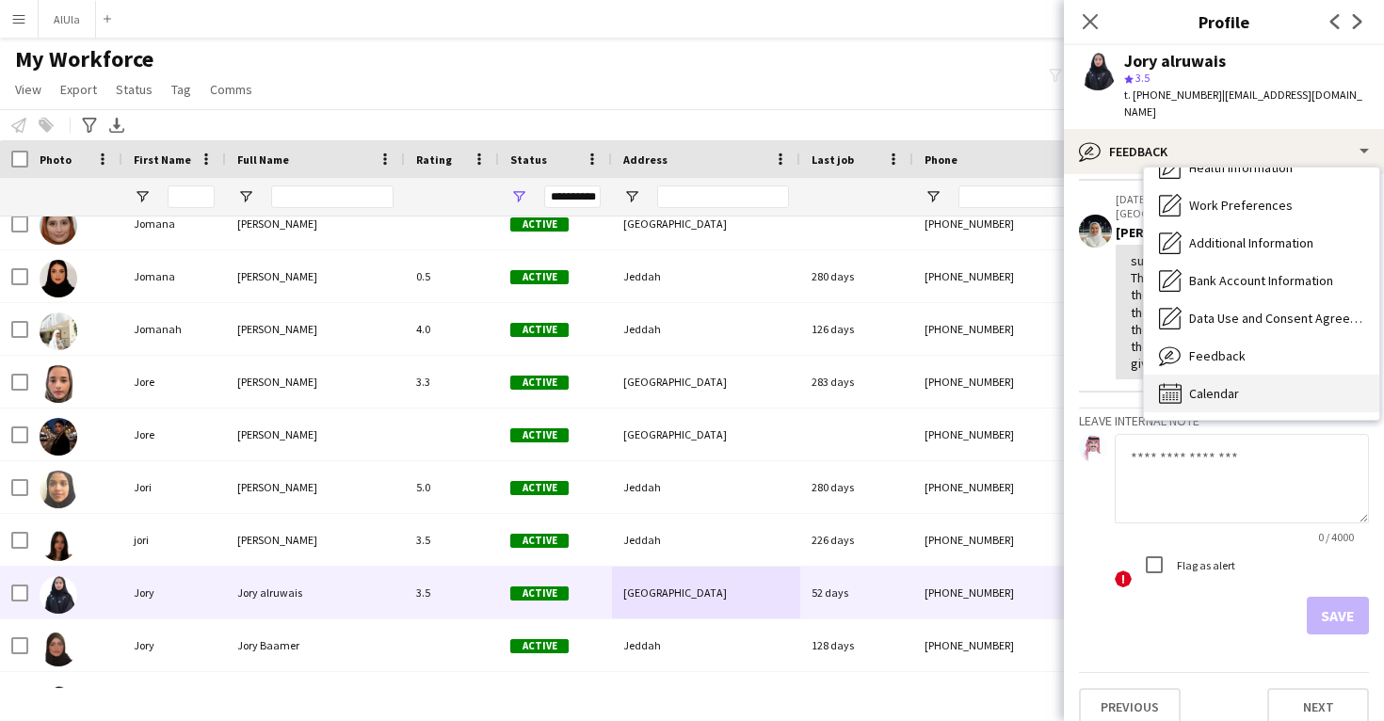
click at [1217, 385] on span "Calendar" at bounding box center [1214, 393] width 50 height 17
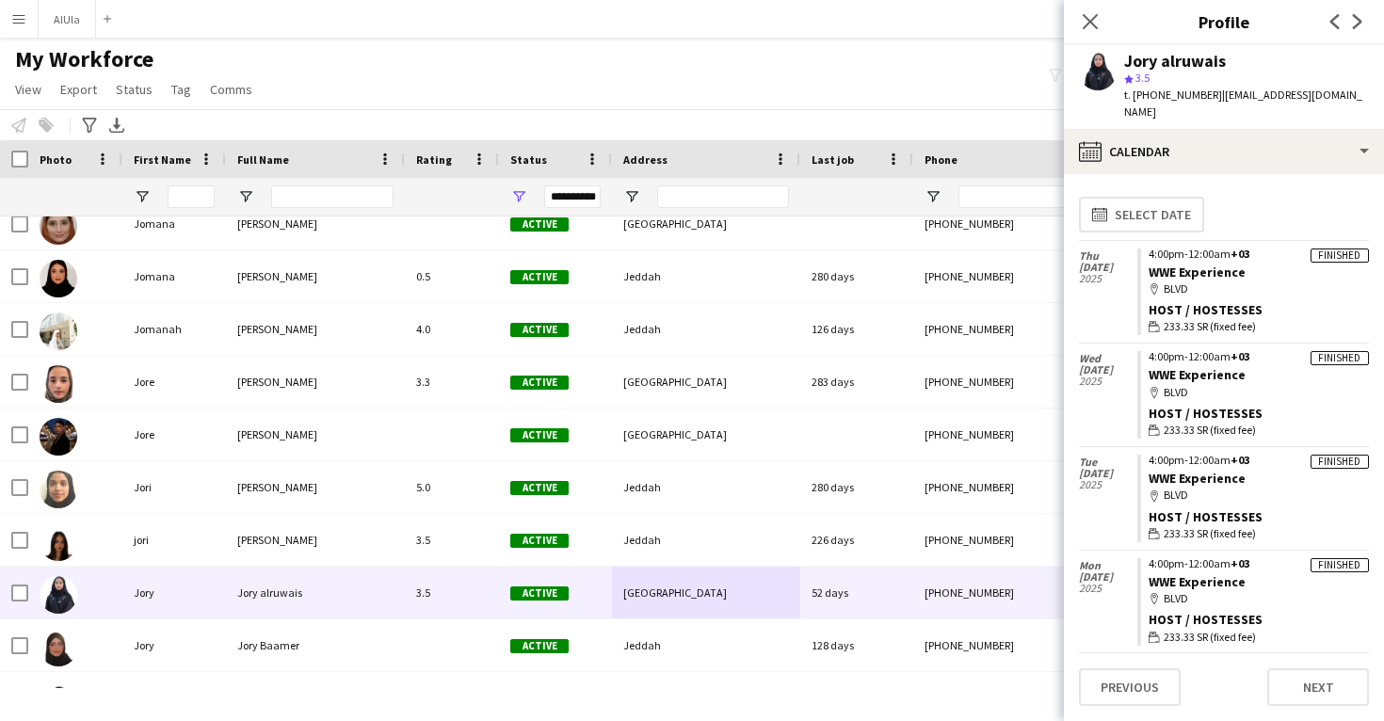
drag, startPoint x: 1248, startPoint y: 253, endPoint x: 1145, endPoint y: 257, distance: 102.7
click at [1145, 257] on app-crew-calendar-job-card "Finished 4:00pm-12:00am +03 WWE Experience map-marker BLVD Host / Hostesses wal…" at bounding box center [1254, 293] width 232 height 88
copy link "WWE Experience"
click at [1152, 56] on div "Jory alruwais" at bounding box center [1175, 61] width 102 height 17
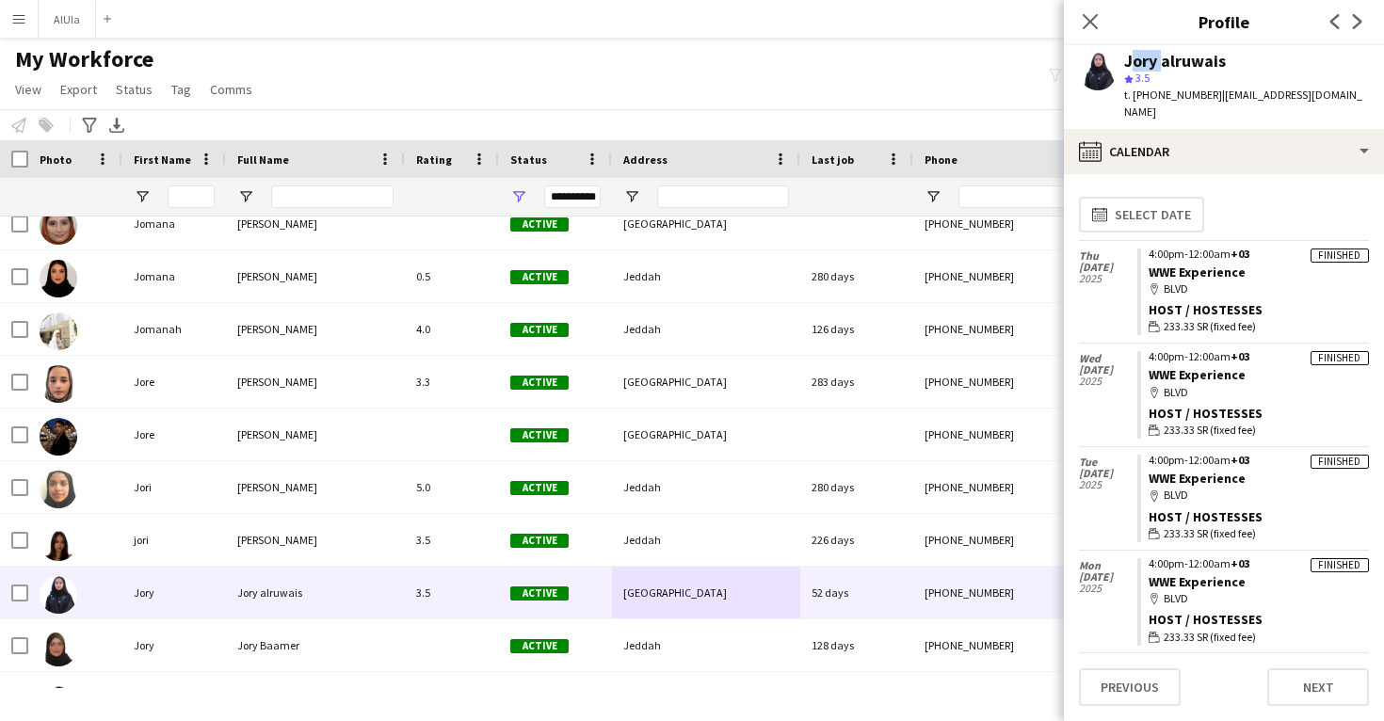
click at [1152, 56] on div "Jory alruwais" at bounding box center [1175, 61] width 102 height 17
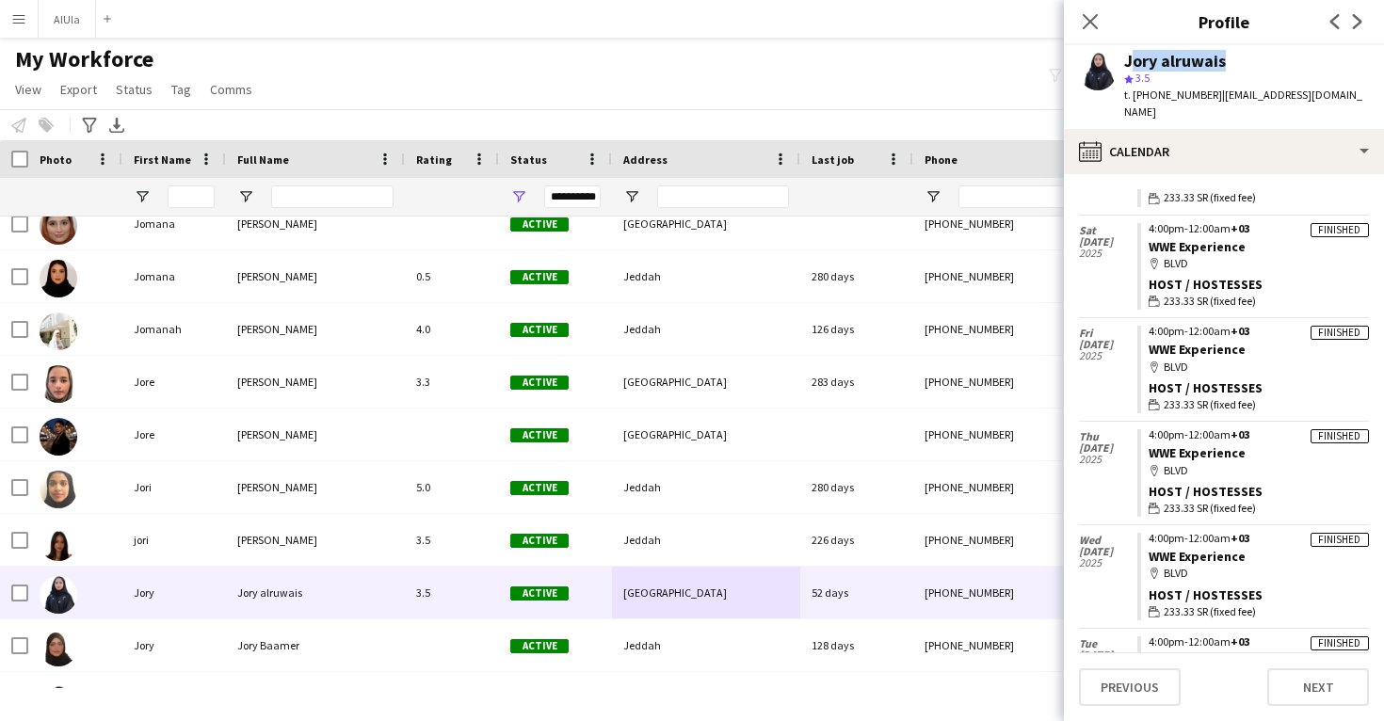
scroll to position [7151, 0]
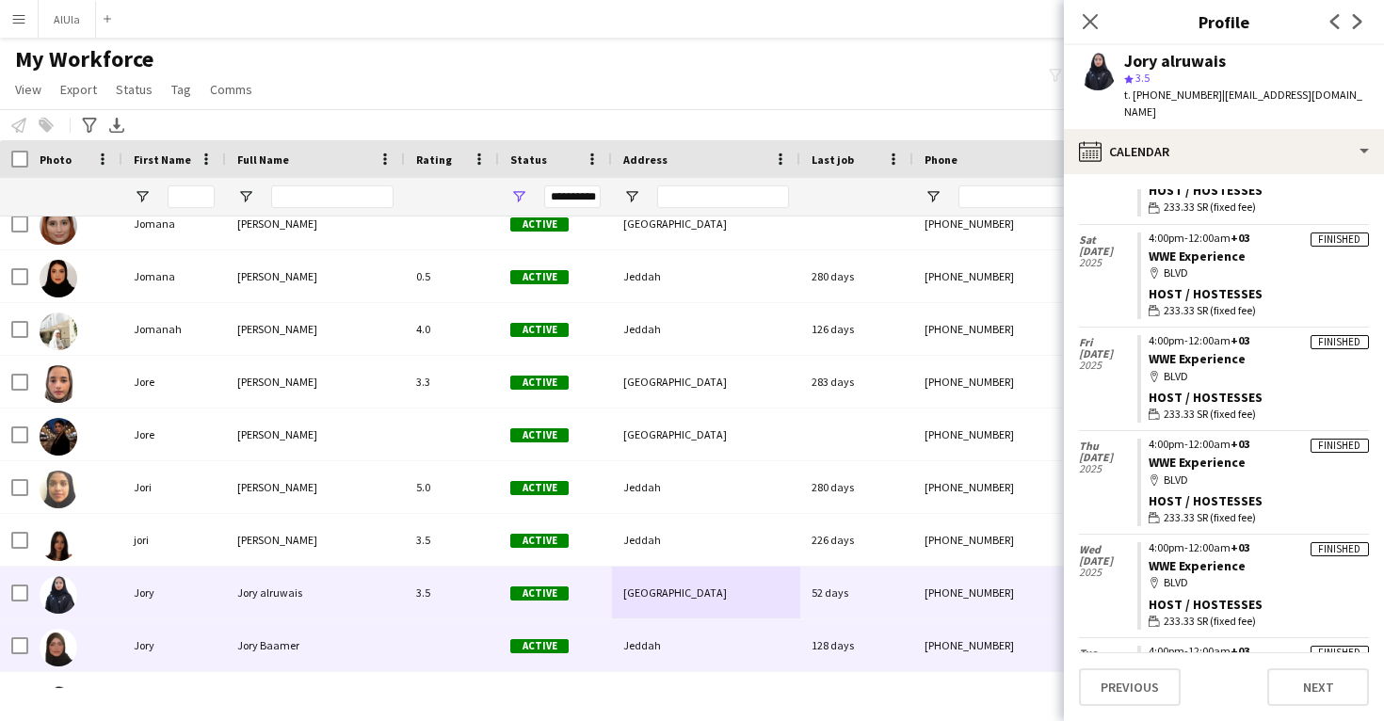
click at [852, 654] on div "128 days" at bounding box center [856, 646] width 113 height 52
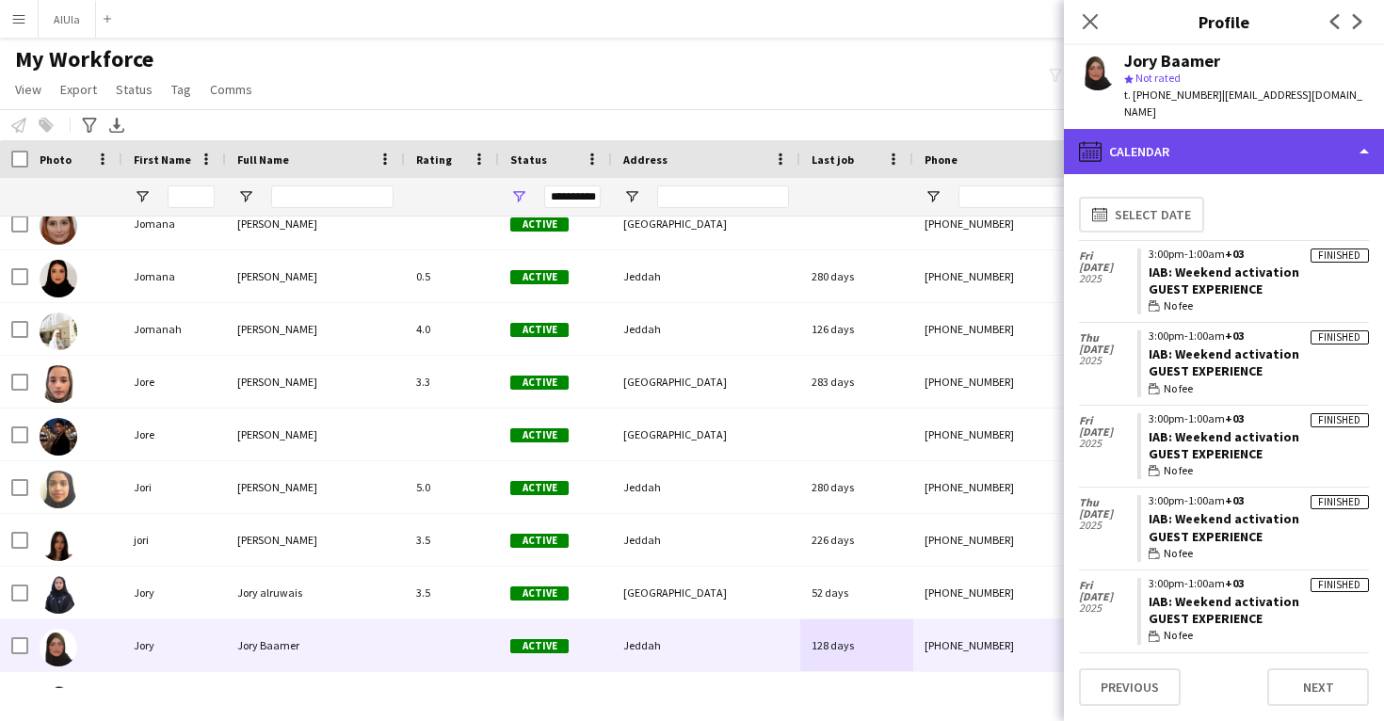
click at [1145, 147] on div "calendar-full Calendar" at bounding box center [1224, 151] width 320 height 45
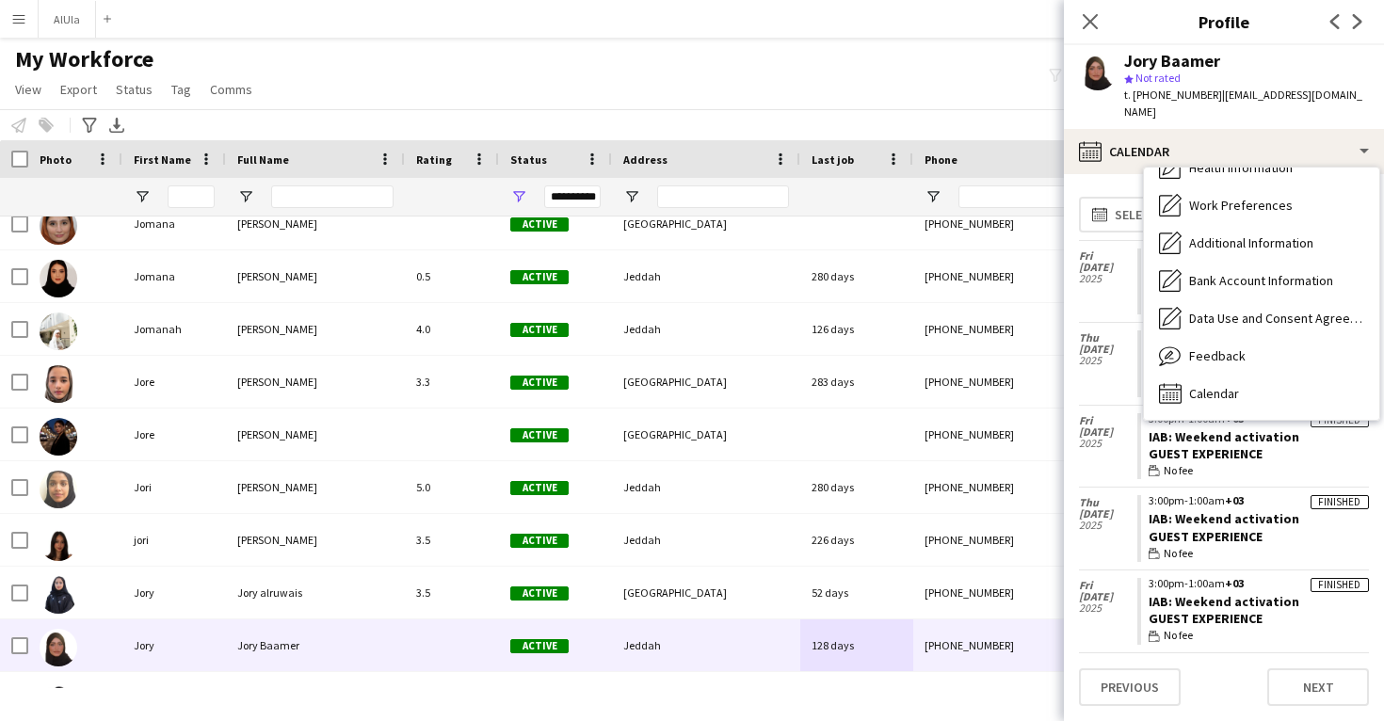
scroll to position [215, 0]
click at [1233, 400] on div "Bio Bio Company application Company application Personal Information Personal I…" at bounding box center [1261, 294] width 235 height 252
click at [1229, 385] on span "Calendar" at bounding box center [1214, 393] width 50 height 17
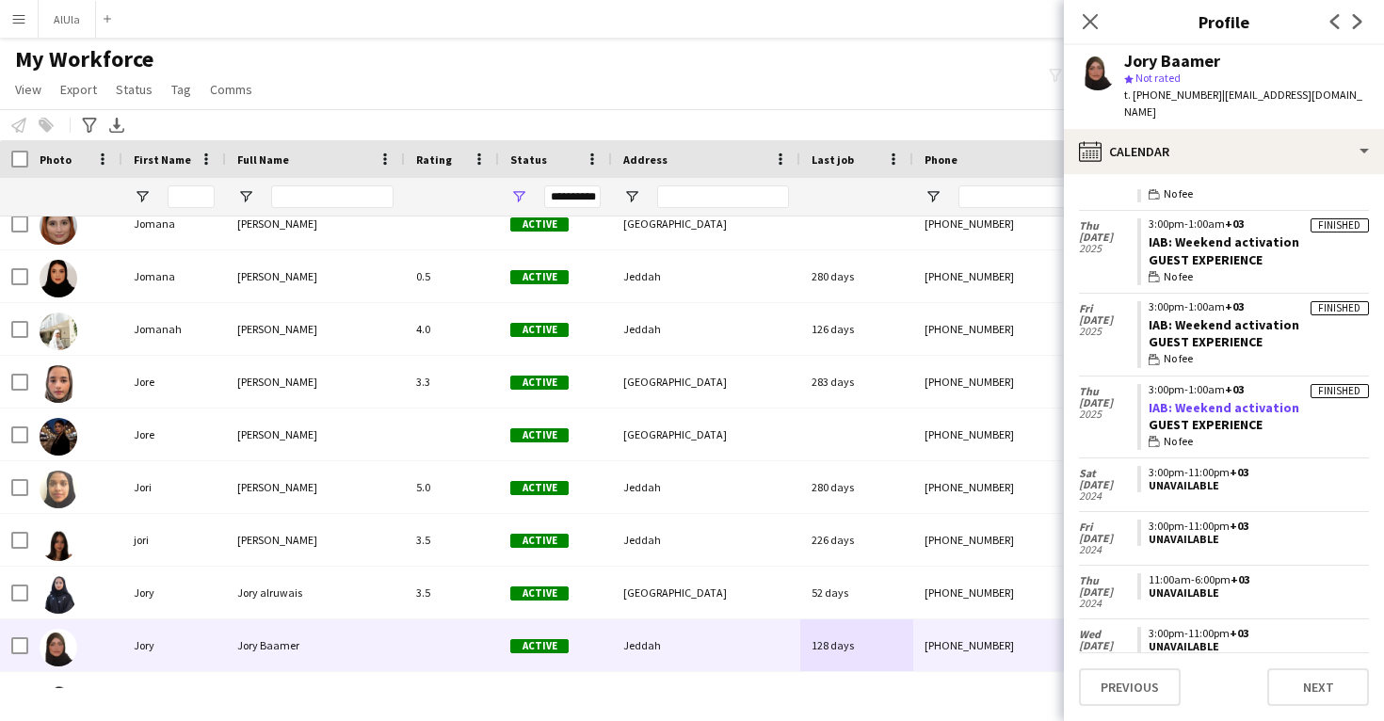
scroll to position [276, 0]
drag, startPoint x: 1306, startPoint y: 392, endPoint x: 1150, endPoint y: 388, distance: 156.4
click at [1150, 388] on app-crew-calendar-job-card "Finished 3:00pm-1:00am +03 IAB: Weekend activation Guest Experience wallet No f…" at bounding box center [1254, 418] width 232 height 67
copy link "IAB: Weekend activation"
click at [892, 1] on app-navbar "Menu Boards Boards Boards All jobs Status Workforce Workforce My Workforce Recr…" at bounding box center [692, 19] width 1384 height 38
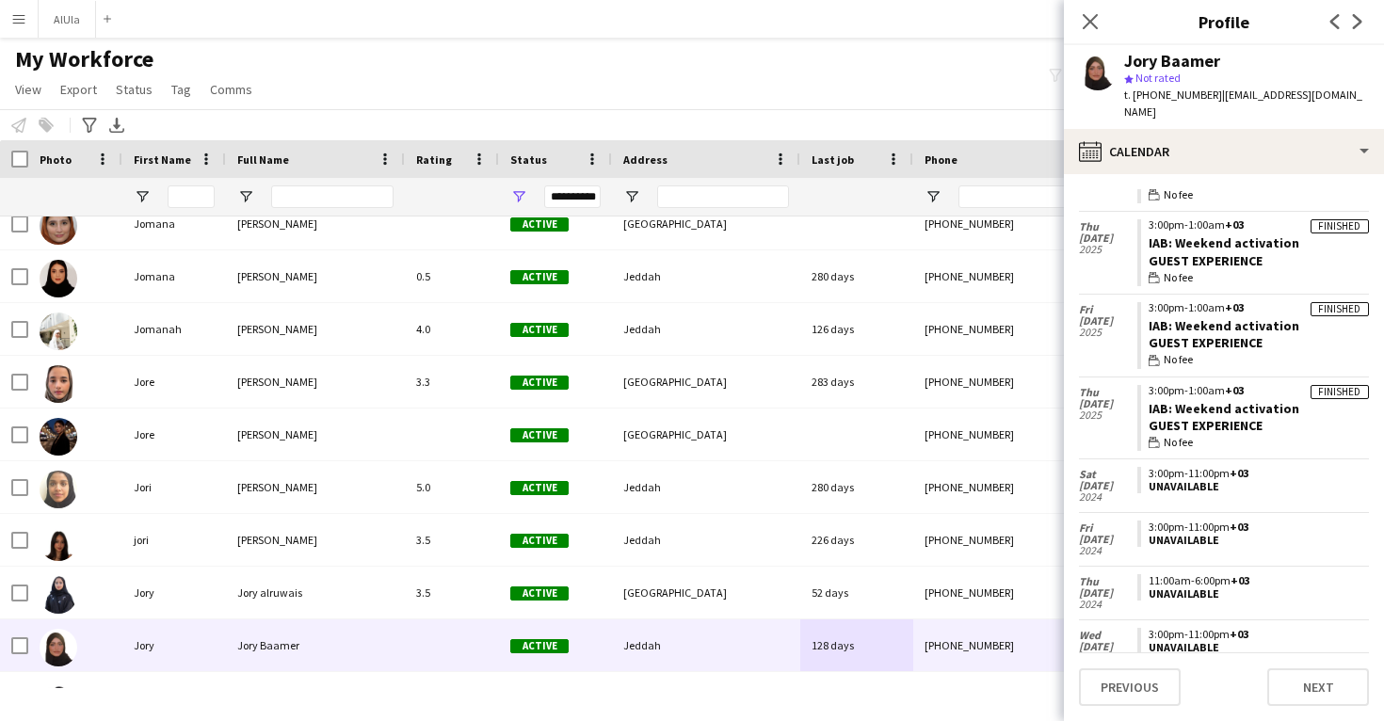
click at [1148, 58] on div "Jory Baamer" at bounding box center [1172, 61] width 96 height 17
copy div "Jory Baamer"
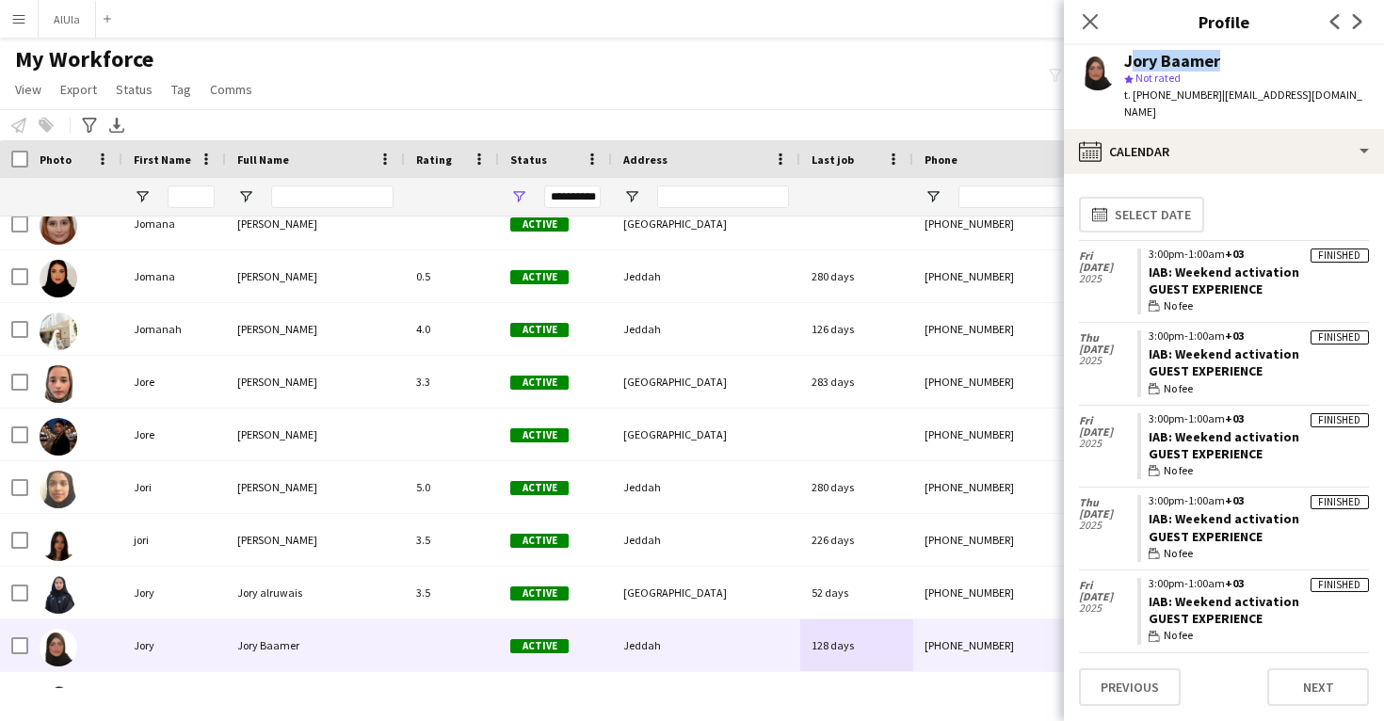
scroll to position [0, 0]
click at [1179, 110] on div "Jory Baamer star Not rated t. +966541449979 | baamerjory@gmail.com" at bounding box center [1224, 87] width 320 height 84
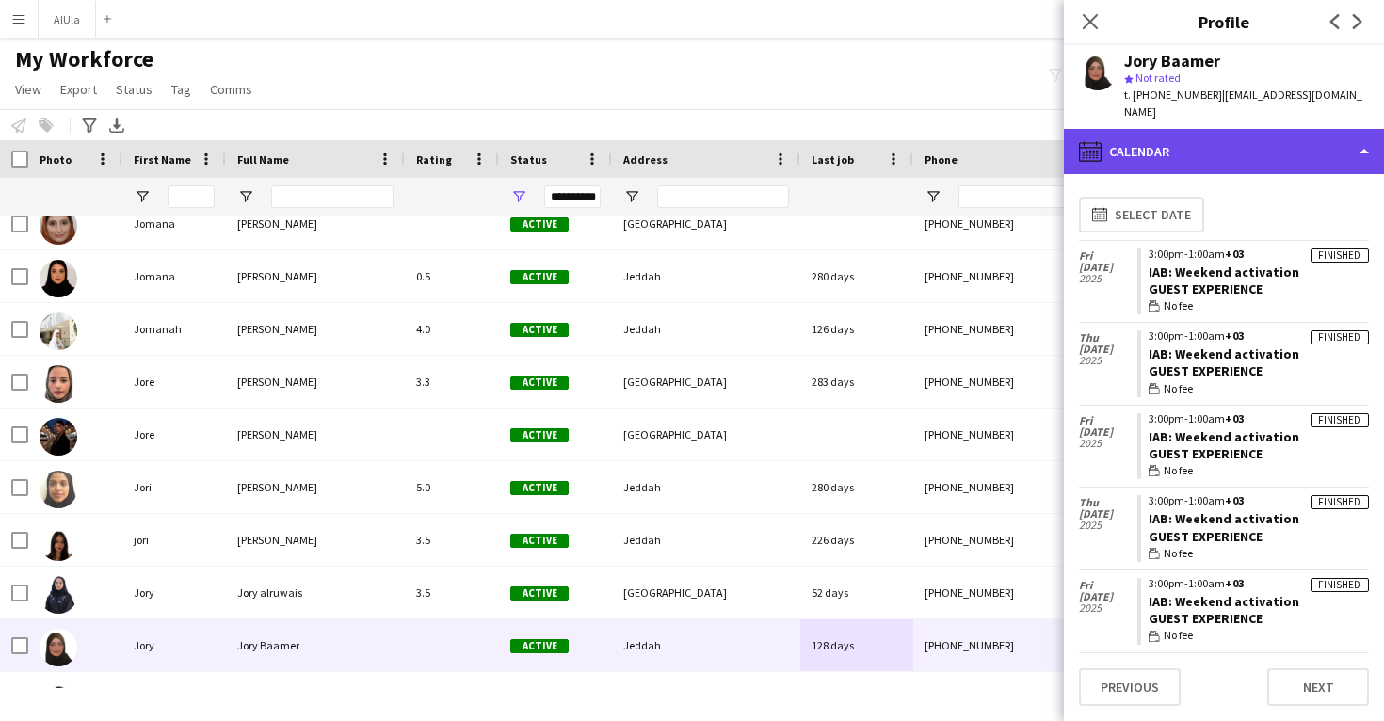
click at [1179, 129] on div "calendar-full Calendar" at bounding box center [1224, 151] width 320 height 45
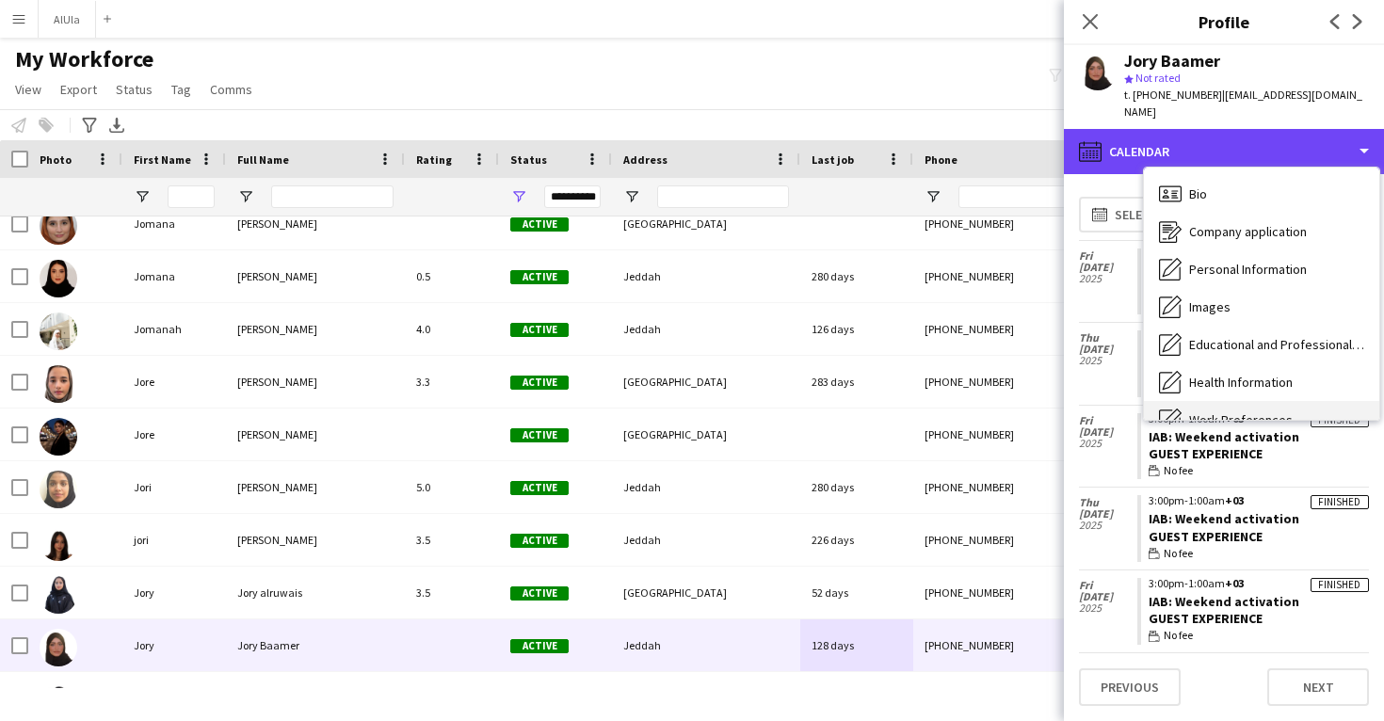
scroll to position [-1, 0]
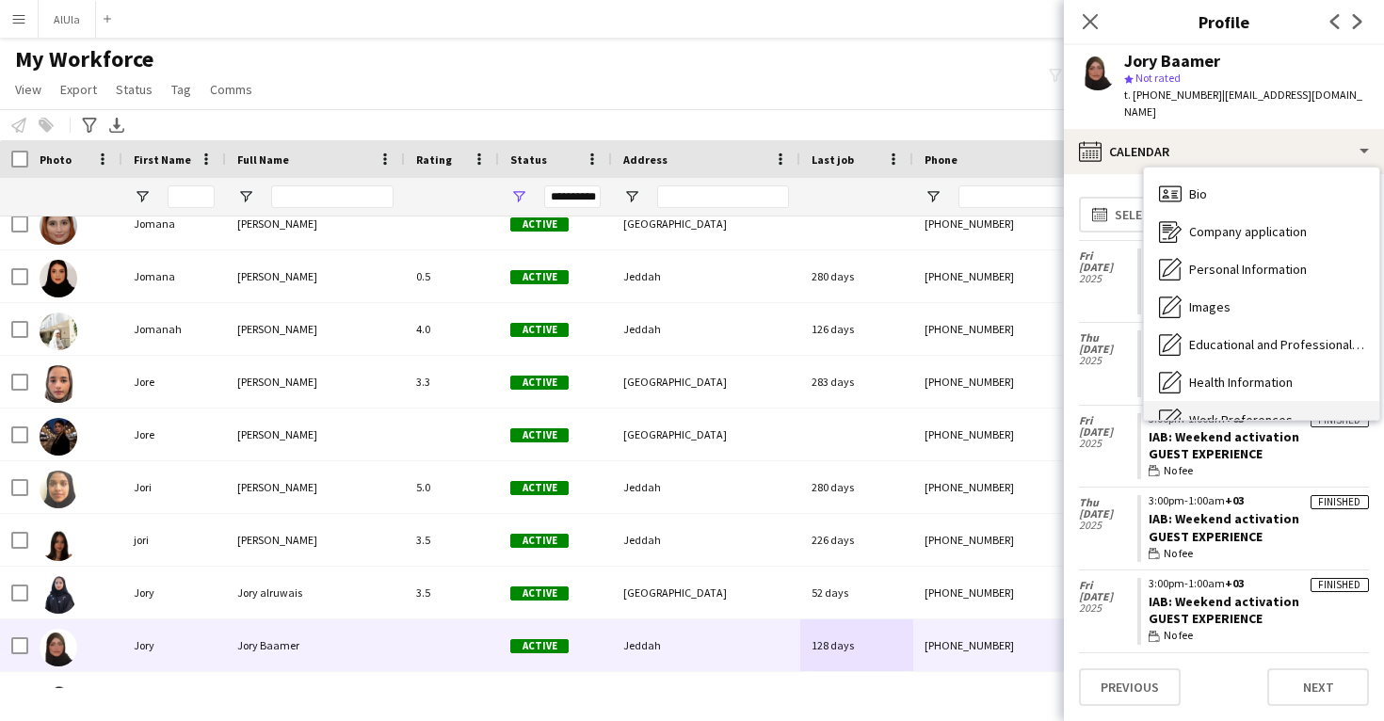
click at [1193, 186] on span "Bio" at bounding box center [1198, 194] width 18 height 17
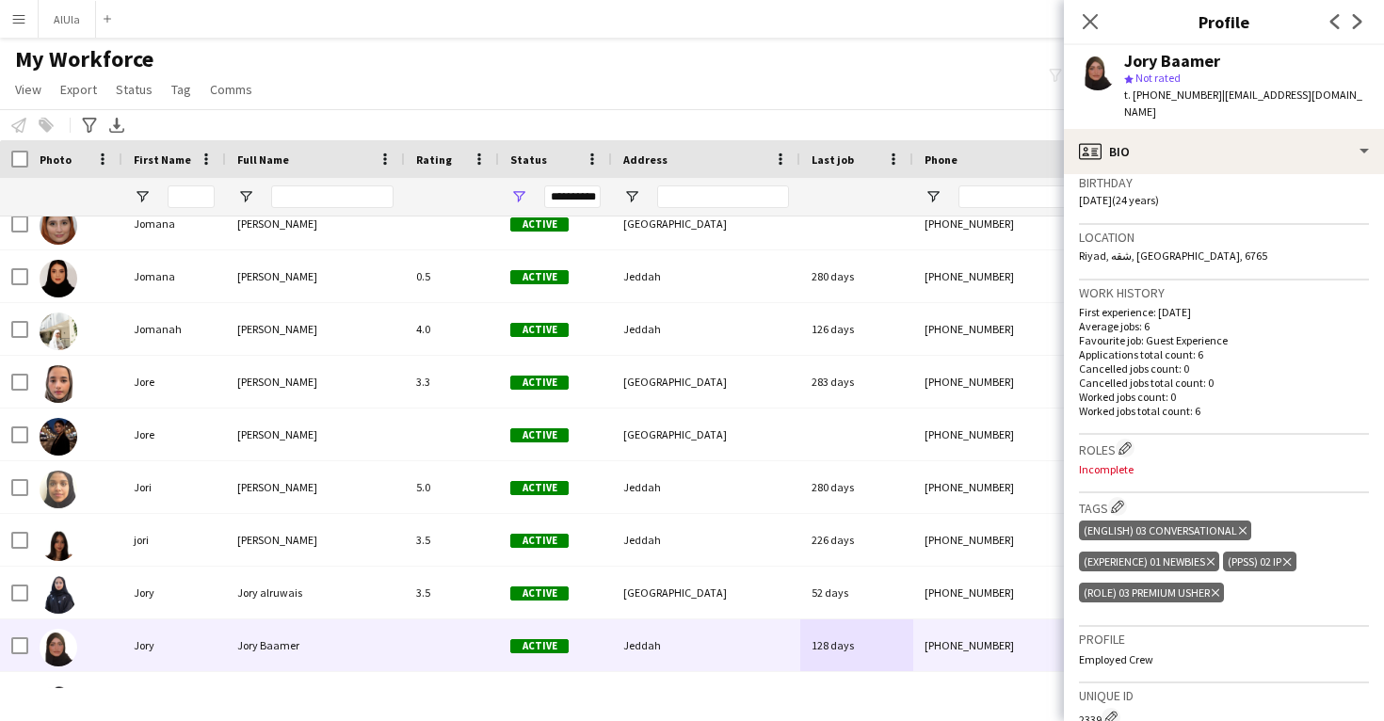
scroll to position [357, 0]
click at [1127, 441] on app-icon "Edit crew company roles" at bounding box center [1125, 447] width 13 height 13
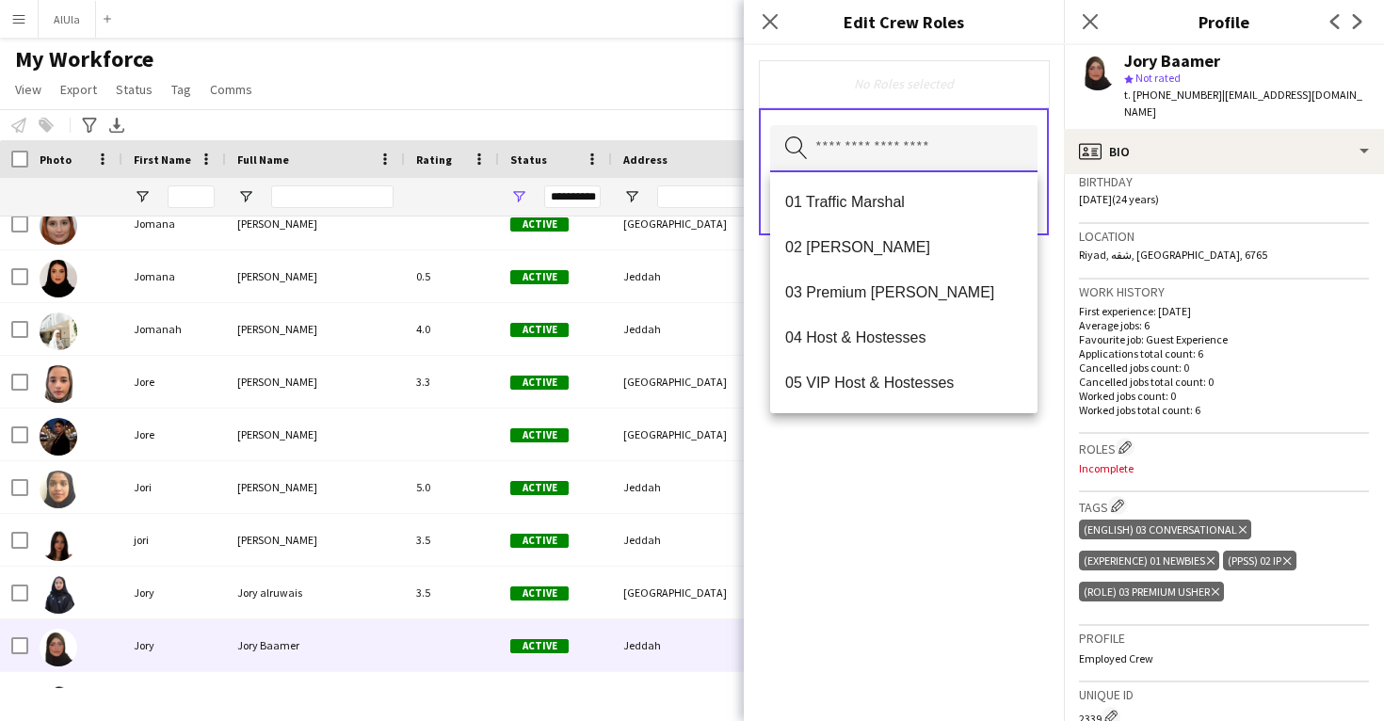
click at [936, 147] on input "text" at bounding box center [903, 148] width 267 height 47
click at [912, 283] on span "03 Premium Usher" at bounding box center [903, 292] width 237 height 18
click at [971, 509] on div "03 Premium Usher Remove Search by role type Save" at bounding box center [904, 383] width 320 height 676
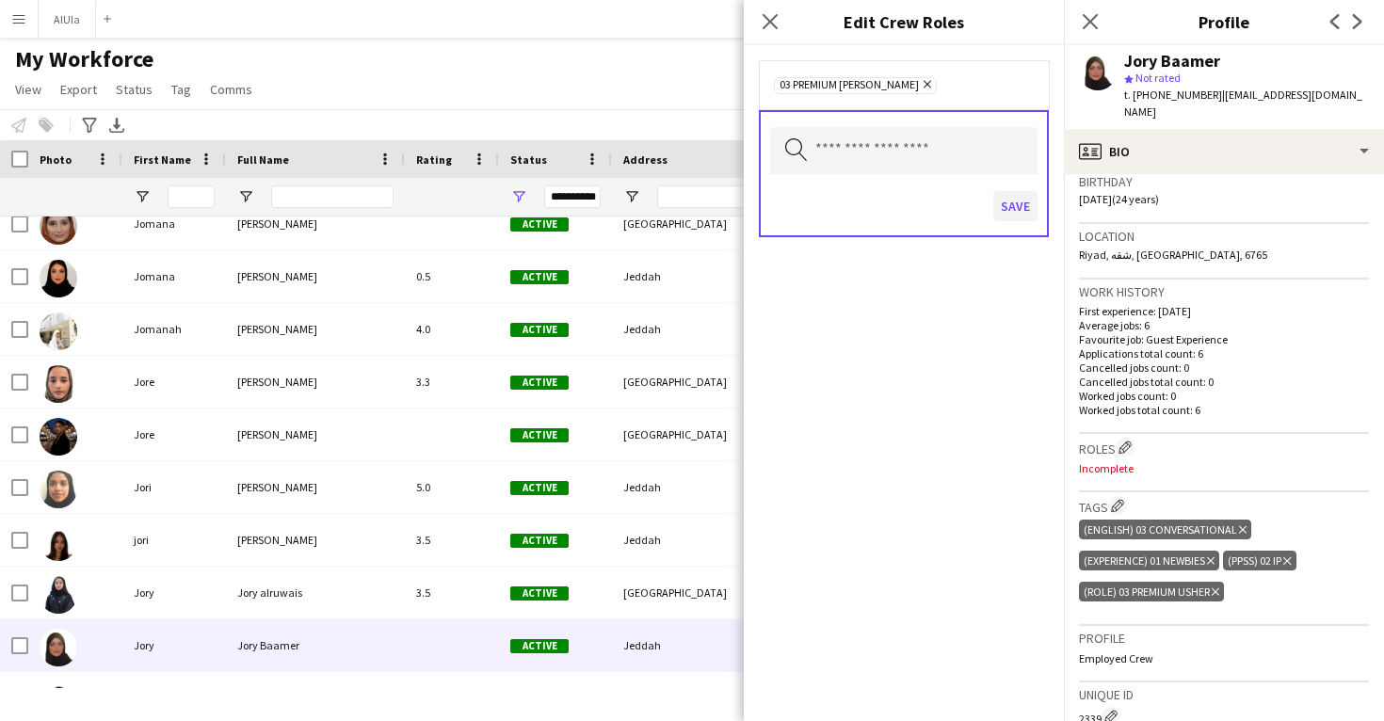
click at [1018, 209] on button "Save" at bounding box center [1015, 206] width 44 height 30
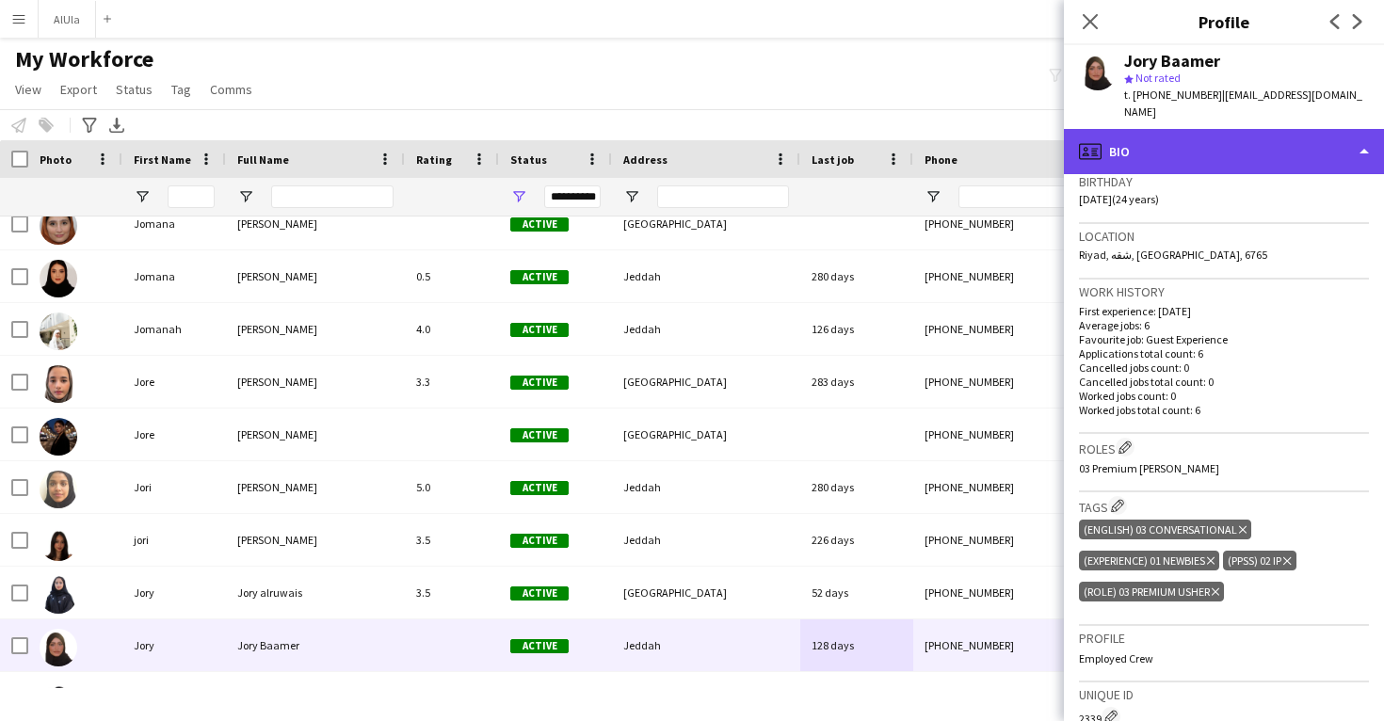
click at [1150, 141] on div "profile Bio" at bounding box center [1224, 151] width 320 height 45
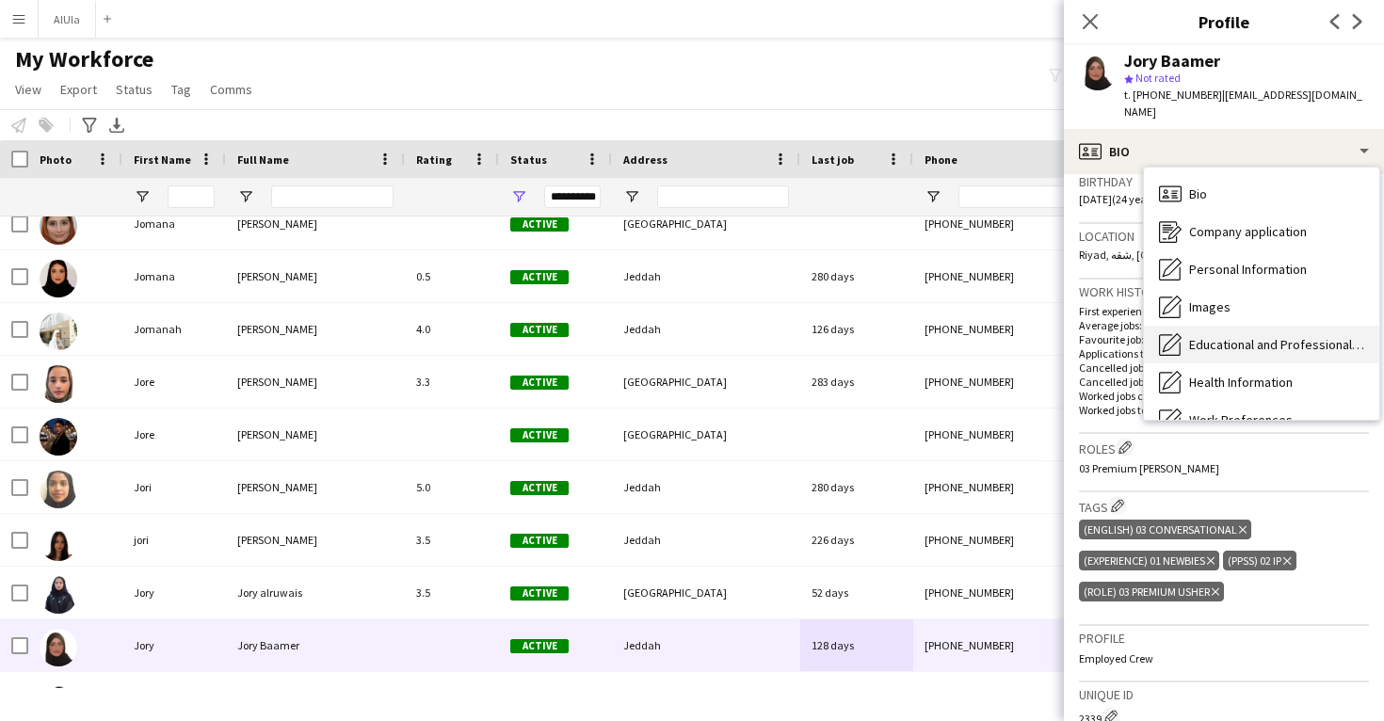
click at [1217, 326] on div "Educational and Professional Background Educational and Professional Background" at bounding box center [1261, 345] width 235 height 38
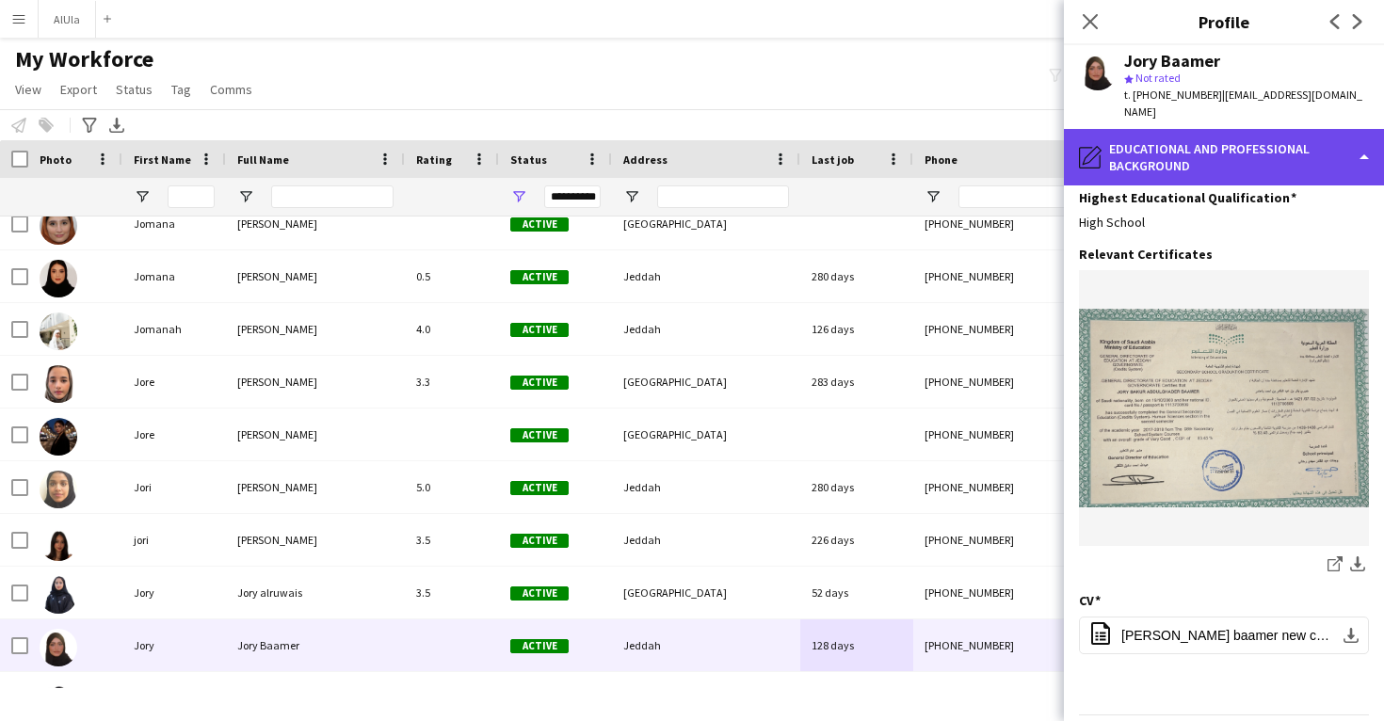
click at [1196, 129] on div "pencil4 Educational and Professional Background" at bounding box center [1224, 157] width 320 height 57
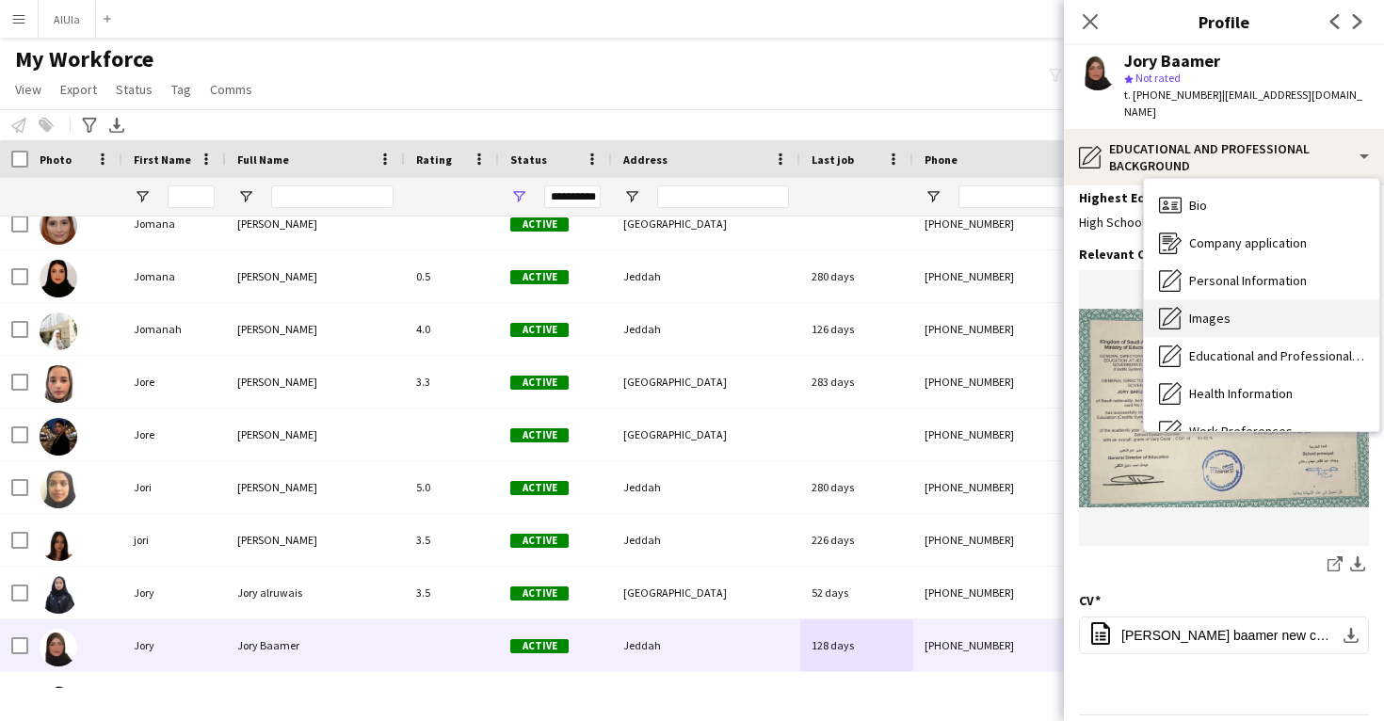
click at [1215, 310] on span "Images" at bounding box center [1209, 318] width 41 height 17
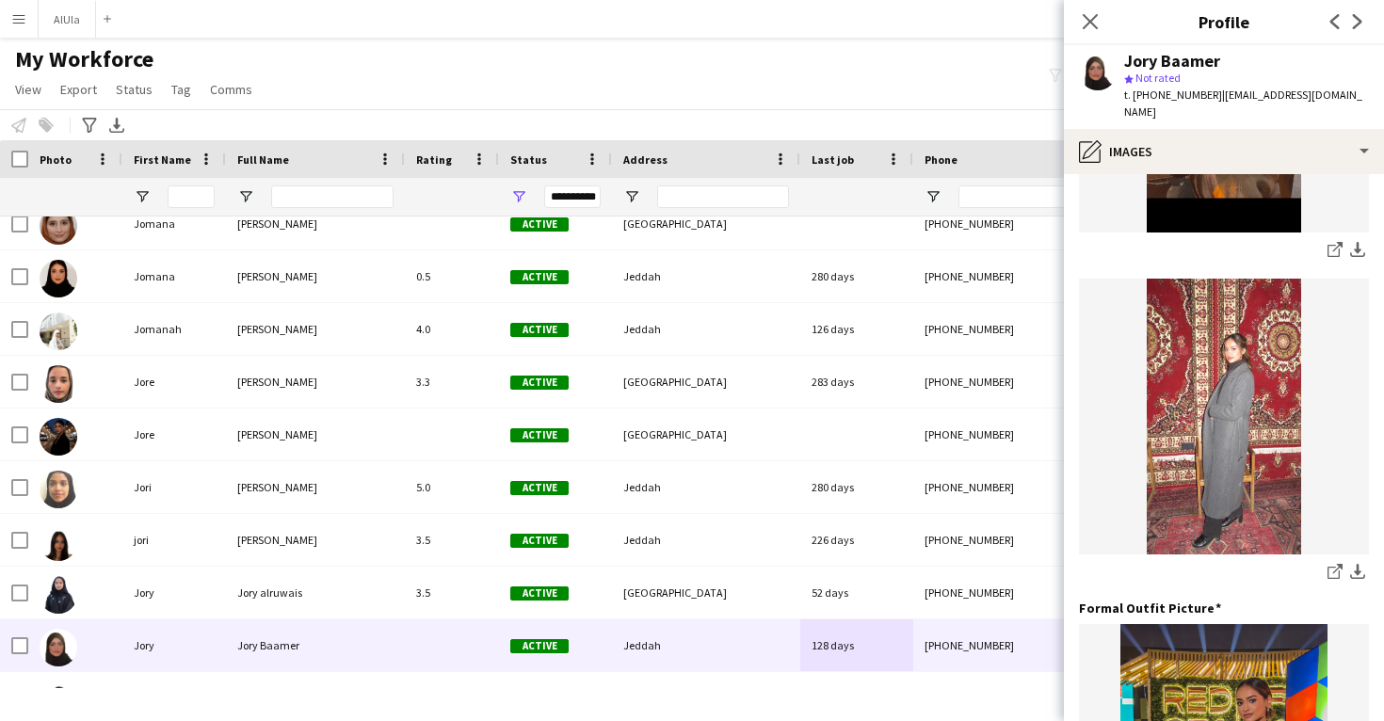
scroll to position [320, 0]
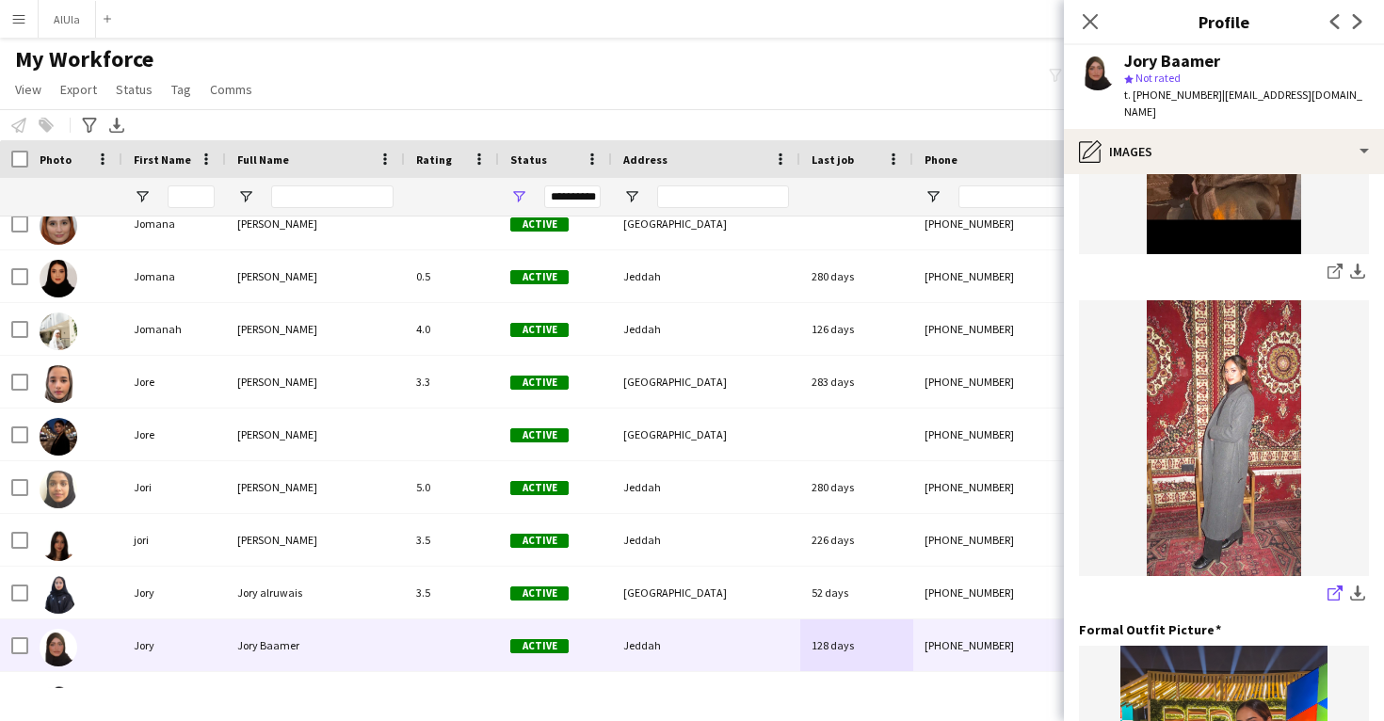
click at [1336, 586] on icon "share-external-link-1" at bounding box center [1335, 593] width 15 height 15
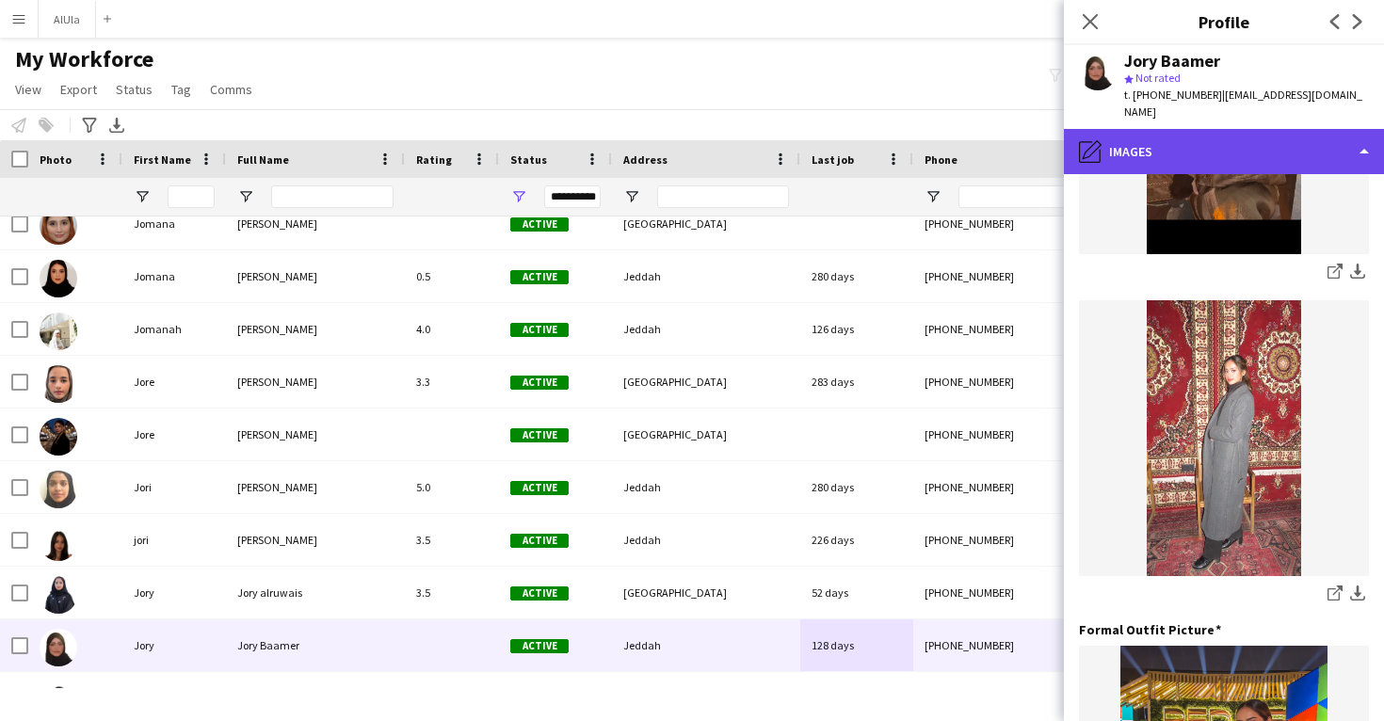
click at [1220, 129] on div "pencil4 Images" at bounding box center [1224, 151] width 320 height 45
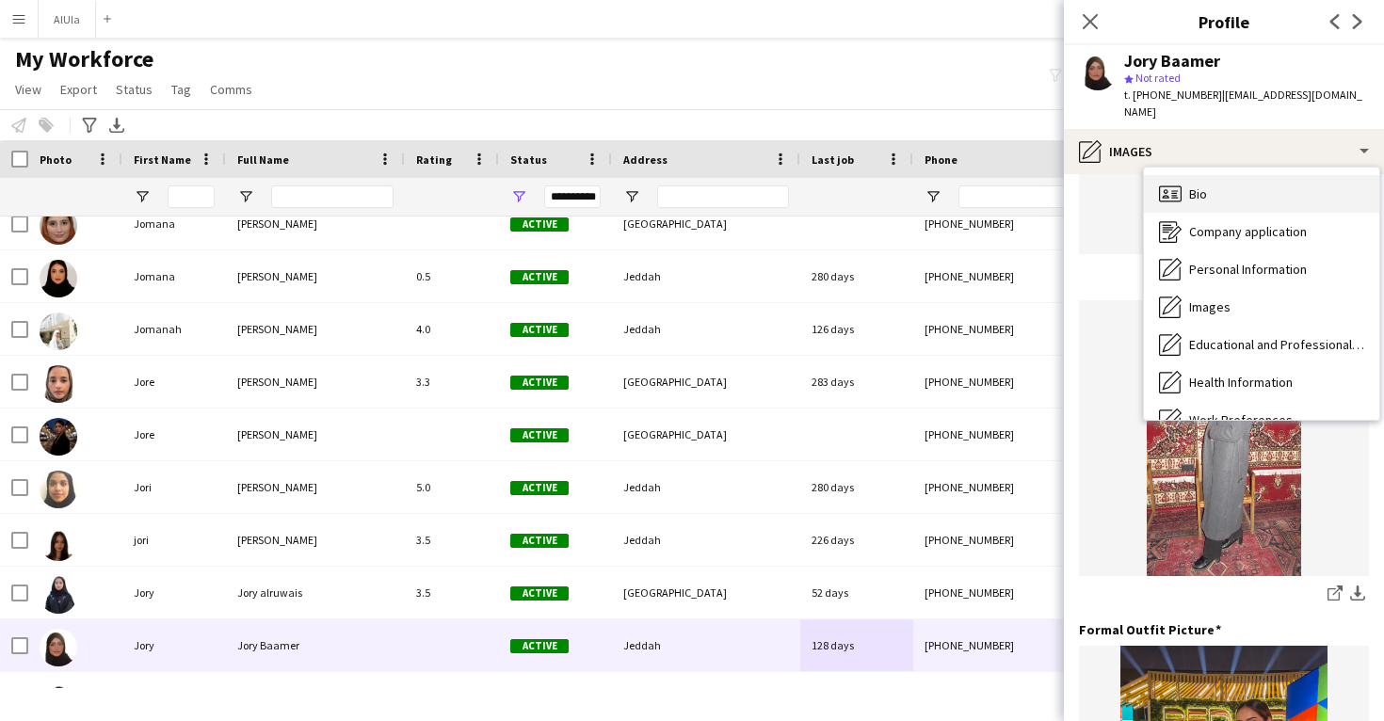
click at [1220, 175] on div "Bio Bio" at bounding box center [1261, 194] width 235 height 38
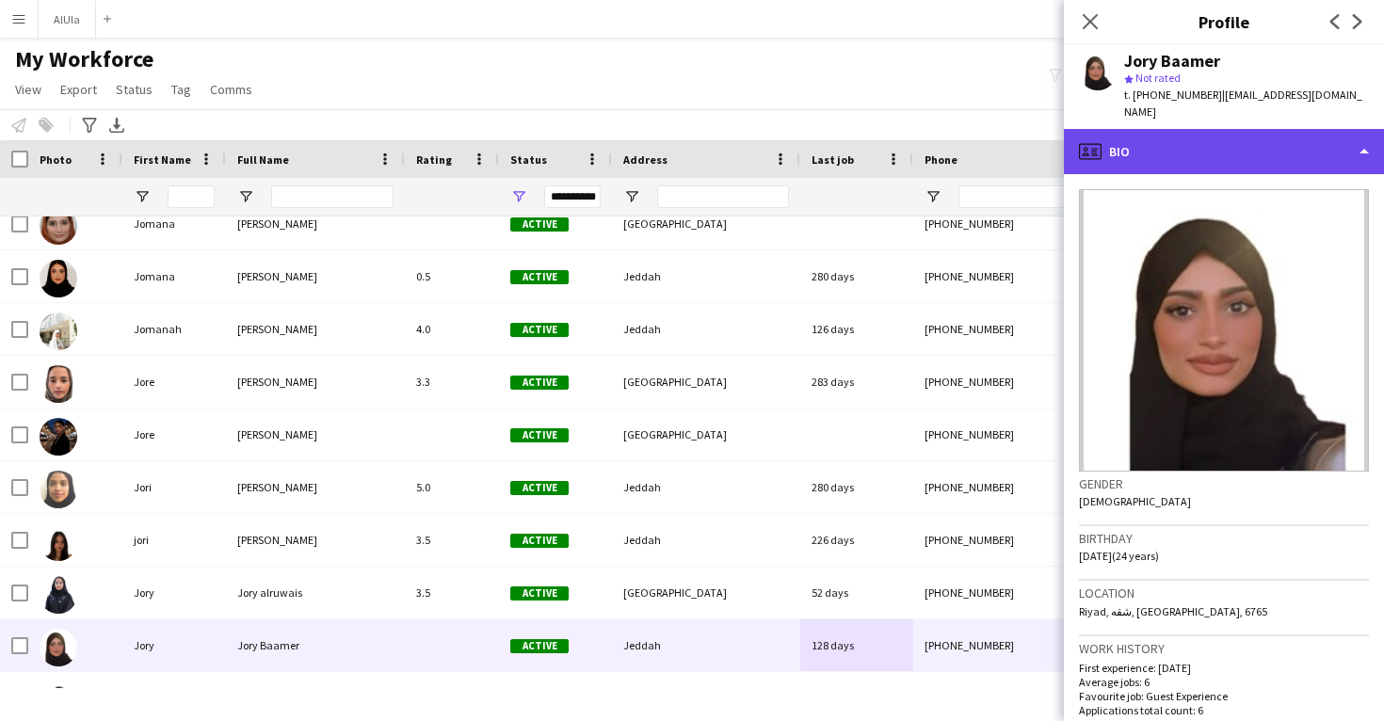
click at [1221, 132] on div "profile Bio" at bounding box center [1224, 151] width 320 height 45
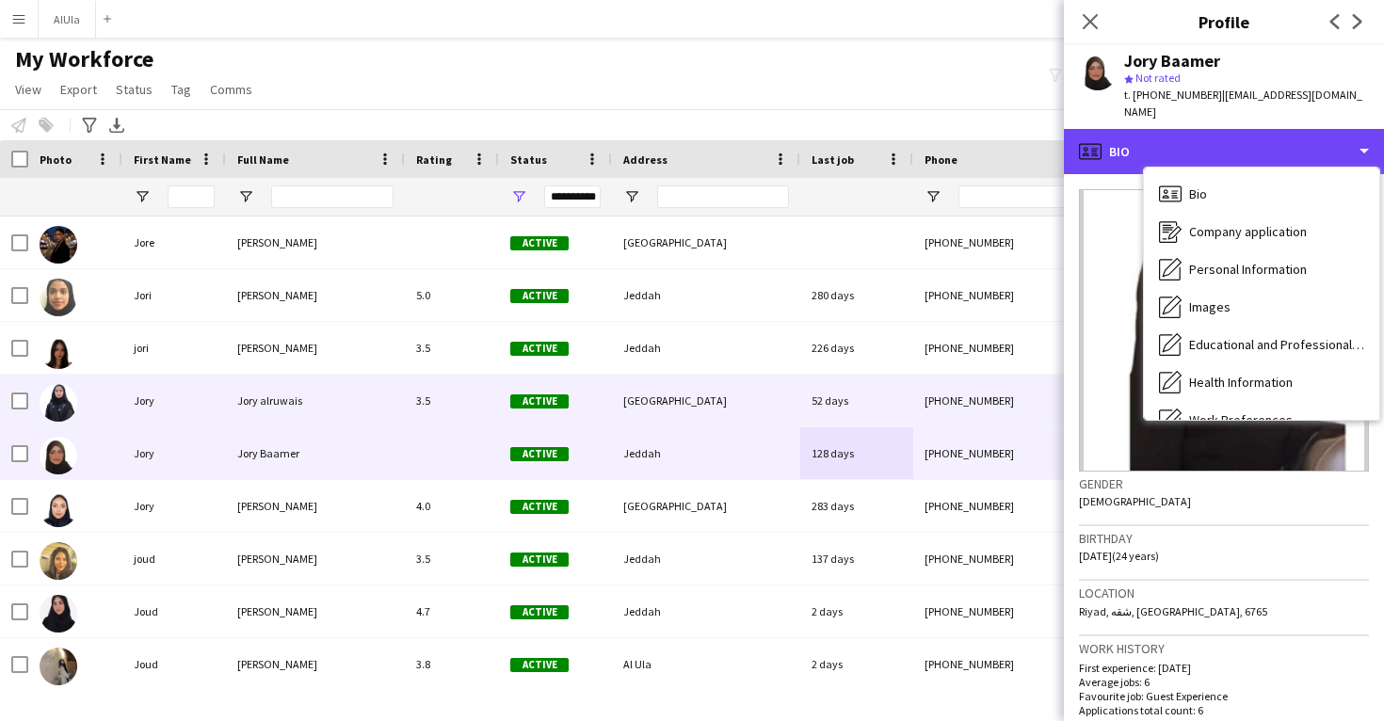
scroll to position [38930, 0]
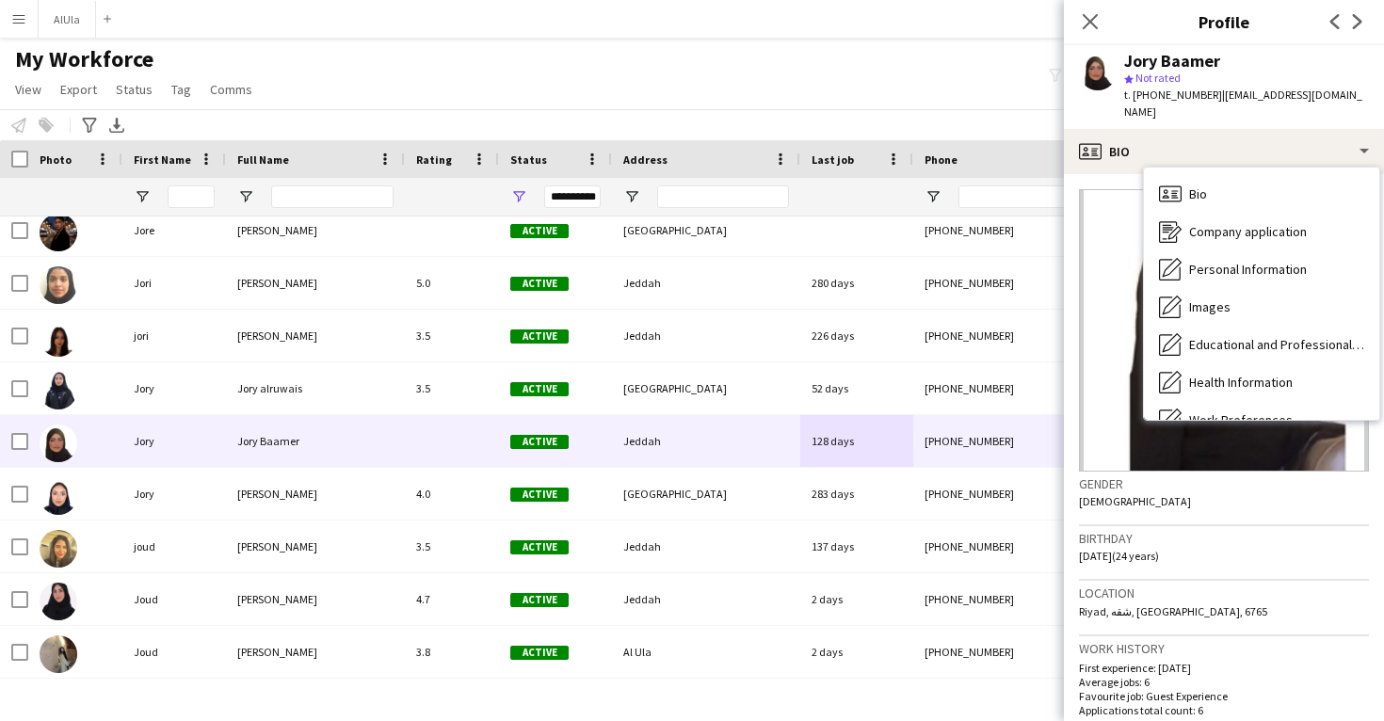
click at [1145, 422] on img at bounding box center [1224, 330] width 290 height 283
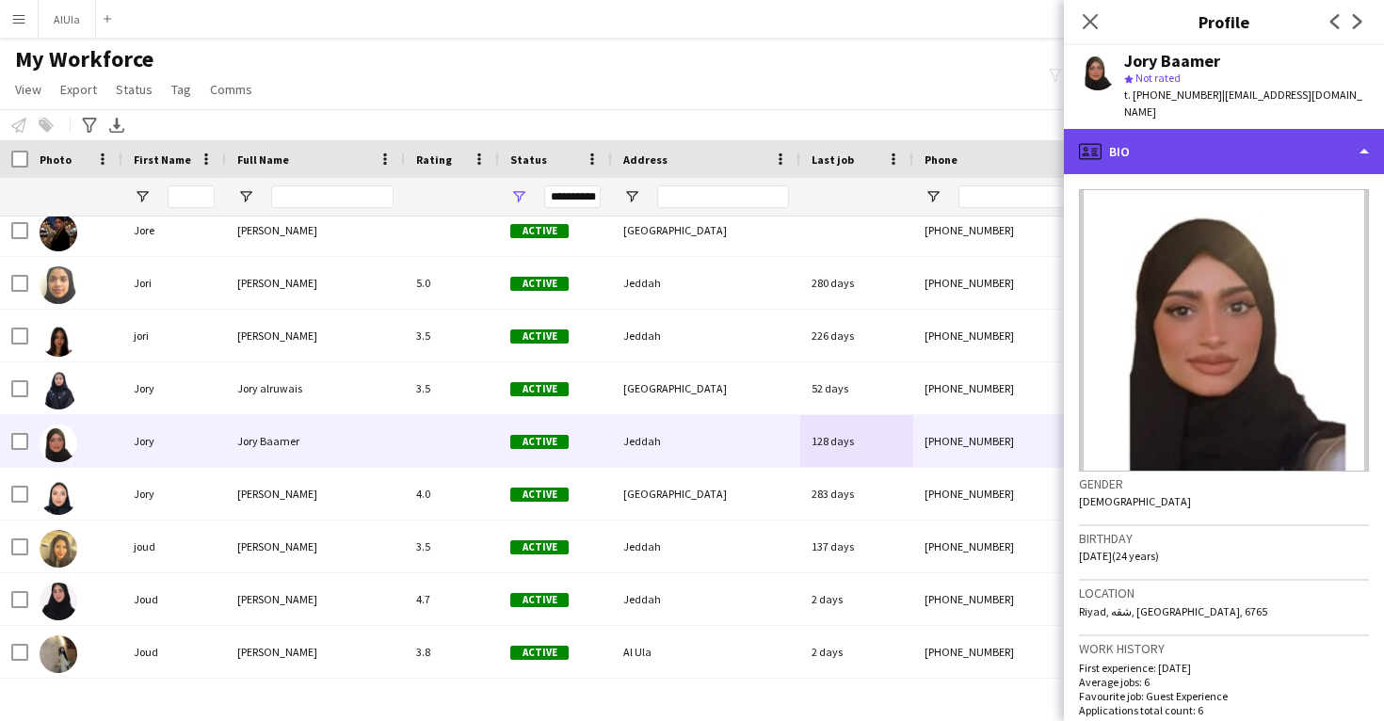
click at [1143, 129] on div "profile Bio" at bounding box center [1224, 151] width 320 height 45
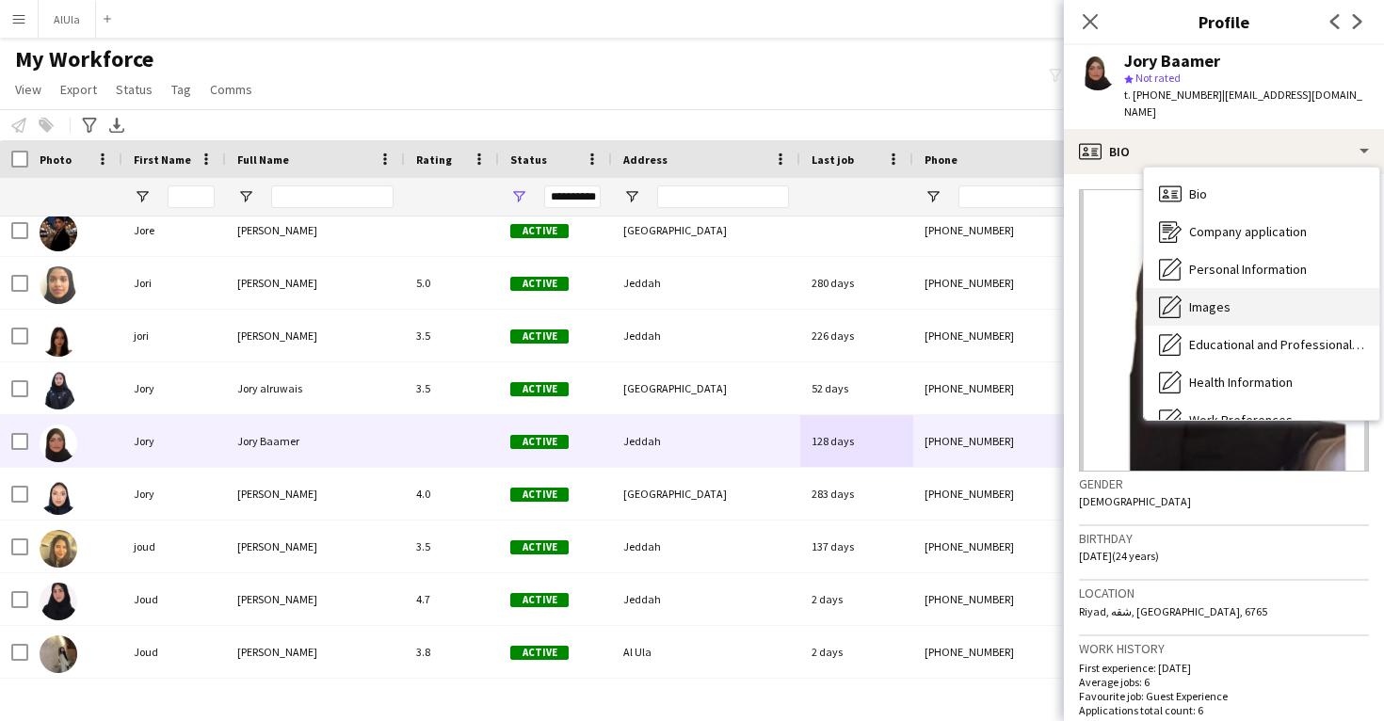
click at [1188, 288] on div "Images Images" at bounding box center [1261, 307] width 235 height 38
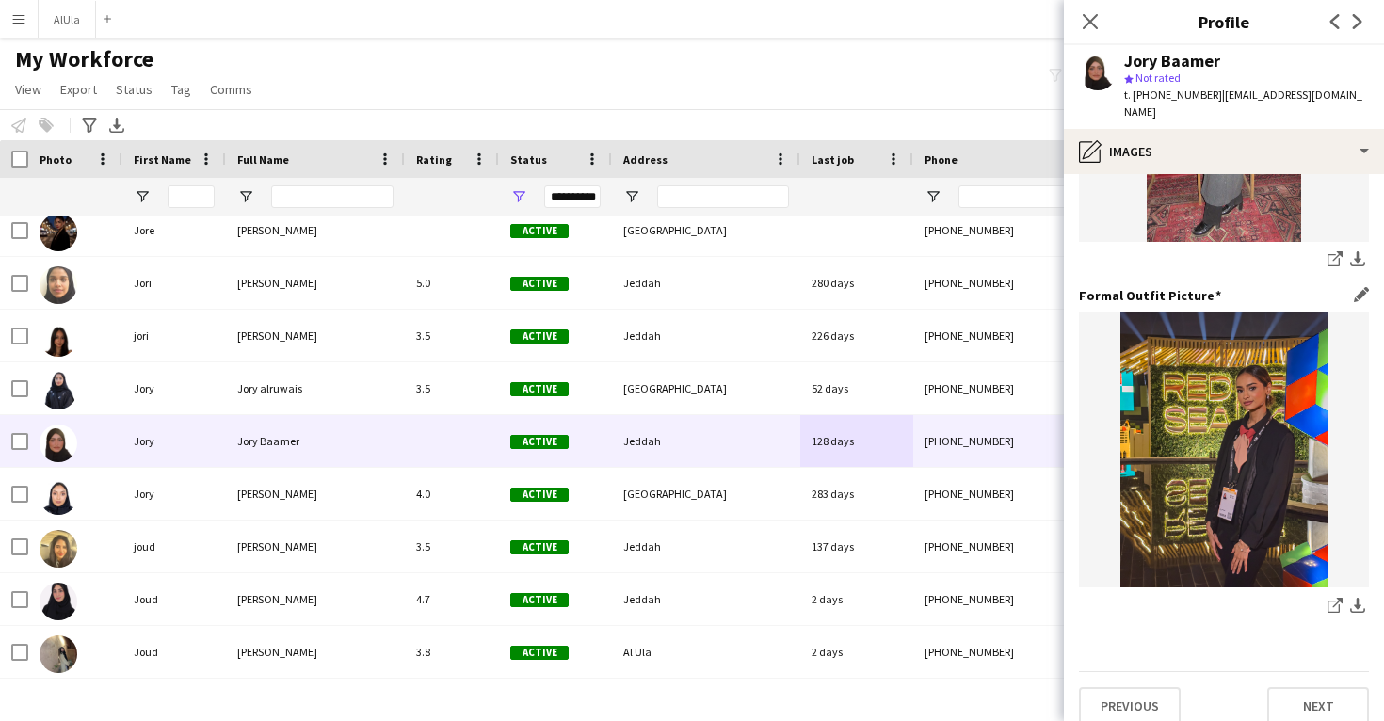
scroll to position [654, 0]
click at [1330, 599] on icon "share-external-link-1" at bounding box center [1335, 606] width 15 height 15
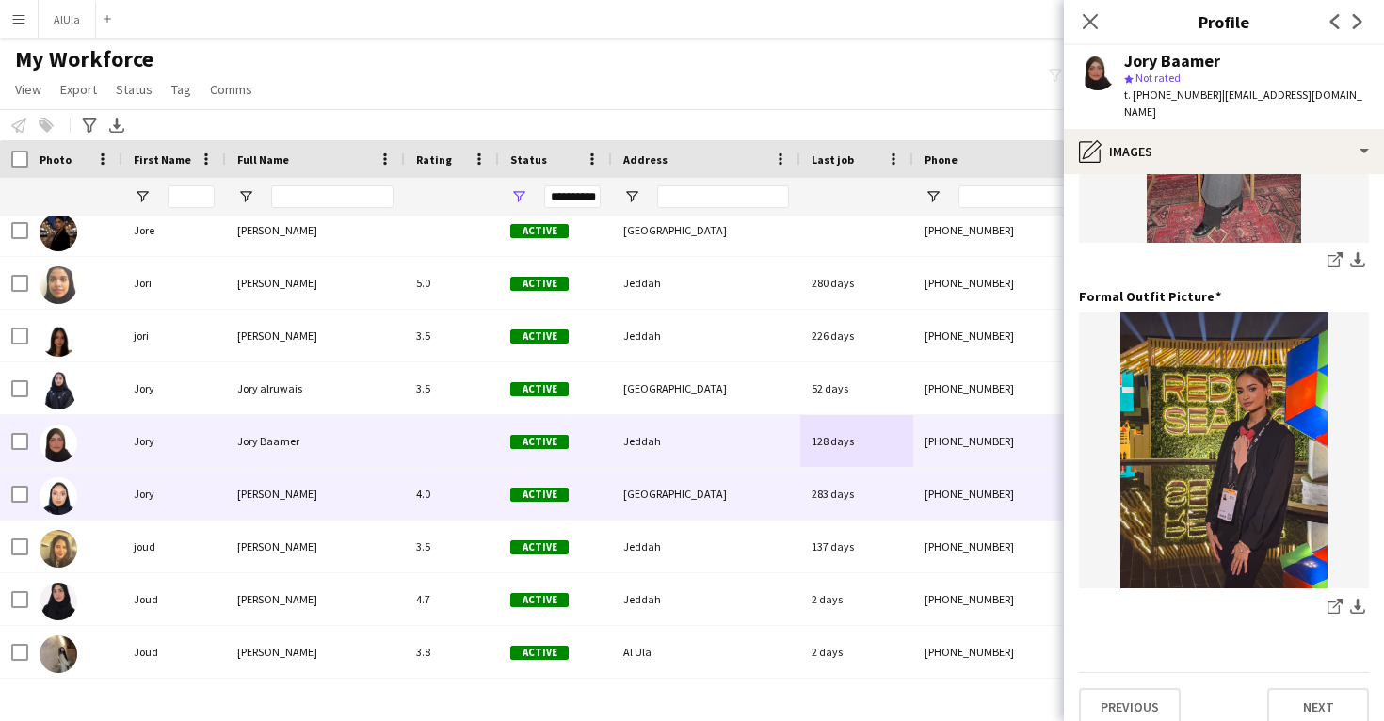
click at [727, 486] on div "Riyadh" at bounding box center [706, 494] width 188 height 52
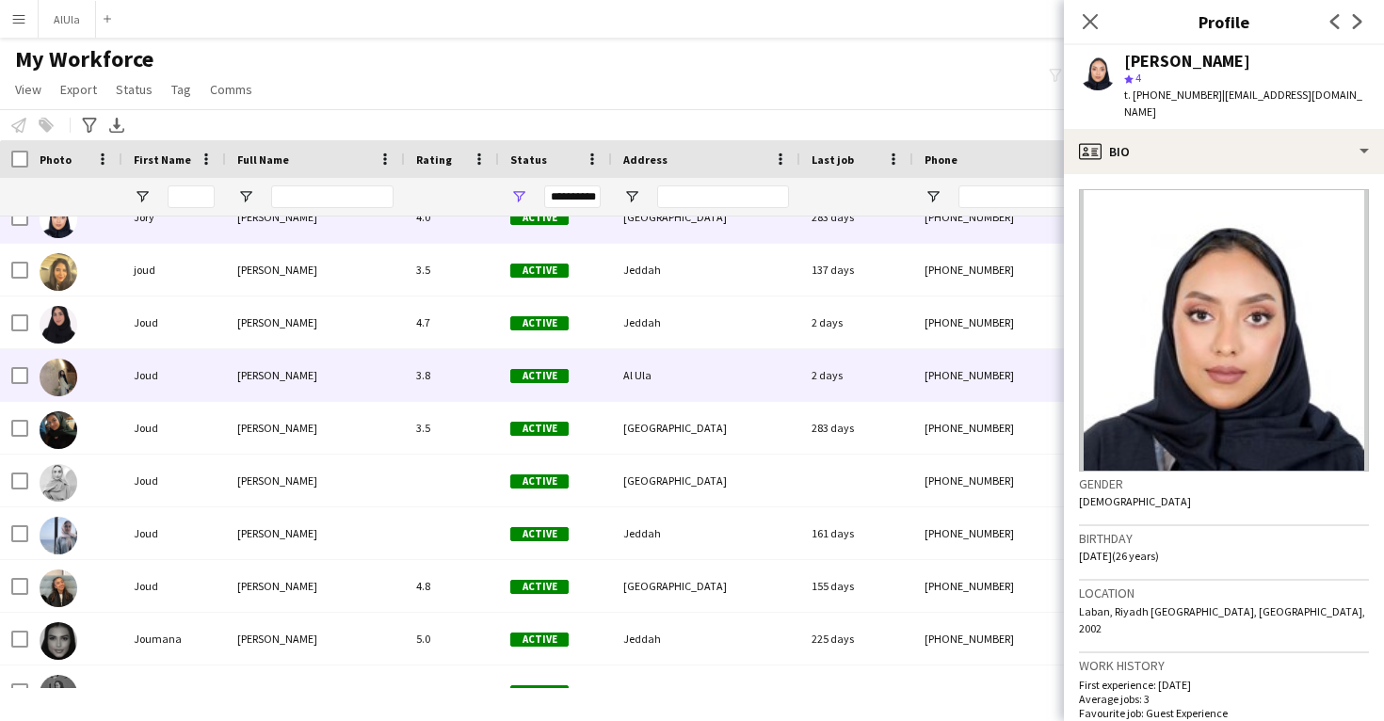
scroll to position [39219, 0]
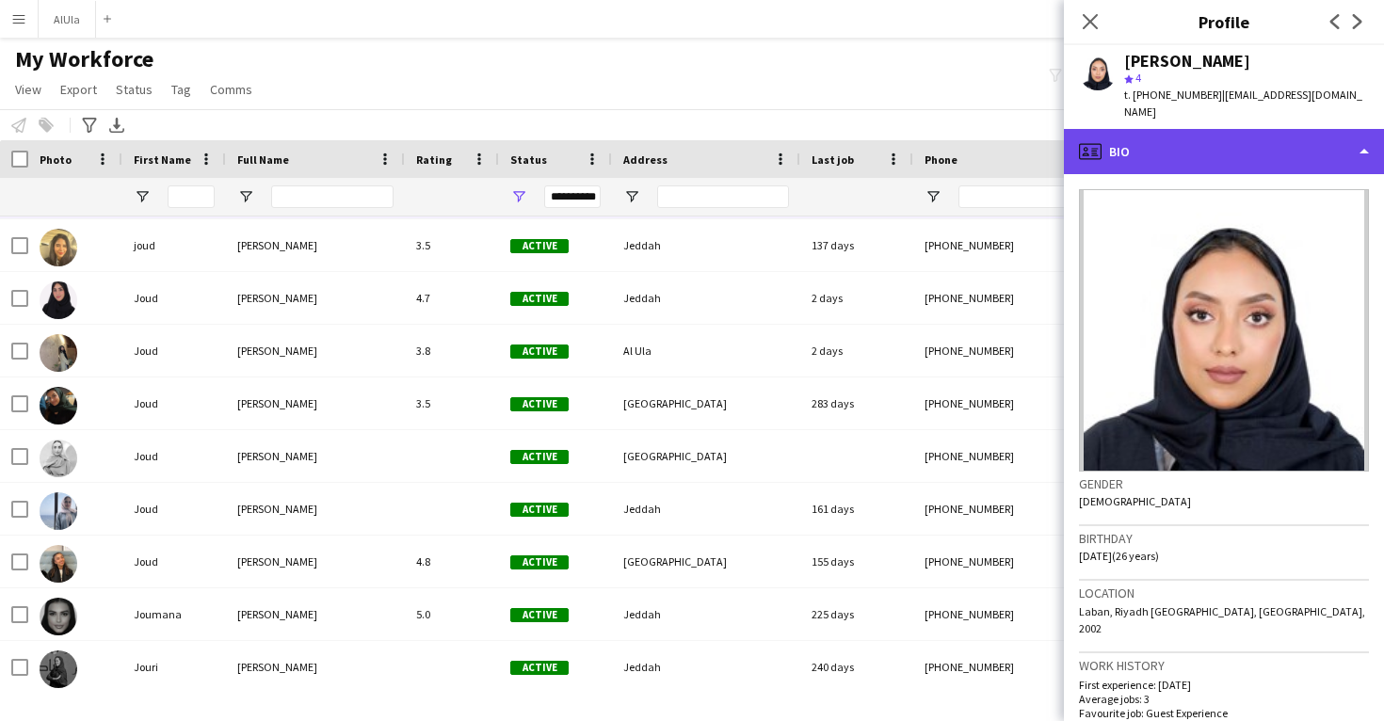
click at [1265, 129] on div "profile Bio" at bounding box center [1224, 151] width 320 height 45
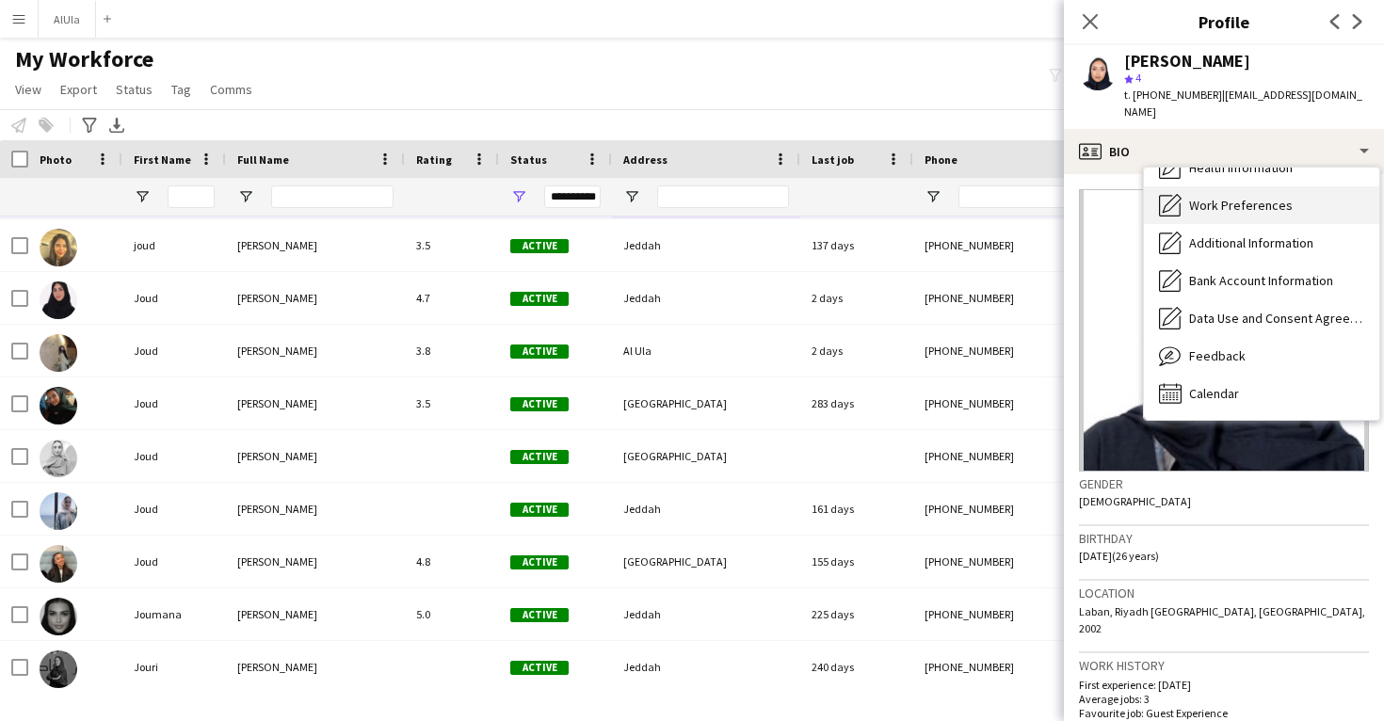
click at [1295, 387] on div "Calendar Calendar" at bounding box center [1261, 394] width 235 height 38
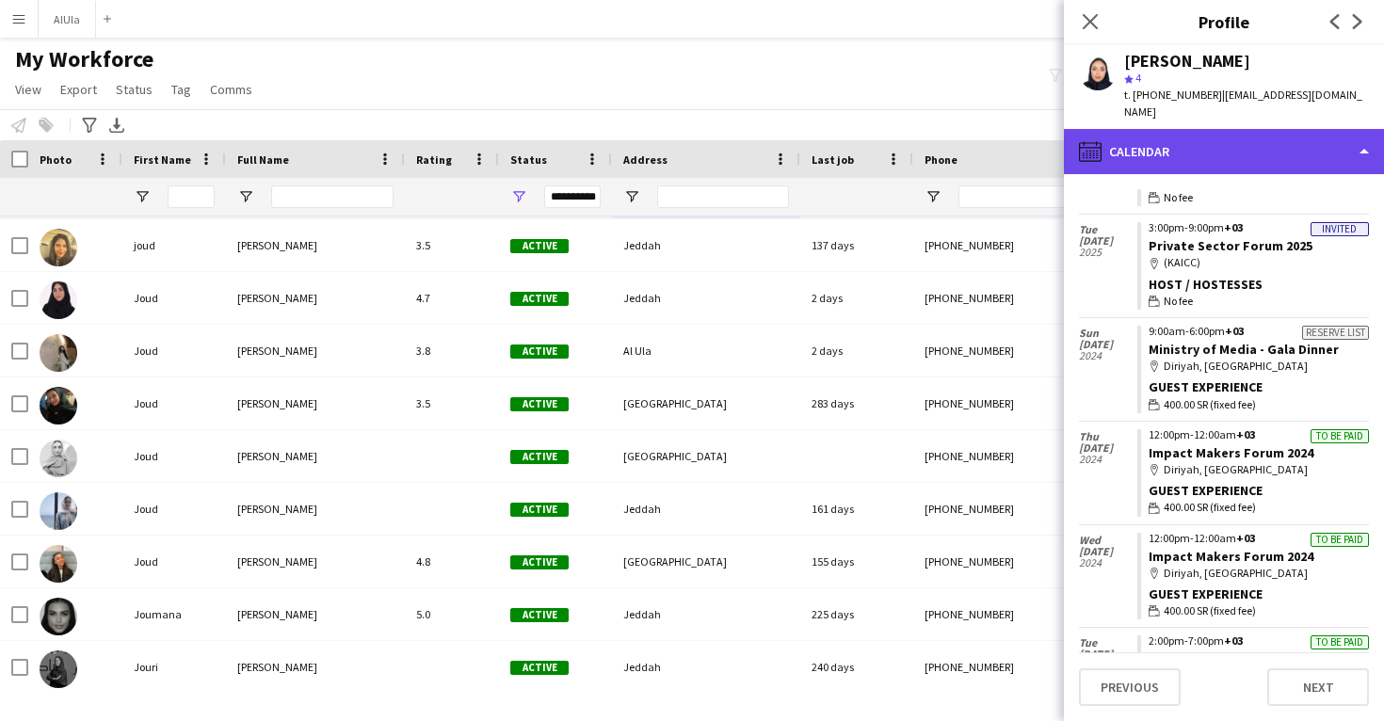
click at [1233, 129] on div "calendar-full Calendar" at bounding box center [1224, 151] width 320 height 45
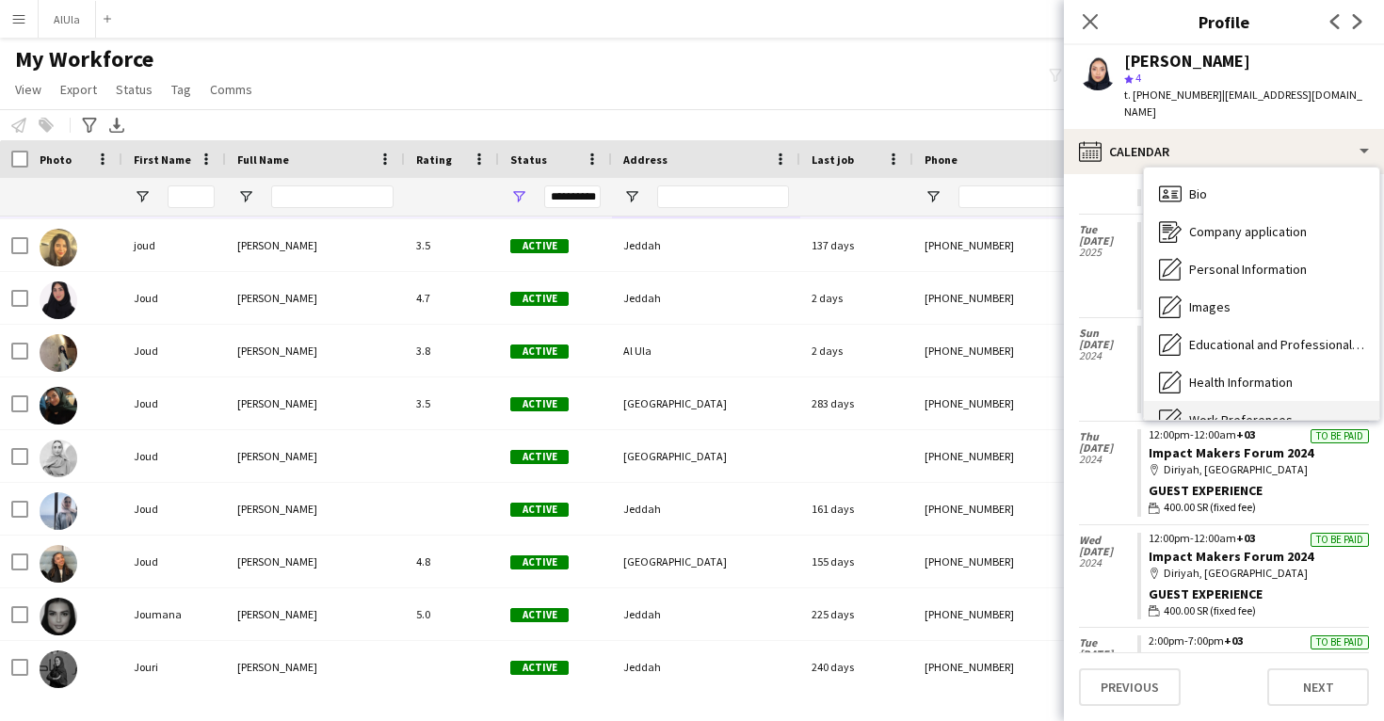
click at [1234, 175] on div "Bio Bio" at bounding box center [1261, 194] width 235 height 38
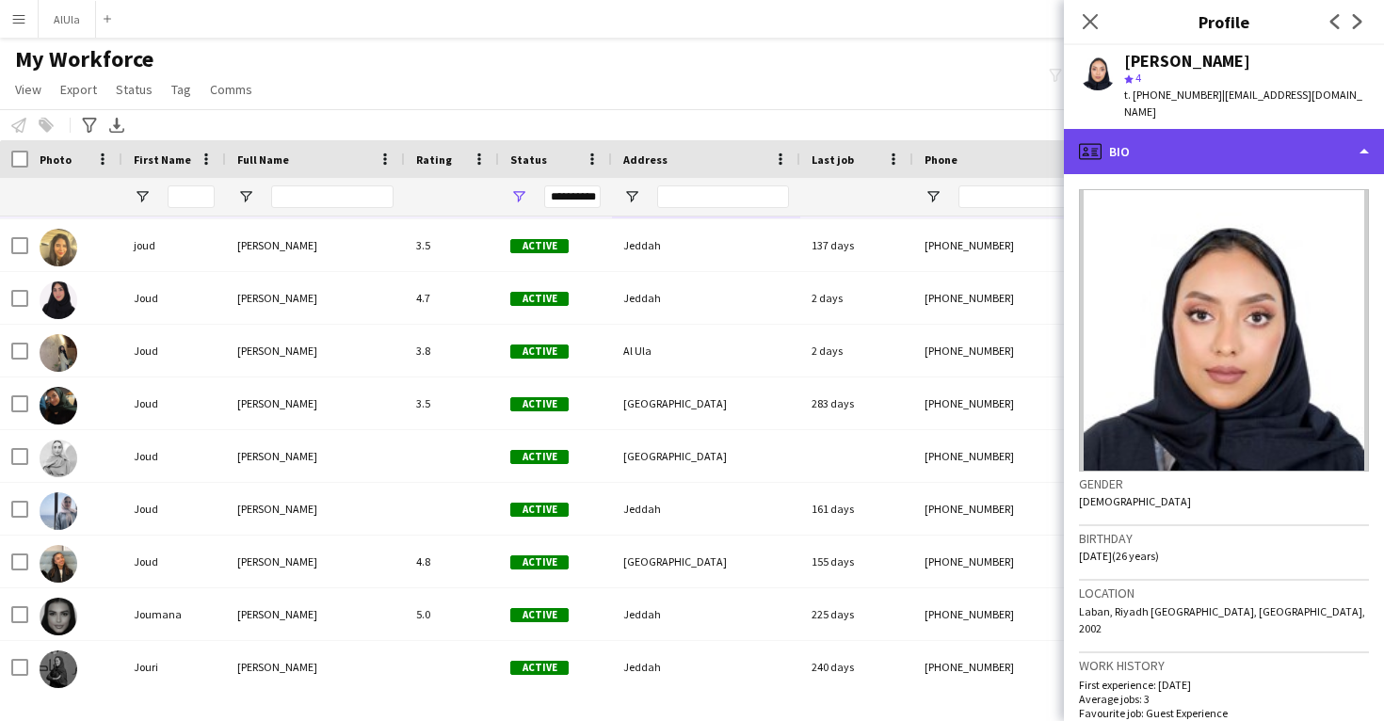
click at [1234, 129] on div "profile Bio" at bounding box center [1224, 151] width 320 height 45
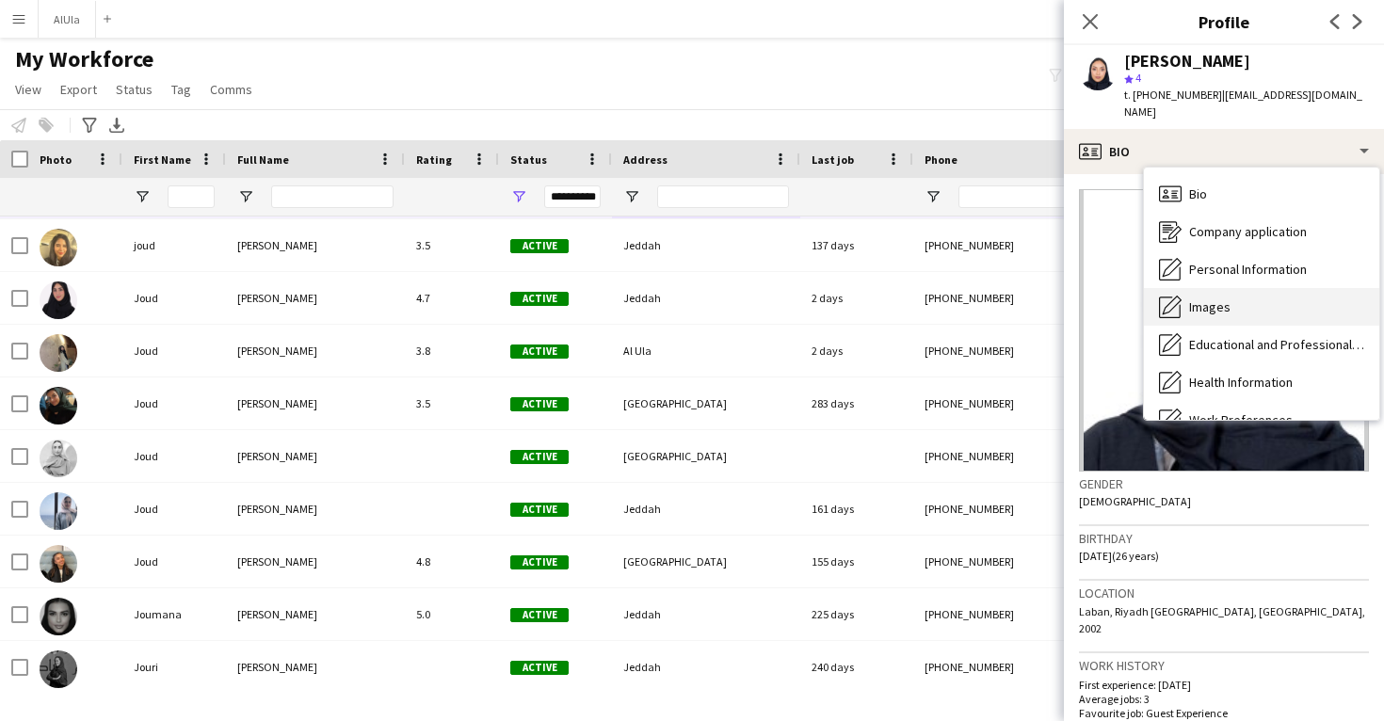
click at [1250, 294] on div "Images Images" at bounding box center [1261, 307] width 235 height 38
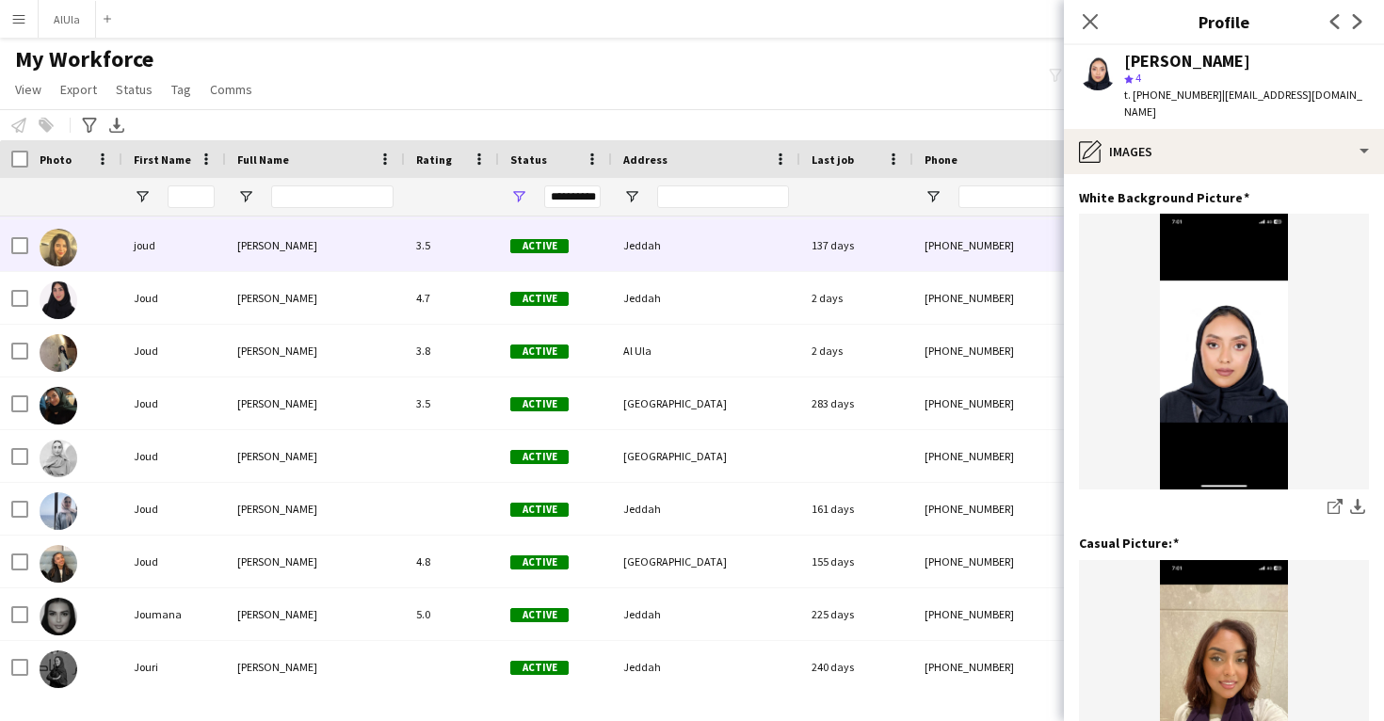
click at [977, 264] on div "+966507279305" at bounding box center [1033, 245] width 241 height 52
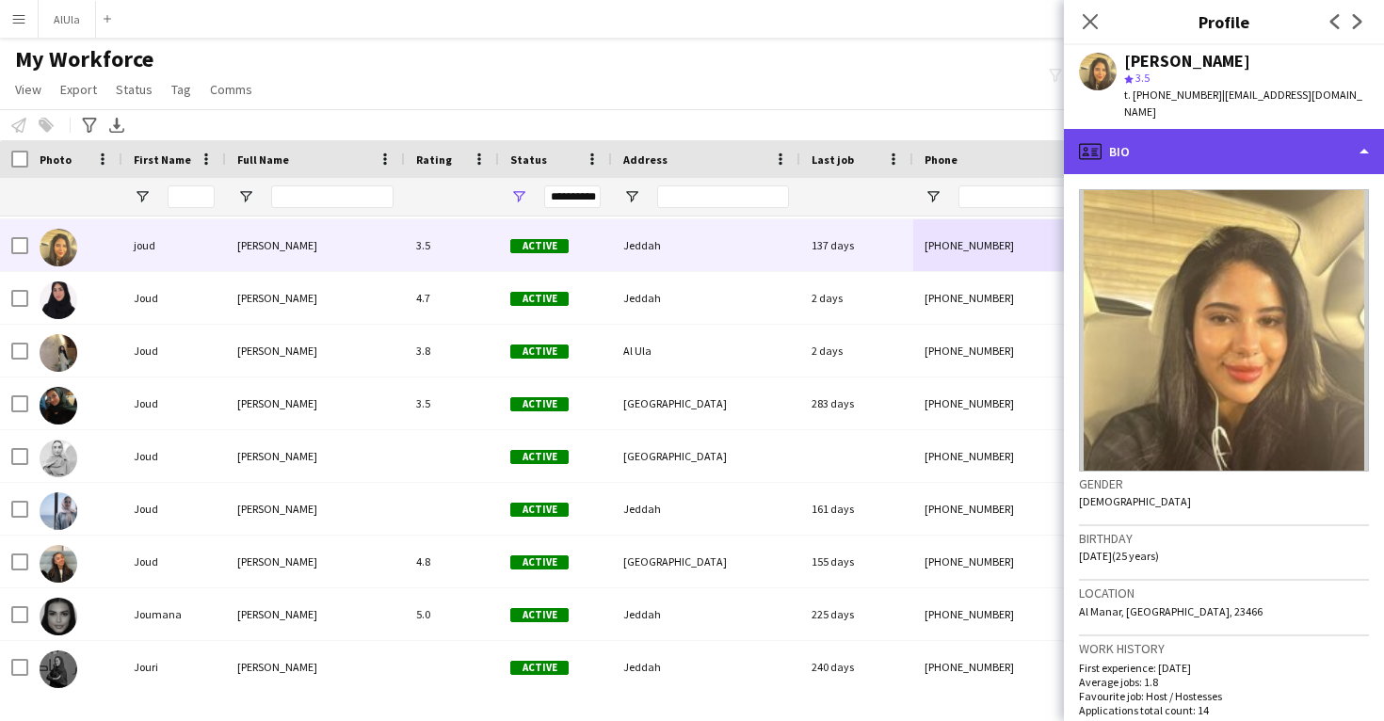
click at [1204, 147] on div "profile Bio" at bounding box center [1224, 151] width 320 height 45
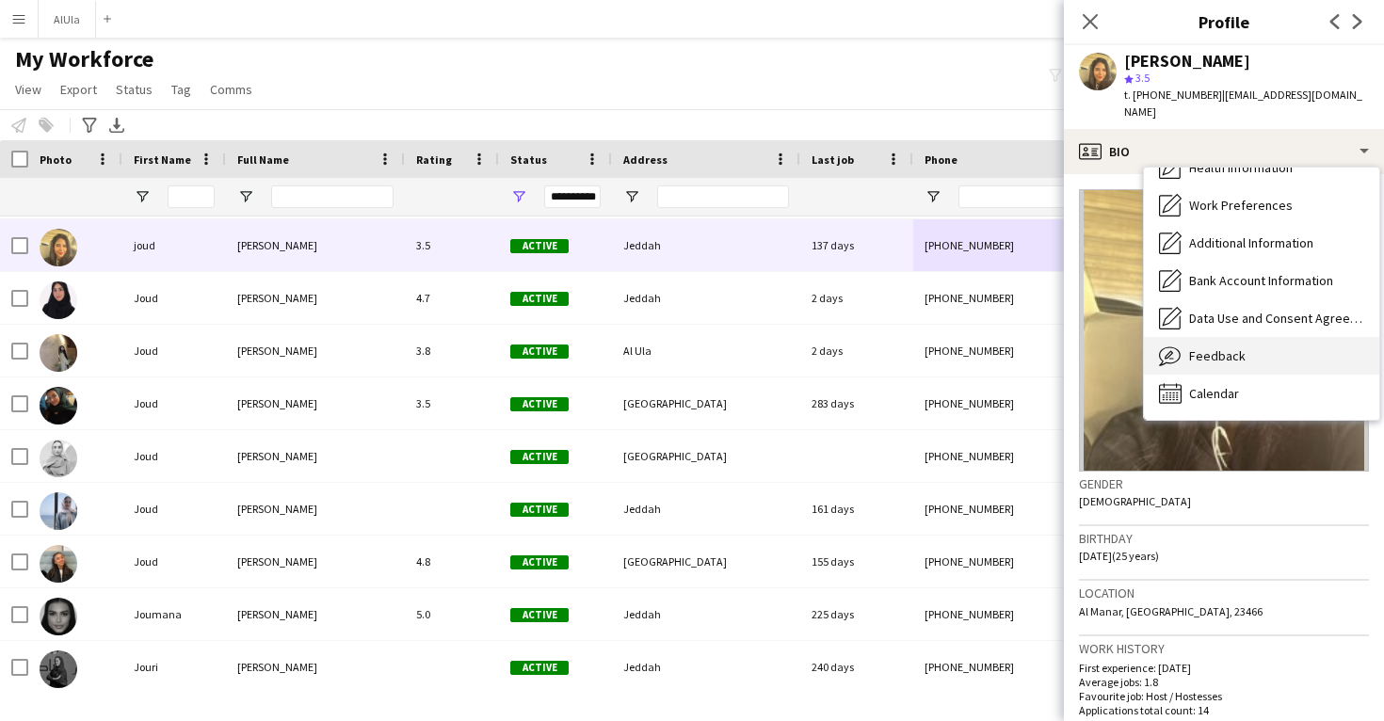
click at [1277, 349] on div "Feedback Feedback" at bounding box center [1261, 356] width 235 height 38
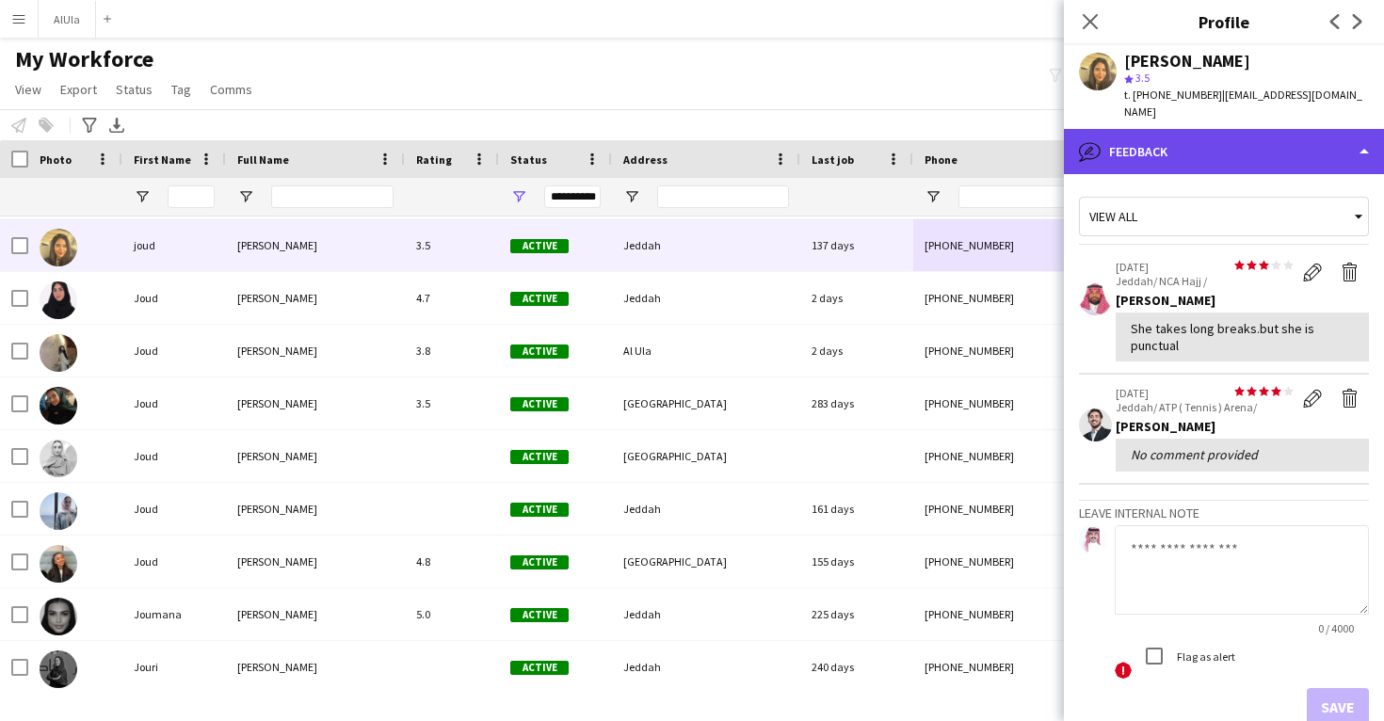
click at [1236, 129] on div "bubble-pencil Feedback" at bounding box center [1224, 151] width 320 height 45
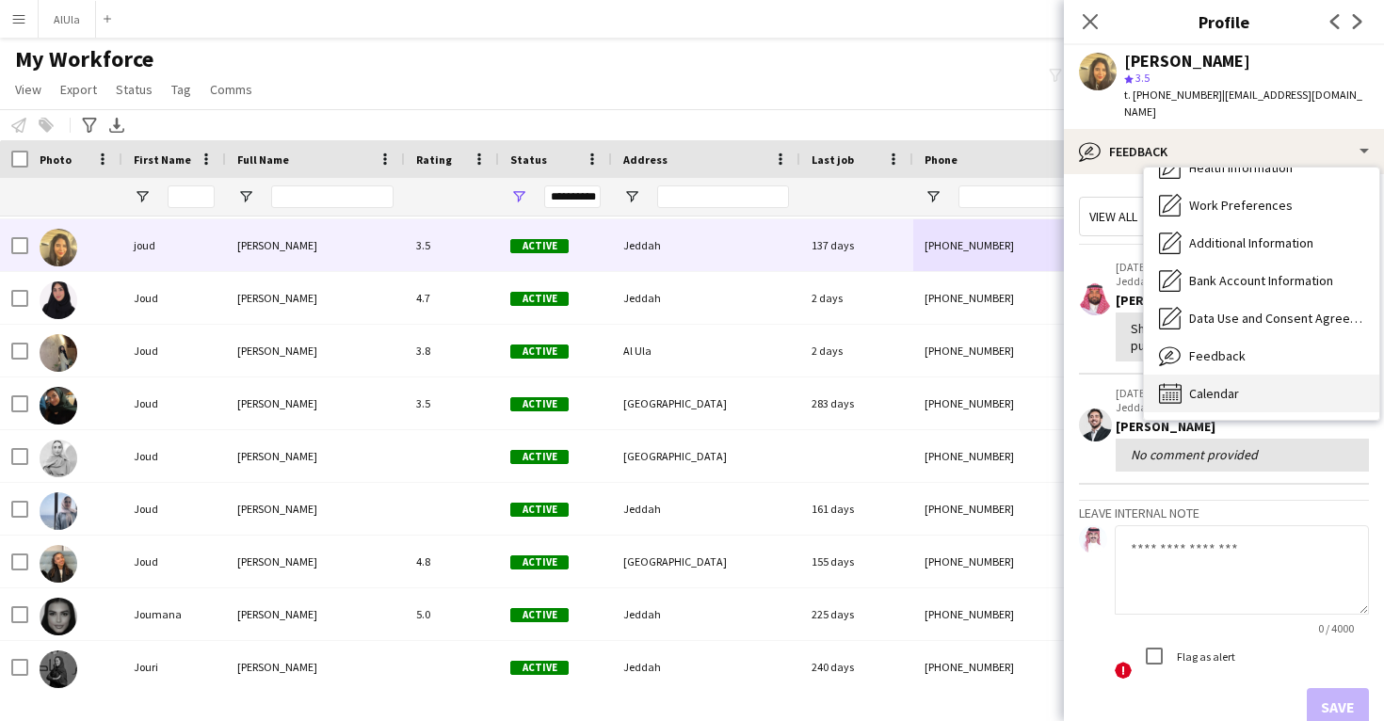
click at [1243, 376] on div "Calendar Calendar" at bounding box center [1261, 394] width 235 height 38
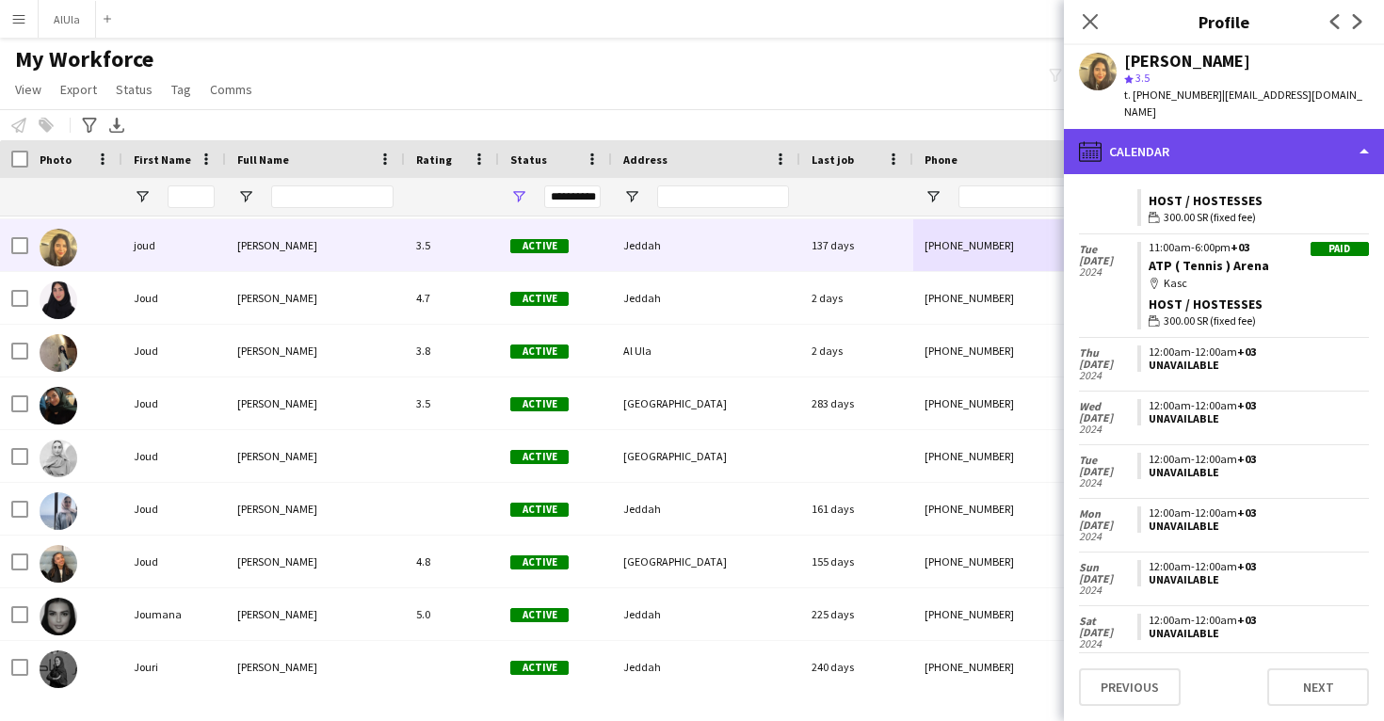
click at [1191, 129] on div "calendar-full Calendar" at bounding box center [1224, 151] width 320 height 45
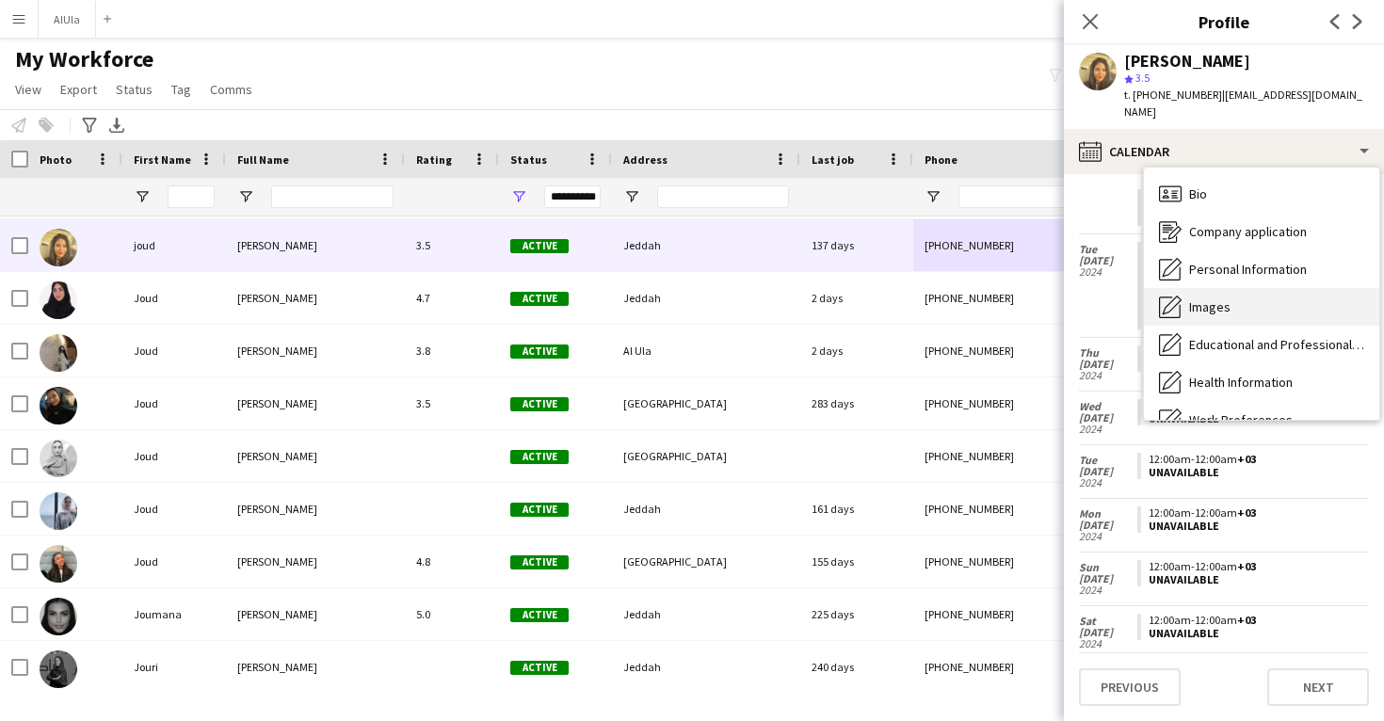
click at [1211, 288] on div "Images Images" at bounding box center [1261, 307] width 235 height 38
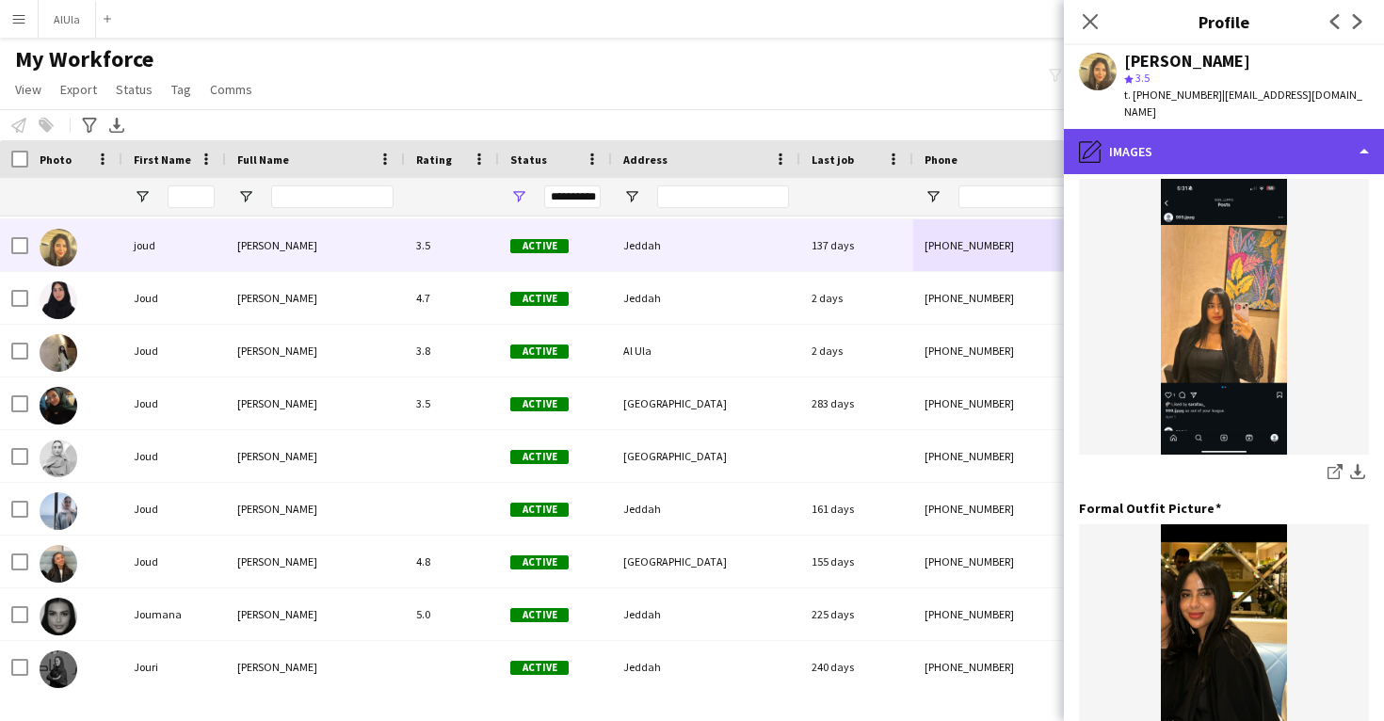
click at [1209, 130] on div "pencil4 Images" at bounding box center [1224, 151] width 320 height 45
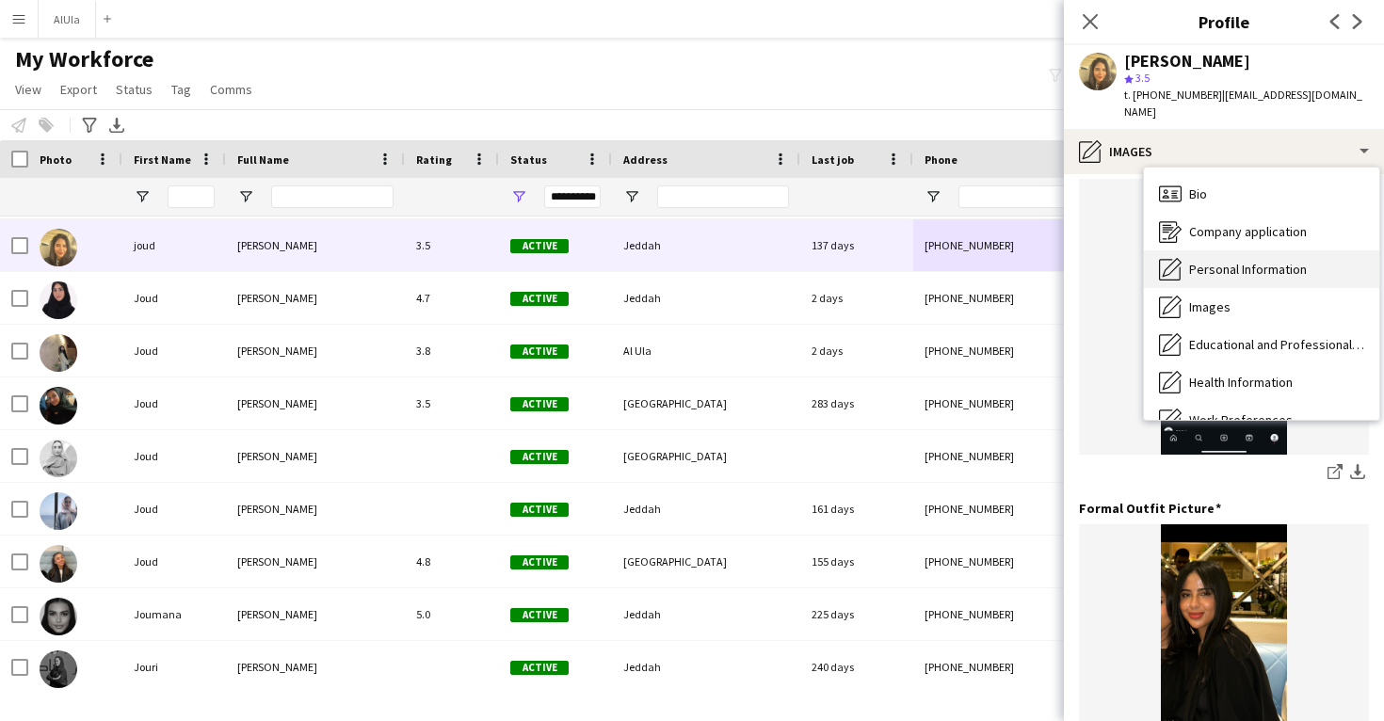
click at [1214, 261] on span "Personal Information" at bounding box center [1248, 269] width 118 height 17
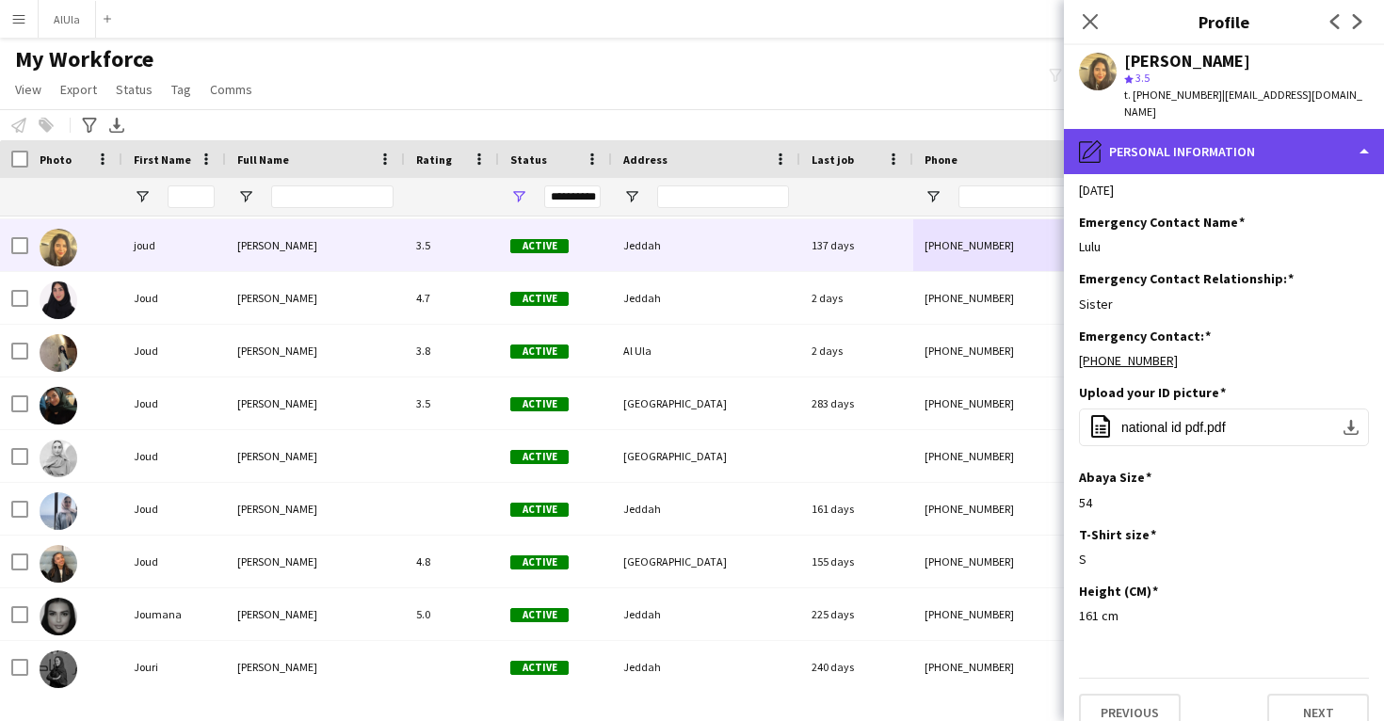
click at [1219, 135] on div "pencil4 Personal Information" at bounding box center [1224, 151] width 320 height 45
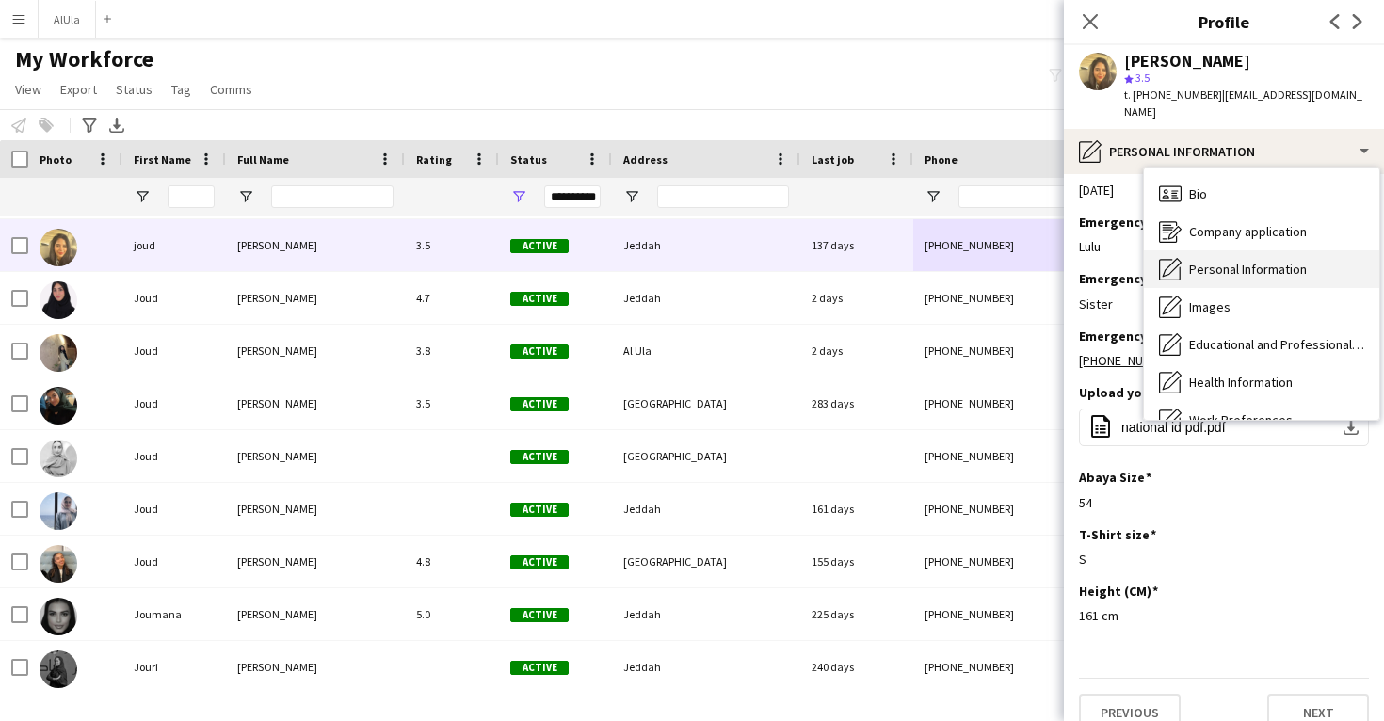
click at [1230, 264] on div "Personal Information Personal Information" at bounding box center [1261, 269] width 235 height 38
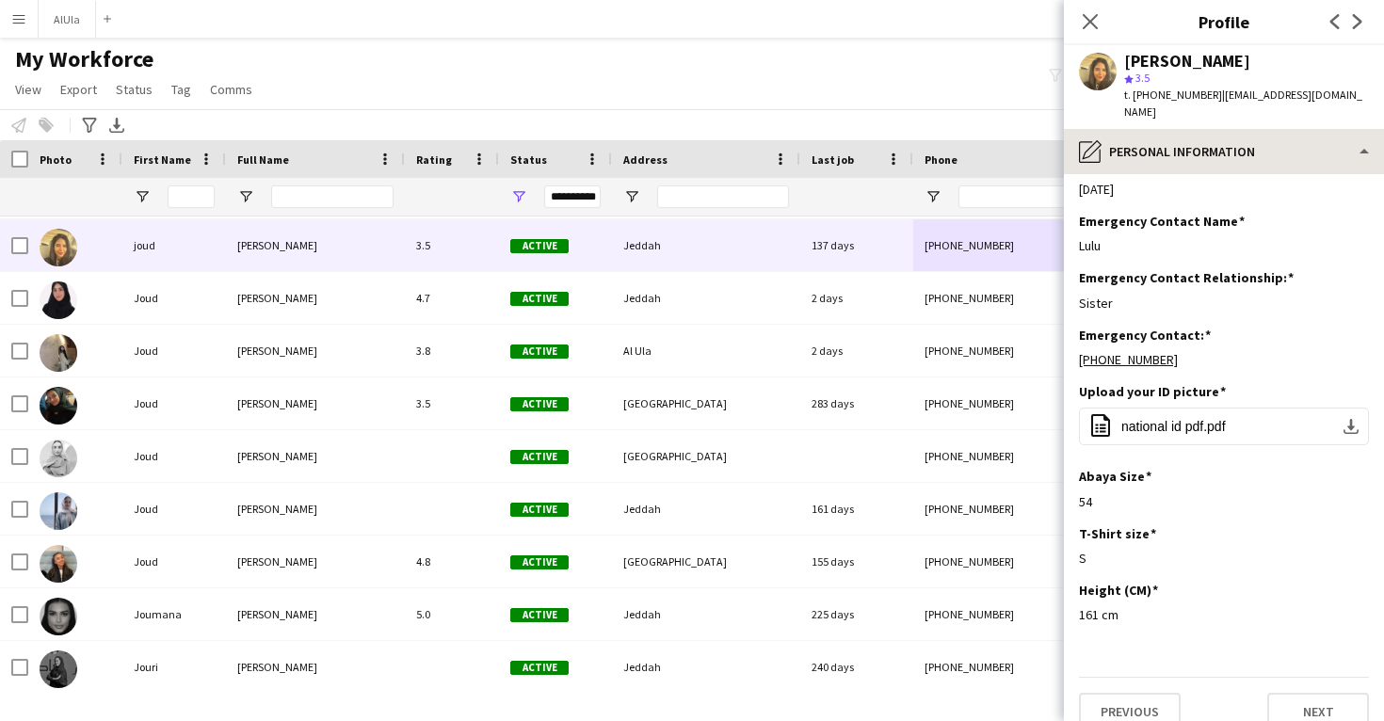
scroll to position [715, 0]
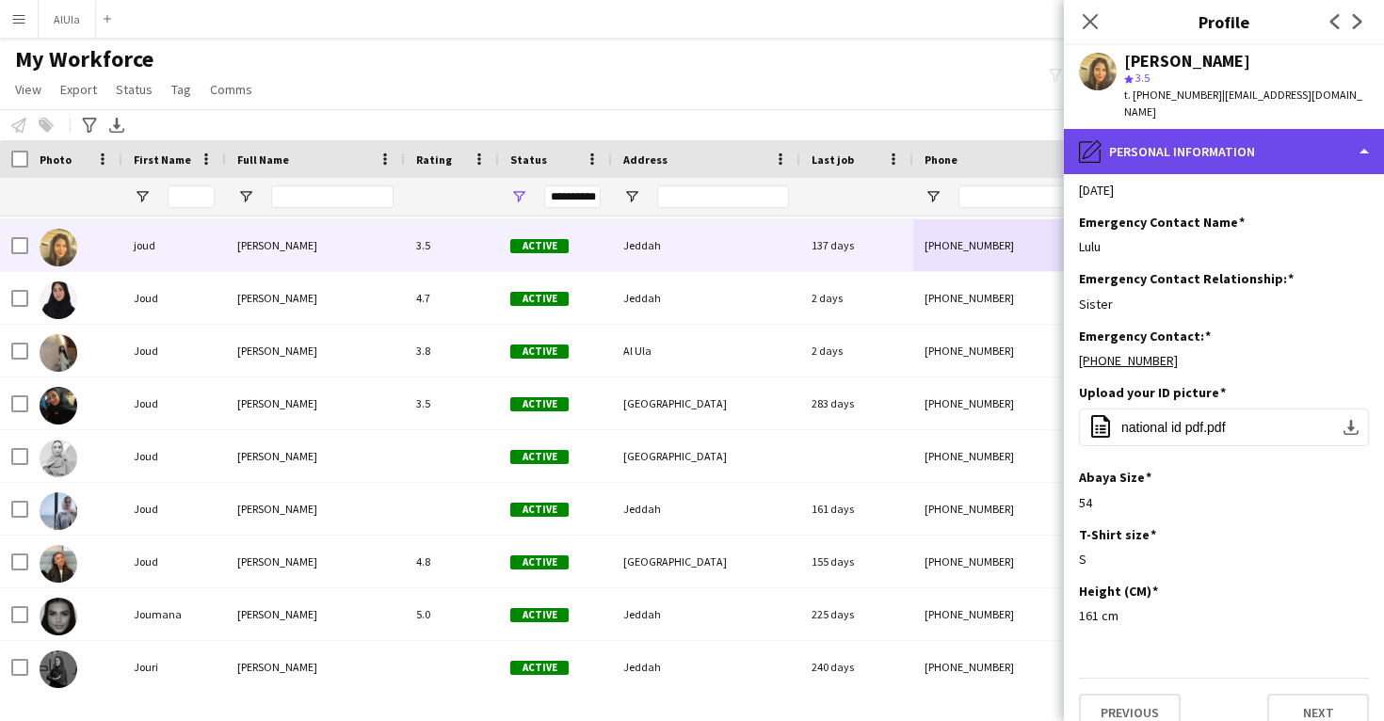
click at [1233, 144] on div "pencil4 Personal Information" at bounding box center [1224, 151] width 320 height 45
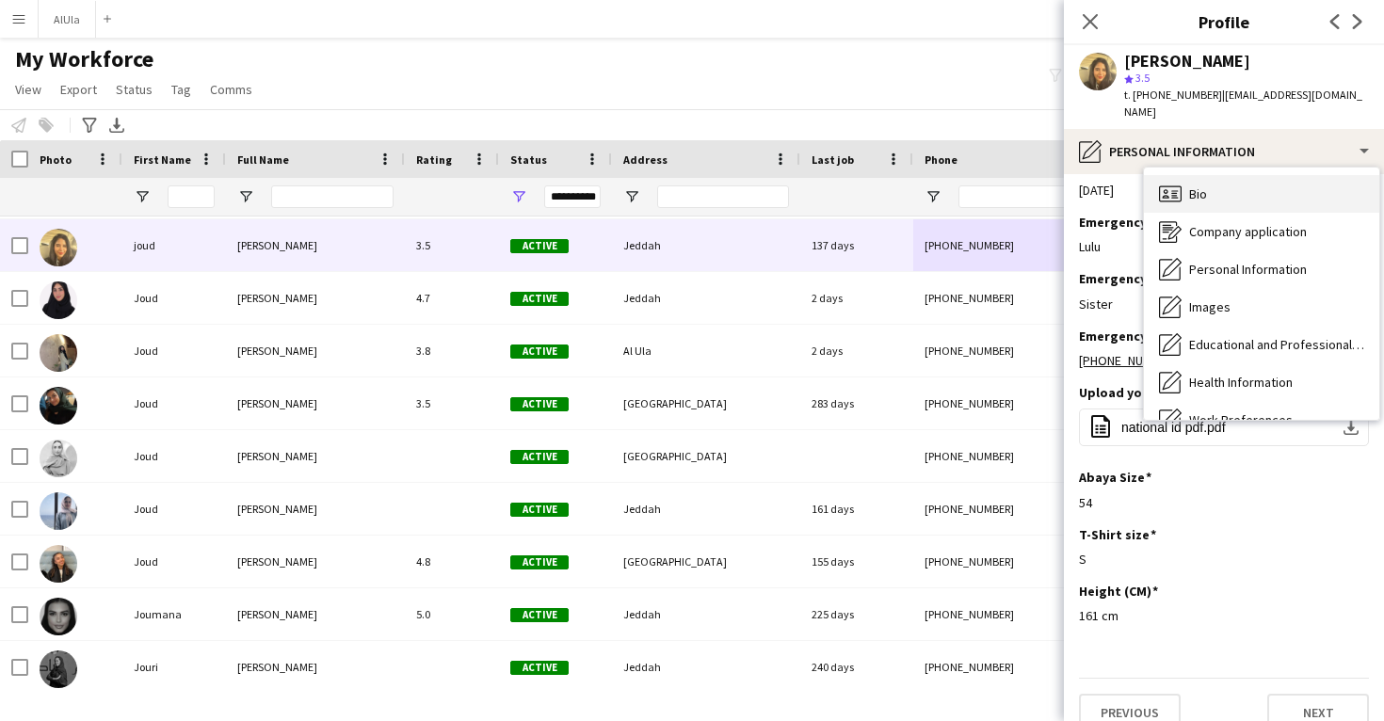
click at [1235, 176] on div "Bio Bio" at bounding box center [1261, 194] width 235 height 38
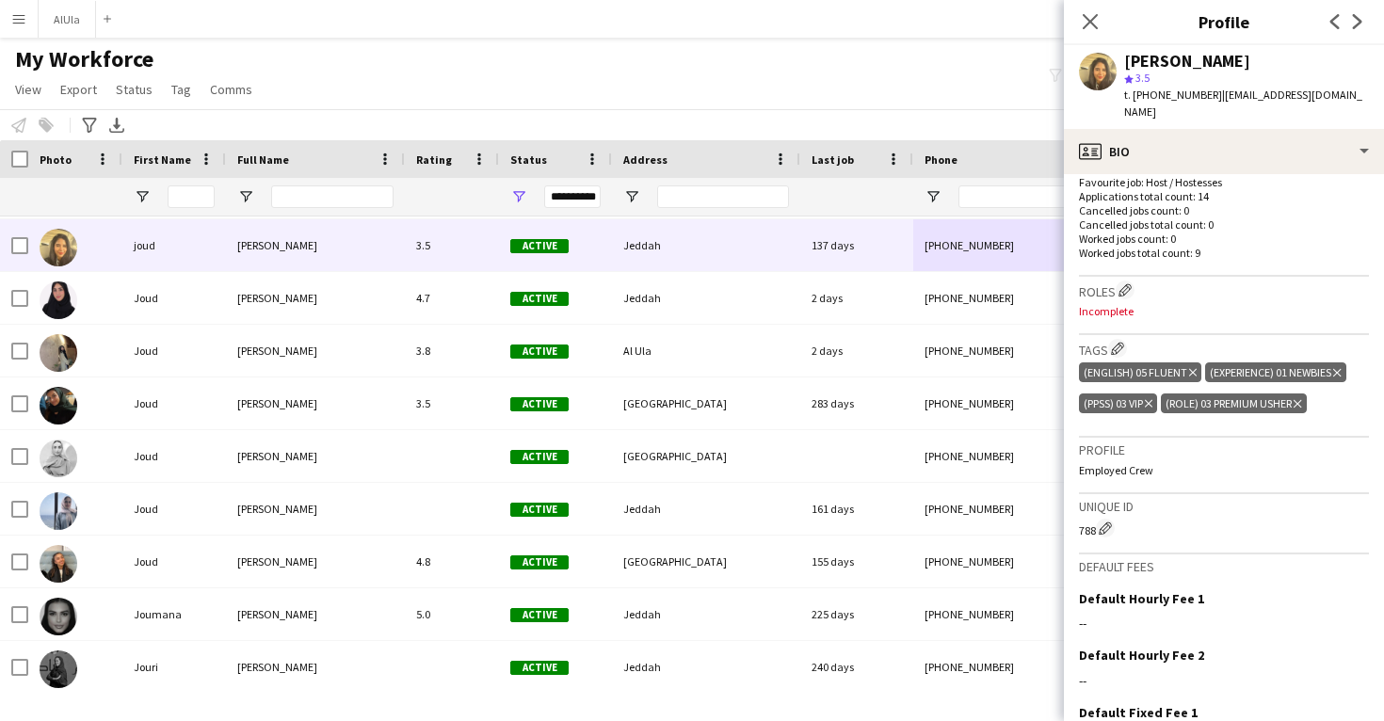
scroll to position [533, 0]
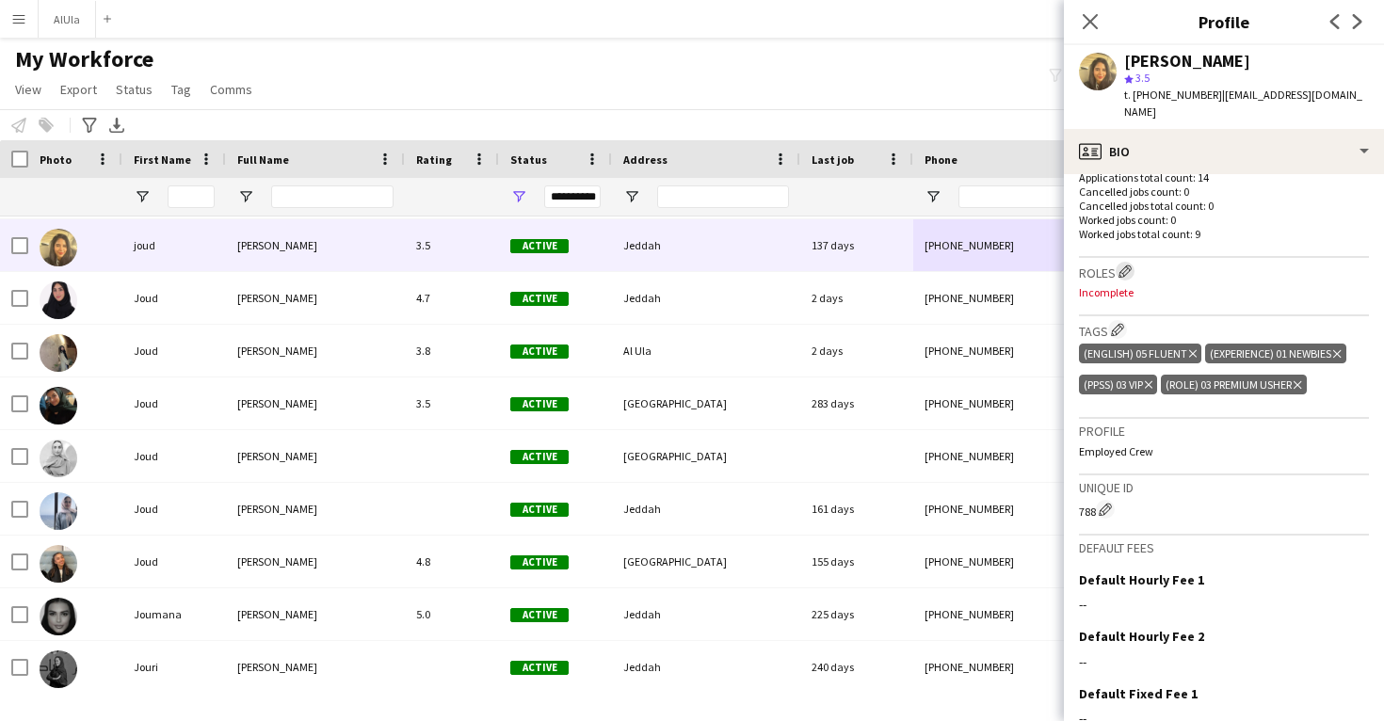
click at [1126, 265] on app-icon "Edit crew company roles" at bounding box center [1125, 271] width 13 height 13
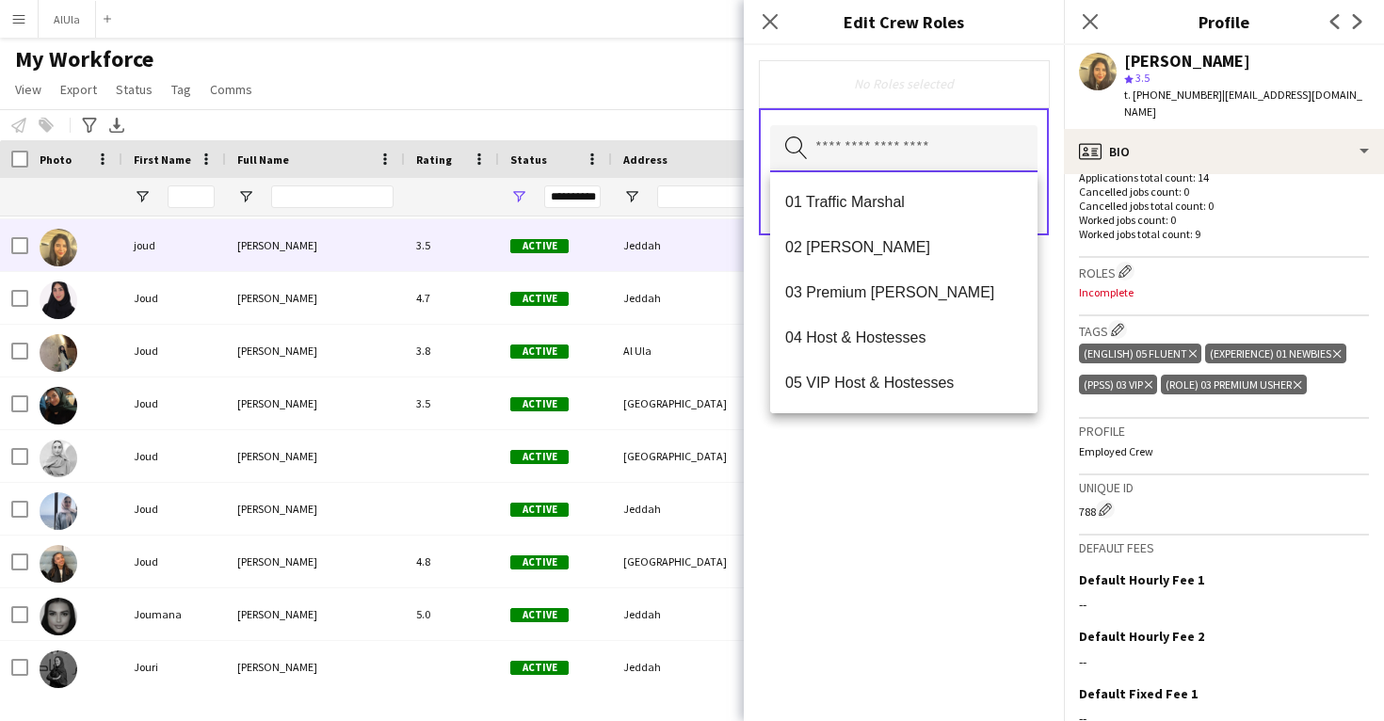
click at [926, 142] on input "text" at bounding box center [903, 148] width 267 height 47
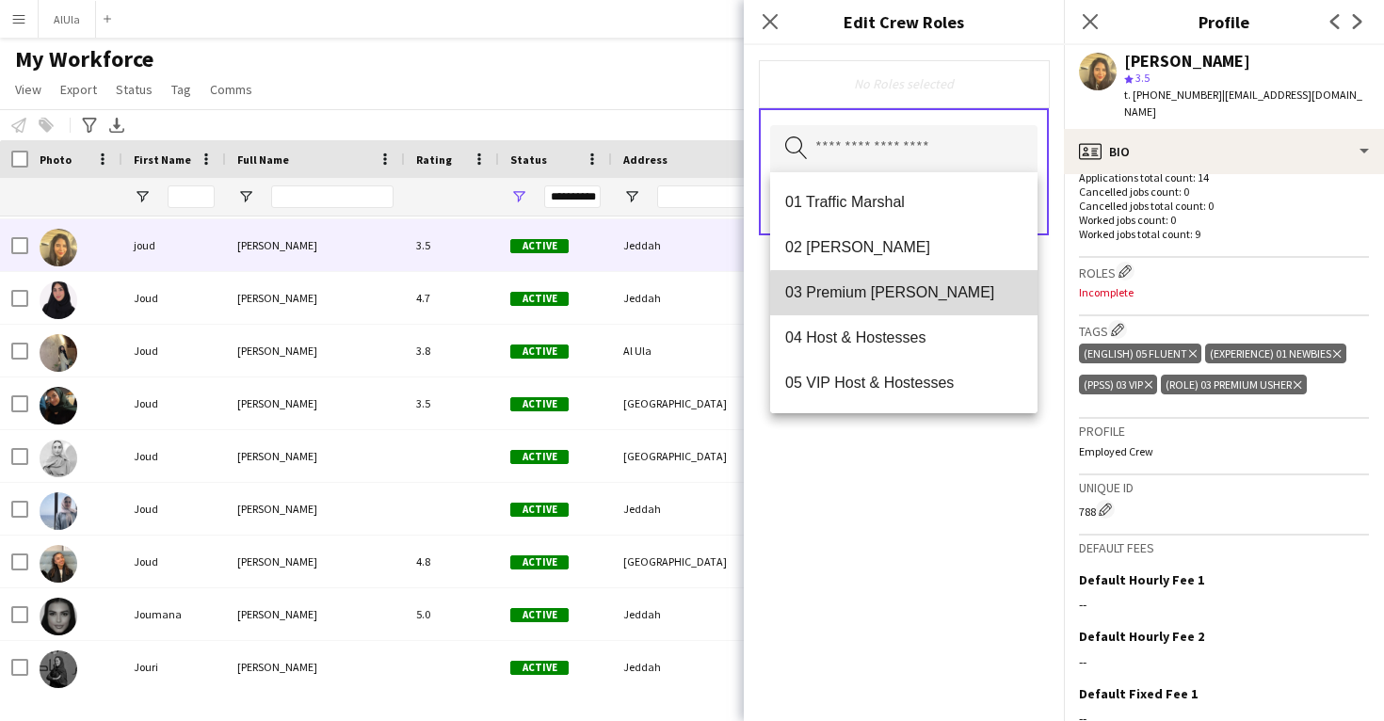
click at [917, 301] on span "03 Premium Usher" at bounding box center [903, 292] width 237 height 18
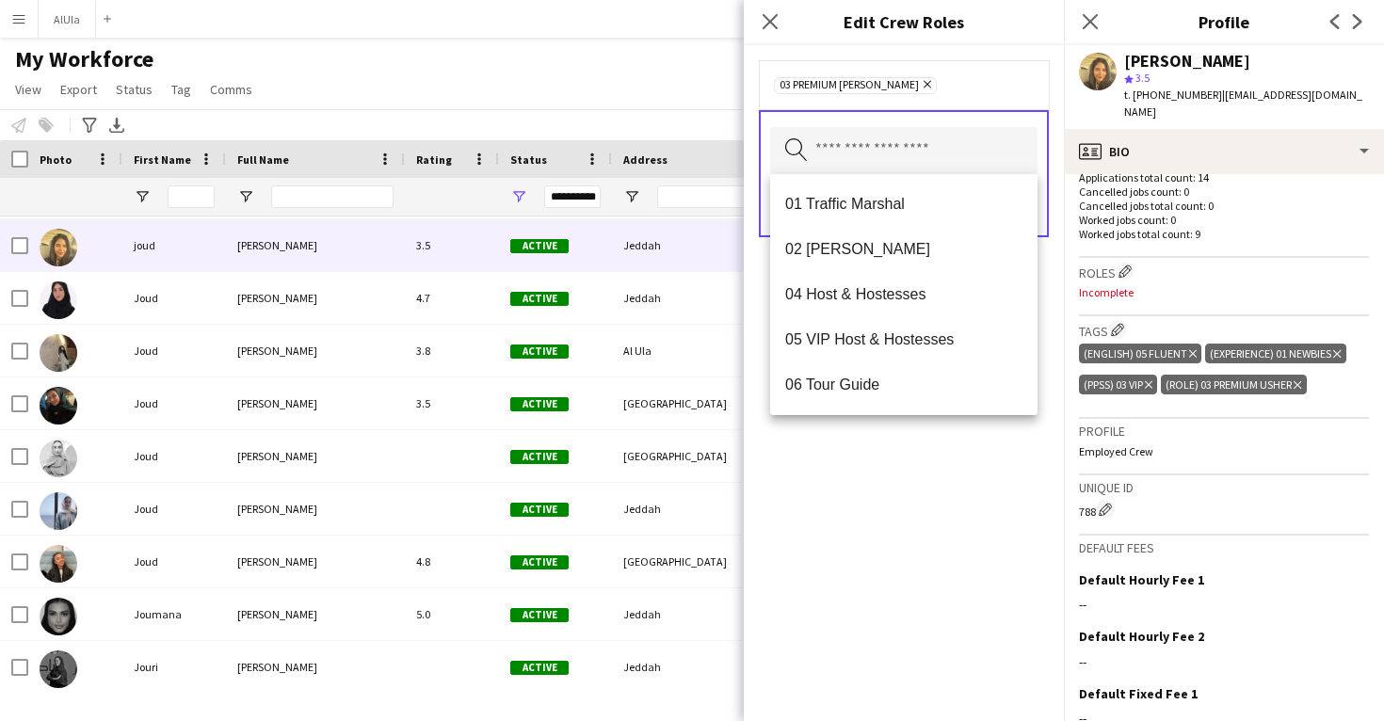
click at [933, 474] on div "03 Premium Usher Remove Search by role type Save" at bounding box center [904, 383] width 320 height 676
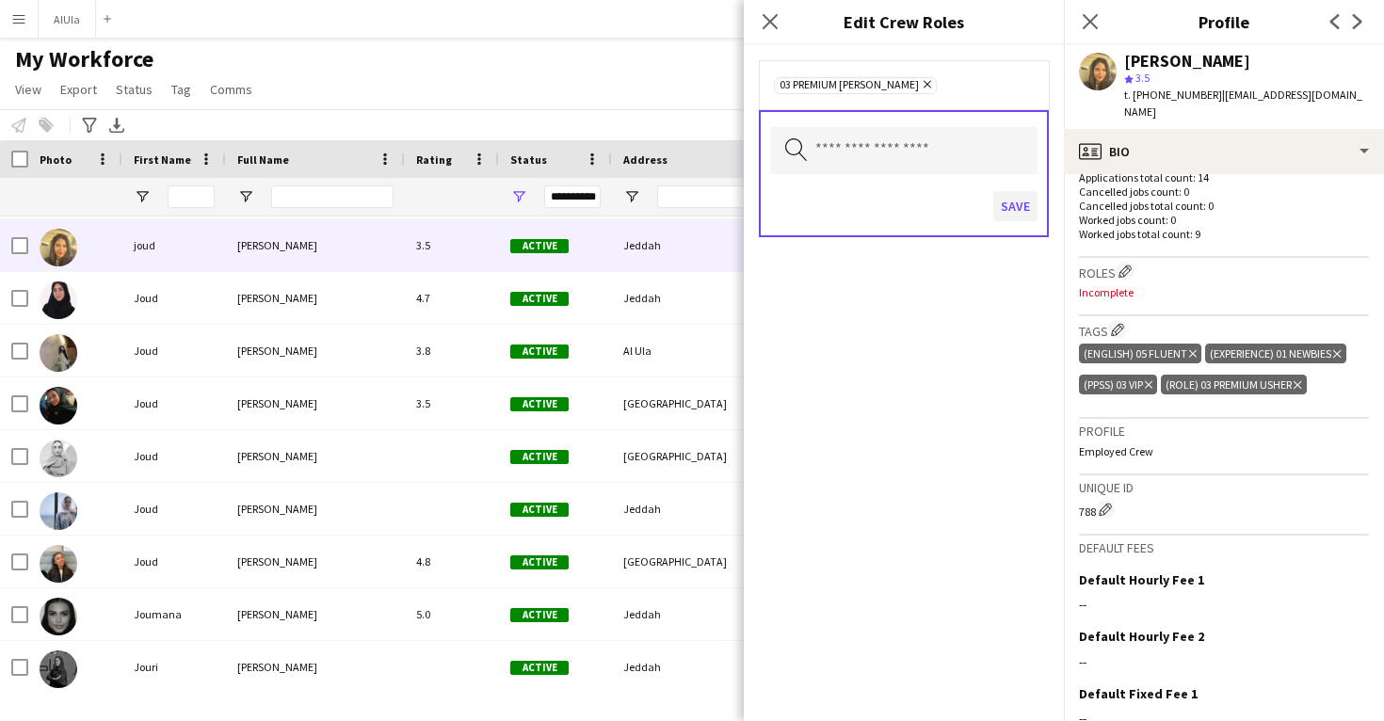
click at [1018, 208] on button "Save" at bounding box center [1015, 206] width 44 height 30
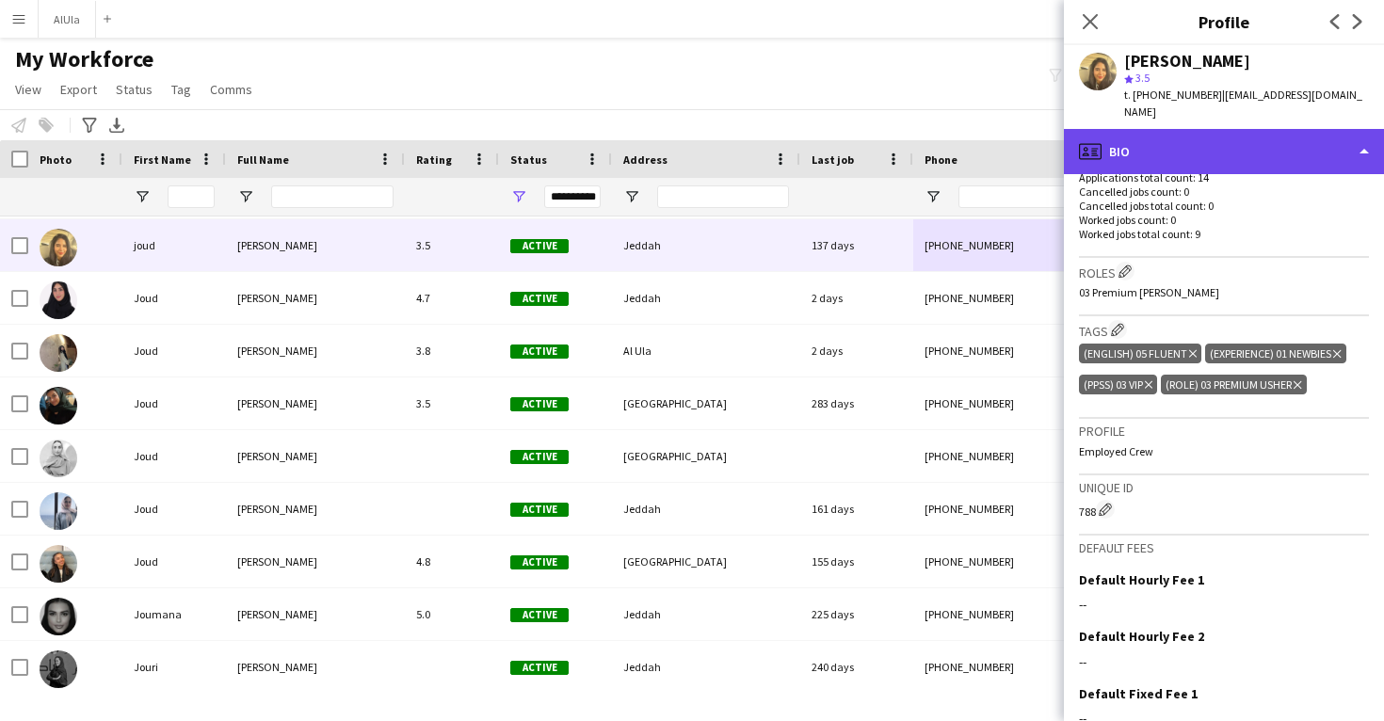
click at [1176, 129] on div "profile Bio" at bounding box center [1224, 151] width 320 height 45
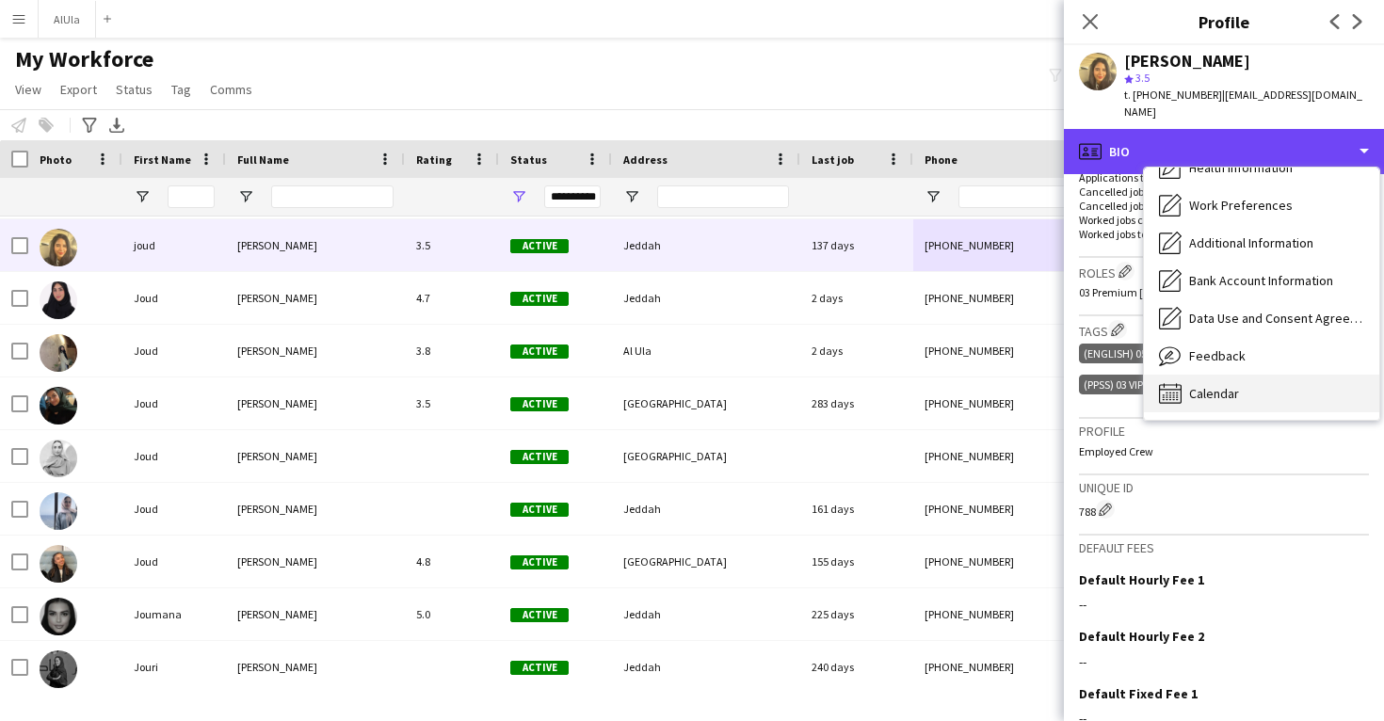
scroll to position [215, 0]
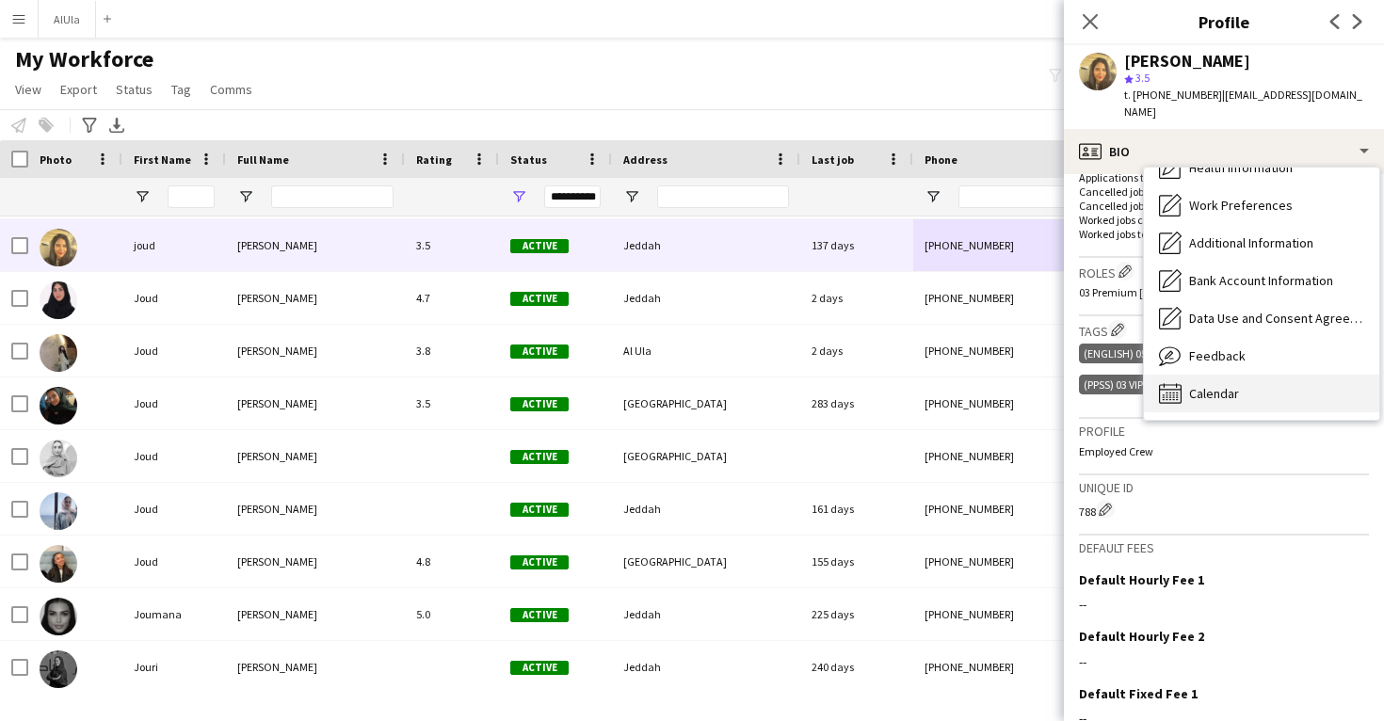
click at [1227, 375] on div "Calendar Calendar" at bounding box center [1261, 394] width 235 height 38
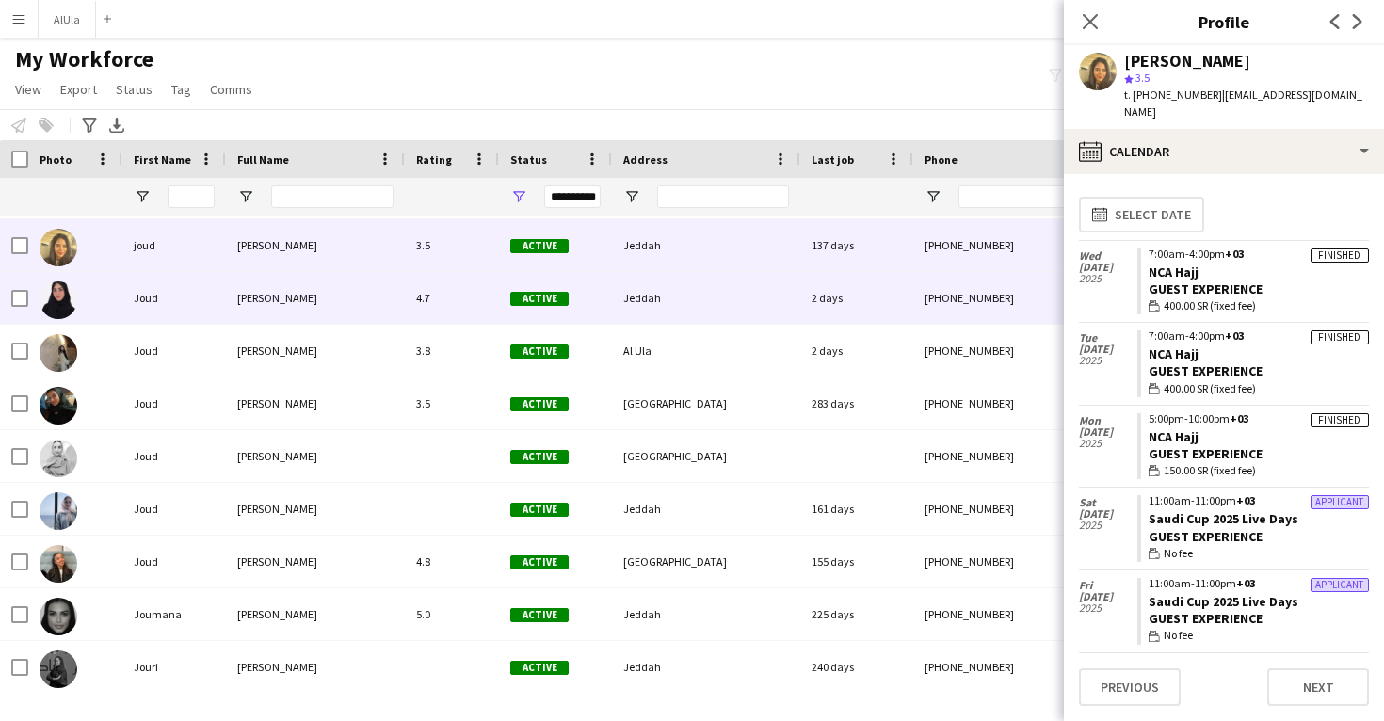
click at [961, 285] on div "+966591235239" at bounding box center [1033, 298] width 241 height 52
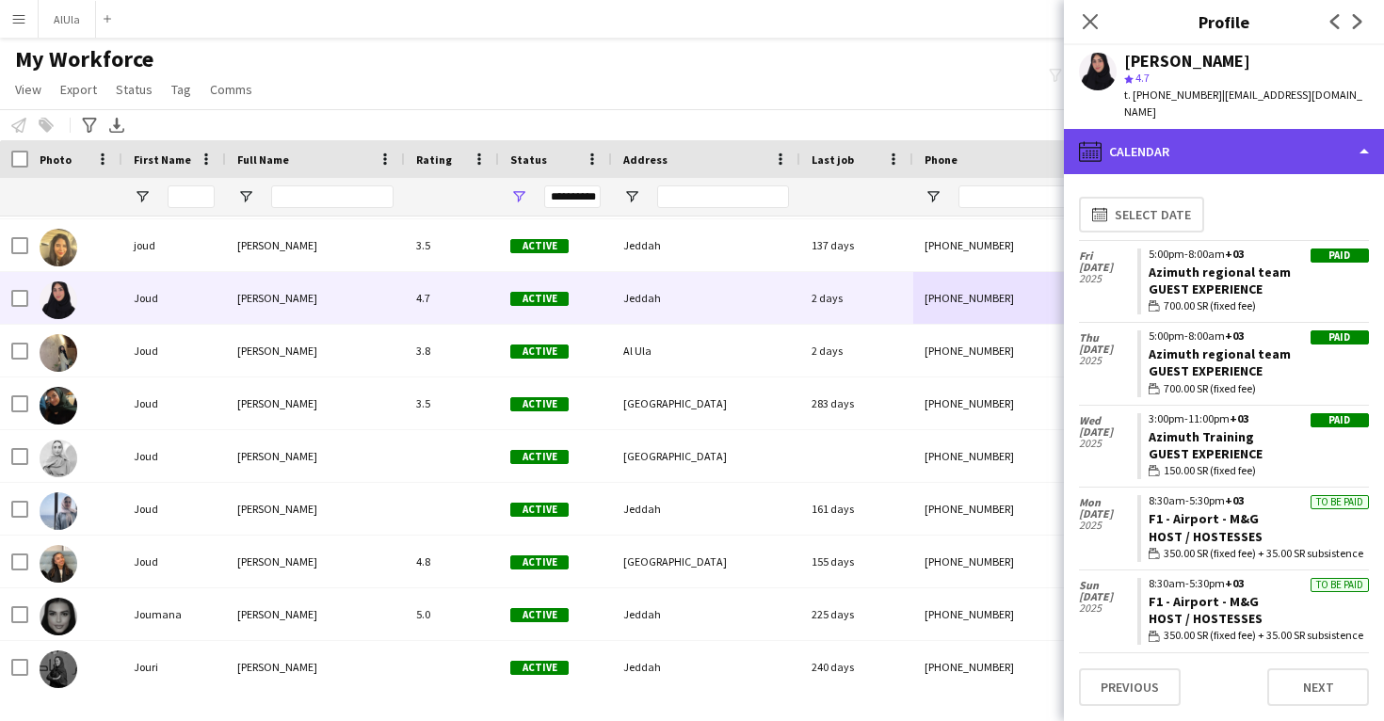
click at [1247, 144] on div "calendar-full Calendar" at bounding box center [1224, 151] width 320 height 45
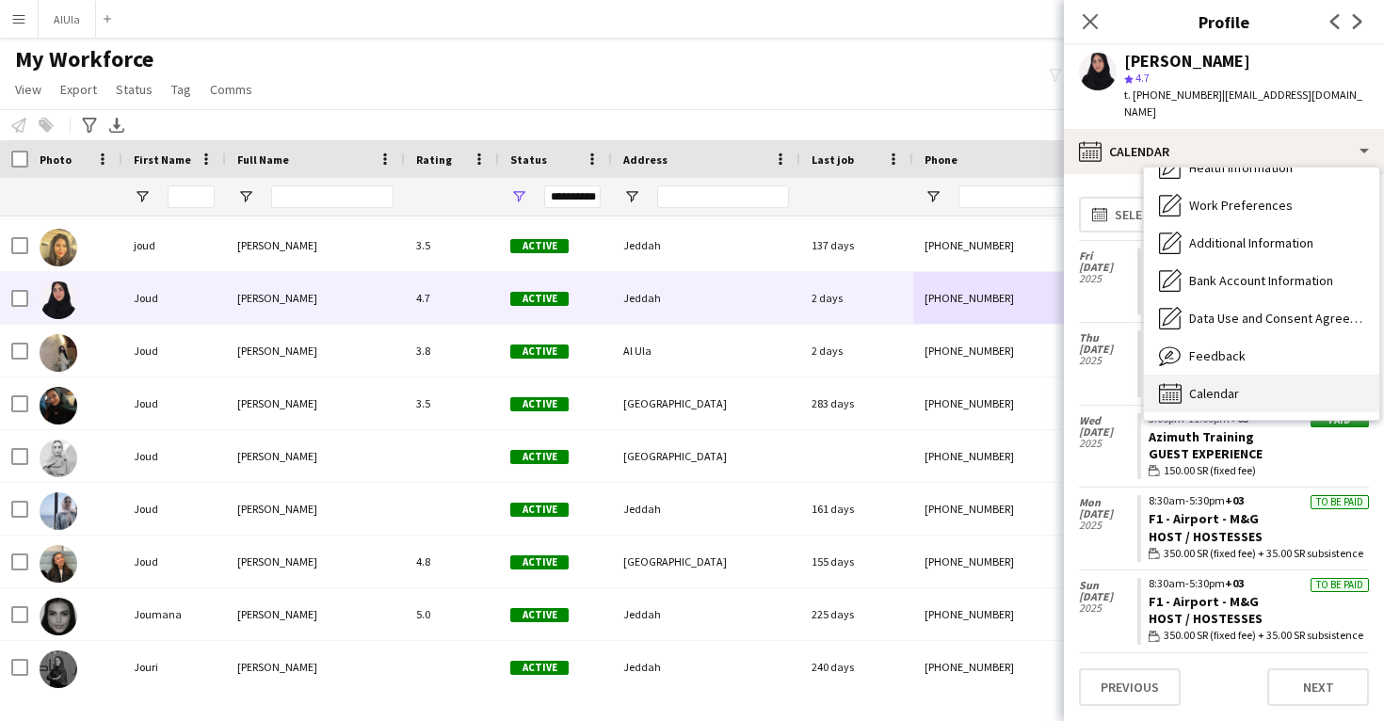
click at [1266, 375] on div "Calendar Calendar" at bounding box center [1261, 394] width 235 height 38
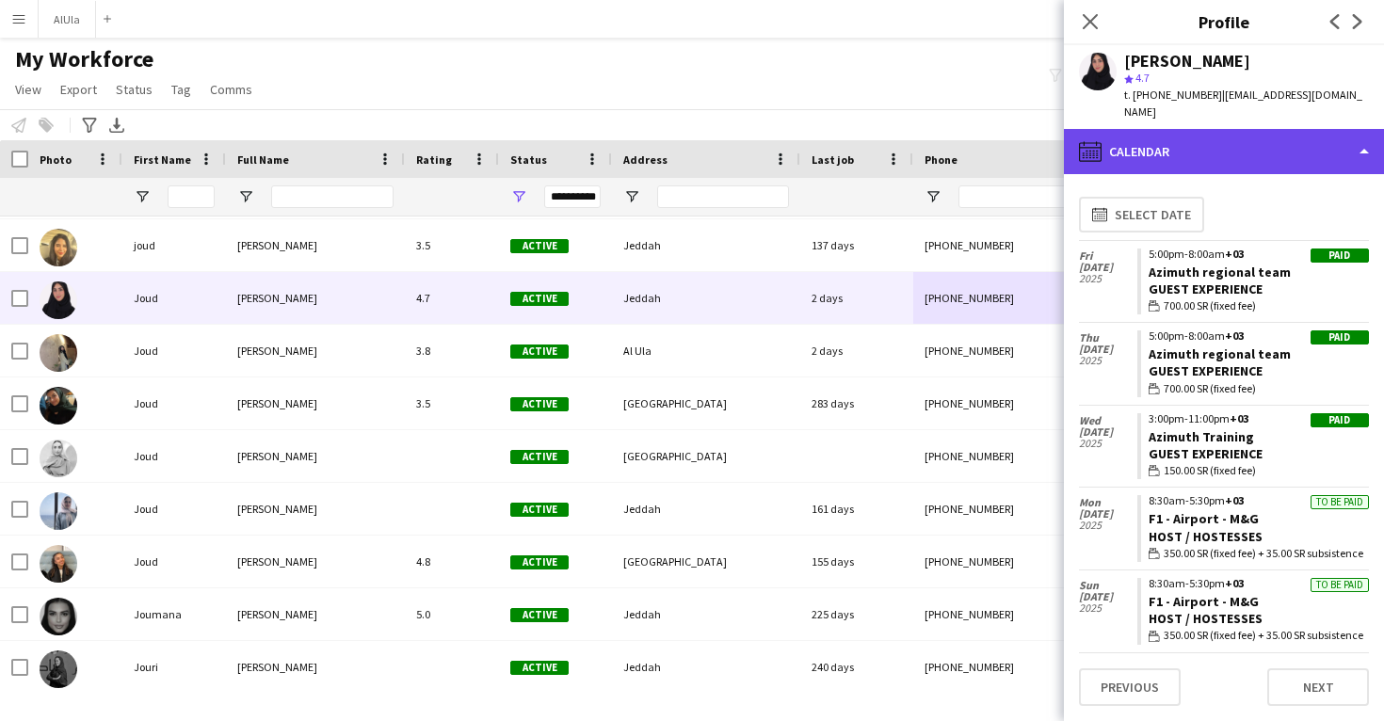
click at [1269, 135] on div "calendar-full Calendar" at bounding box center [1224, 151] width 320 height 45
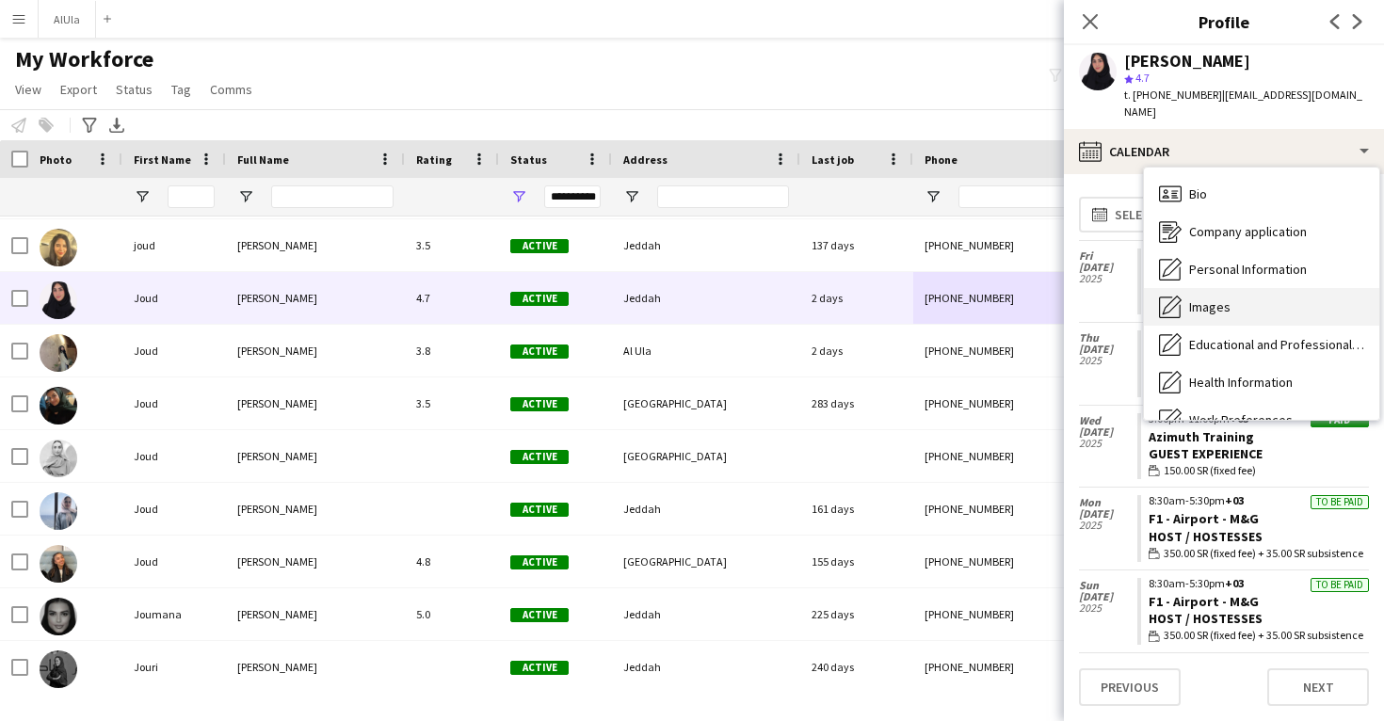
scroll to position [0, 0]
click at [1272, 288] on div "Images Images" at bounding box center [1261, 307] width 235 height 38
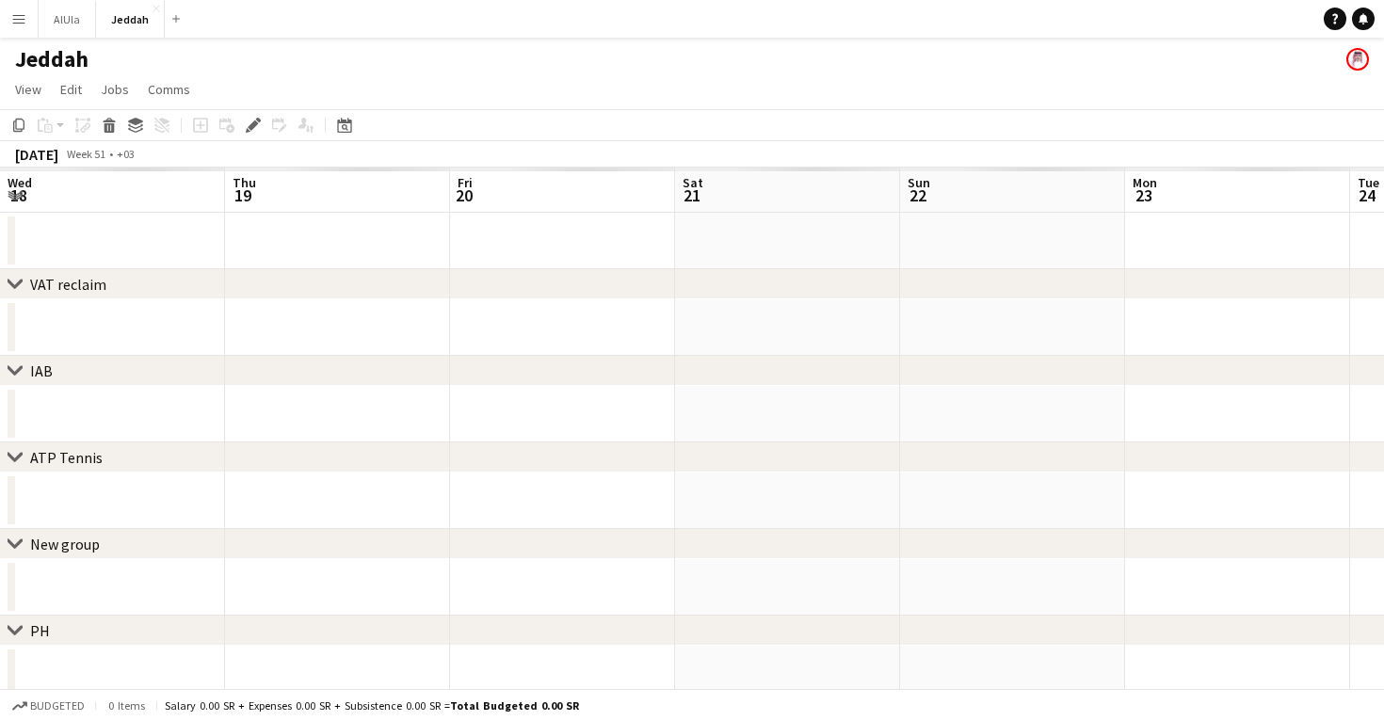
scroll to position [0, 647]
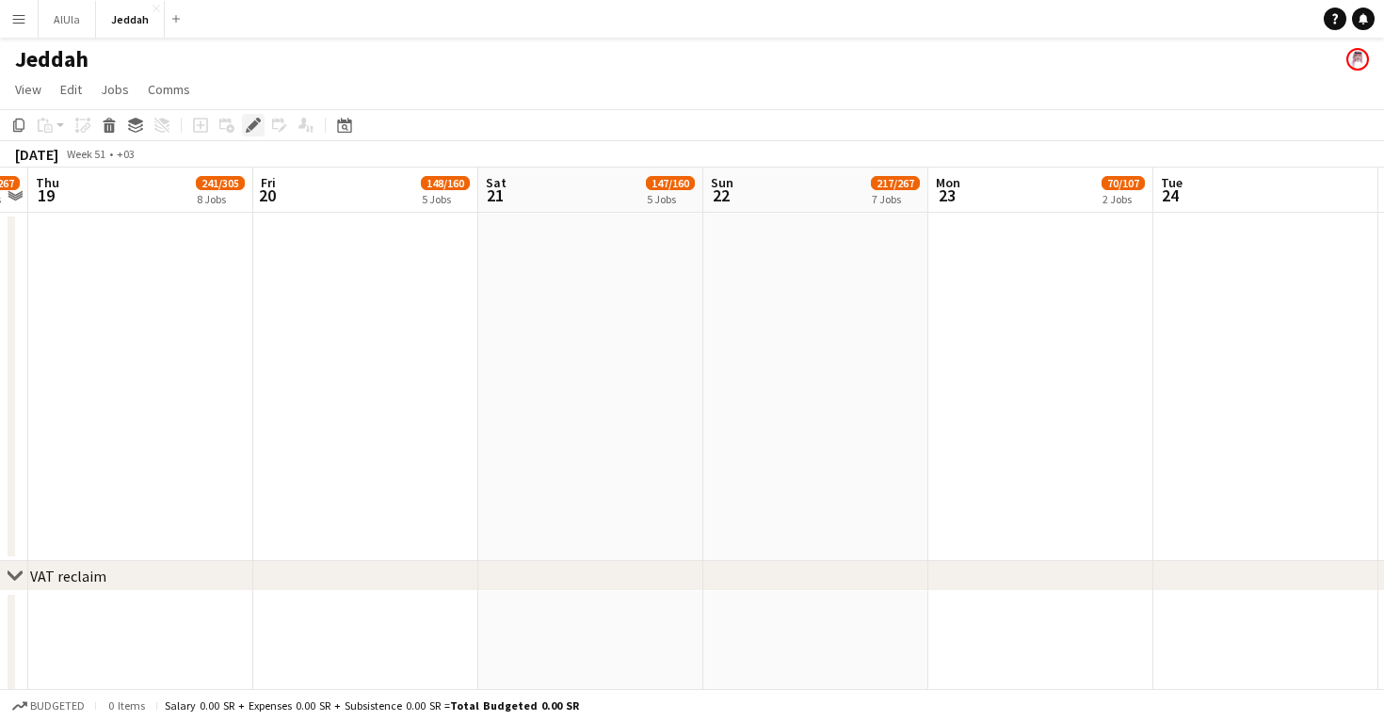
click at [250, 129] on icon at bounding box center [253, 126] width 10 height 10
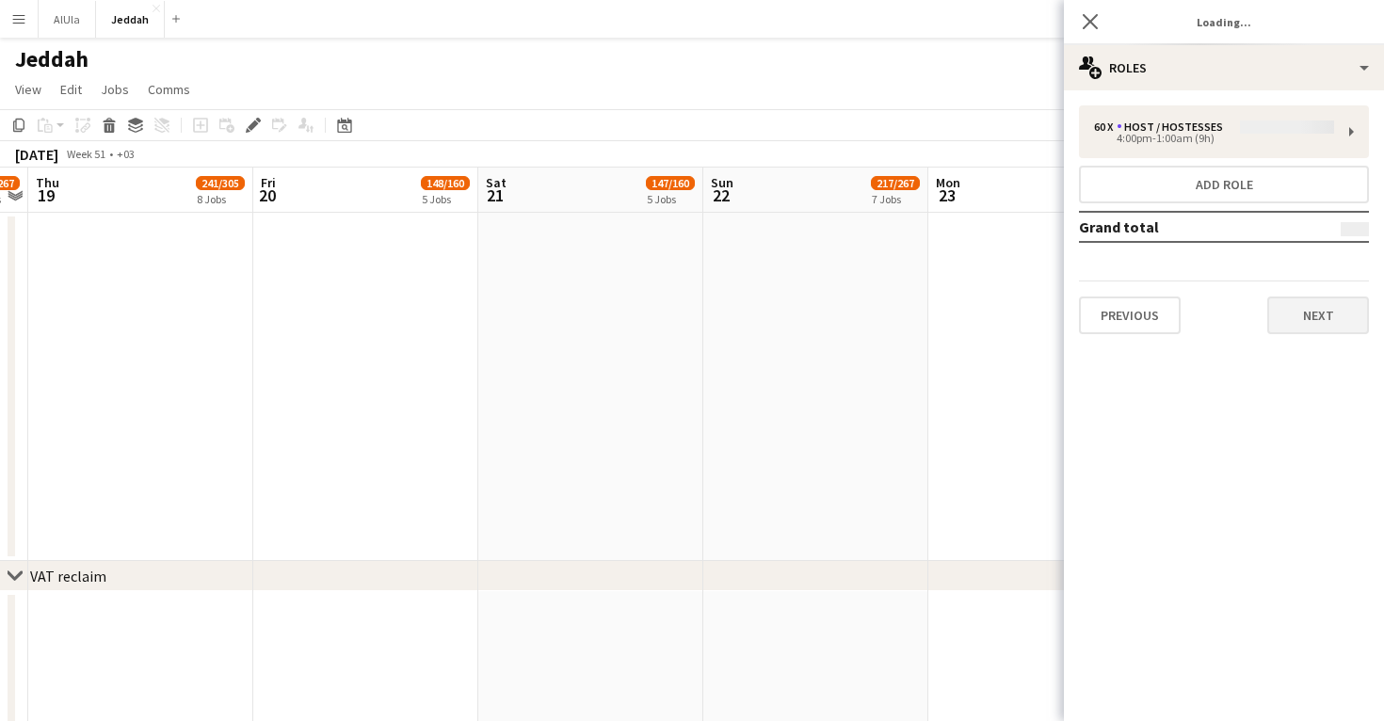
click at [1349, 312] on button "Next" at bounding box center [1319, 316] width 102 height 38
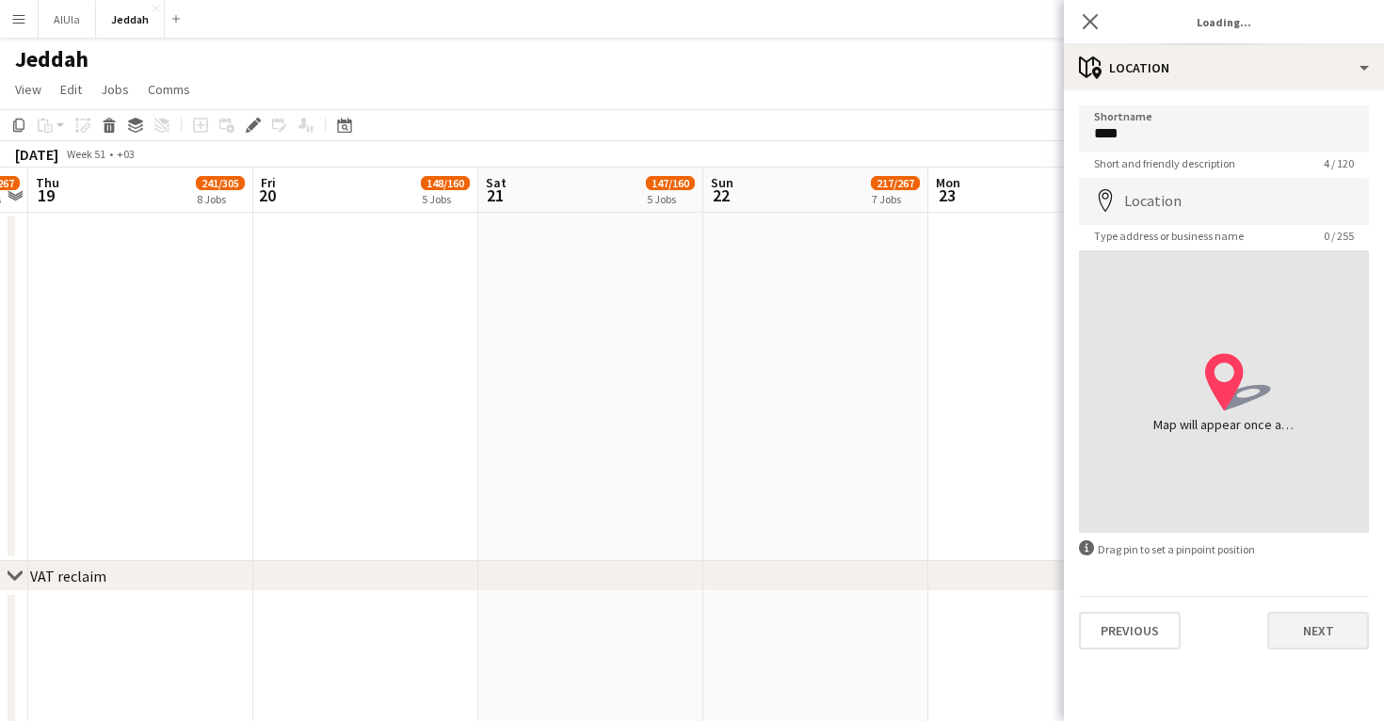
click at [1332, 623] on button "Next" at bounding box center [1319, 631] width 102 height 38
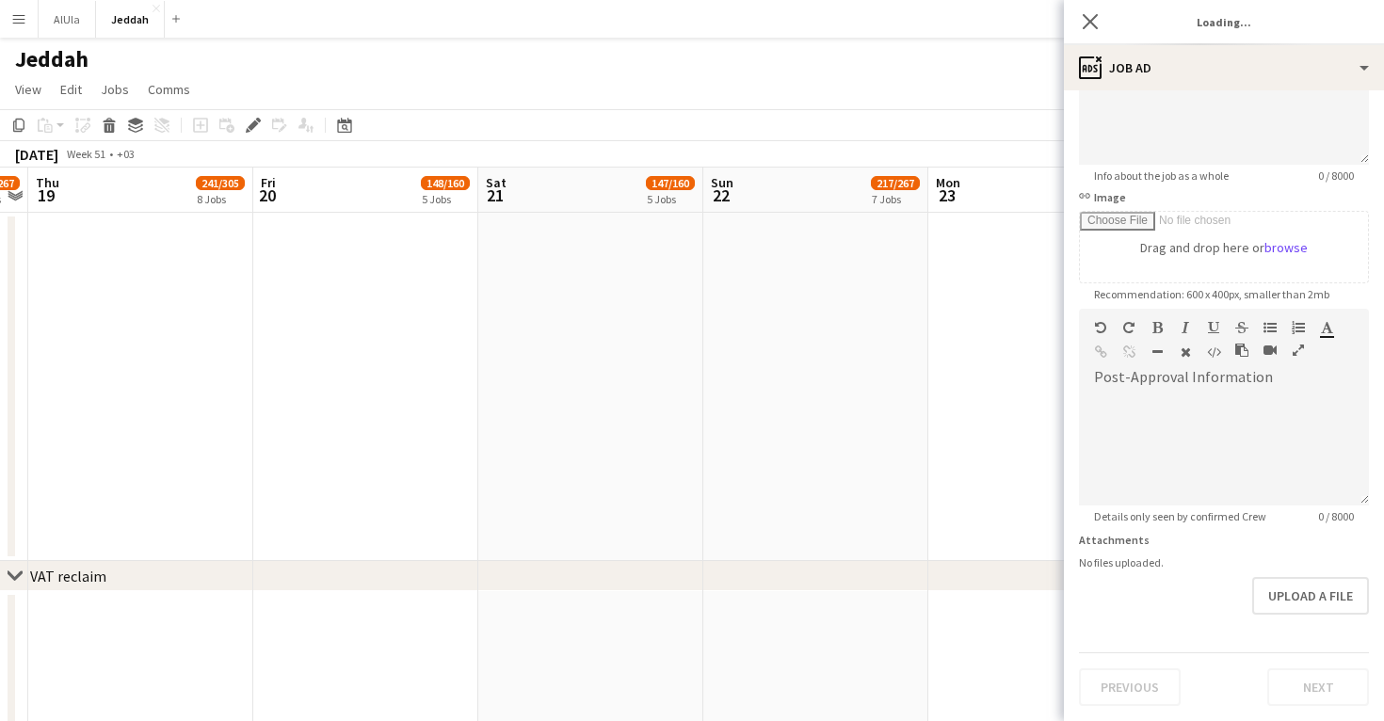
scroll to position [216, 0]
type input "**********"
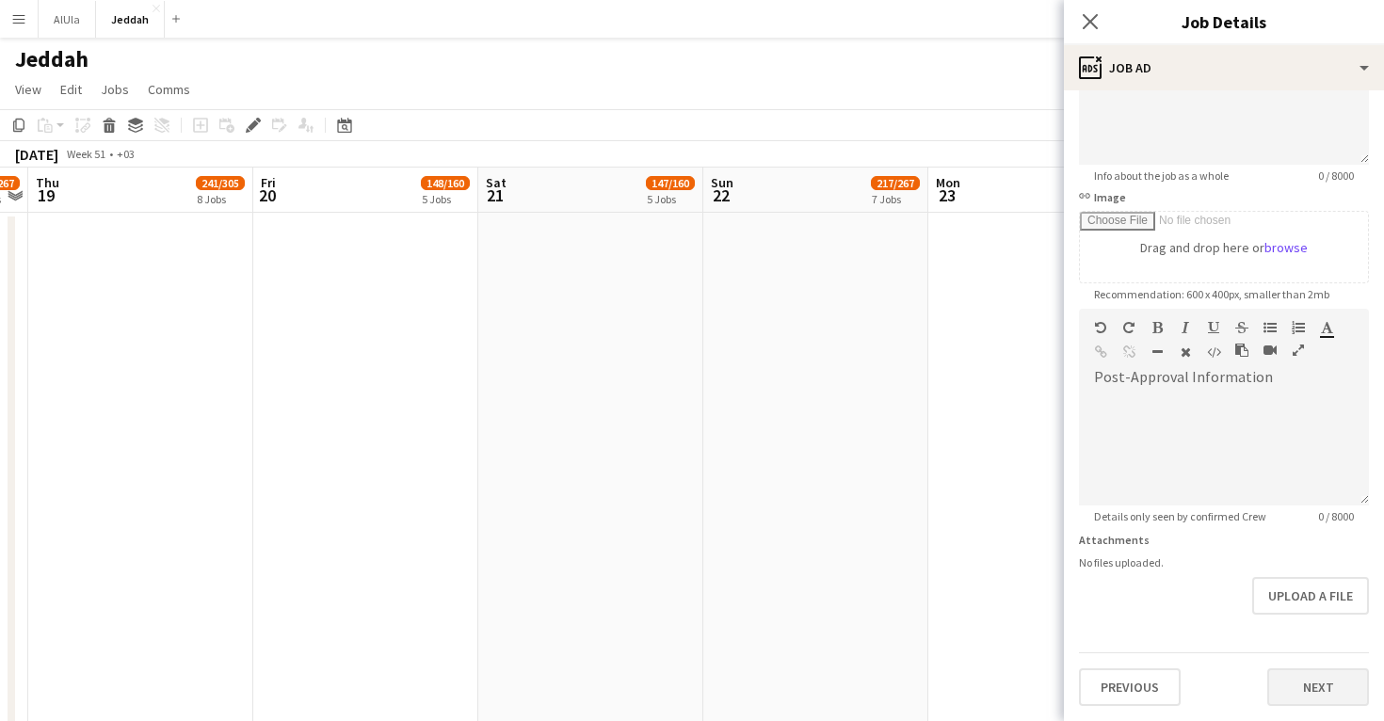
click at [1320, 692] on button "Next" at bounding box center [1319, 688] width 102 height 38
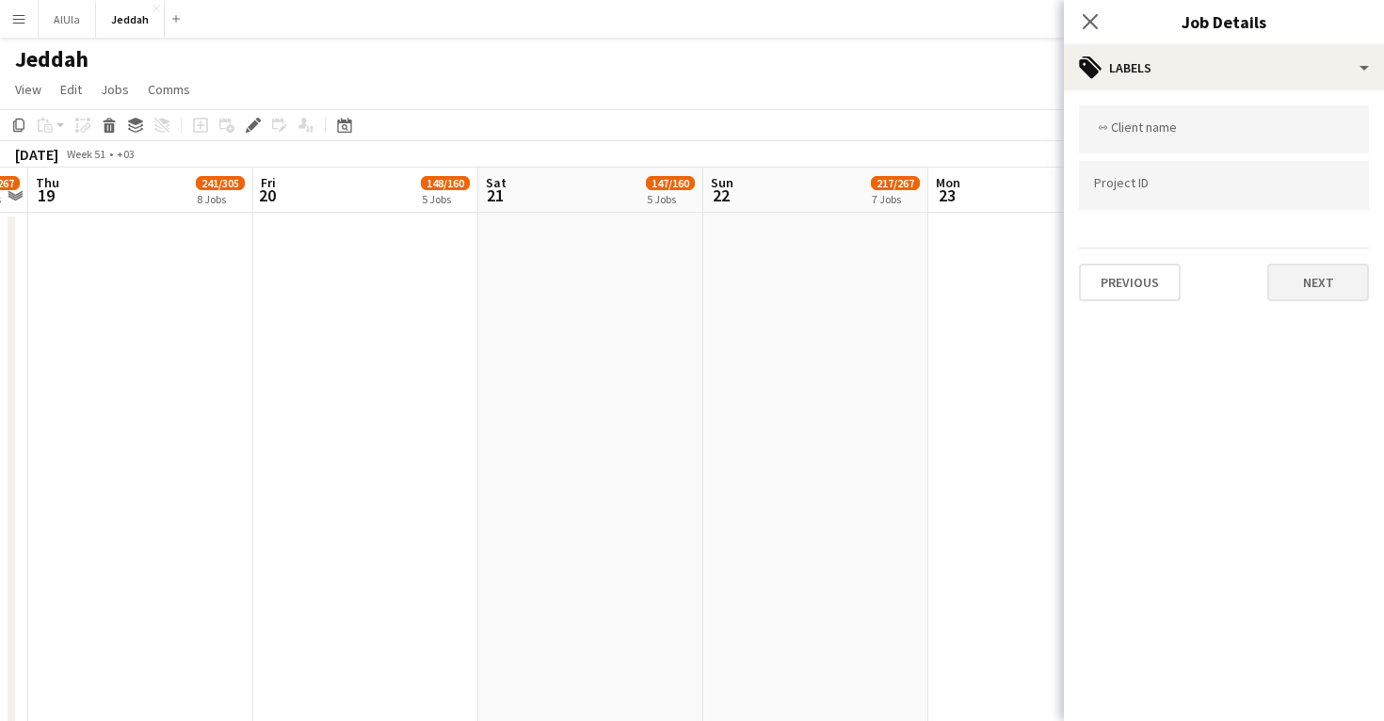
click at [1309, 284] on button "Next" at bounding box center [1319, 283] width 102 height 38
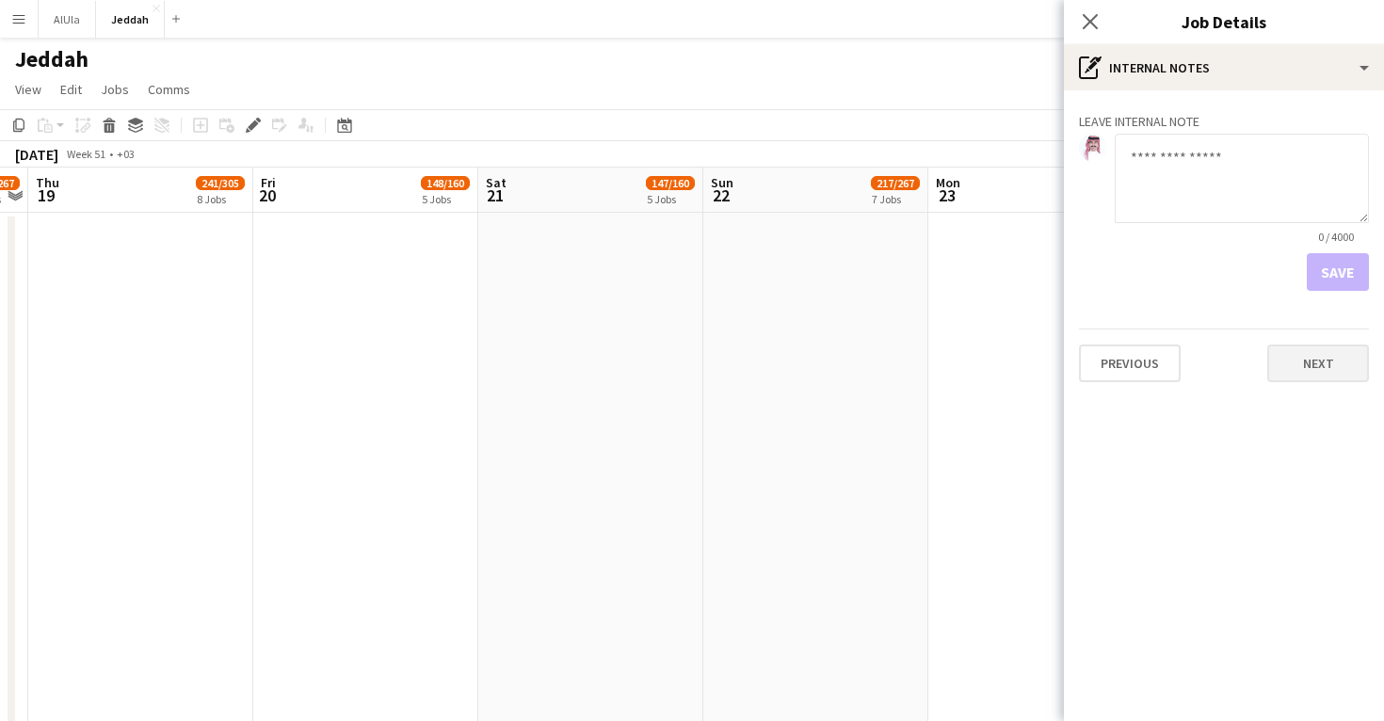
click at [1319, 373] on button "Next" at bounding box center [1319, 364] width 102 height 38
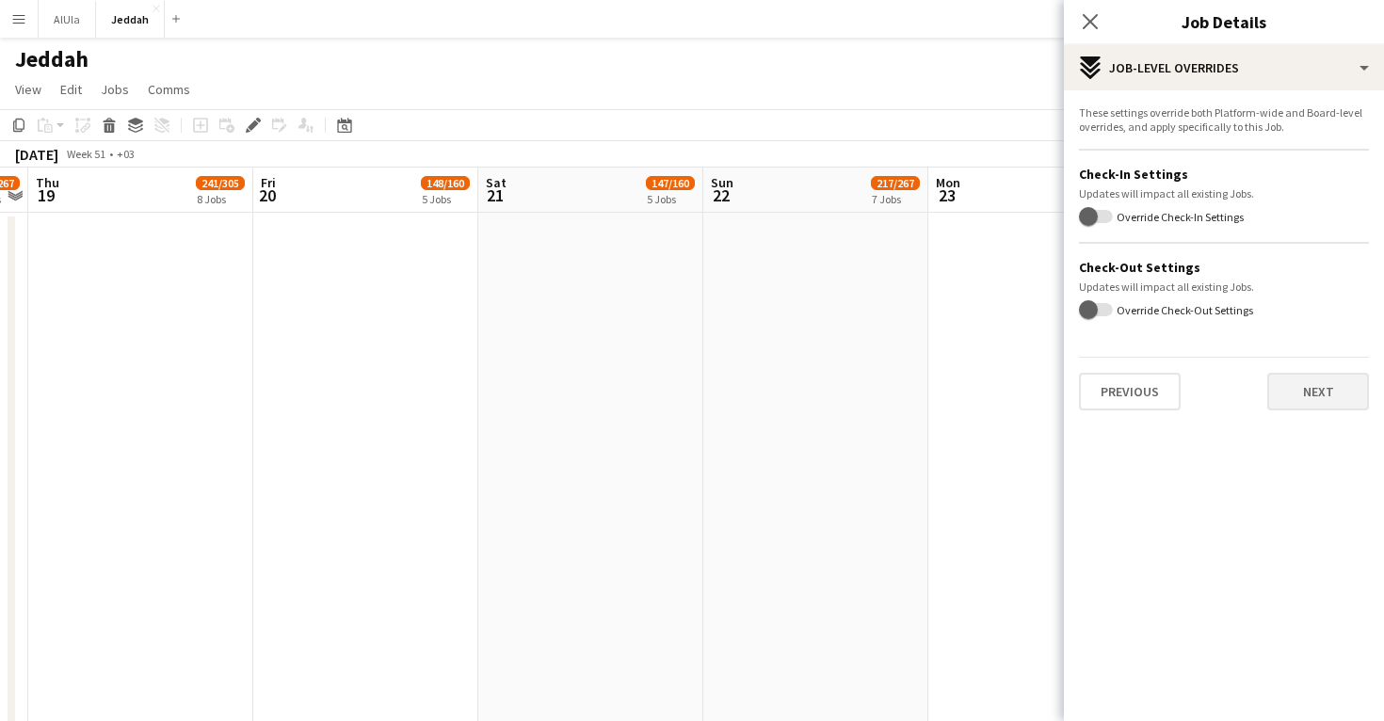
click at [1319, 389] on button "Next" at bounding box center [1319, 392] width 102 height 38
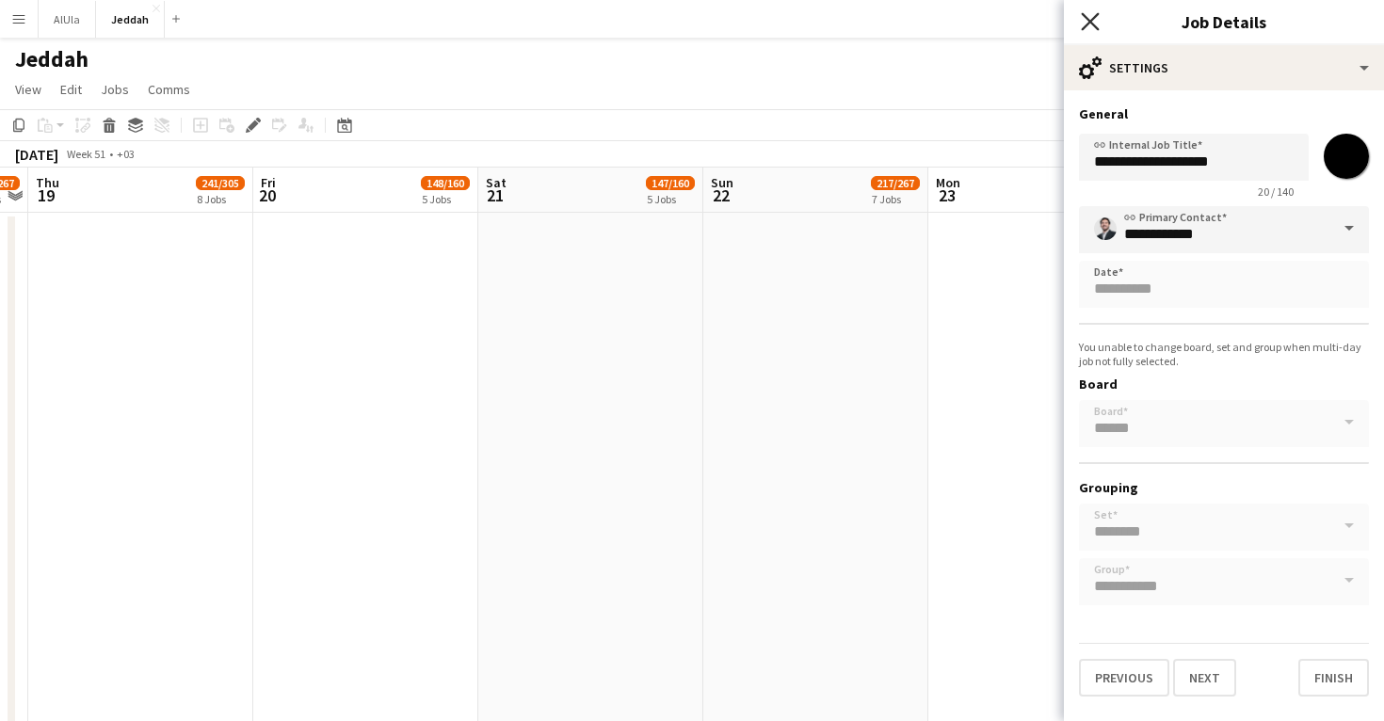
click at [1085, 26] on icon at bounding box center [1090, 21] width 18 height 18
